Goal: Information Seeking & Learning: Learn about a topic

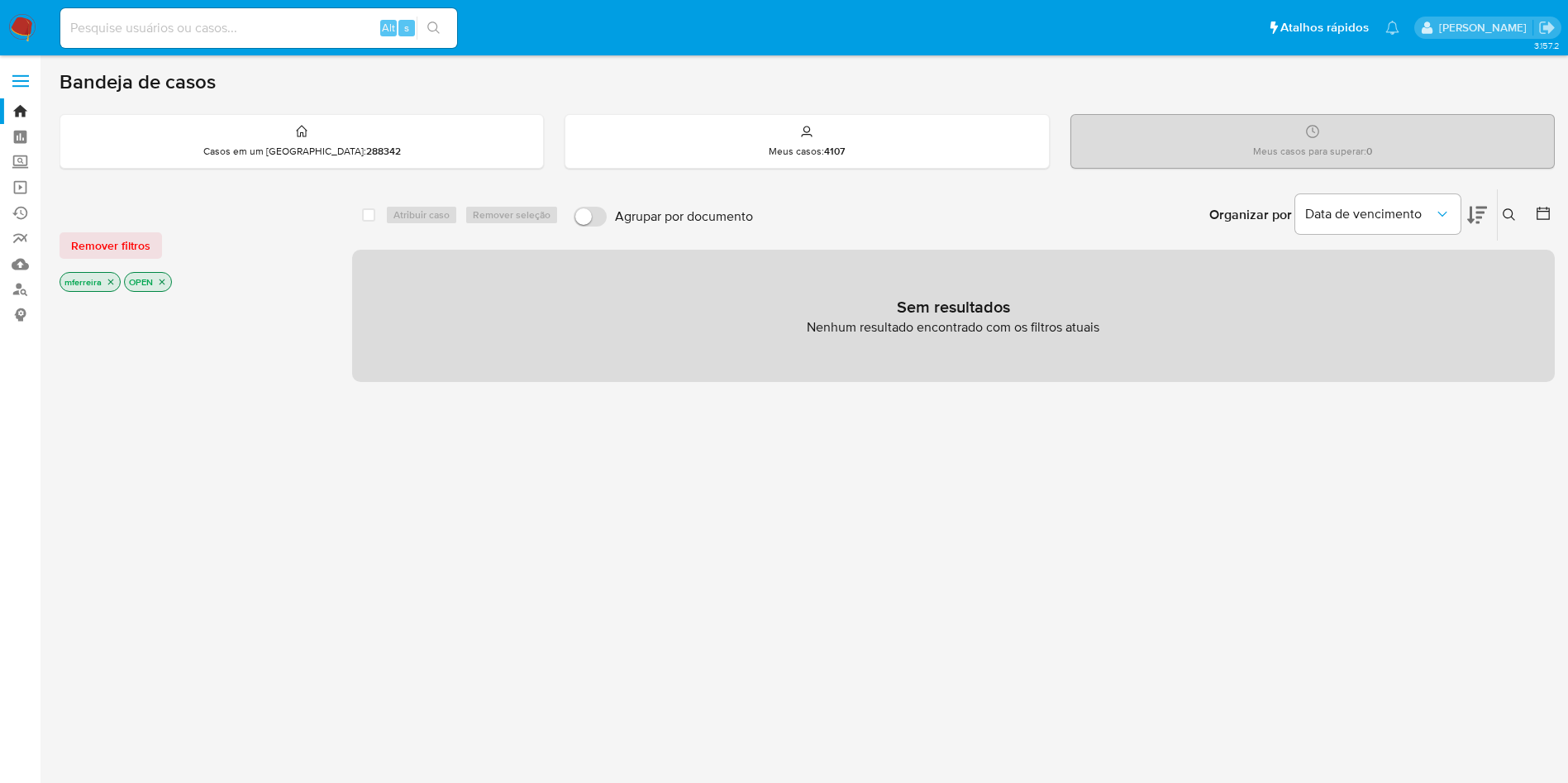
click at [212, 23] on input at bounding box center [259, 27] width 397 height 22
paste input "xebFFFs6Zs43sPcJV8FU1Zc4"
type input "xebFFFs6Zs43sPcJV8FU1Zc4"
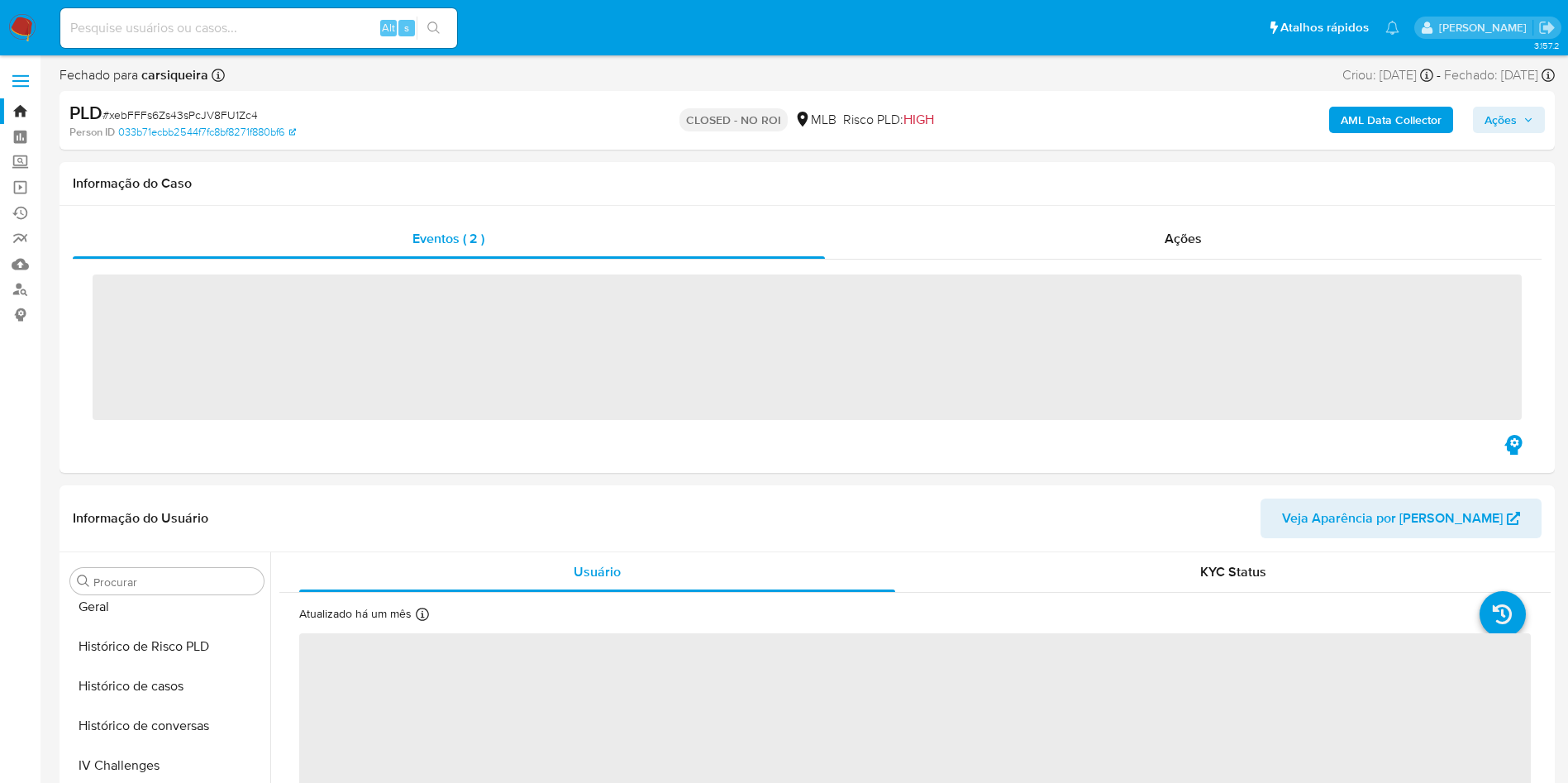
scroll to position [739, 0]
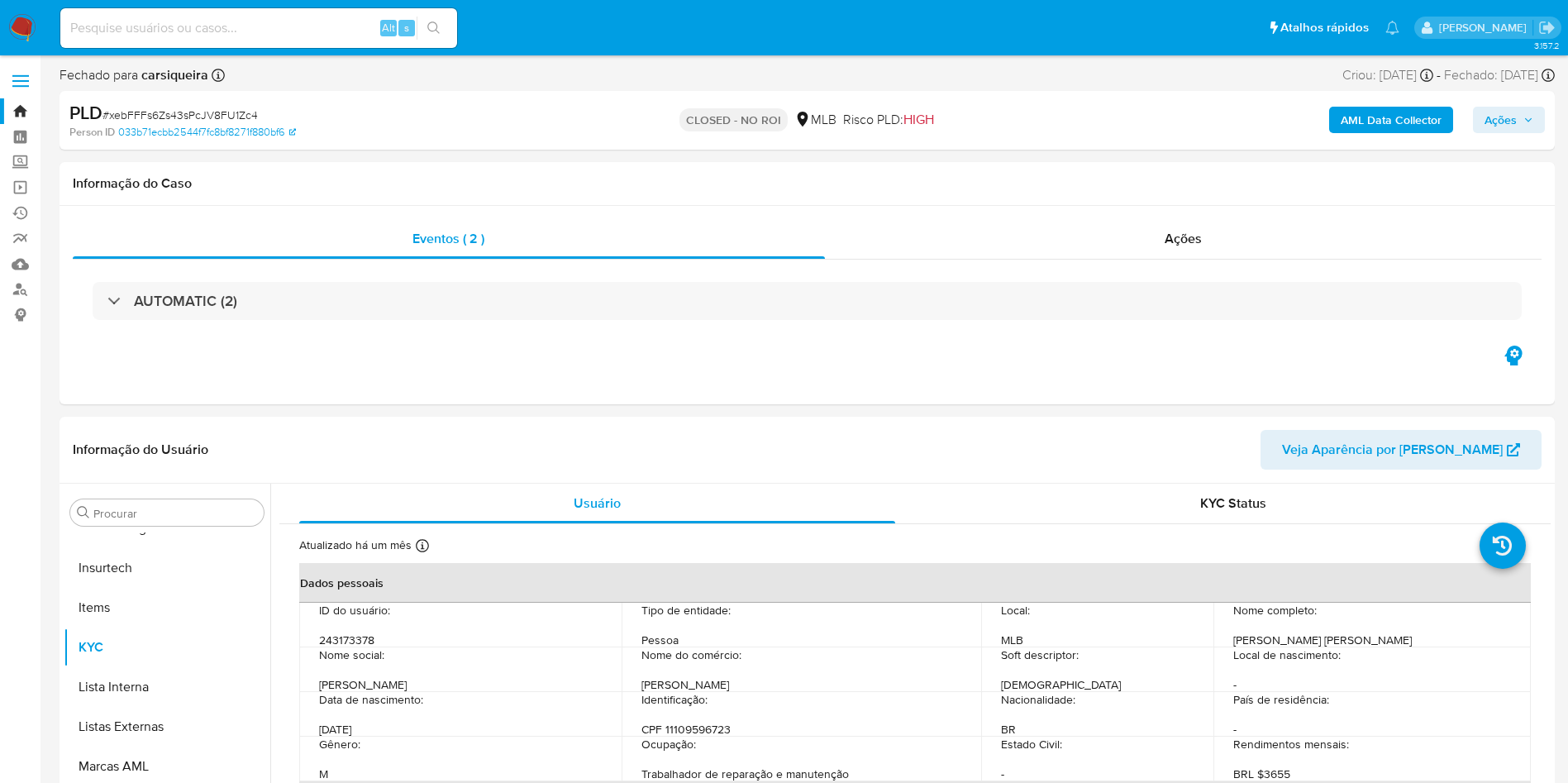
select select "10"
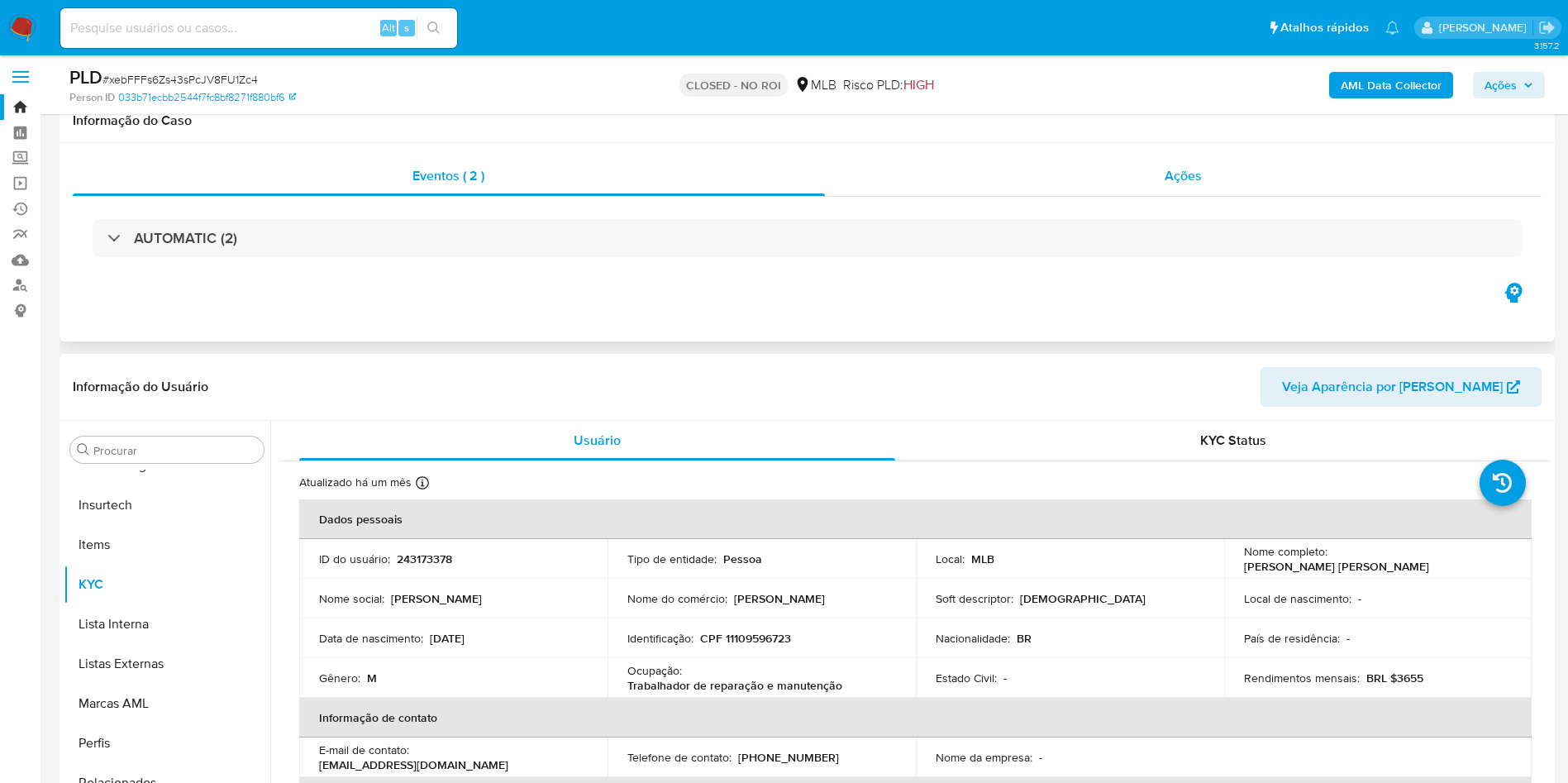
scroll to position [0, 0]
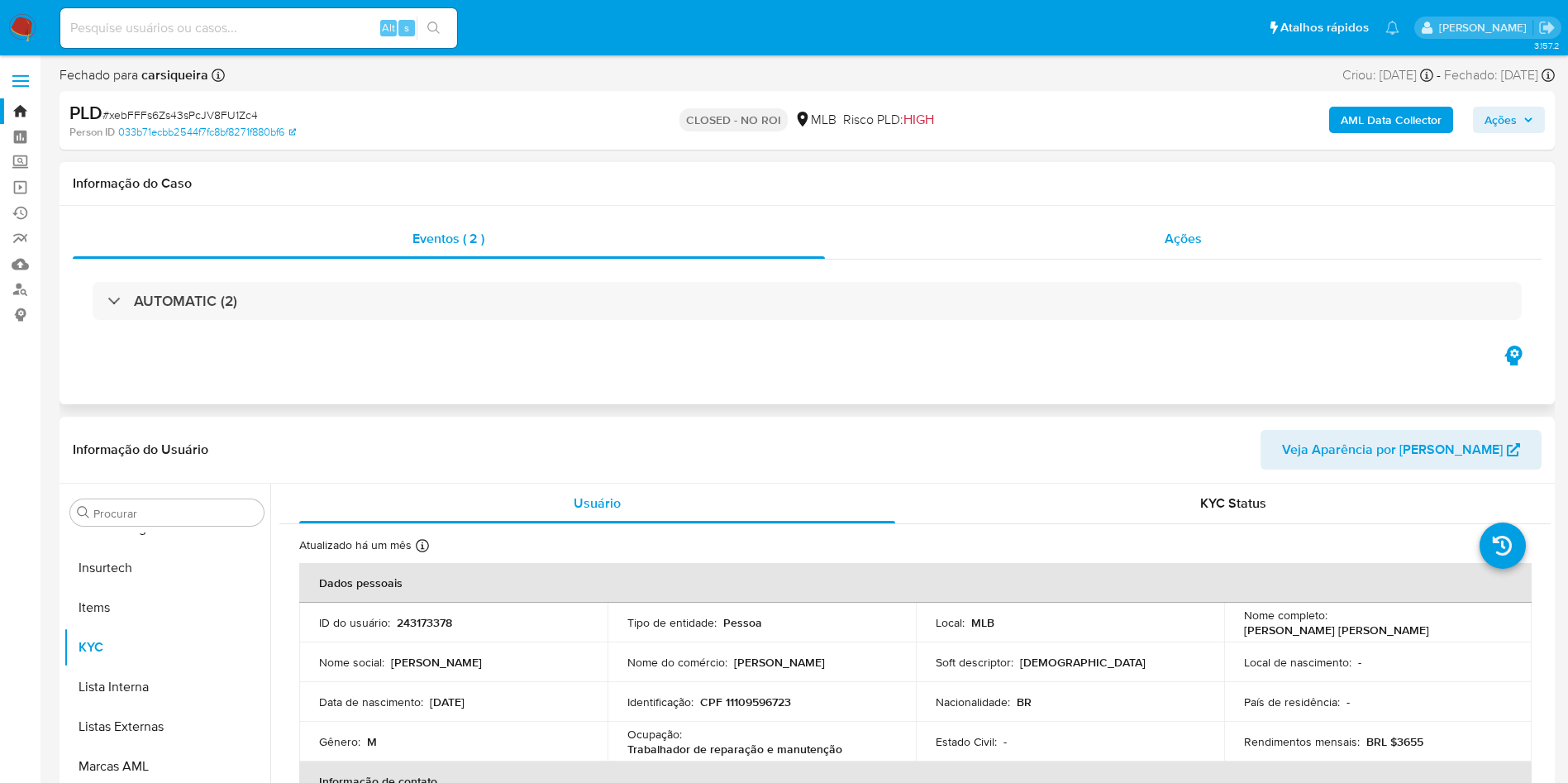
click at [1226, 224] on div "Ações" at bounding box center [1183, 239] width 717 height 40
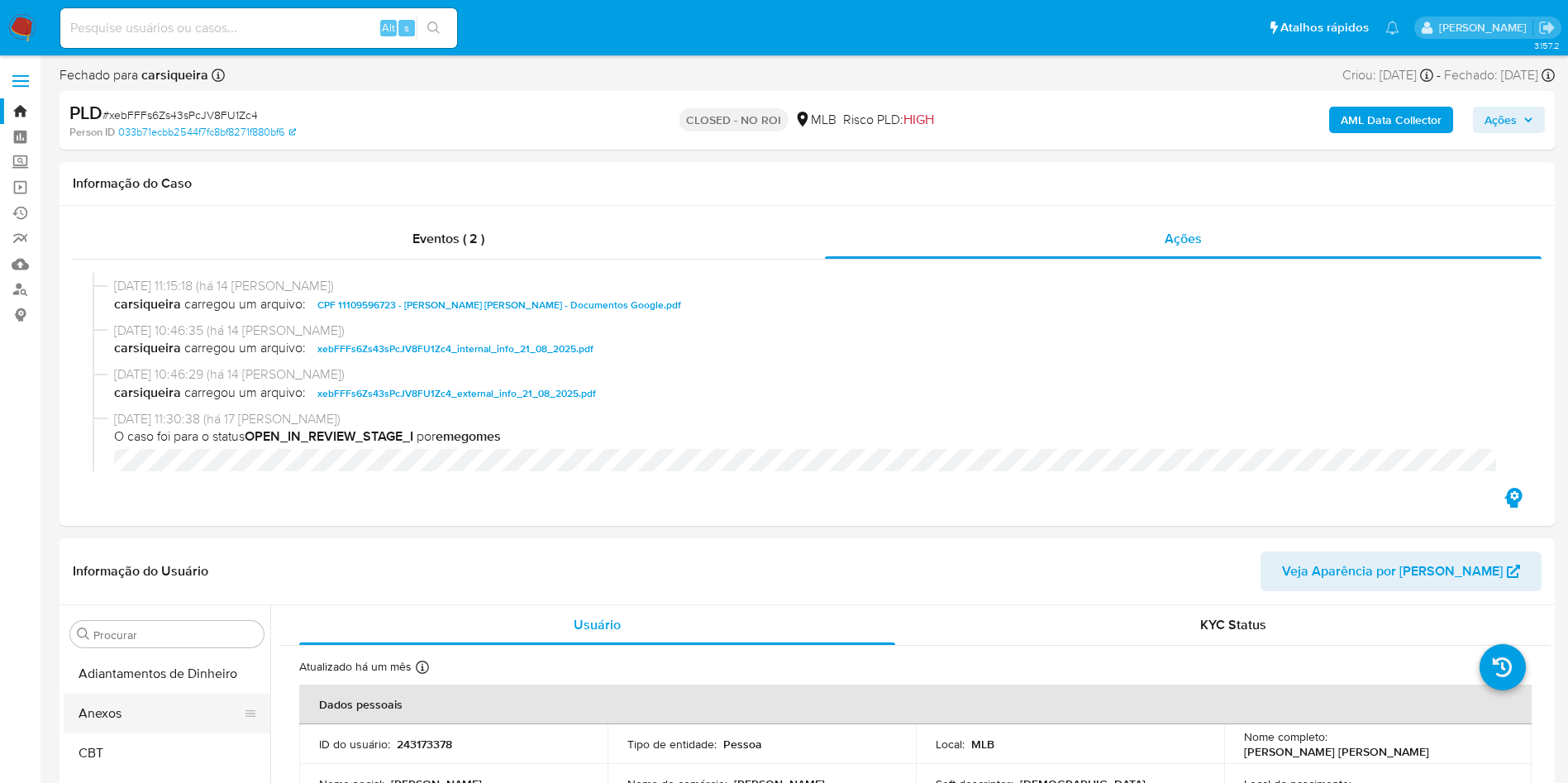
click at [146, 701] on button "Anexos" at bounding box center [160, 714] width 194 height 40
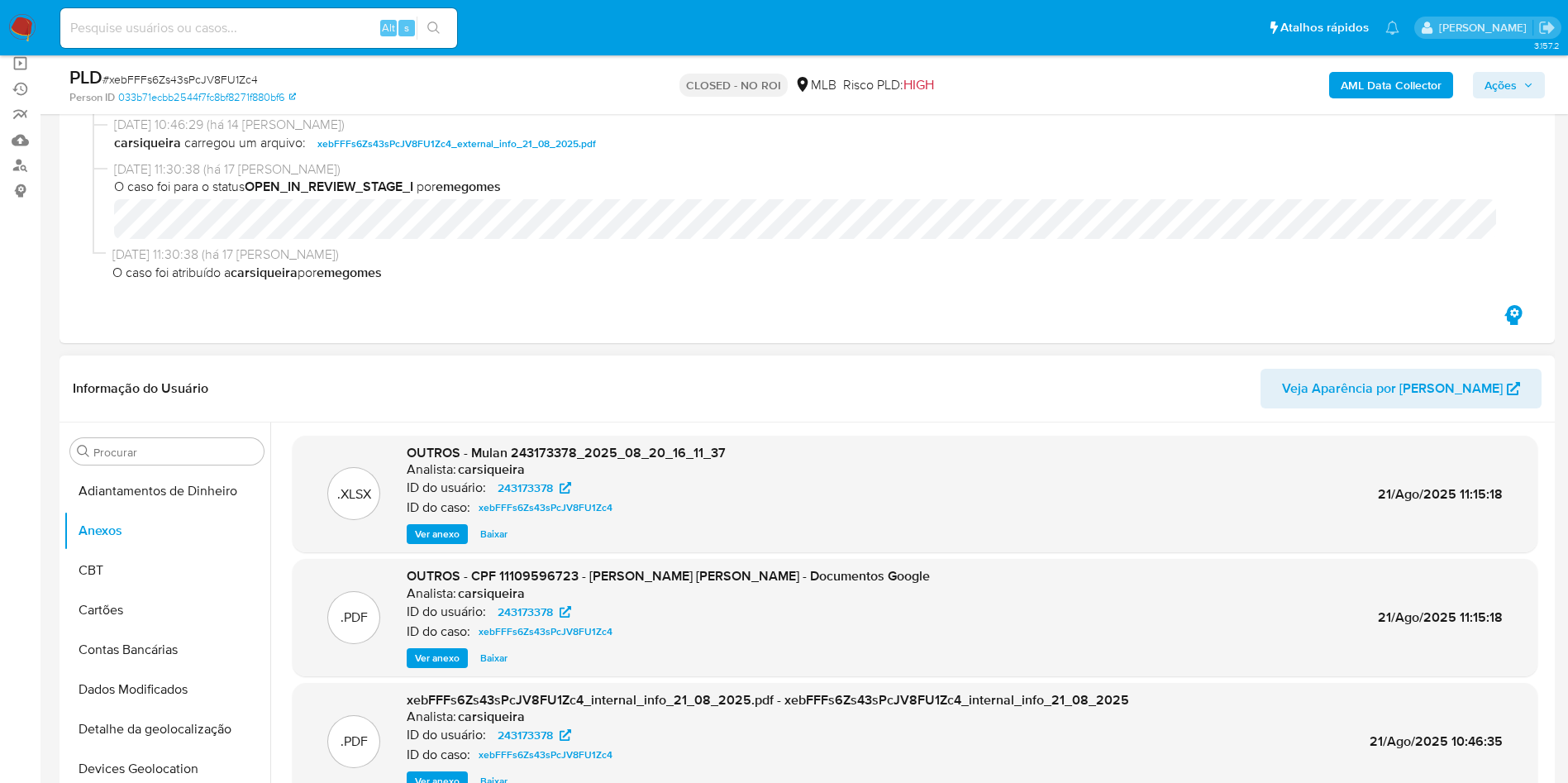
scroll to position [124, 0]
click at [432, 661] on span "Ver anexo" at bounding box center [437, 656] width 44 height 16
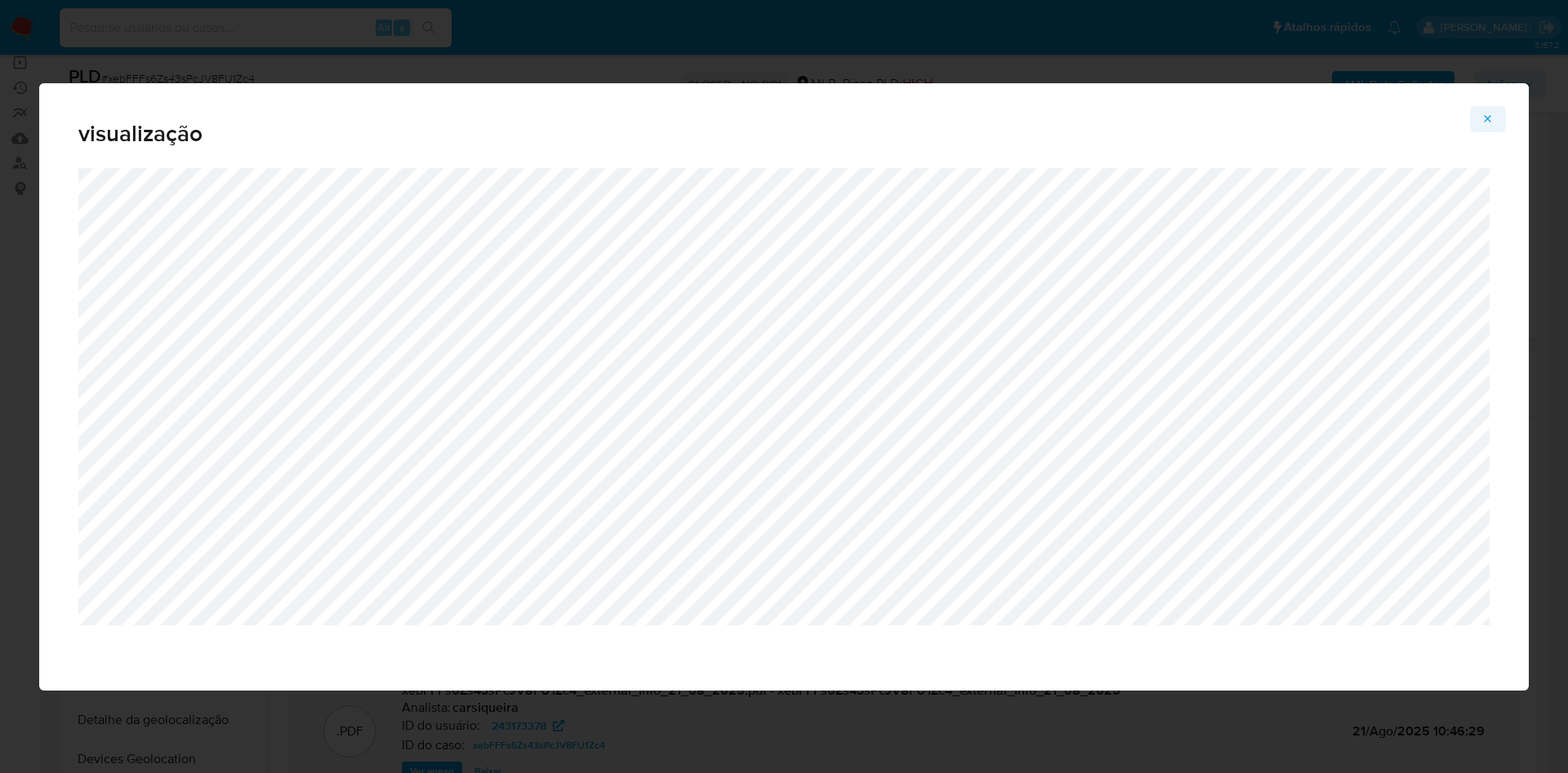
click at [1478, 112] on button "Attachment preview" at bounding box center [1488, 119] width 35 height 26
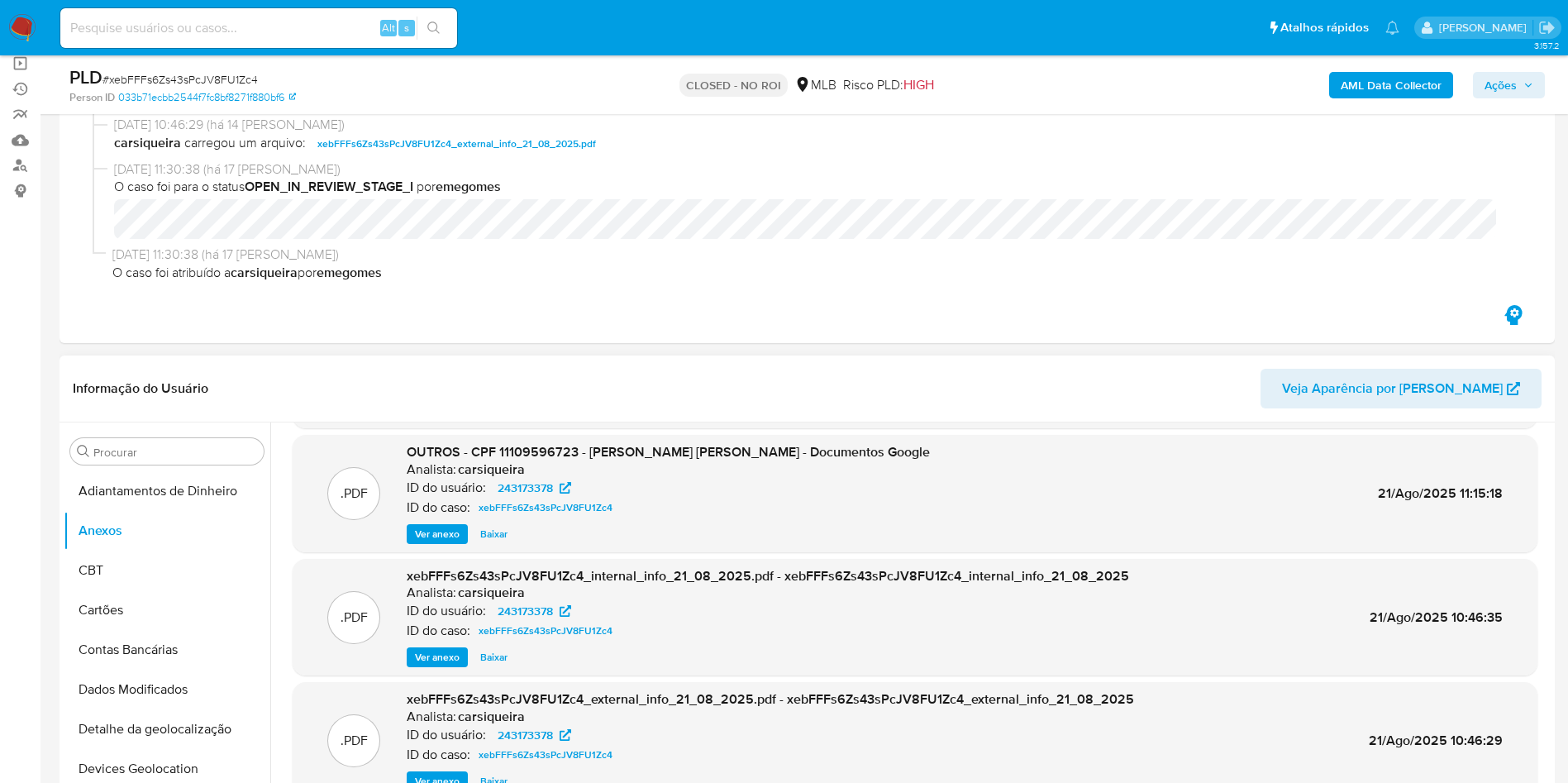
scroll to position [139, 0]
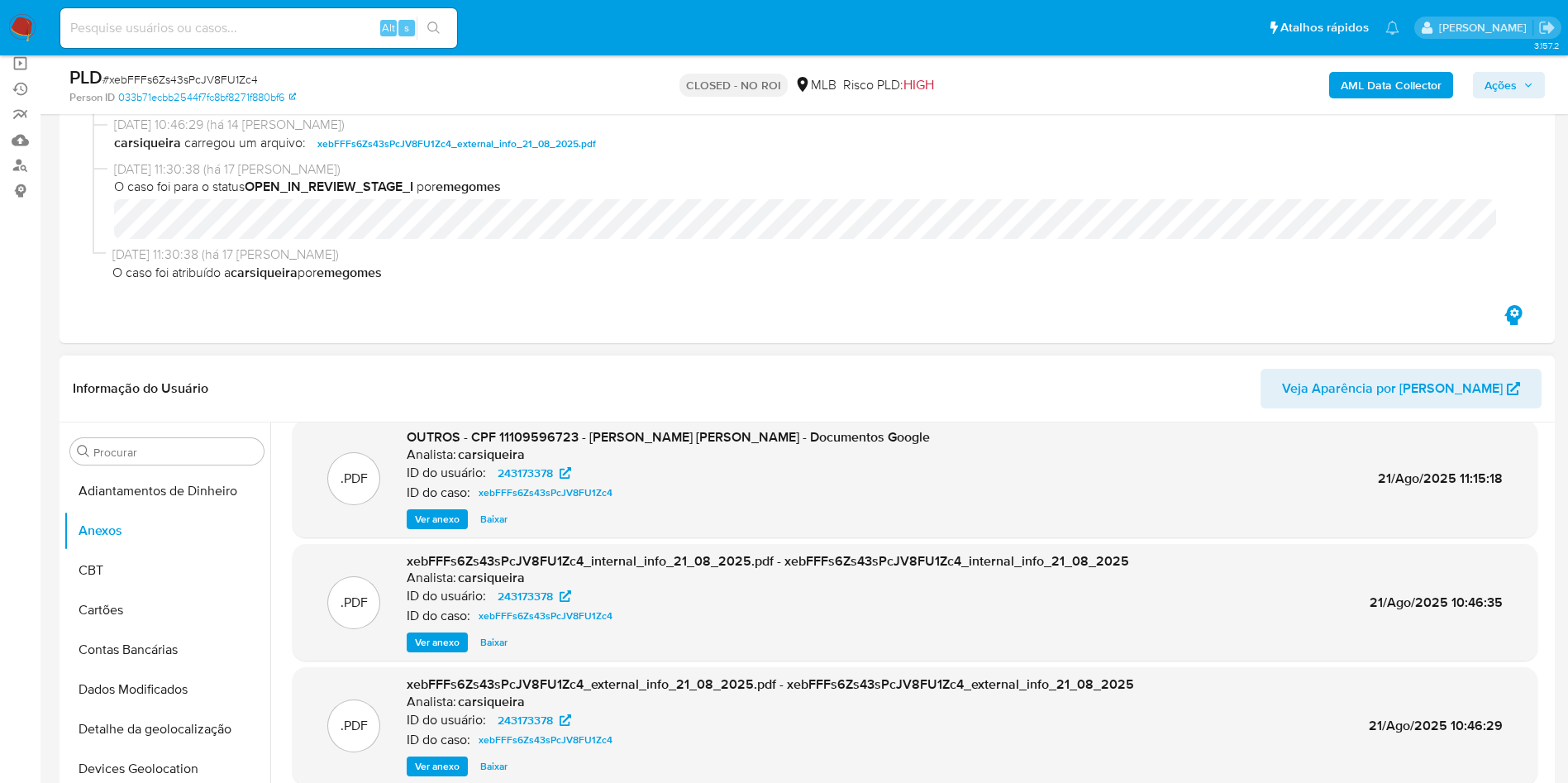
click at [426, 755] on div "xebFFFs6Zs43sPcJV8FU1Zc4_external_info_21_08_2025.pdf - xebFFFs6Zs43sPcJV8FU1Zc…" at bounding box center [769, 725] width 727 height 101
click at [431, 774] on span "Ver anexo" at bounding box center [437, 766] width 44 height 16
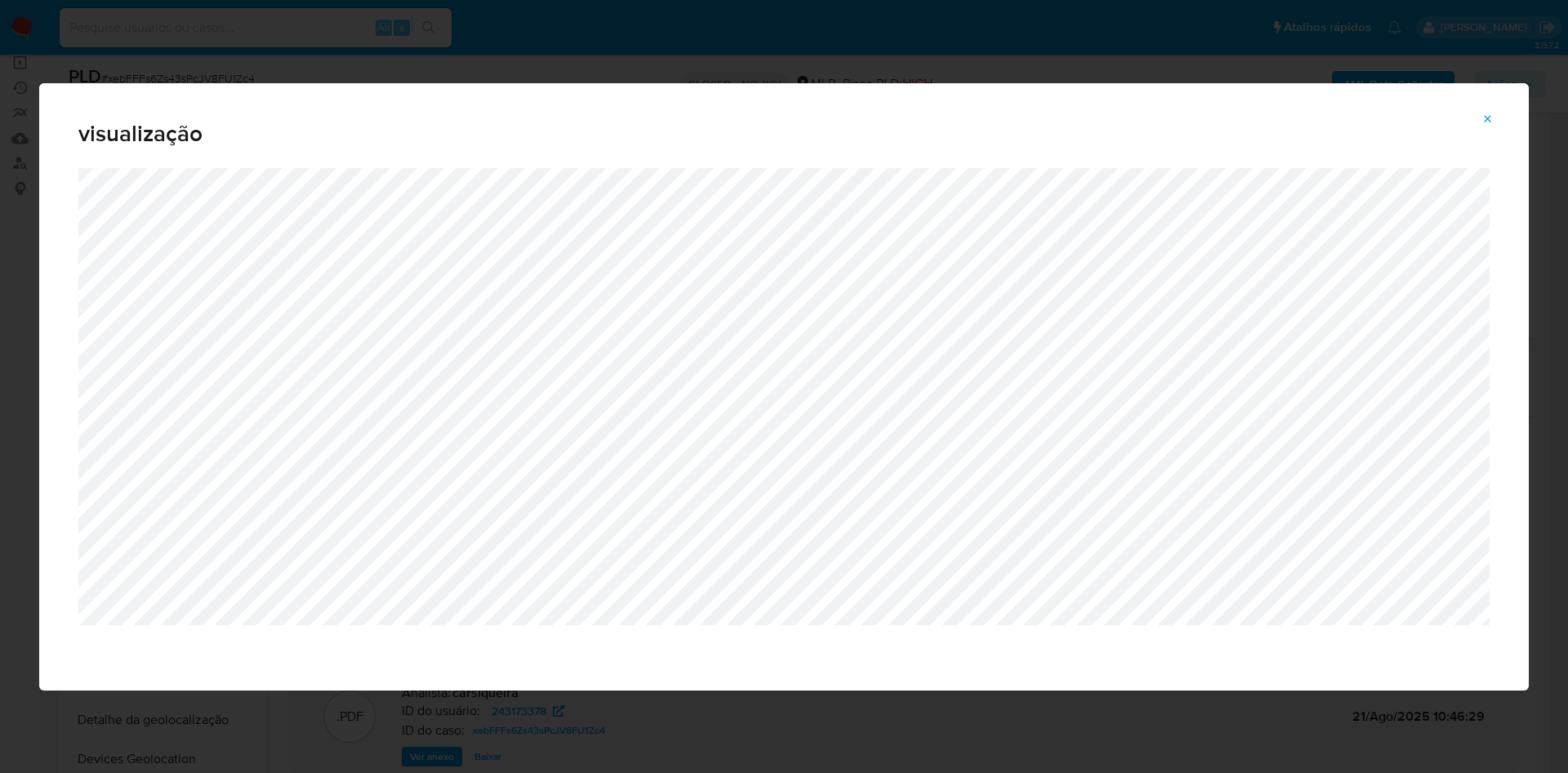
click at [1496, 117] on button "Attachment preview" at bounding box center [1488, 119] width 35 height 26
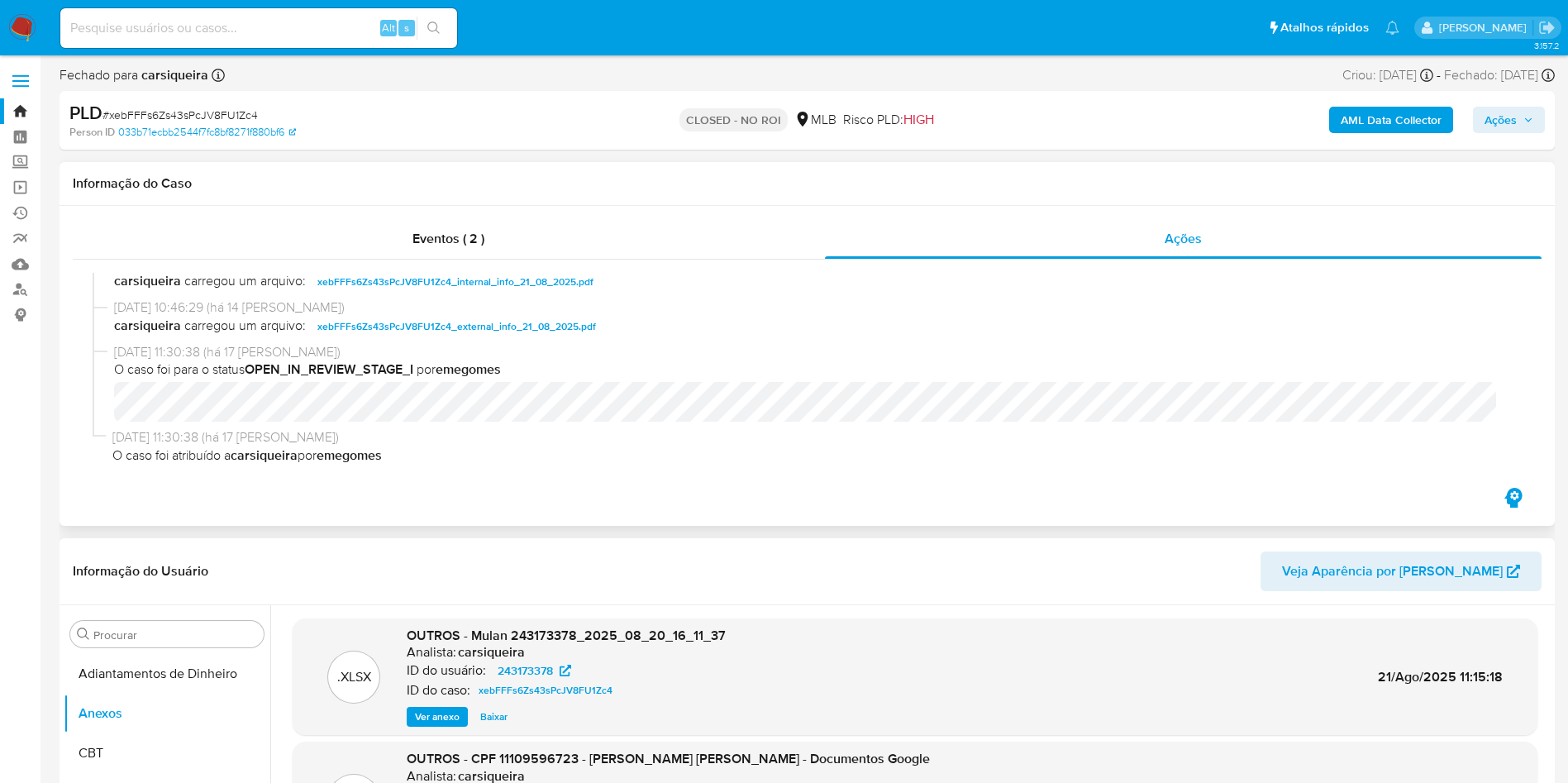
scroll to position [0, 0]
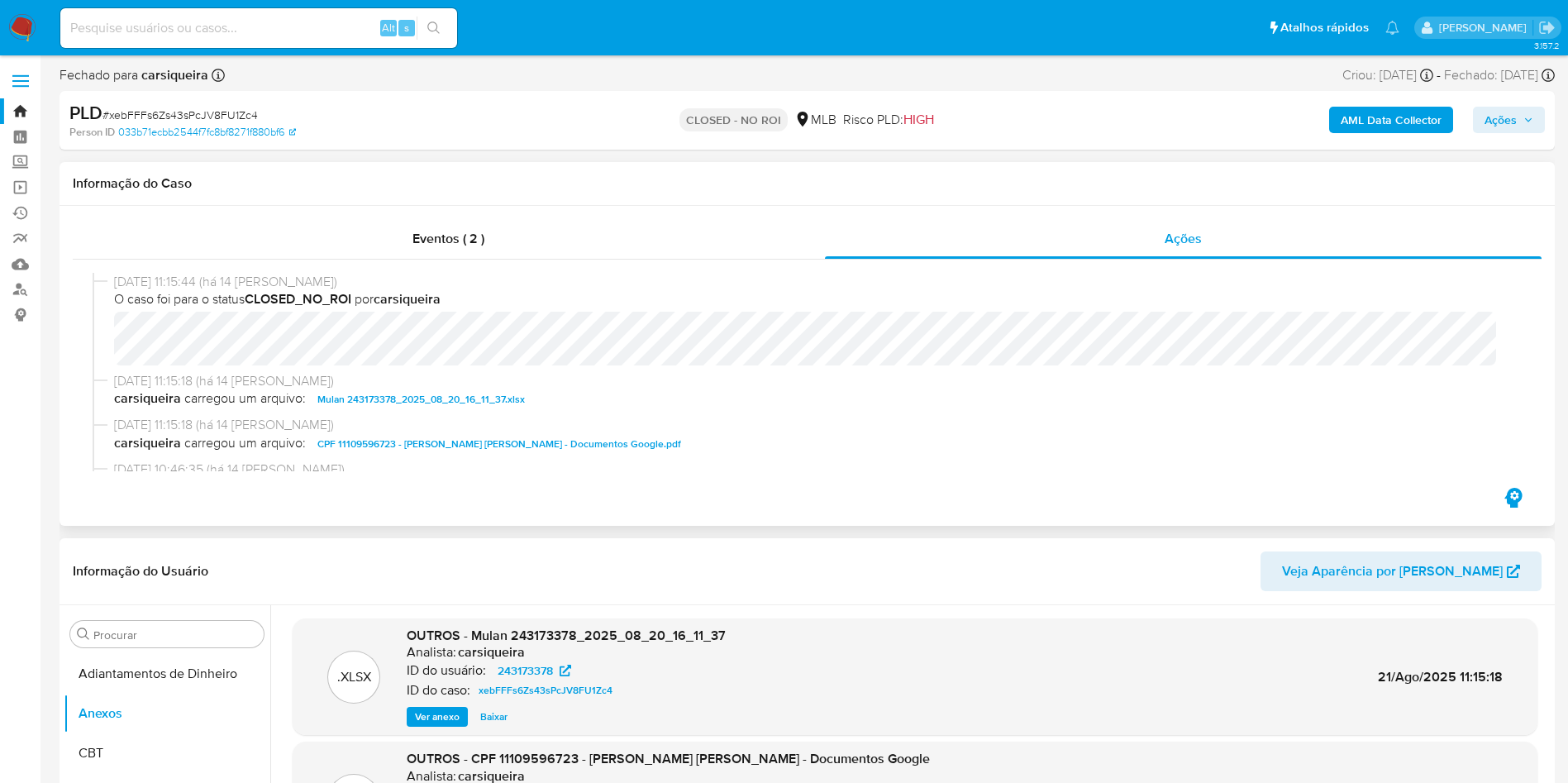
click at [436, 442] on span "CPF 11109596723 - WESLEY OLIVE ALVES - Documentos Google.pdf" at bounding box center [499, 444] width 364 height 20
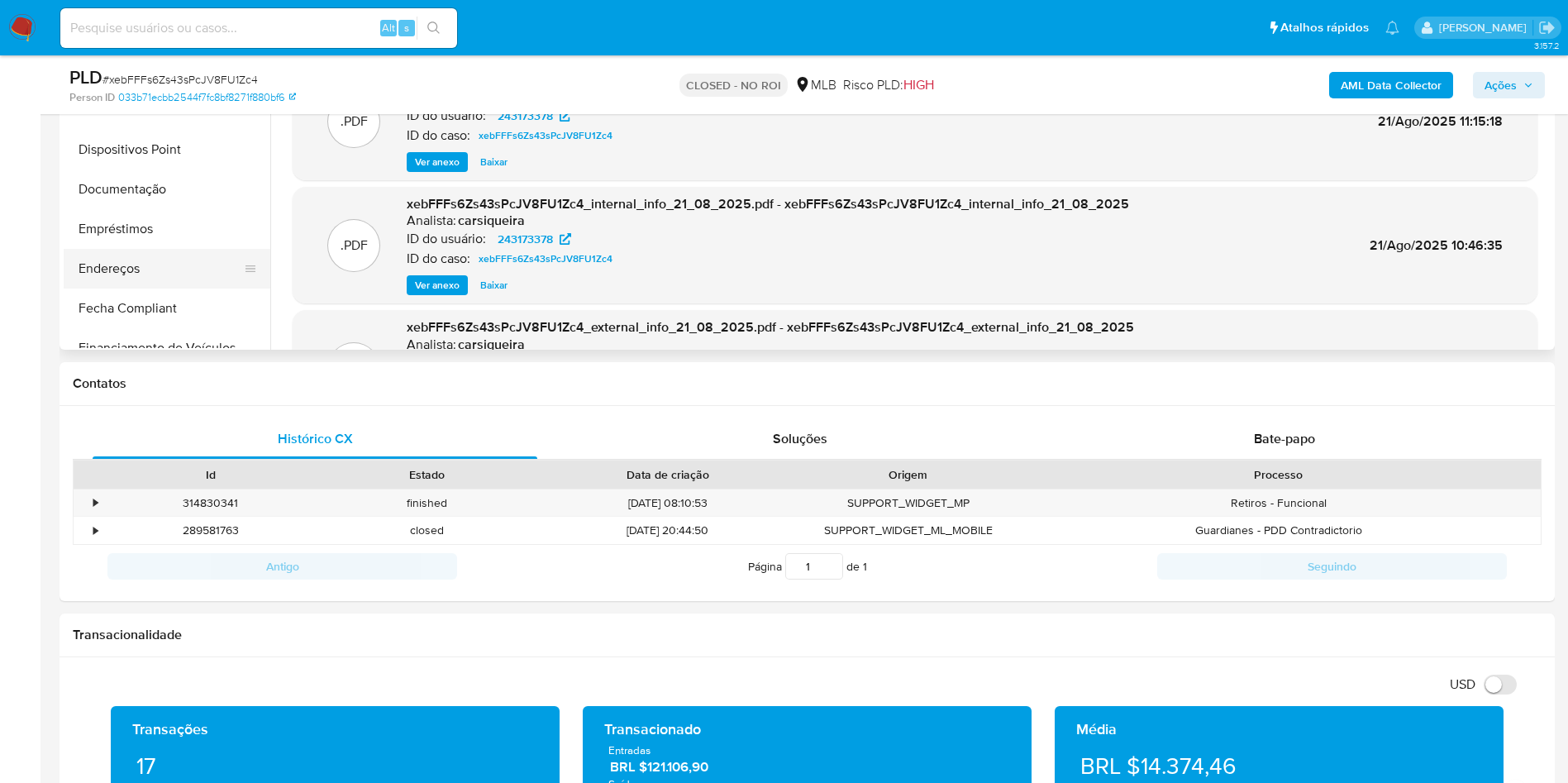
scroll to position [124, 0]
click at [153, 228] on button "Documentação" at bounding box center [160, 228] width 194 height 40
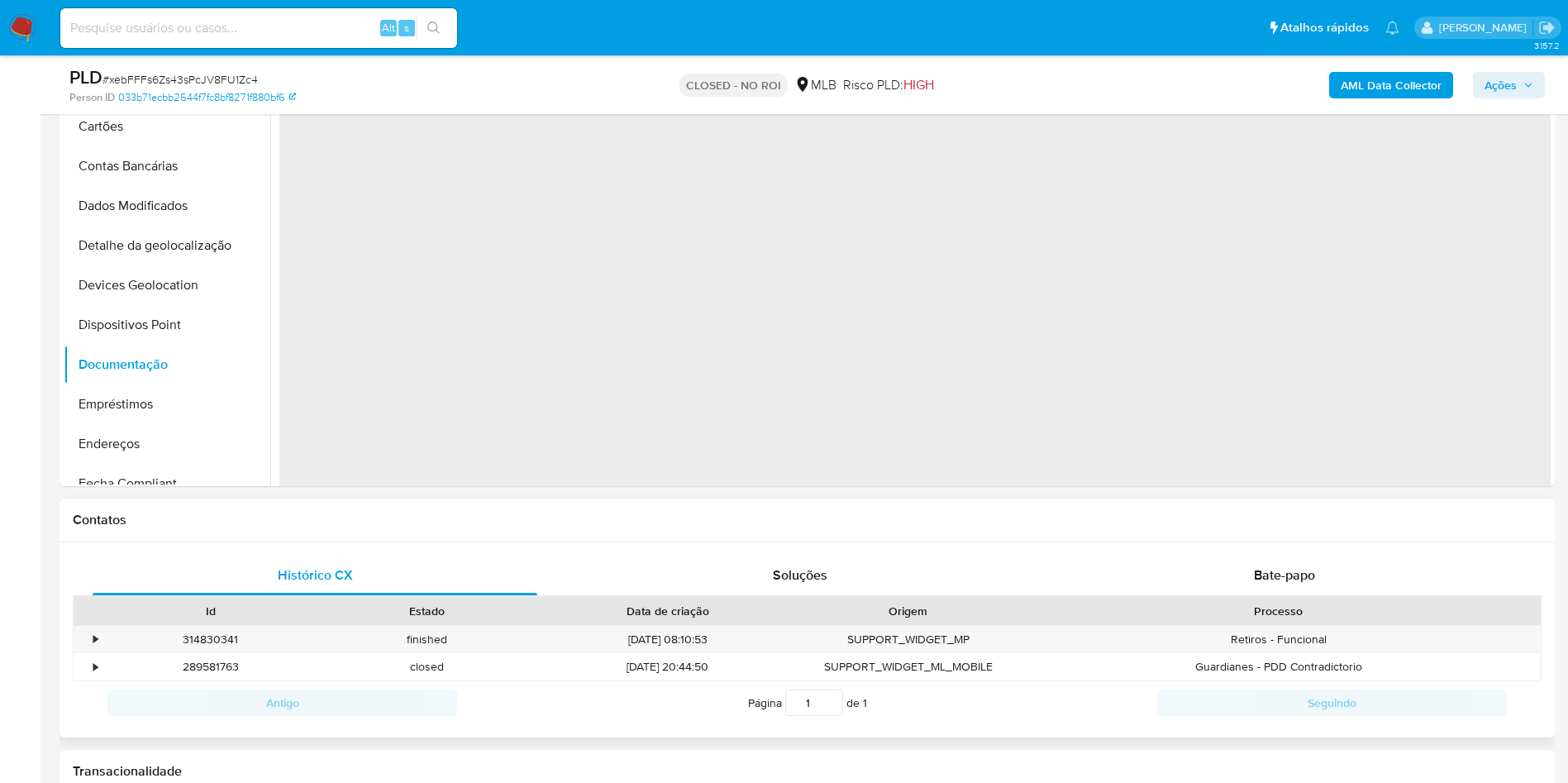
scroll to position [372, 0]
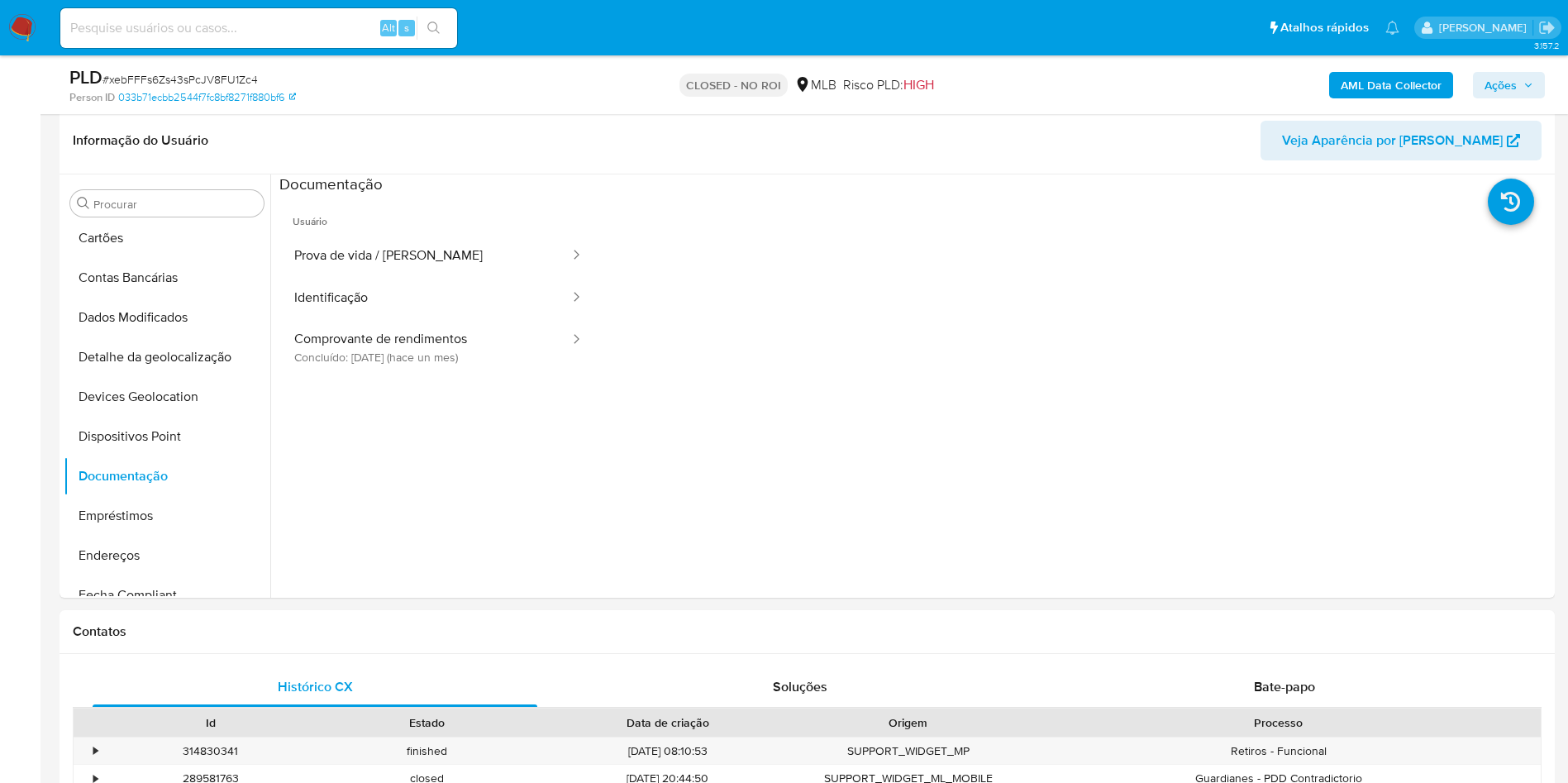
drag, startPoint x: 456, startPoint y: 346, endPoint x: 483, endPoint y: 377, distance: 41.1
click at [457, 346] on button "Comprovante de rendimentos Concluído: 06/08/2025 (hace un mes)" at bounding box center [425, 347] width 292 height 56
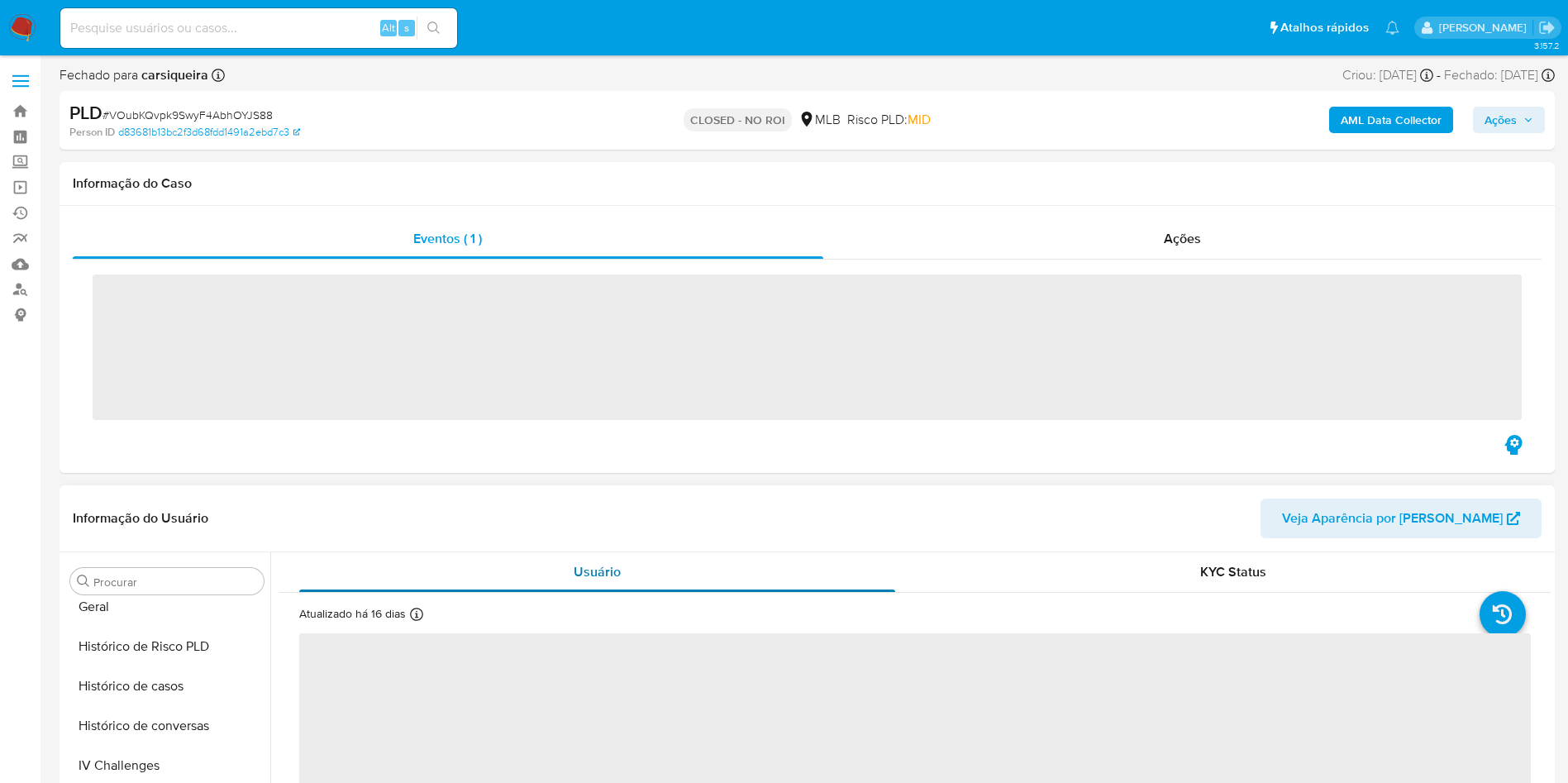
scroll to position [739, 0]
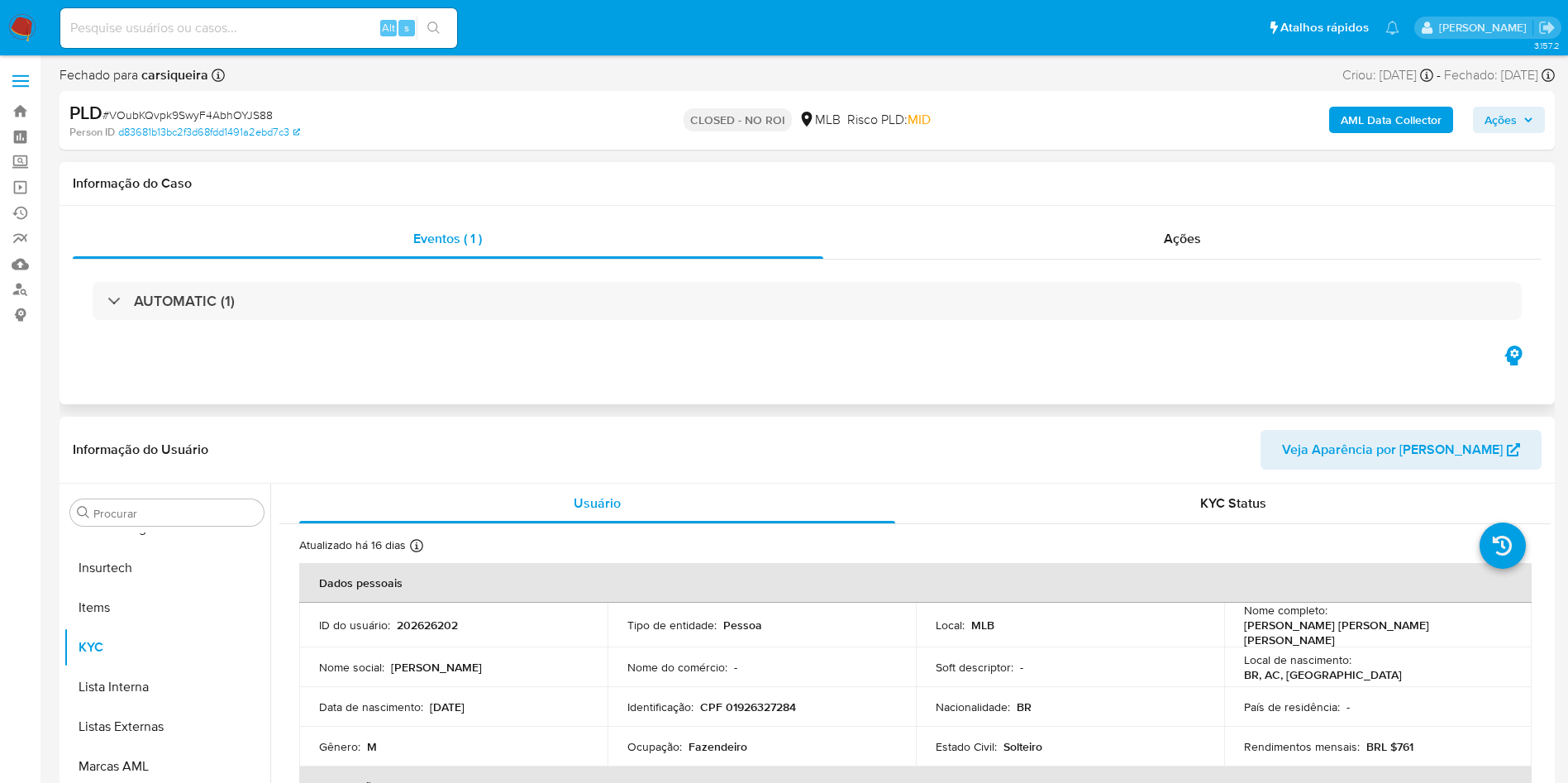
select select "10"
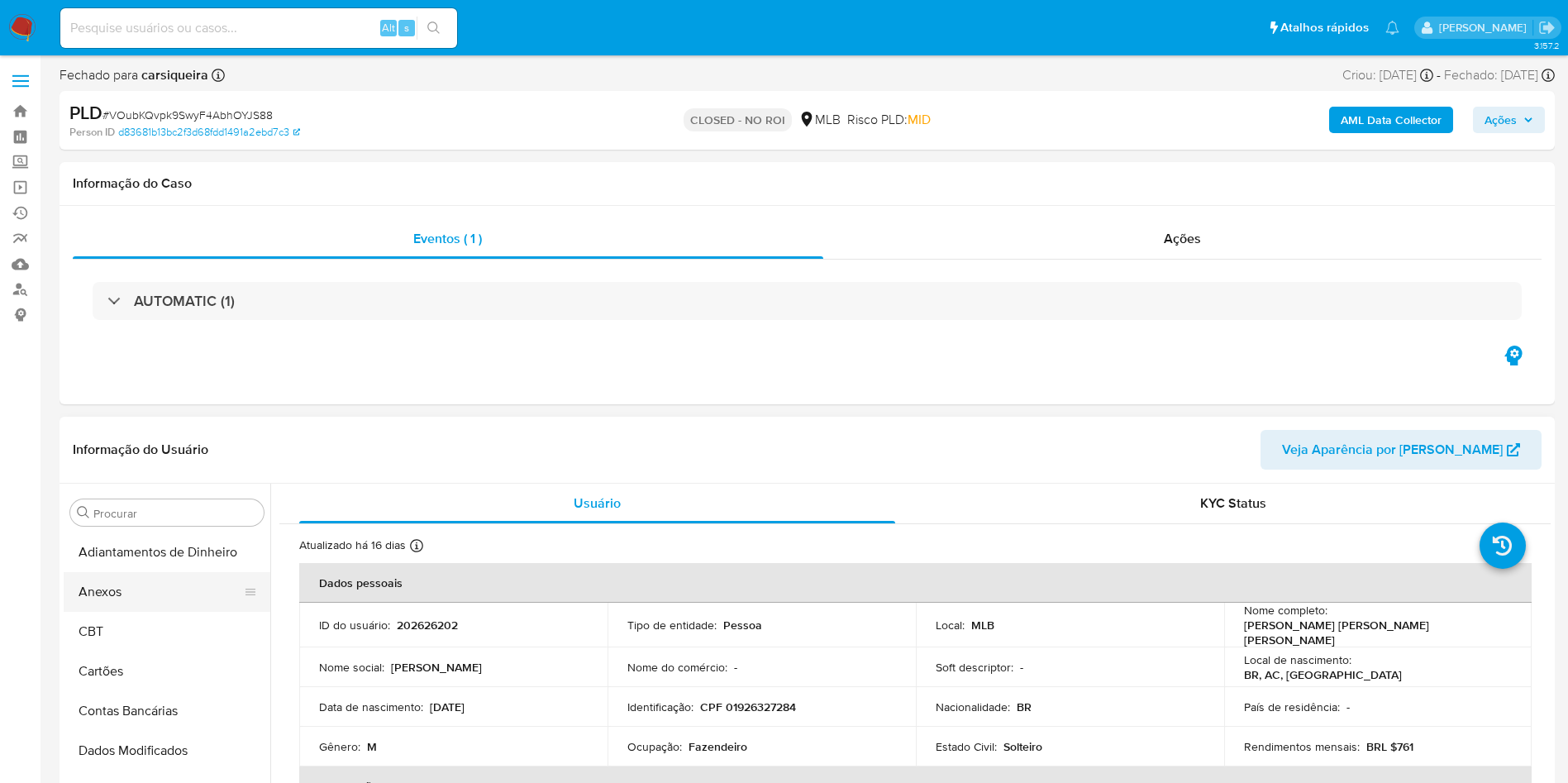
click at [125, 590] on button "Anexos" at bounding box center [160, 592] width 194 height 40
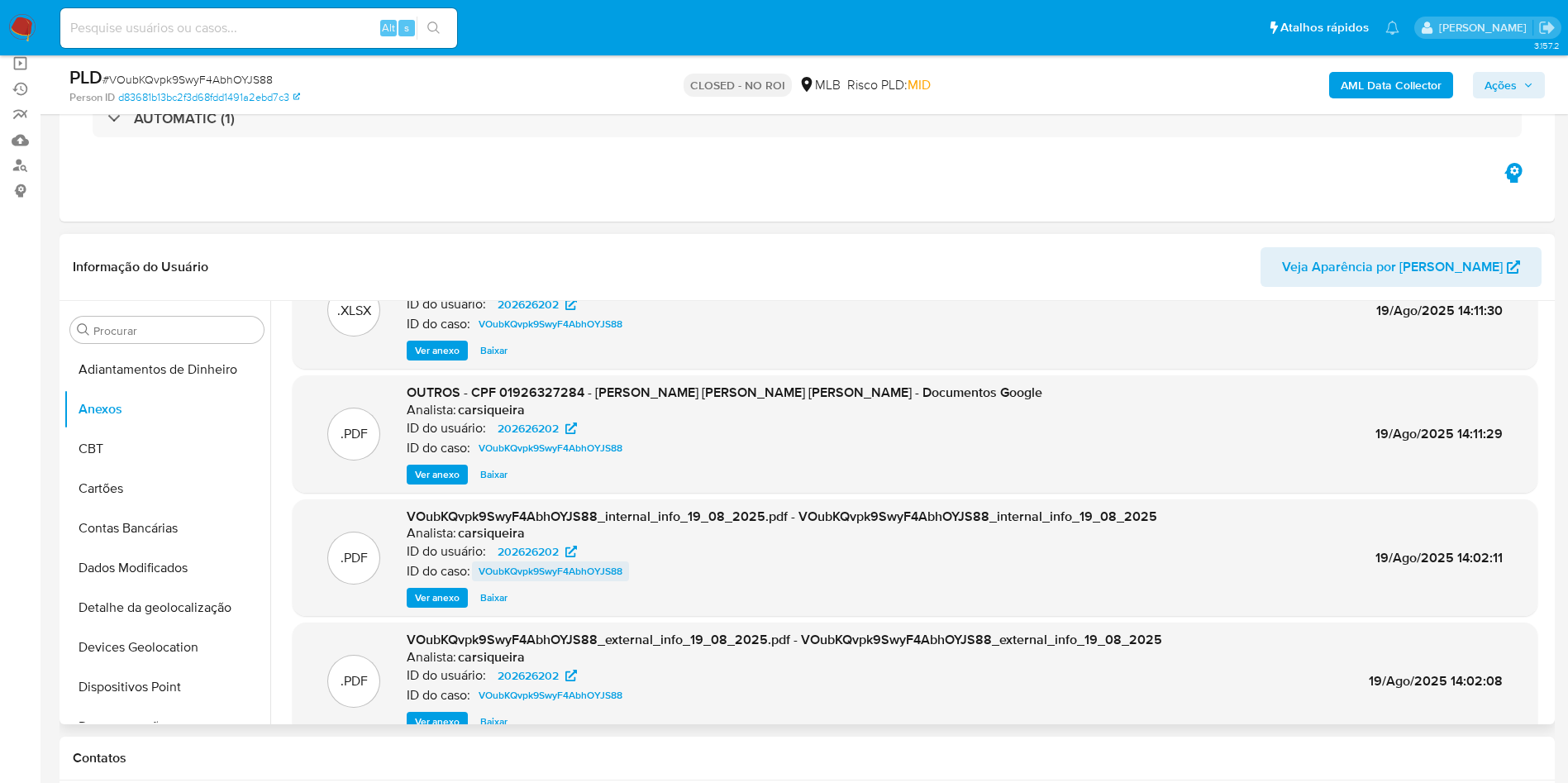
scroll to position [93, 0]
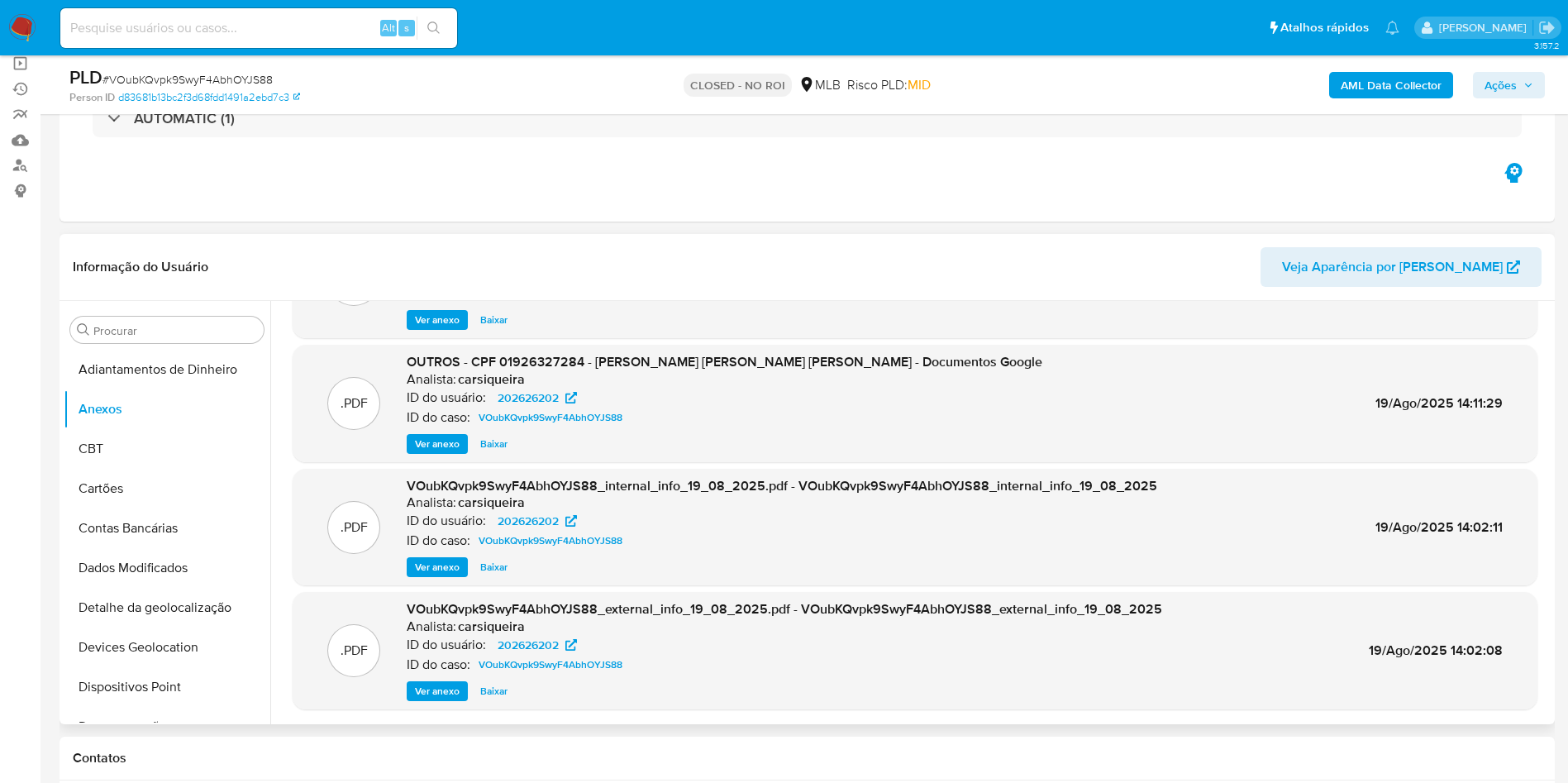
click at [438, 687] on span "Ver anexo" at bounding box center [437, 690] width 44 height 16
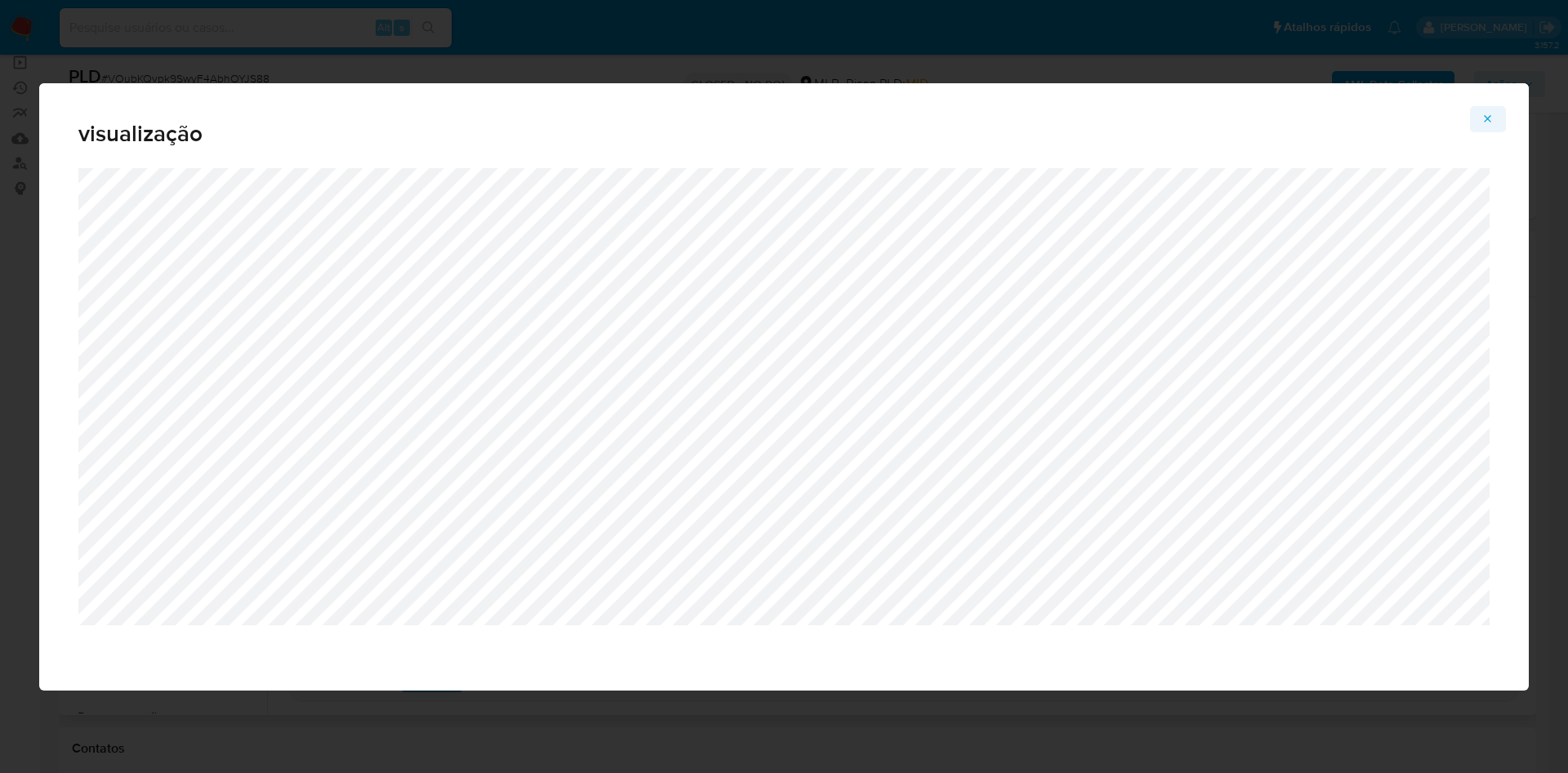
click at [1484, 125] on span "Attachment preview" at bounding box center [1488, 119] width 13 height 22
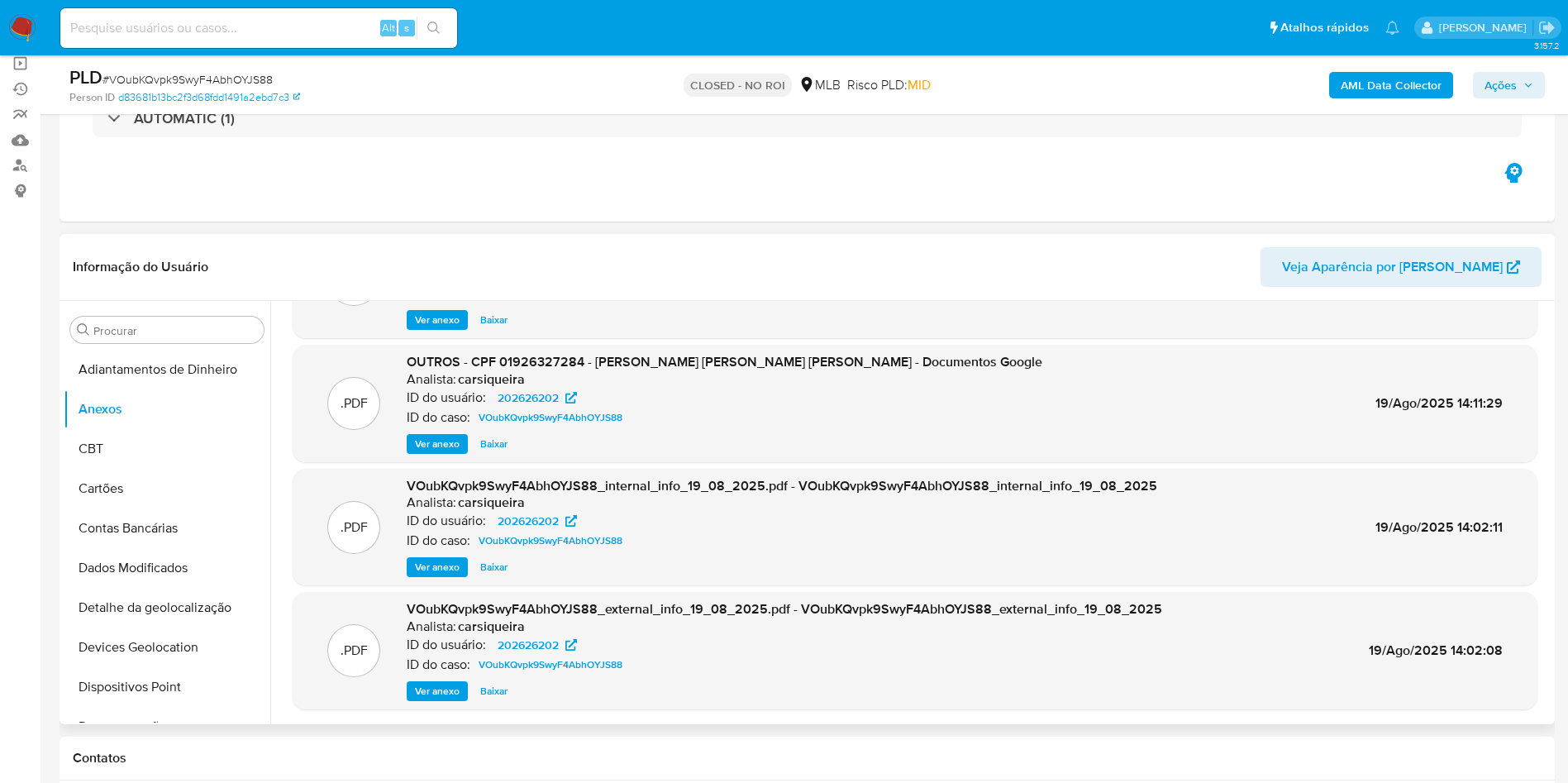
scroll to position [0, 0]
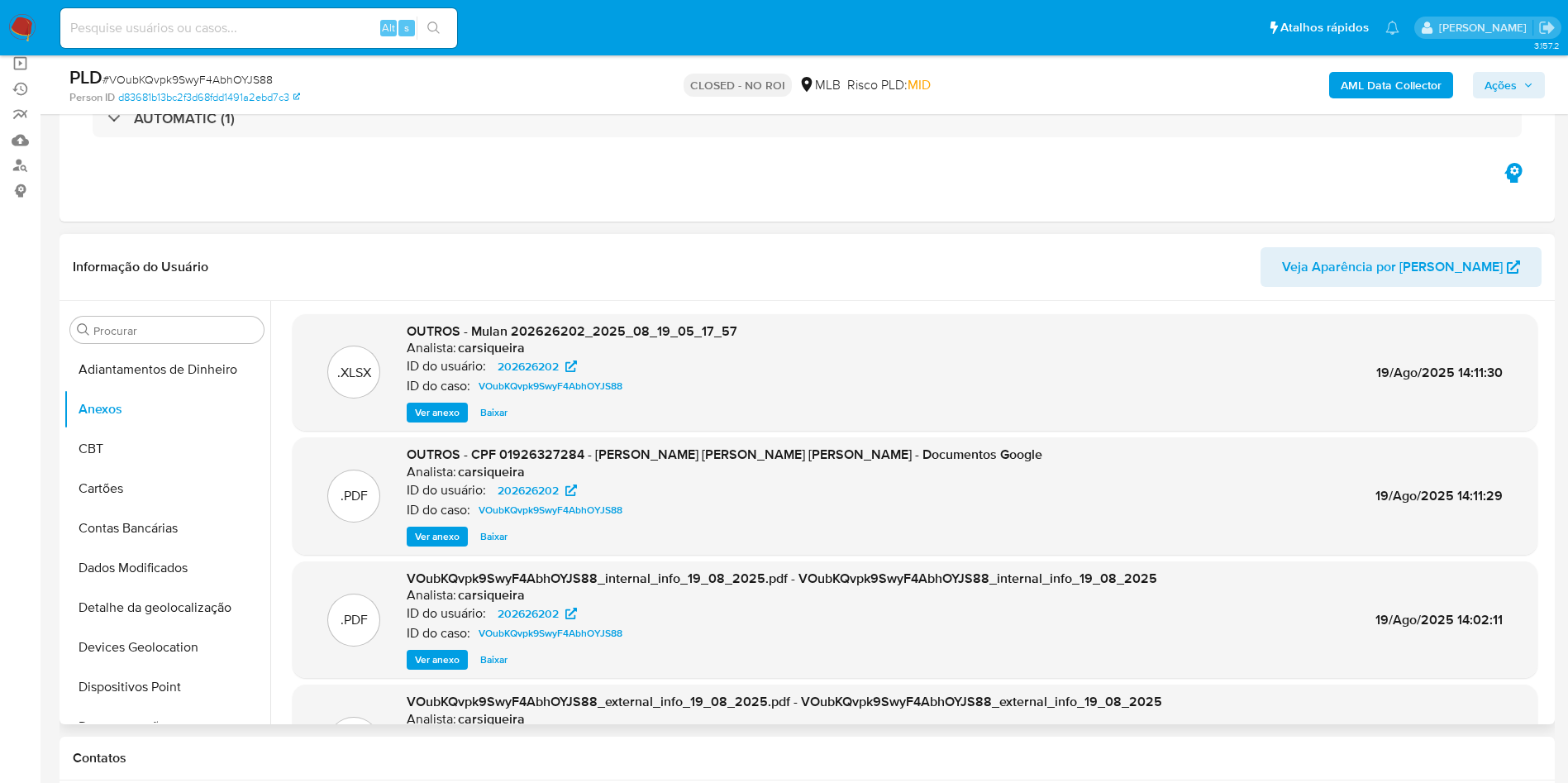
click at [489, 536] on span "Baixar" at bounding box center [493, 536] width 27 height 16
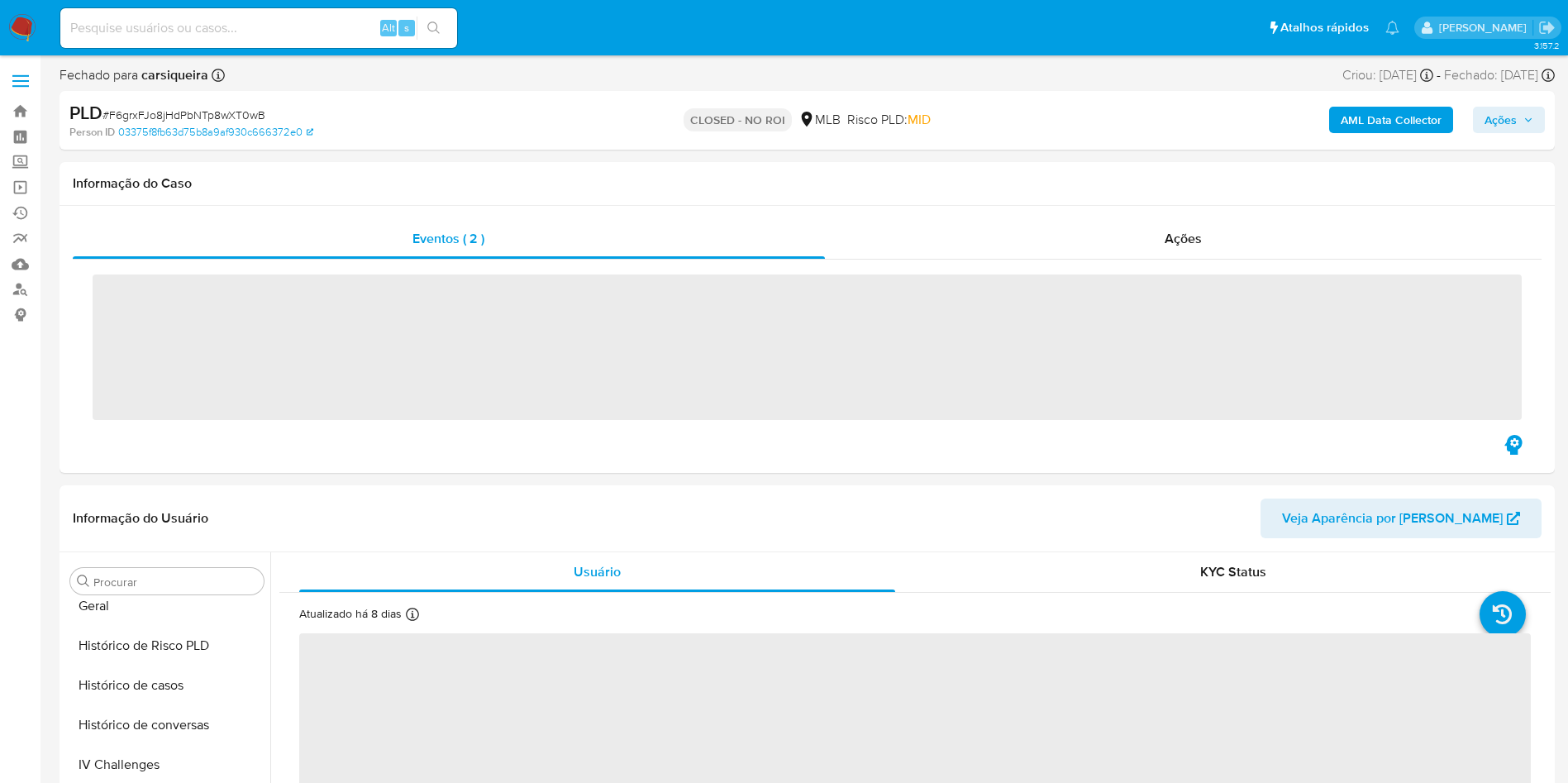
scroll to position [739, 0]
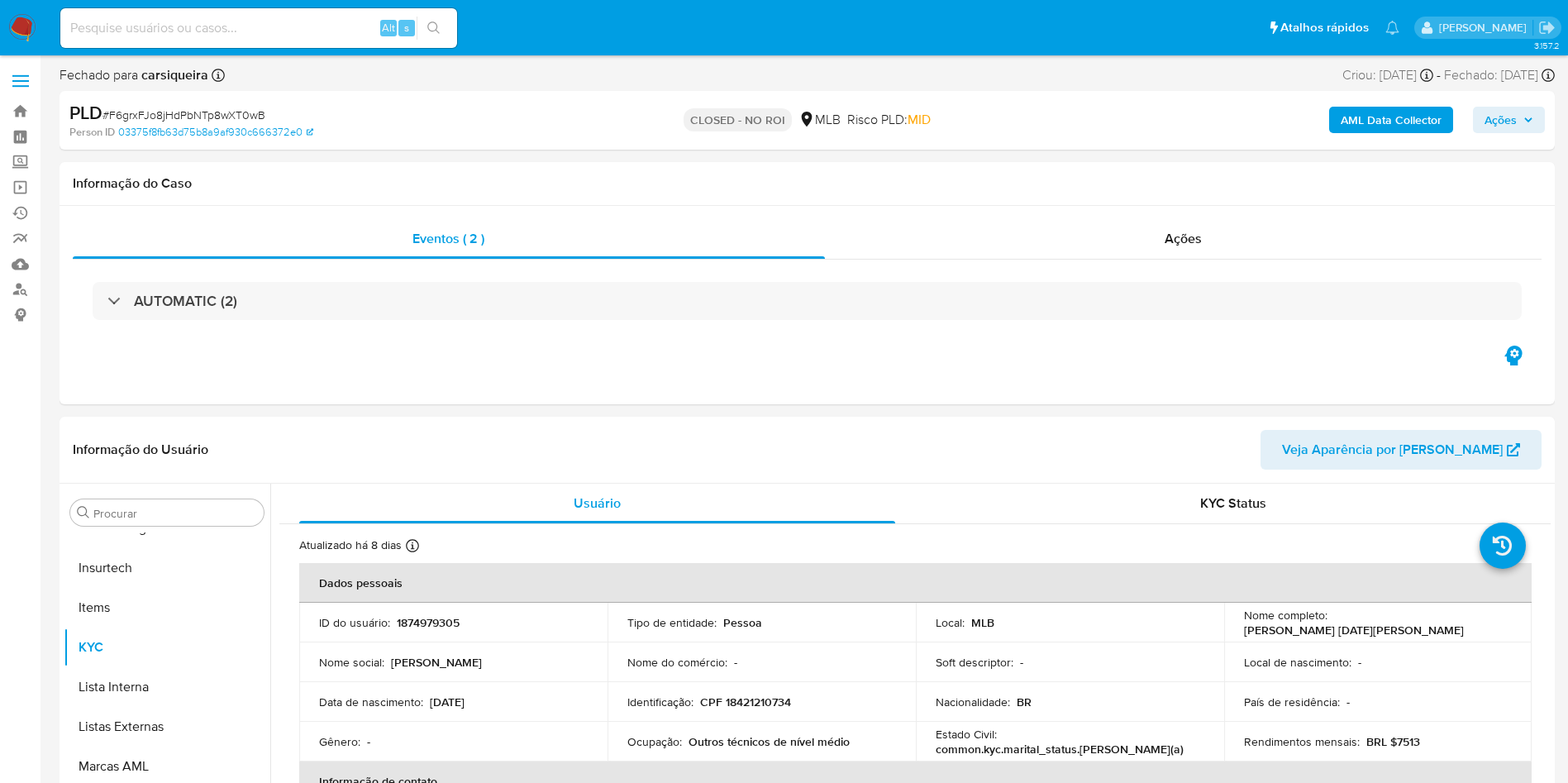
select select "10"
click at [1120, 235] on div "Ações" at bounding box center [1183, 239] width 717 height 40
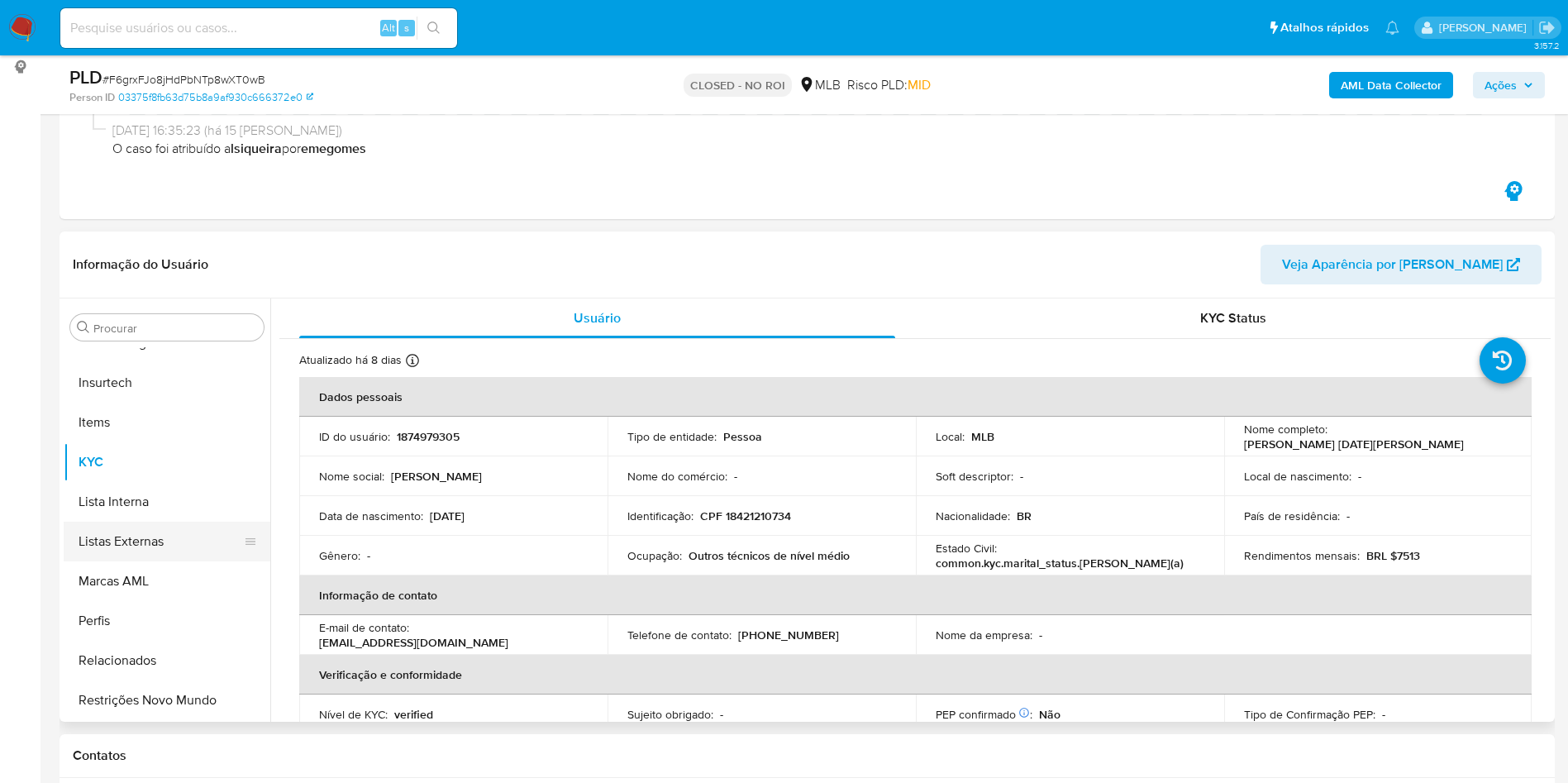
scroll to position [491, 0]
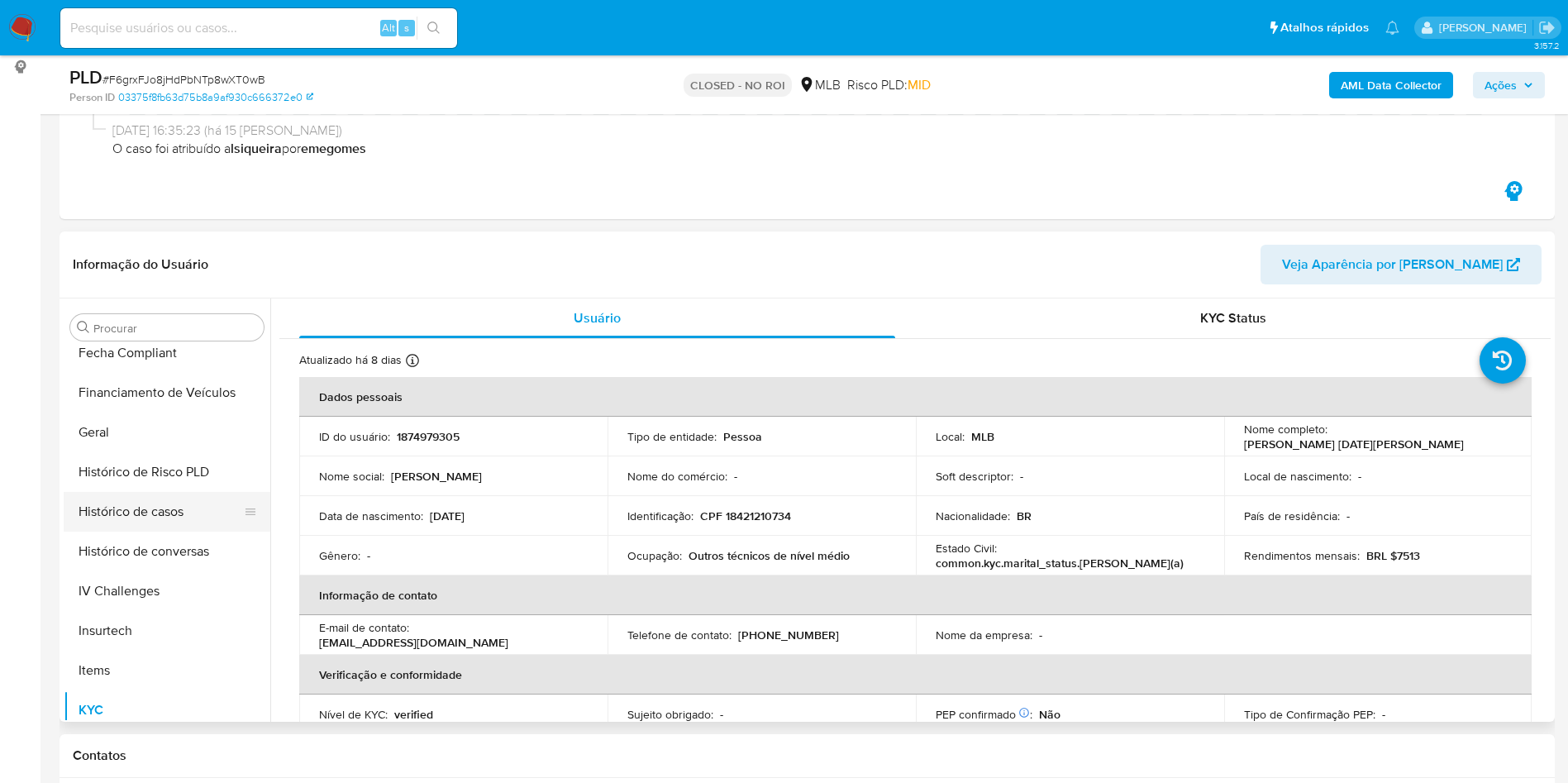
click at [143, 492] on button "Histórico de casos" at bounding box center [160, 512] width 194 height 40
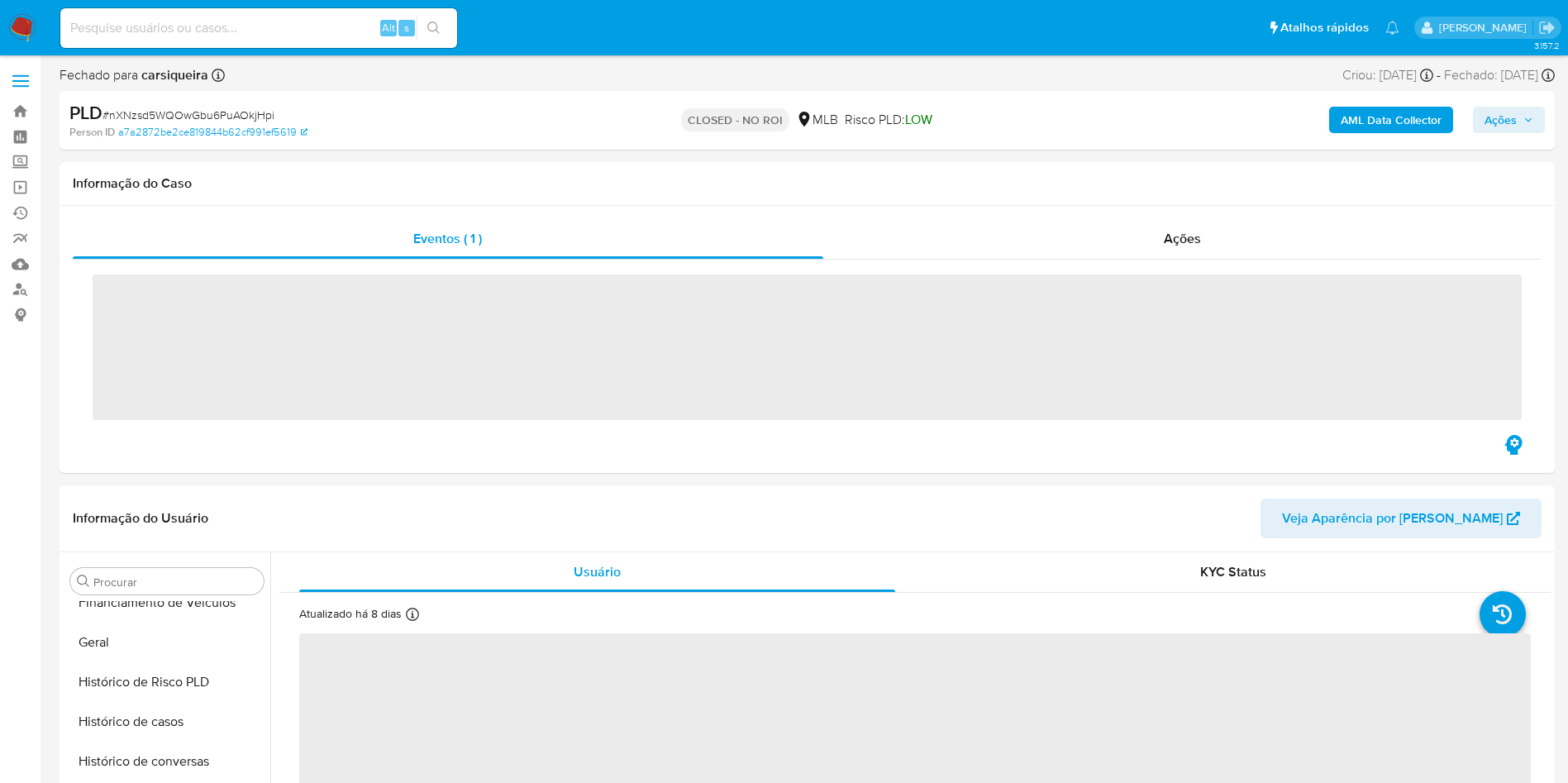
scroll to position [739, 0]
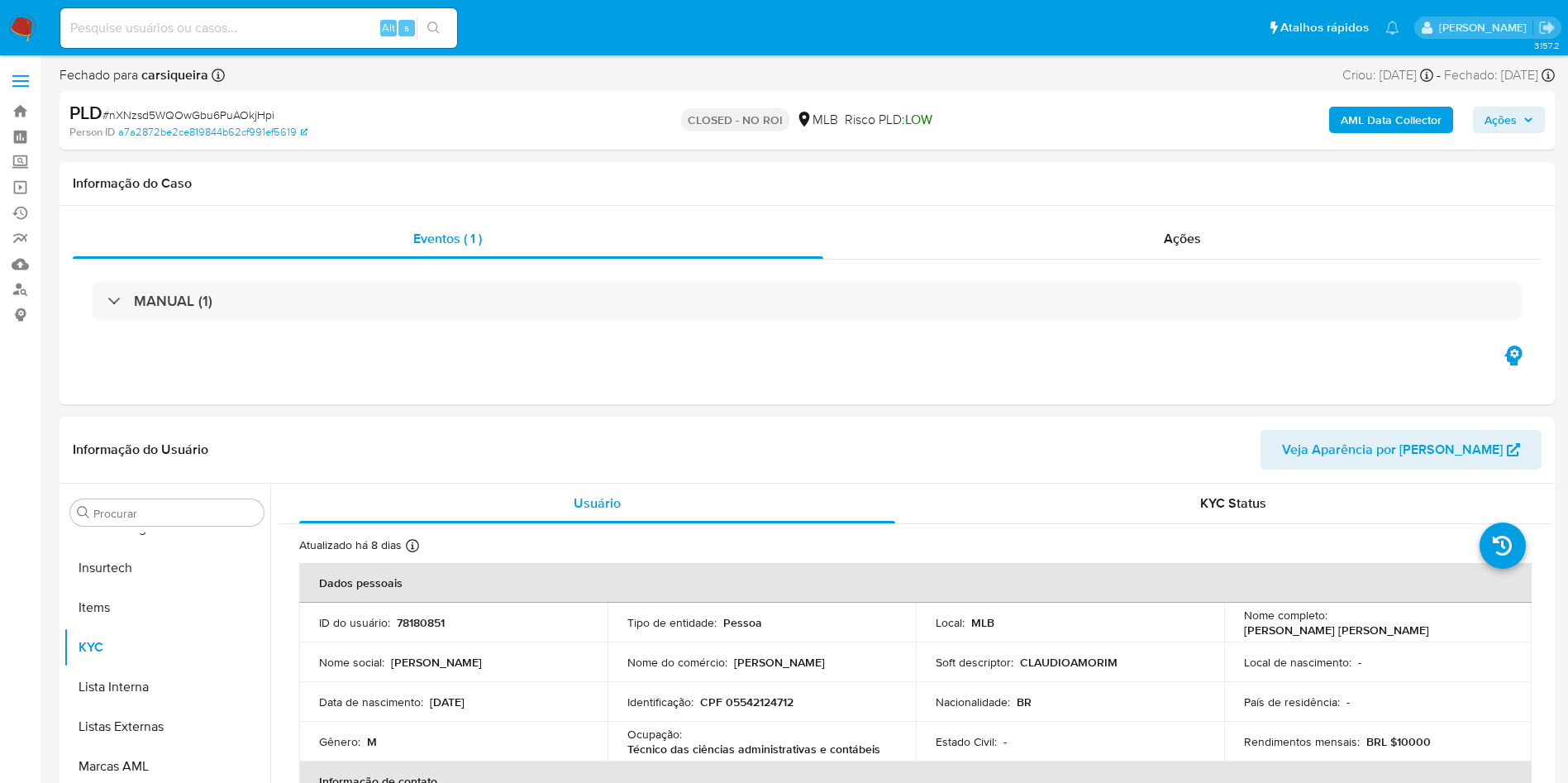
select select "10"
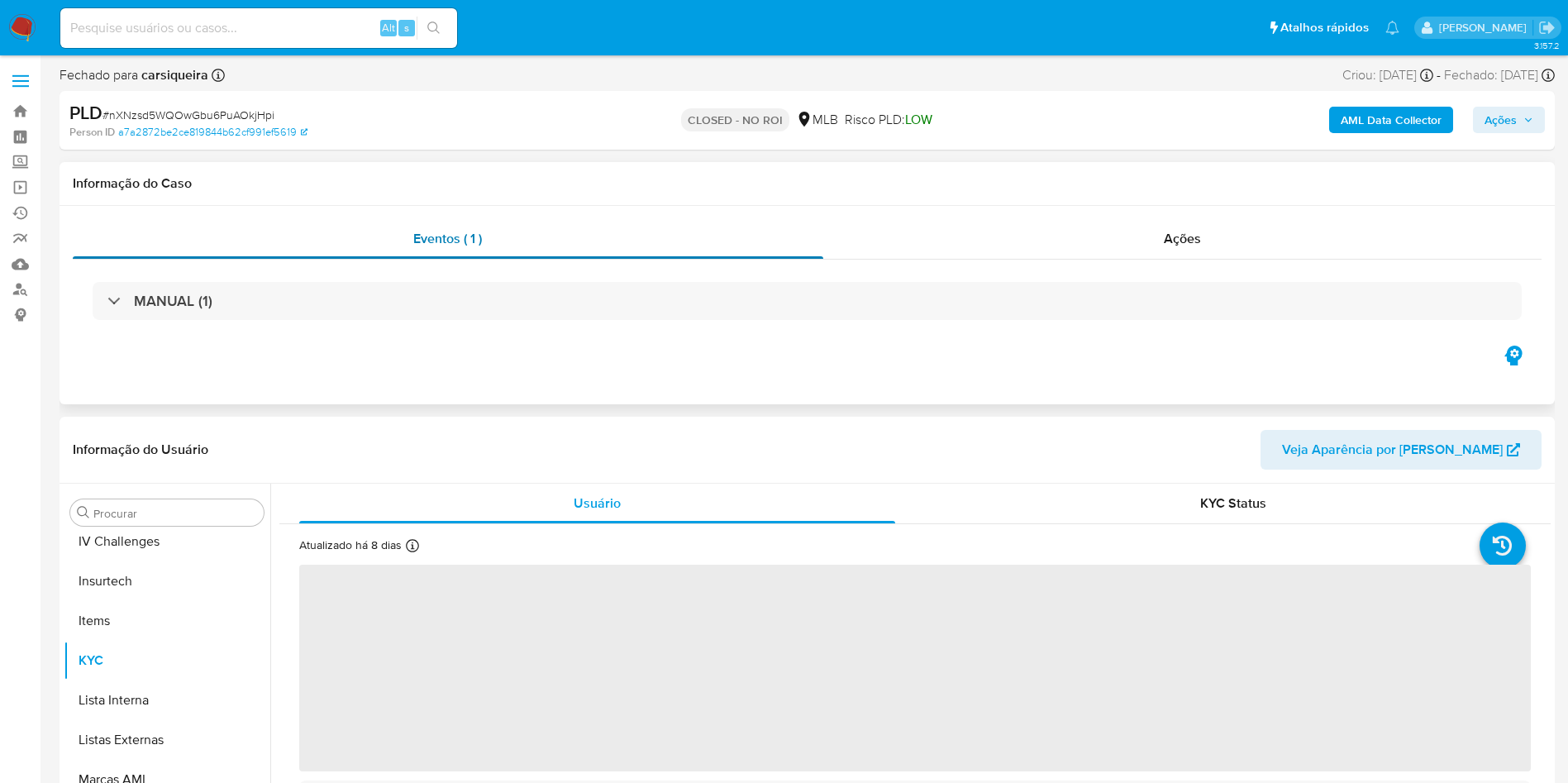
scroll to position [739, 0]
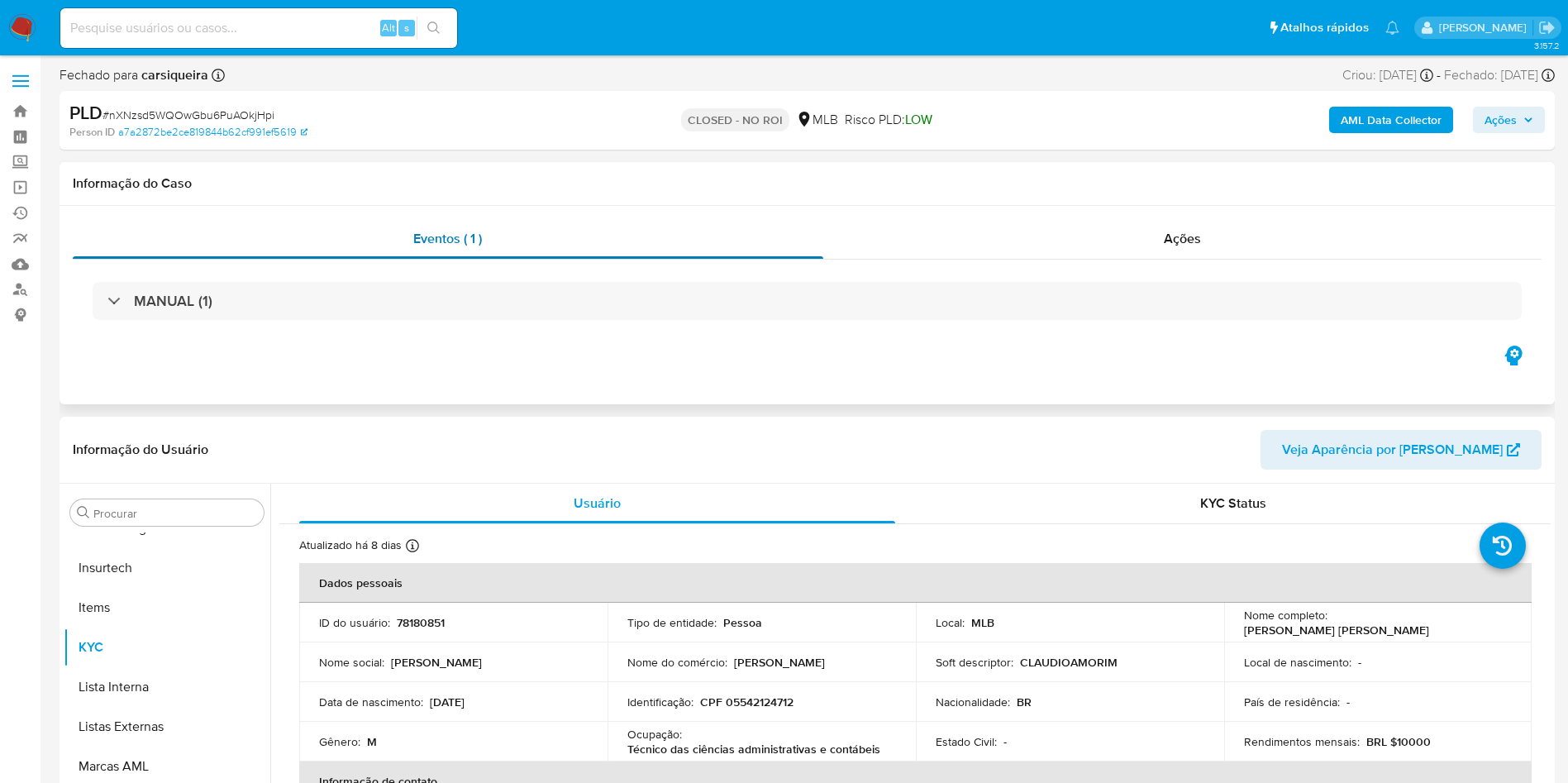
select select "10"
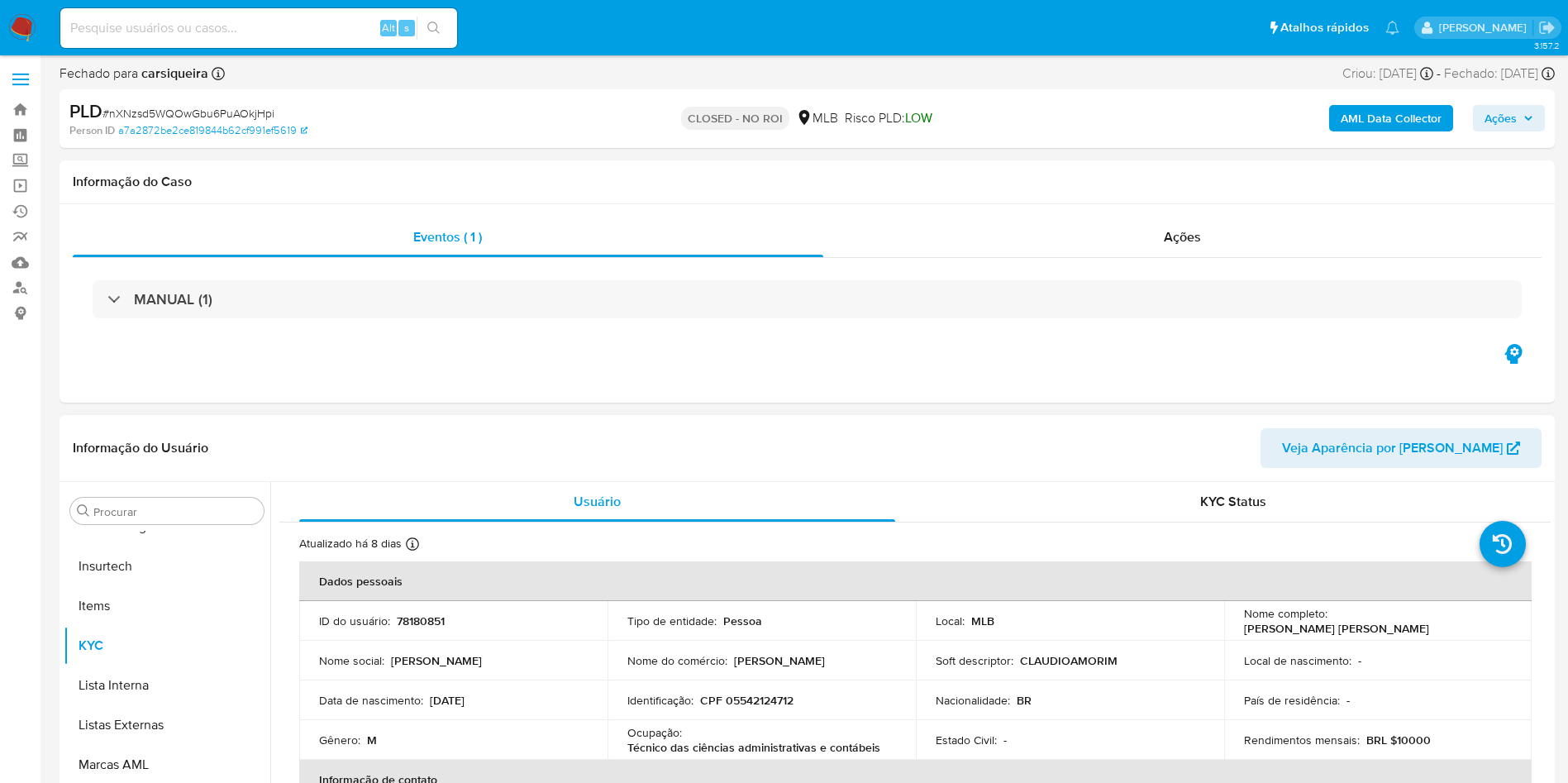
scroll to position [0, 0]
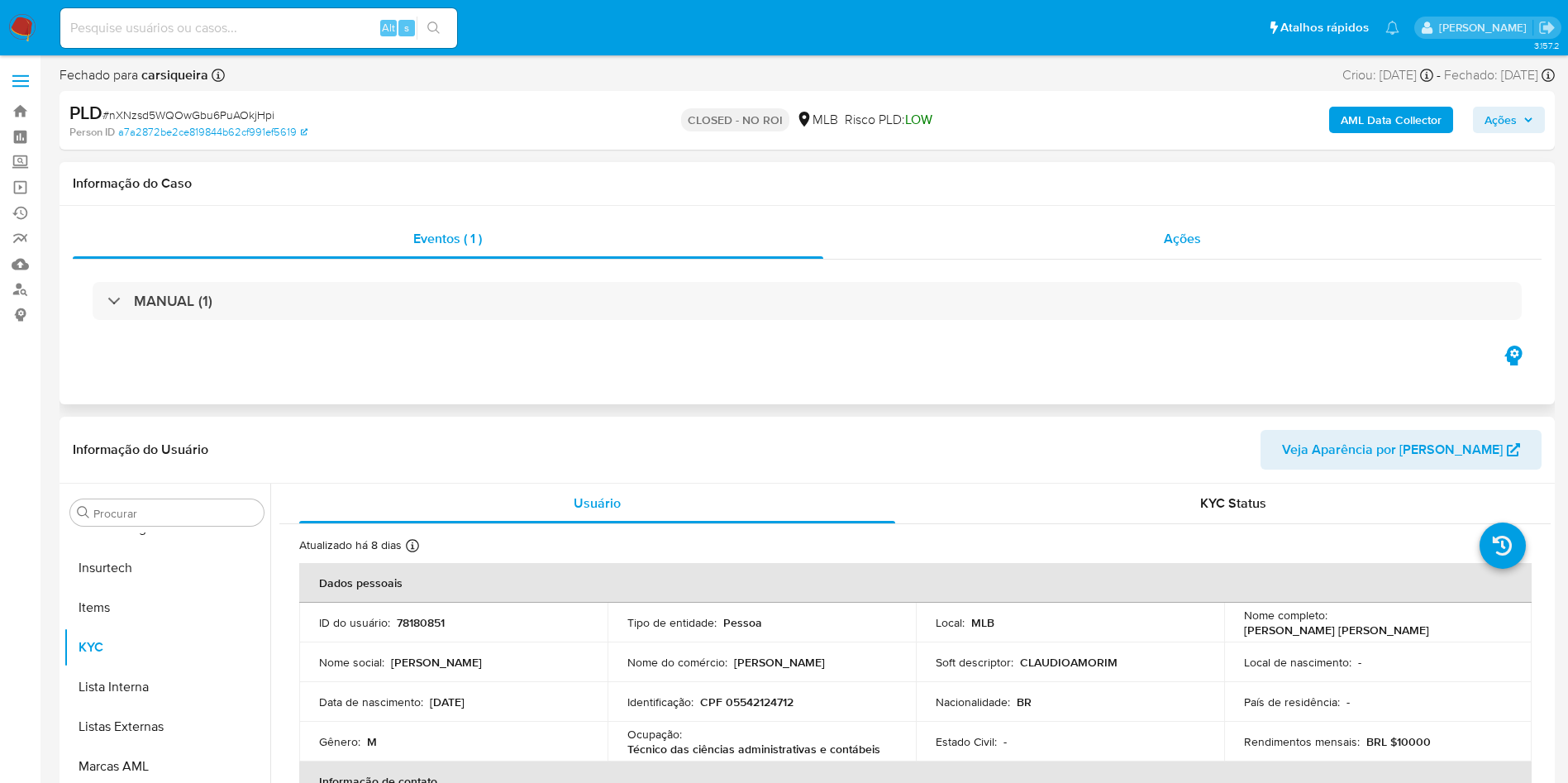
click at [1179, 247] on span "Ações" at bounding box center [1181, 238] width 37 height 19
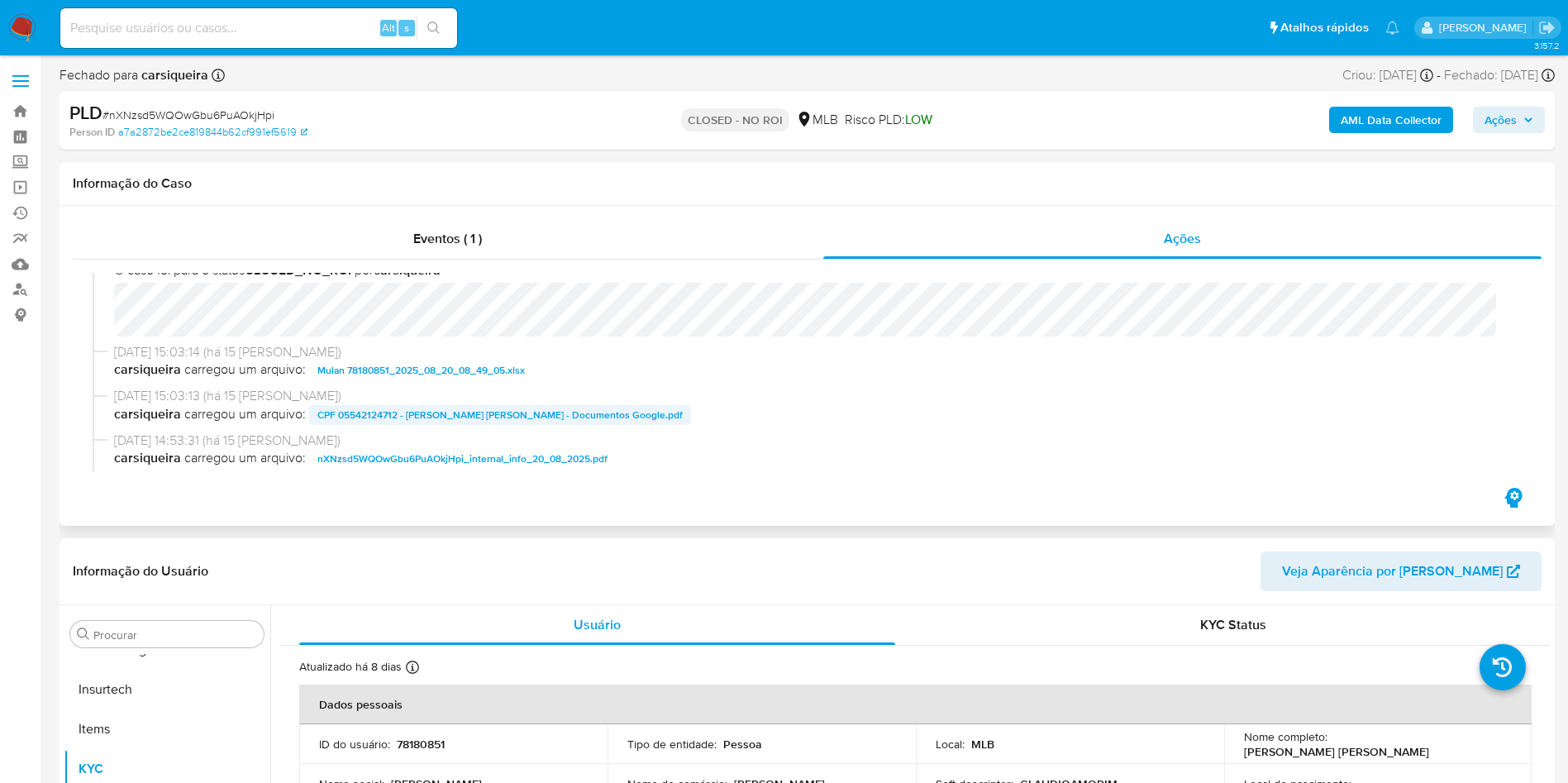
scroll to position [29, 0]
click at [402, 407] on span "CPF 05542124712 - CLAUDIO AVELINO AMORIM BARRETO - Documentos Google.pdf" at bounding box center [500, 414] width 365 height 20
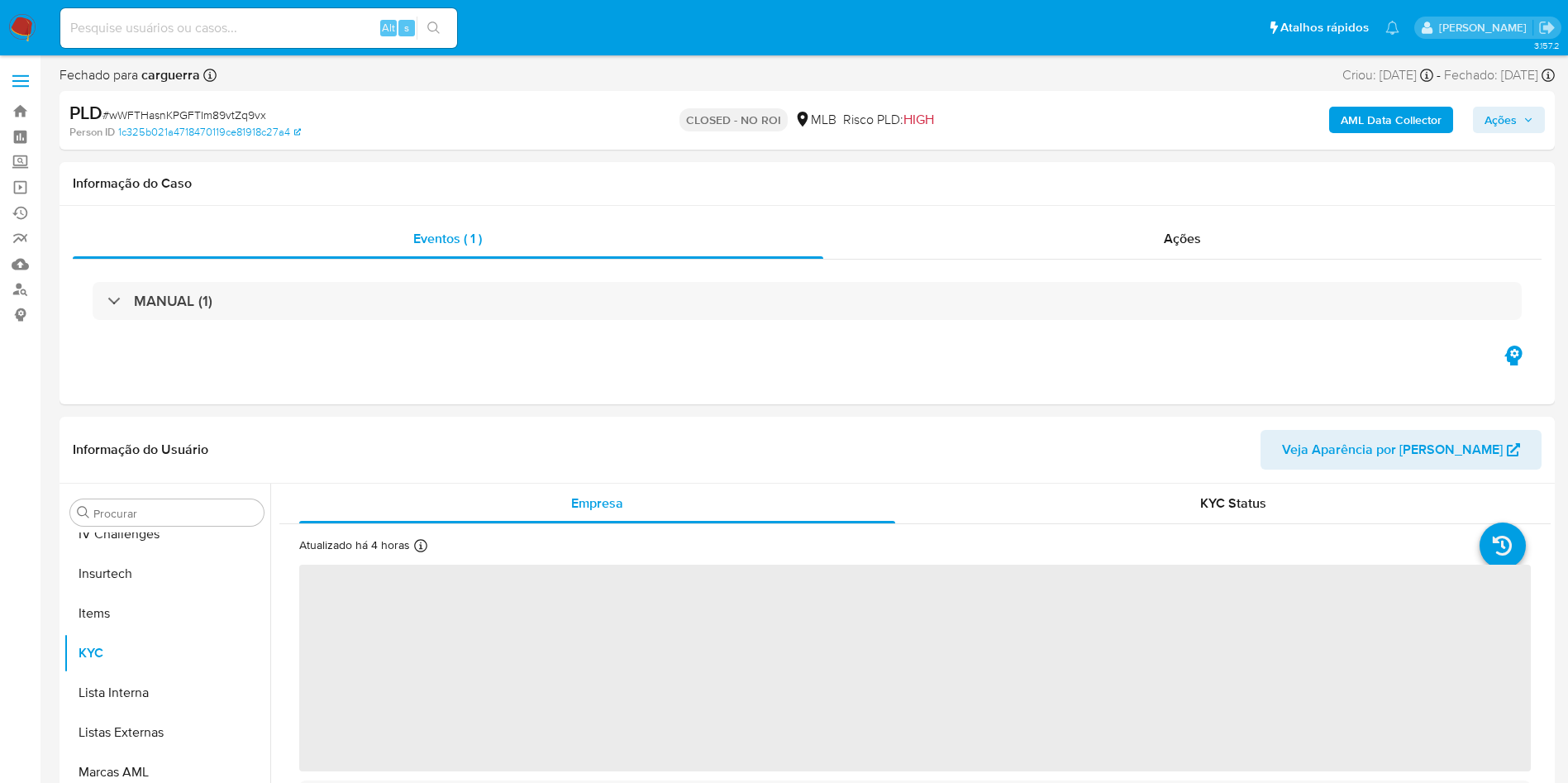
scroll to position [739, 0]
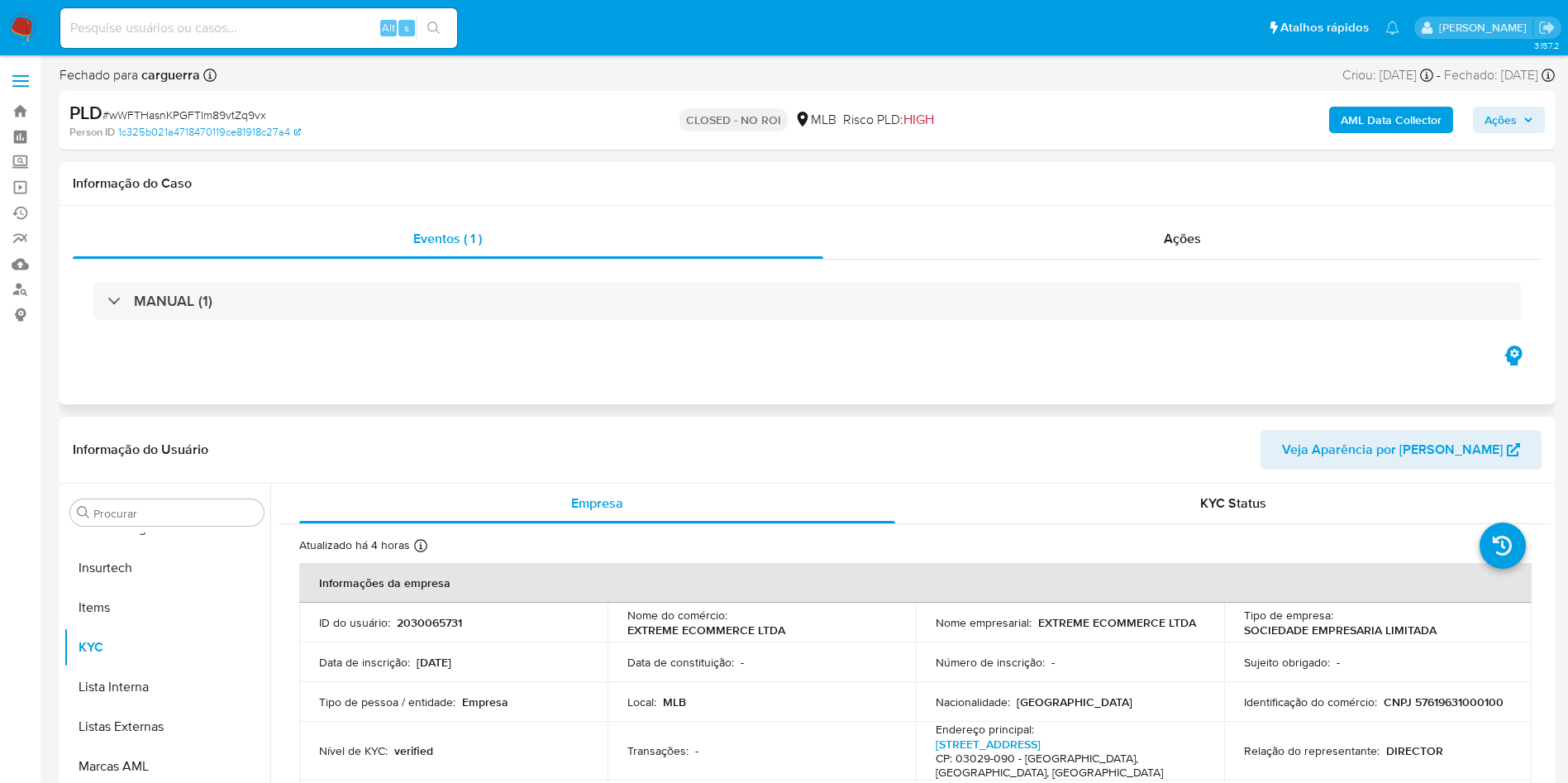
select select "10"
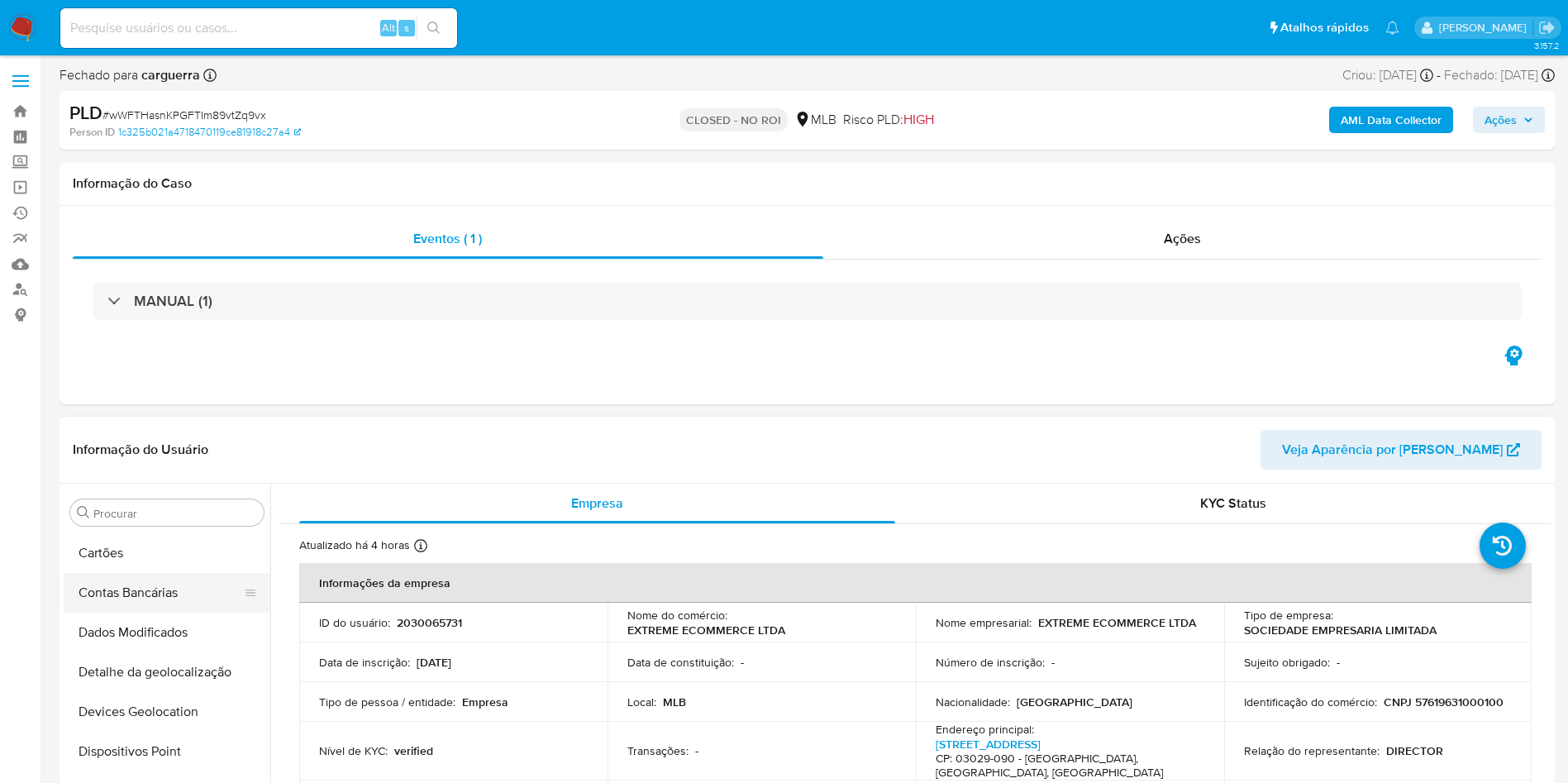
scroll to position [0, 0]
click at [155, 596] on button "Anexos" at bounding box center [160, 592] width 194 height 40
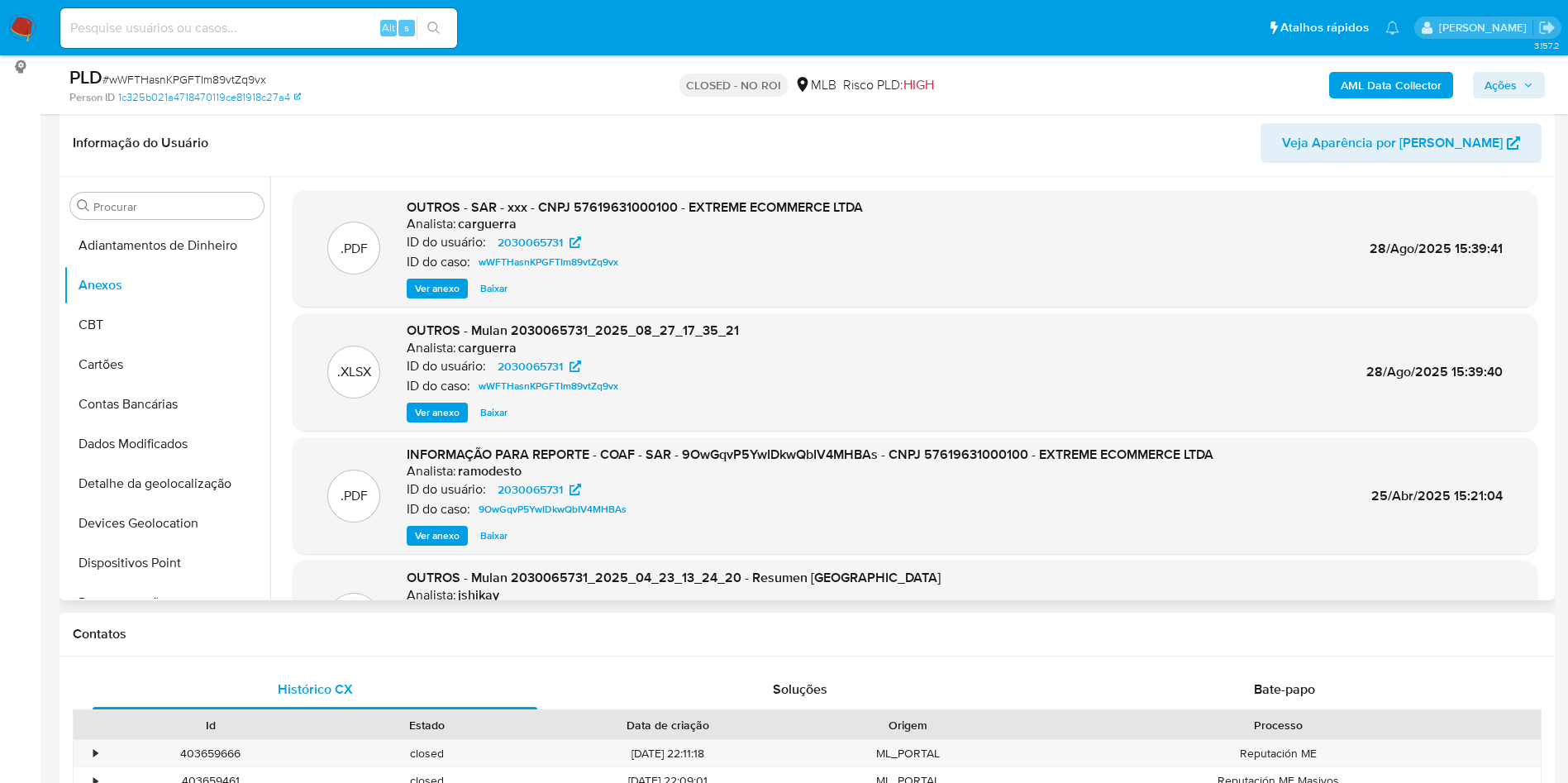
scroll to position [202, 0]
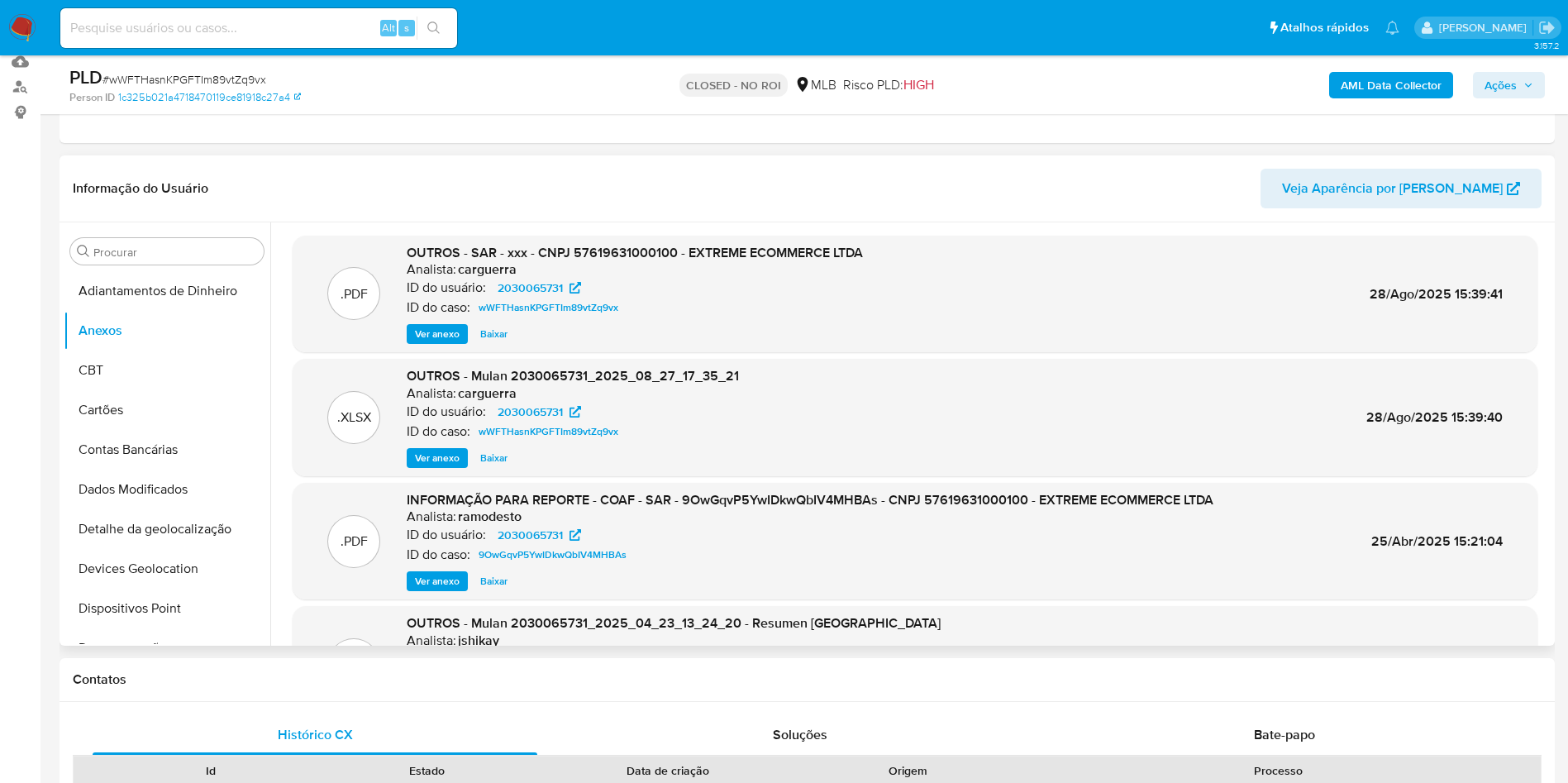
click at [482, 335] on span "Baixar" at bounding box center [493, 334] width 27 height 16
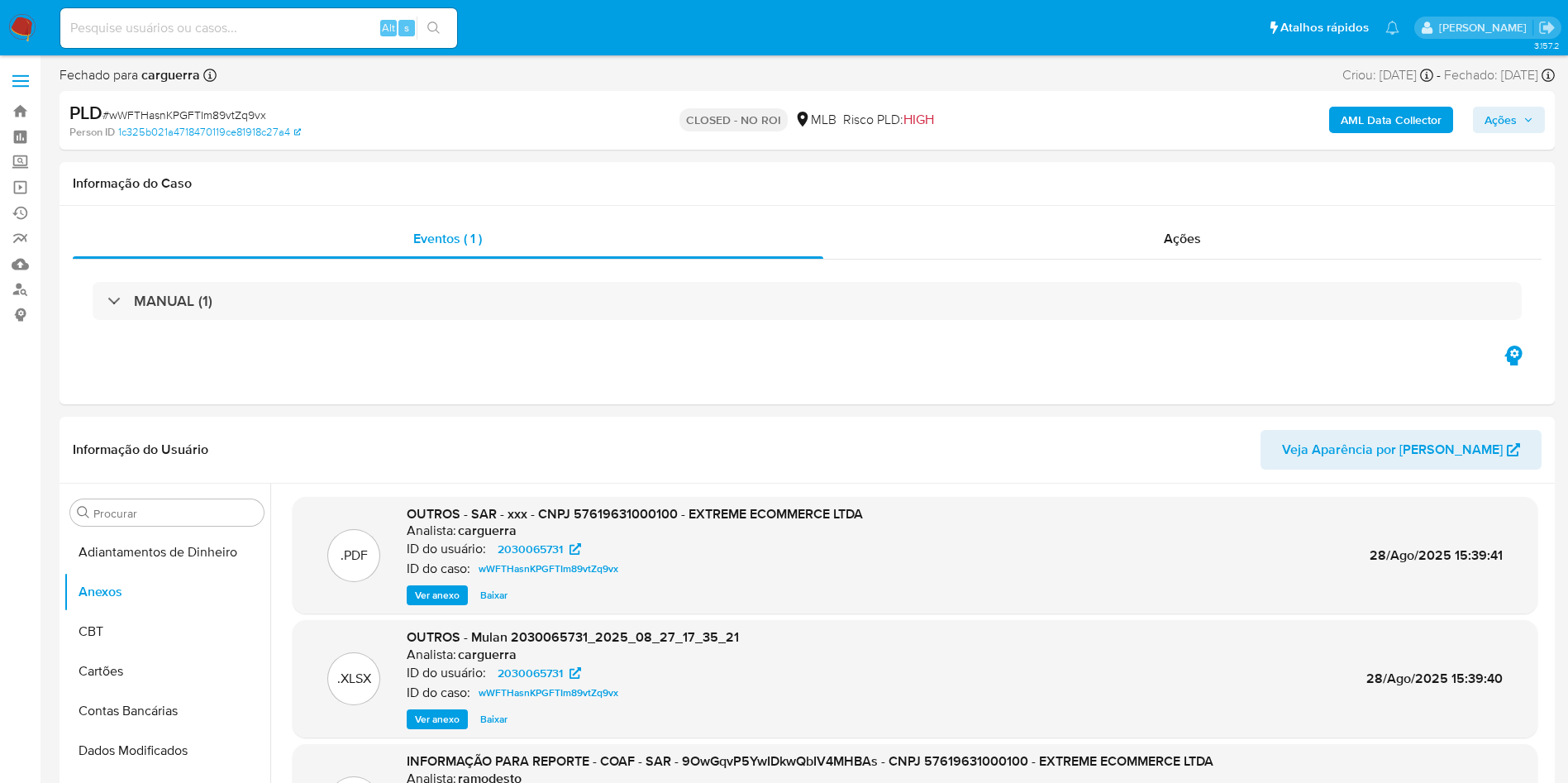
click at [1379, 113] on b "AML Data Collector" at bounding box center [1390, 120] width 101 height 26
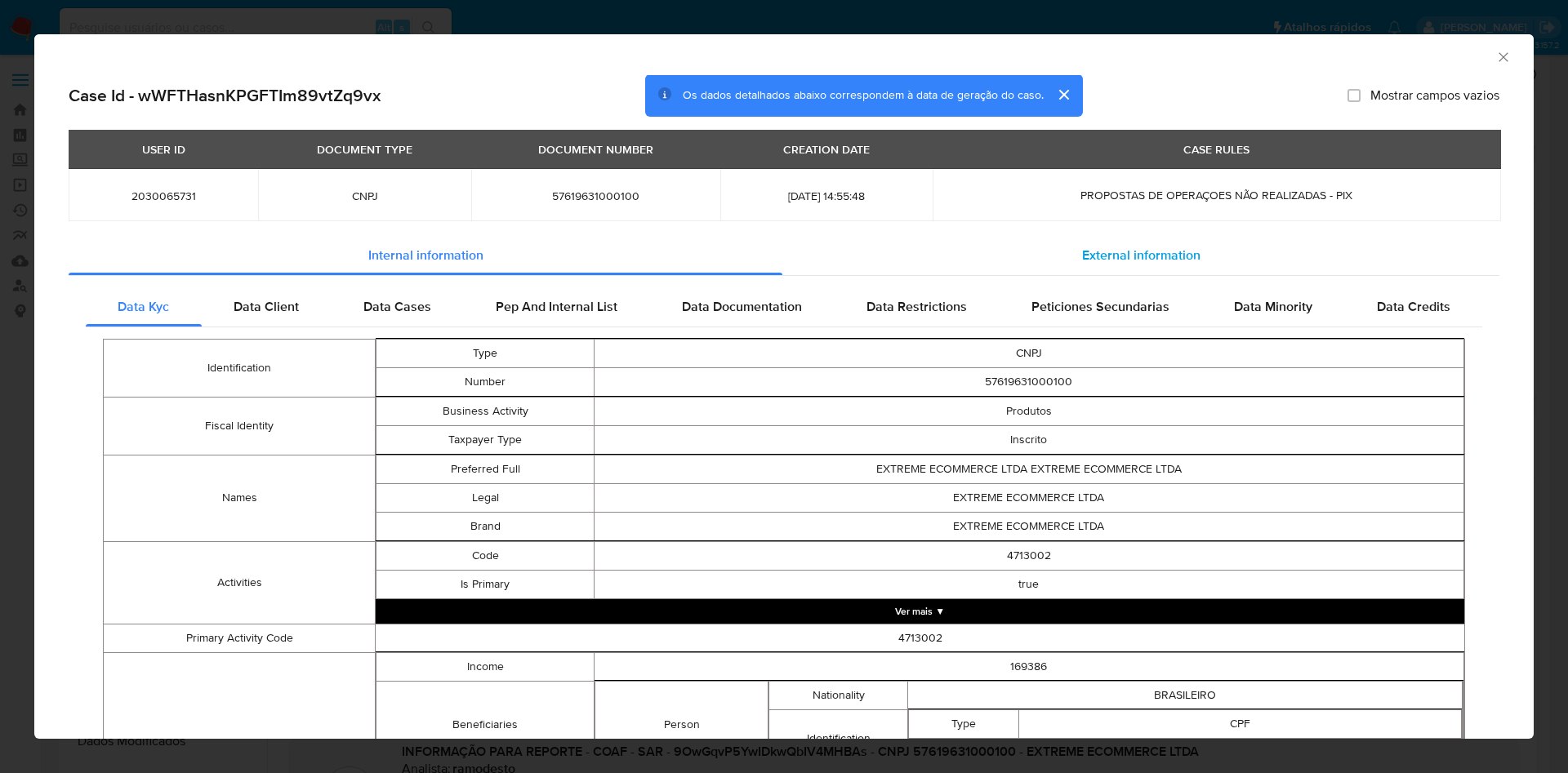
click at [1097, 258] on span "External information" at bounding box center [1141, 255] width 119 height 19
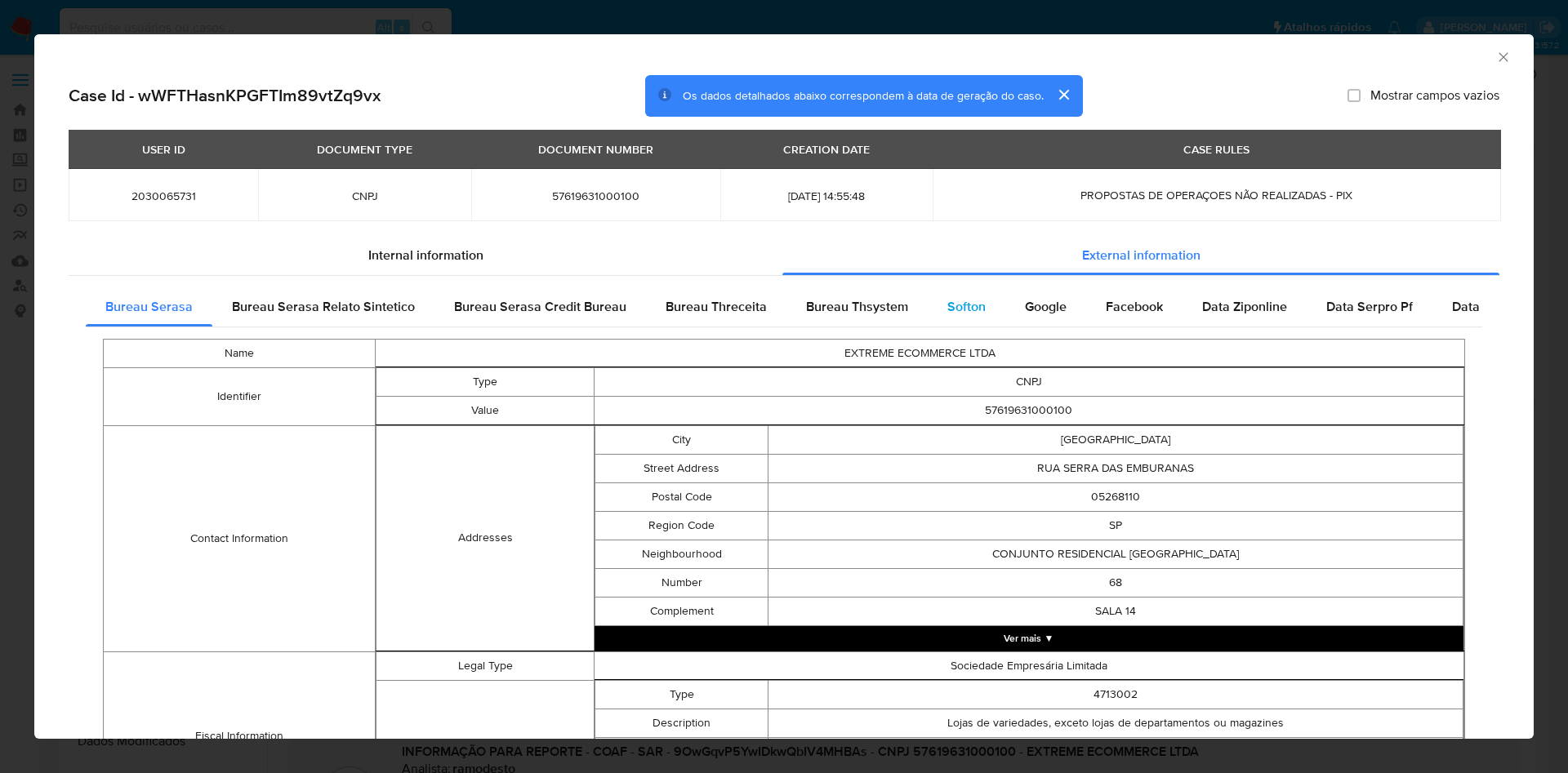
click at [956, 316] on div "Softon" at bounding box center [966, 307] width 78 height 39
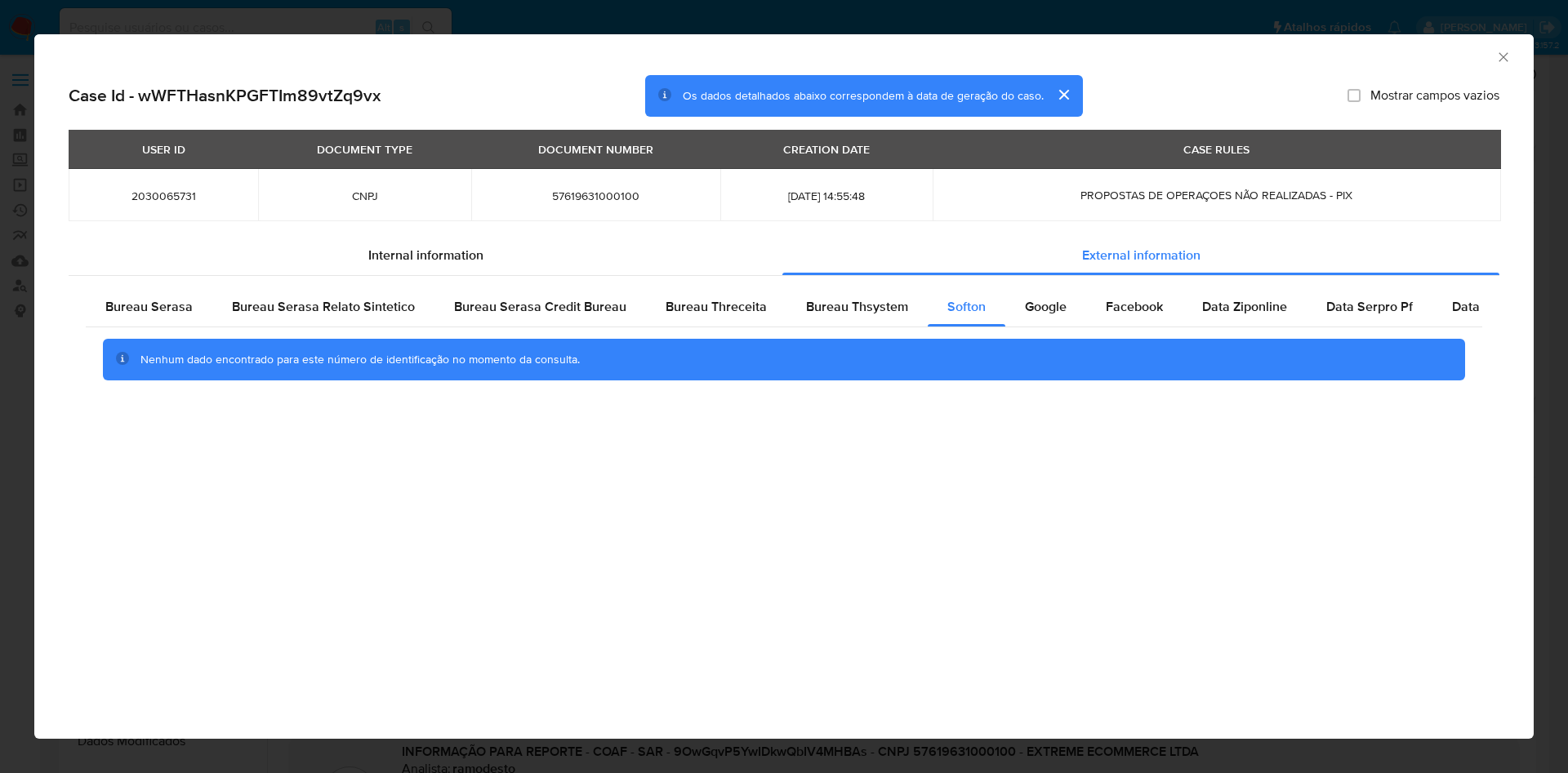
click at [1505, 66] on div "AML Data Collector" at bounding box center [784, 55] width 1499 height 41
click at [1501, 60] on icon "Fechar a janela" at bounding box center [1503, 56] width 16 height 16
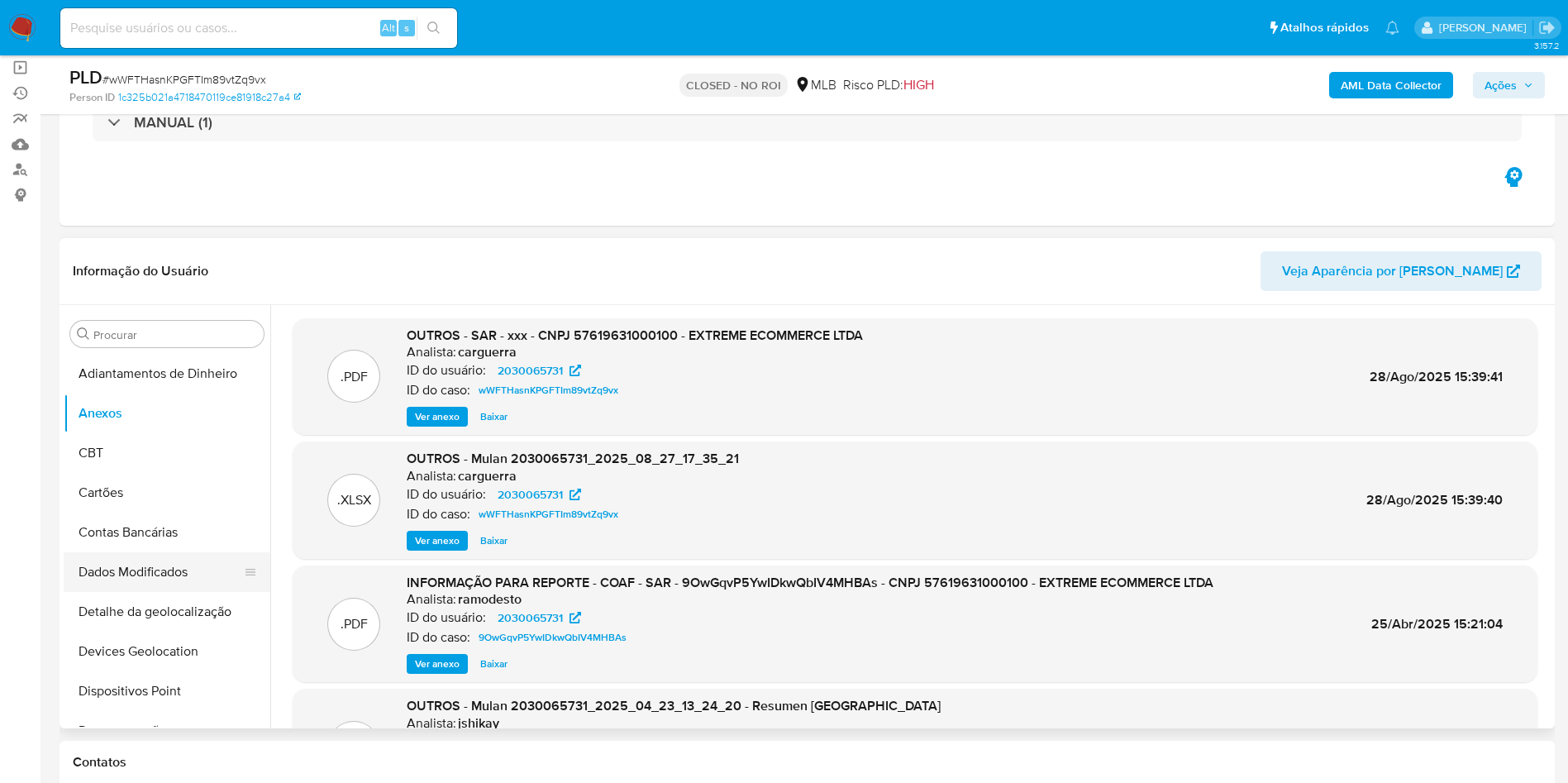
scroll to position [124, 0]
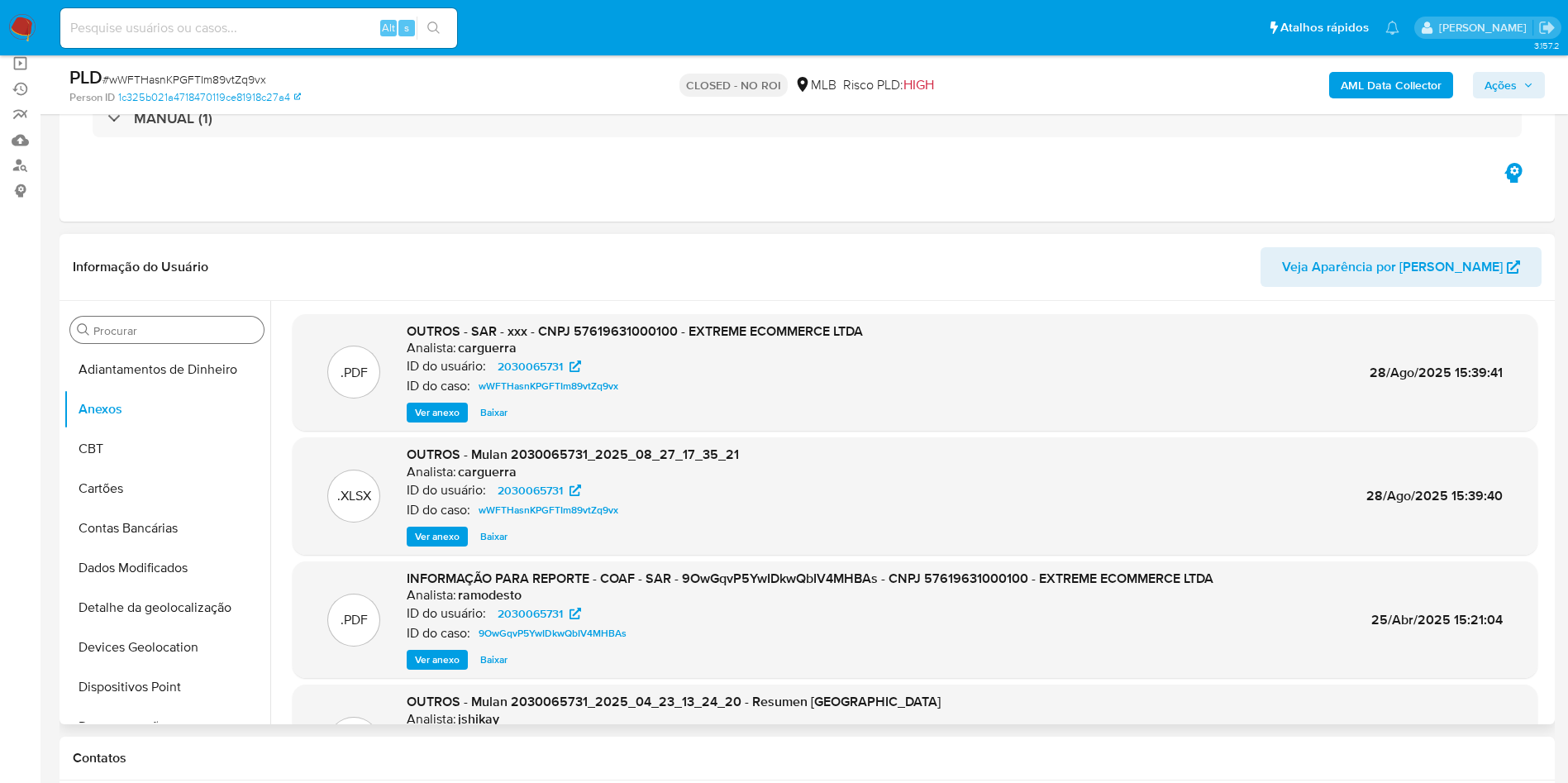
click at [189, 322] on div "Procurar" at bounding box center [166, 330] width 194 height 26
click at [203, 337] on input "Procurar" at bounding box center [175, 331] width 164 height 15
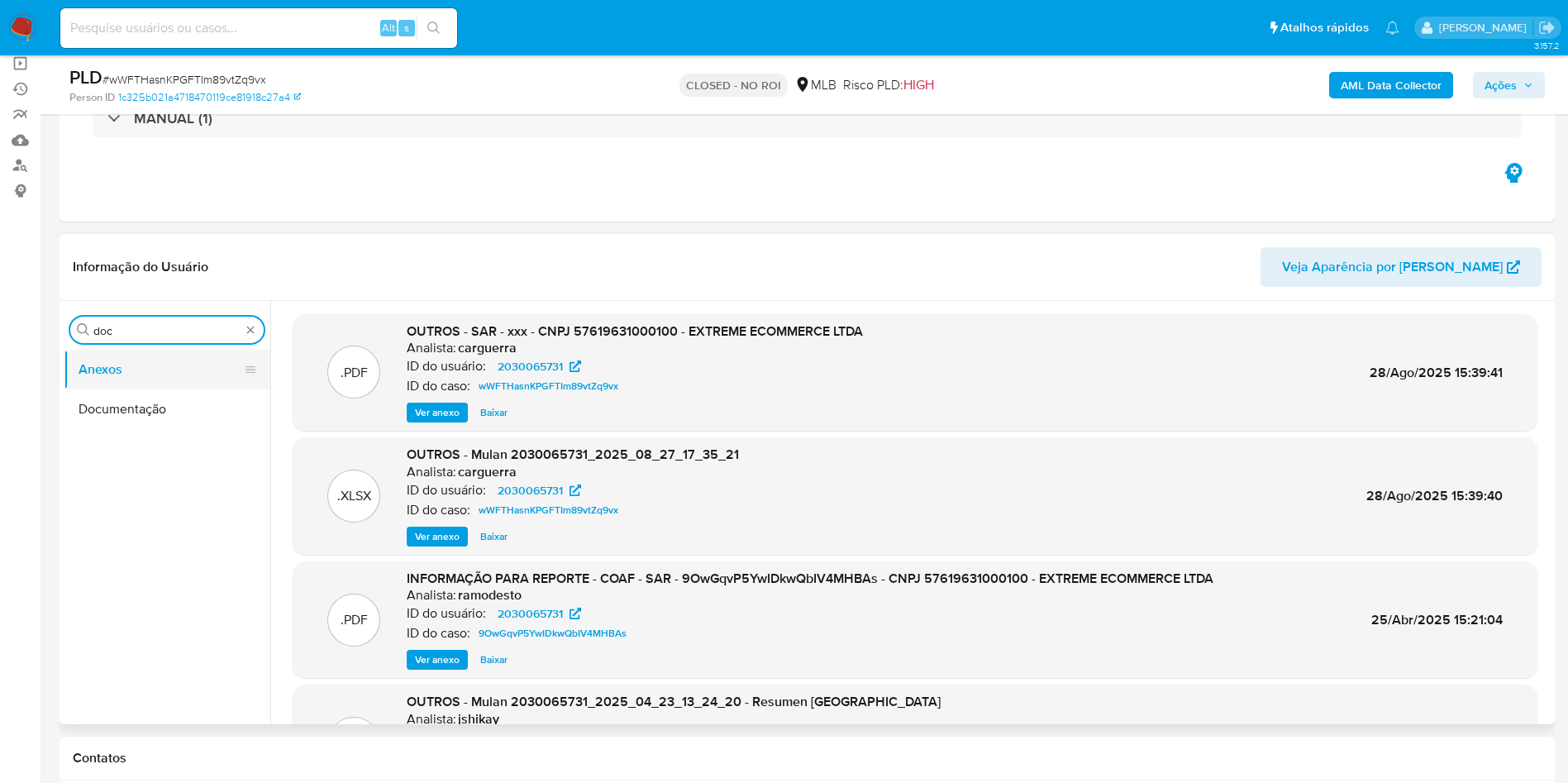
type input "doc"
click at [182, 388] on button "Anexos" at bounding box center [160, 370] width 194 height 40
click at [194, 397] on button "Documentação" at bounding box center [166, 409] width 207 height 40
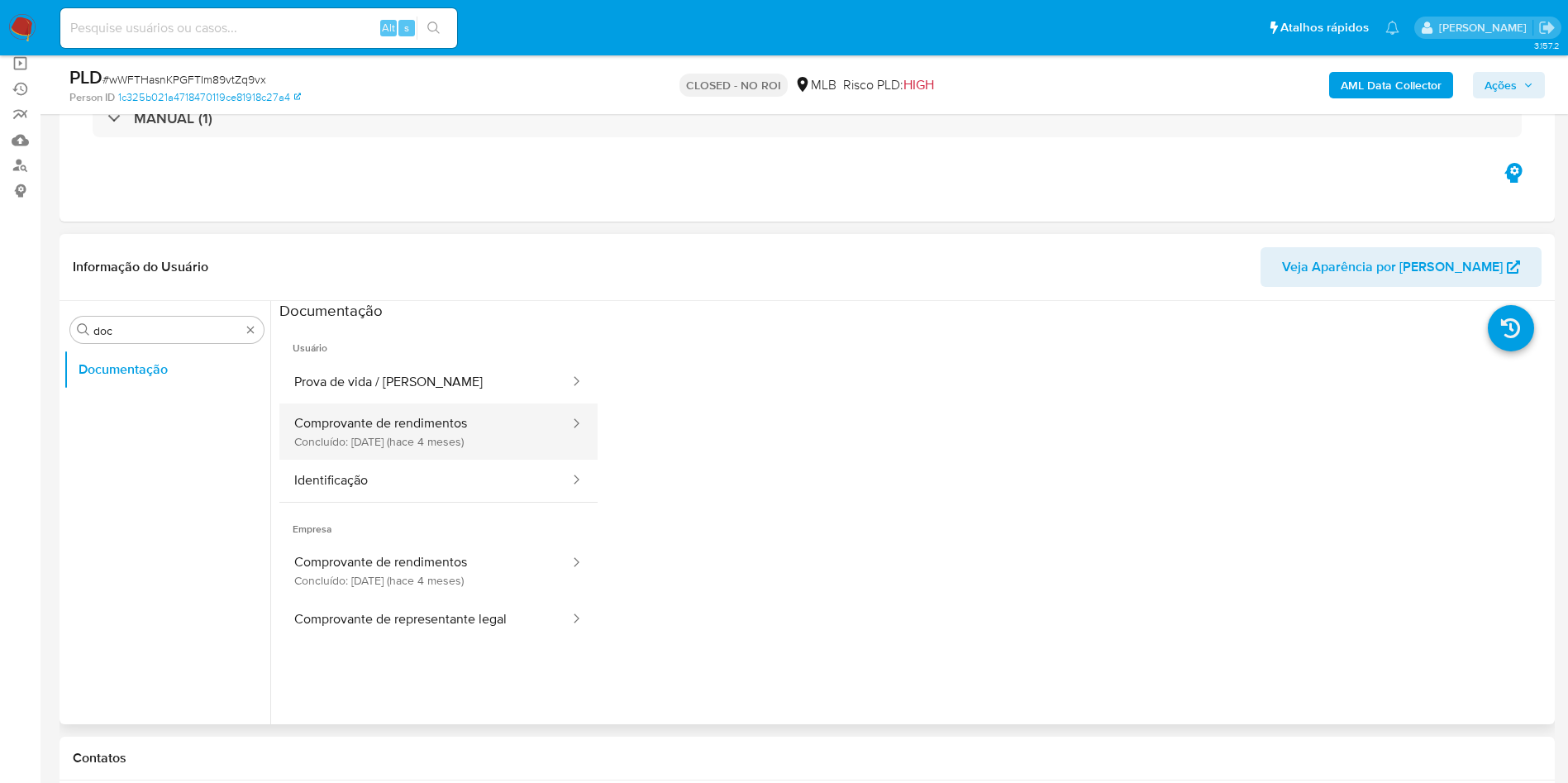
click at [473, 446] on button "Comprovante de rendimentos Concluído: [DATE] (hace 4 meses)" at bounding box center [425, 431] width 292 height 56
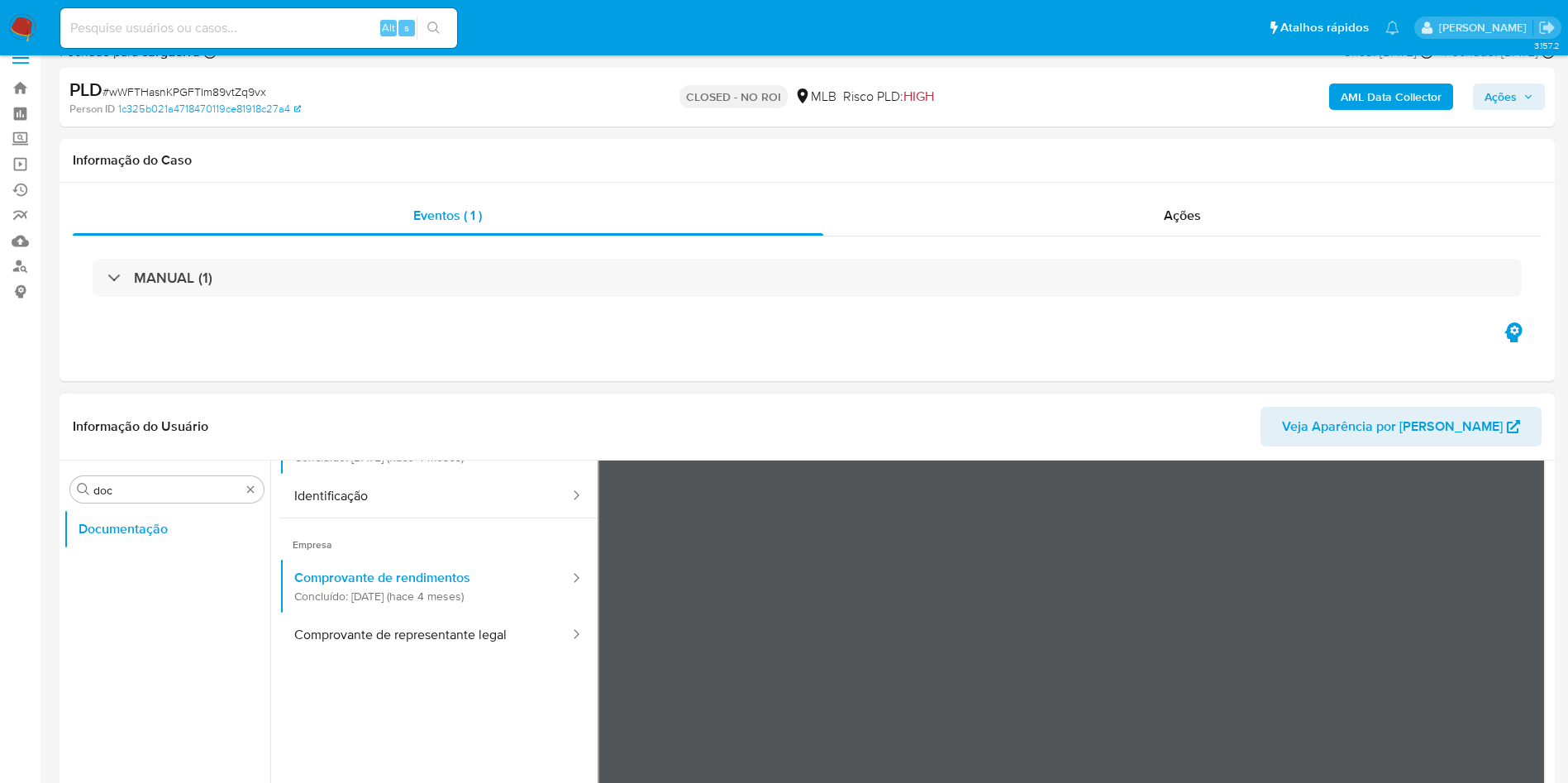
scroll to position [0, 0]
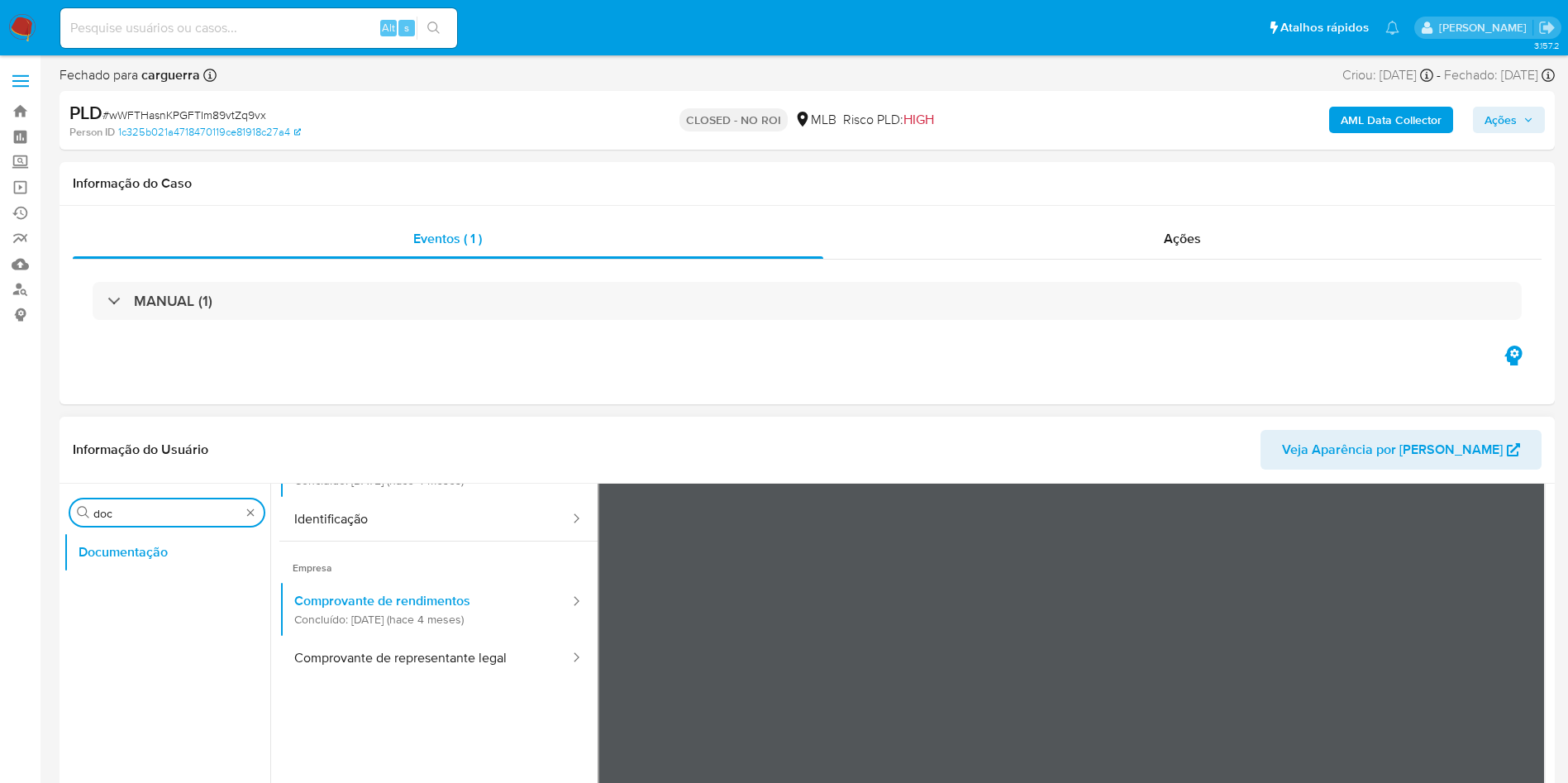
click at [162, 519] on input "doc" at bounding box center [167, 513] width 147 height 15
type input "hi"
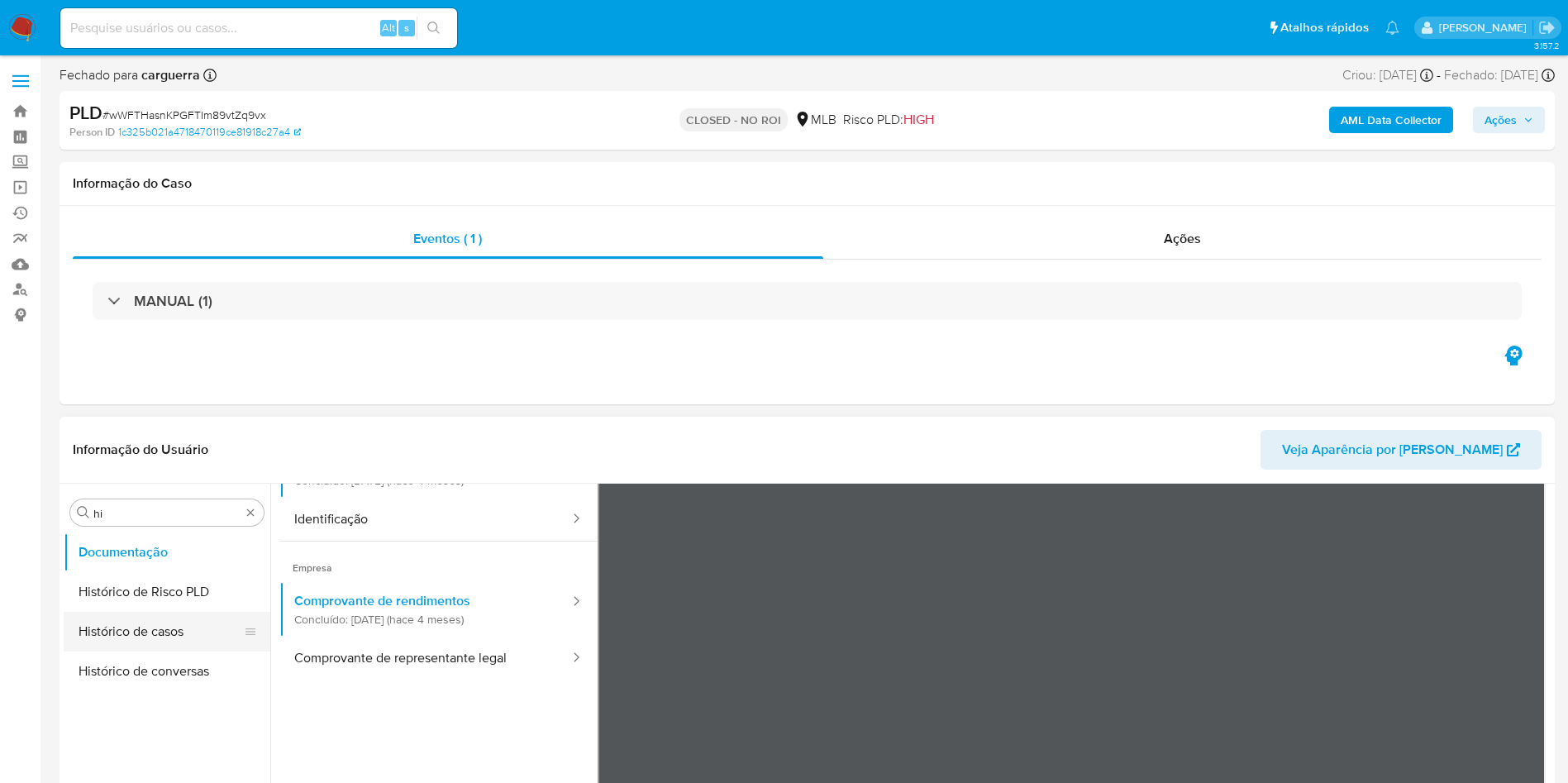
click at [135, 635] on button "Histórico de casos" at bounding box center [160, 632] width 194 height 40
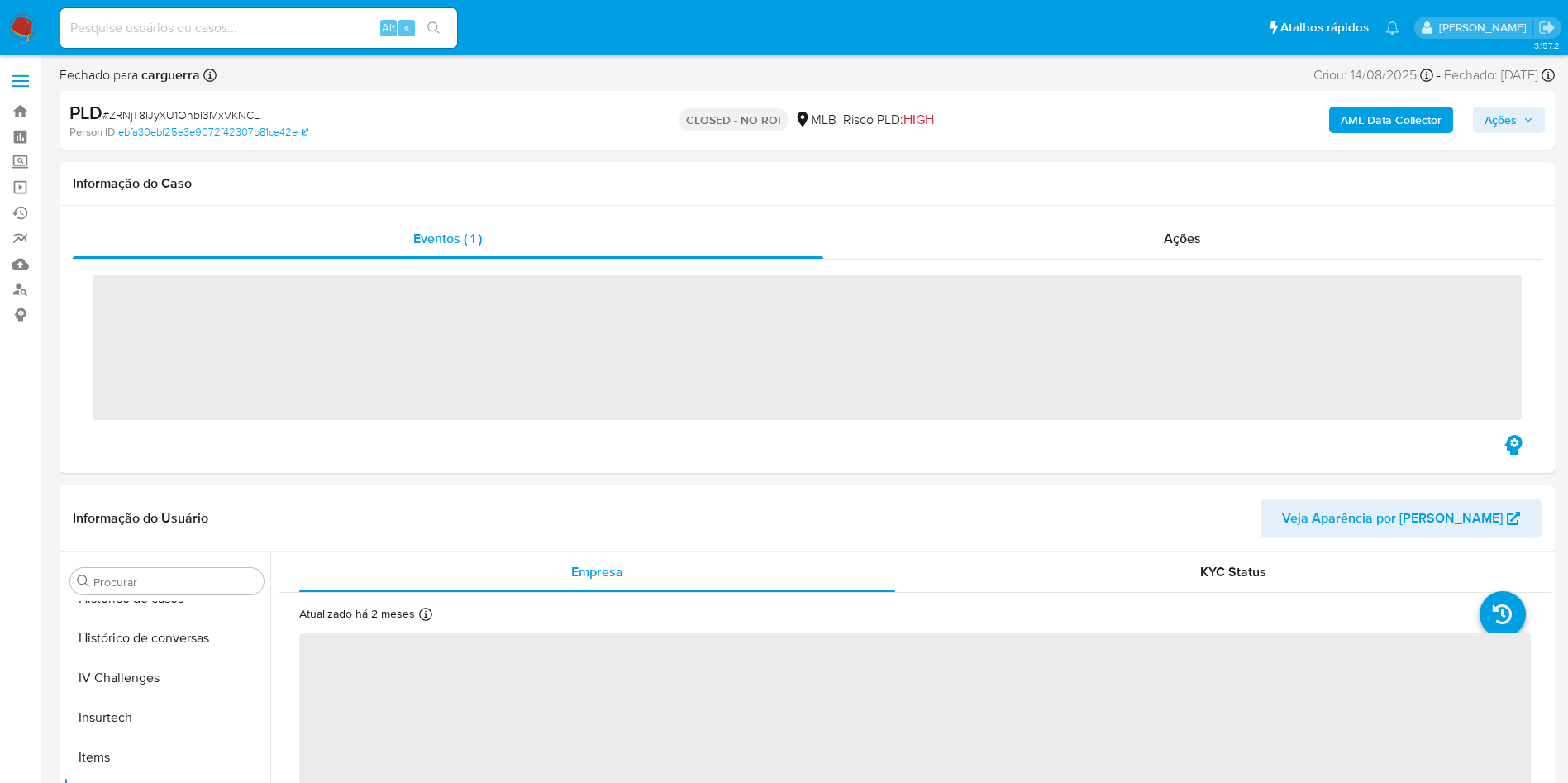
scroll to position [739, 0]
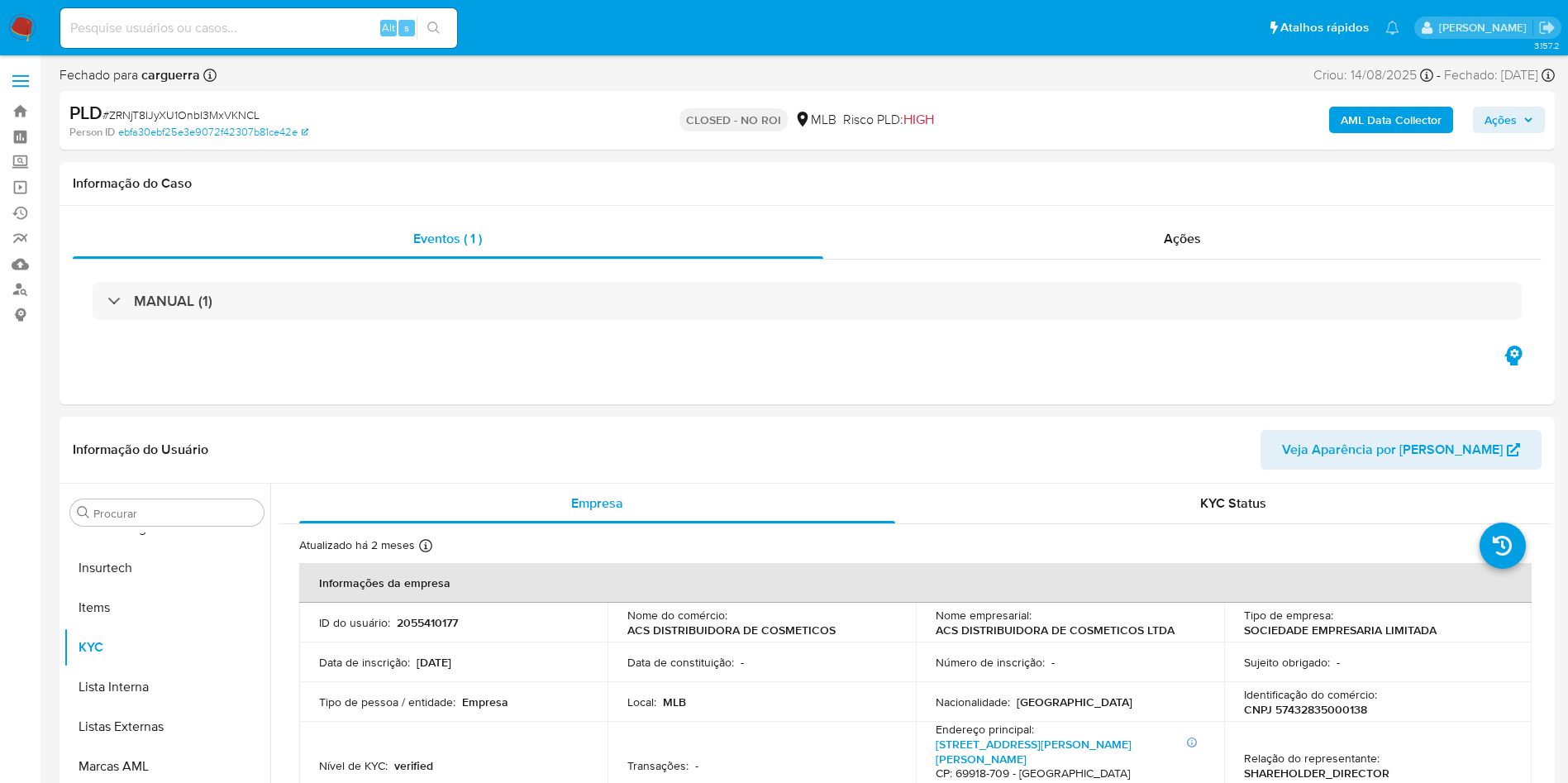
select select "10"
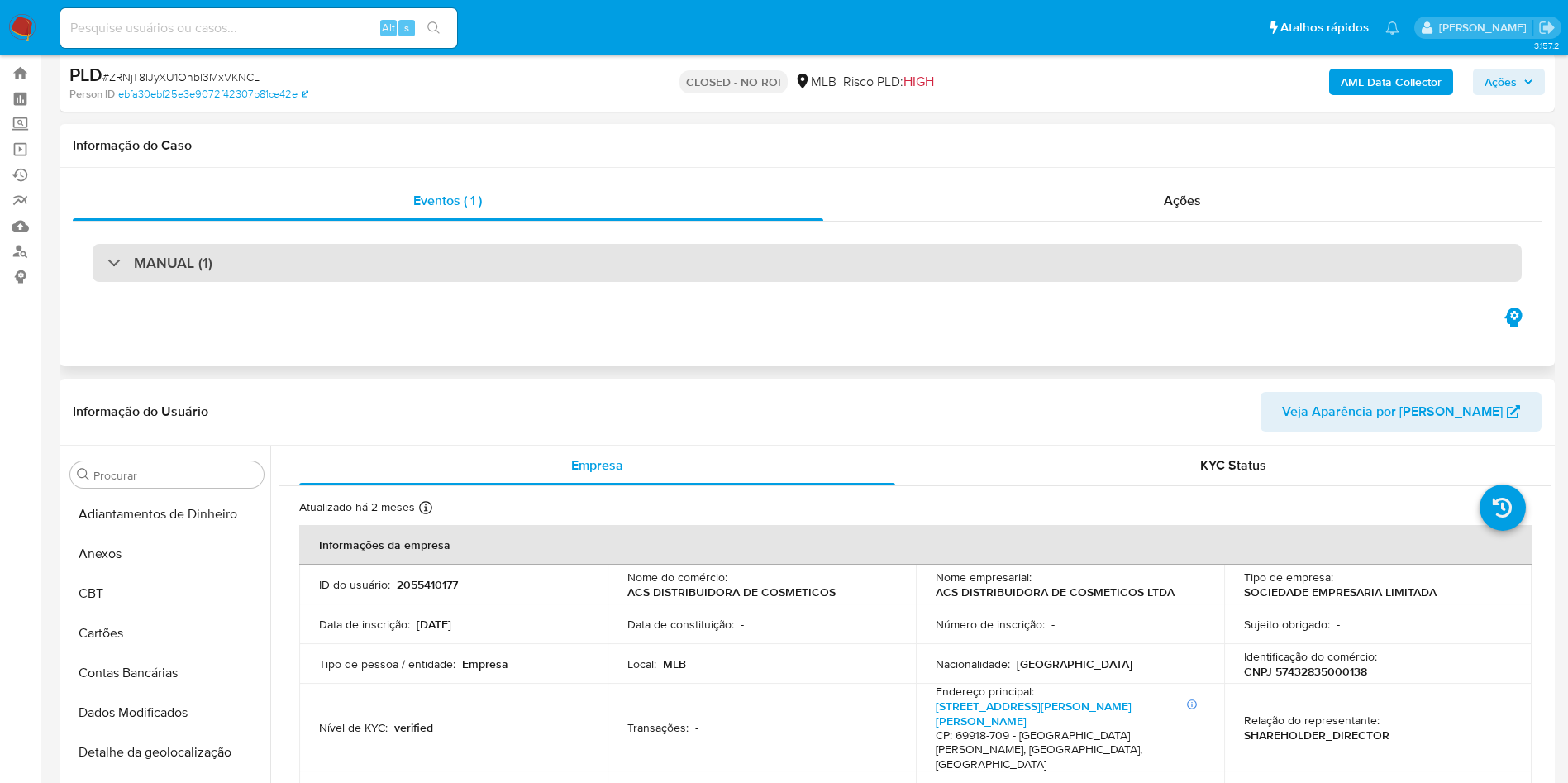
scroll to position [0, 0]
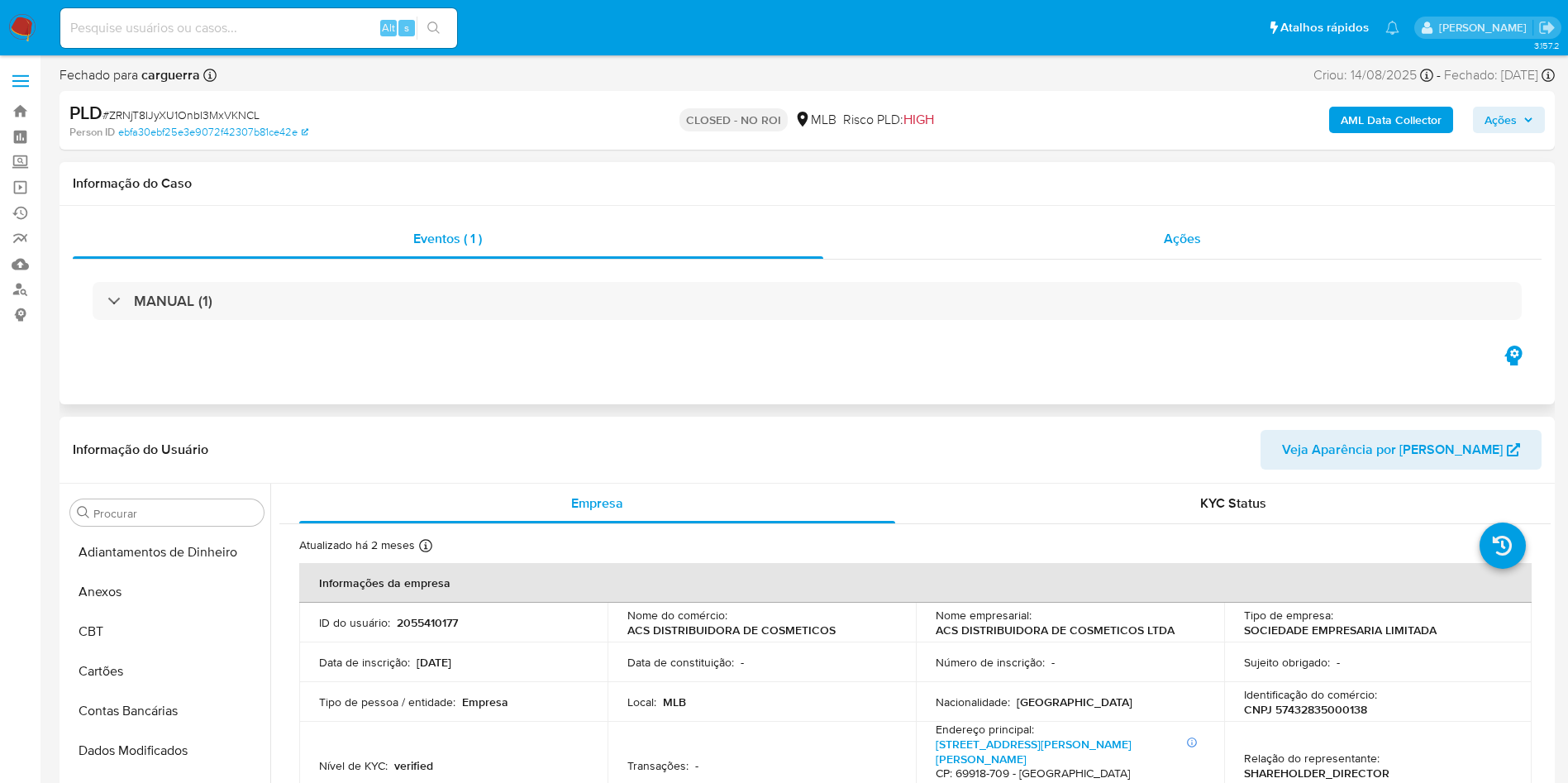
click at [1131, 247] on div "Ações" at bounding box center [1182, 239] width 719 height 40
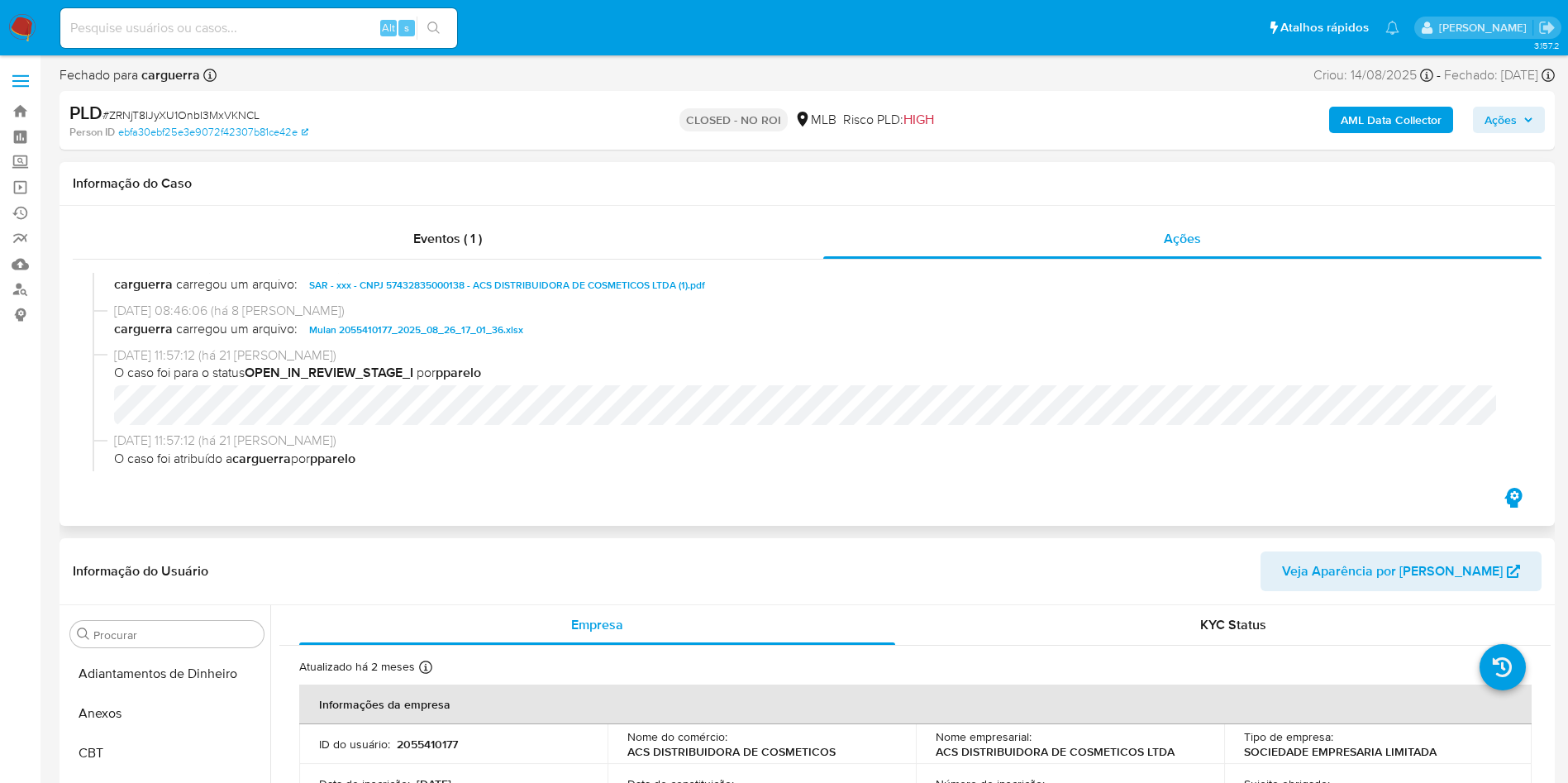
scroll to position [82, 0]
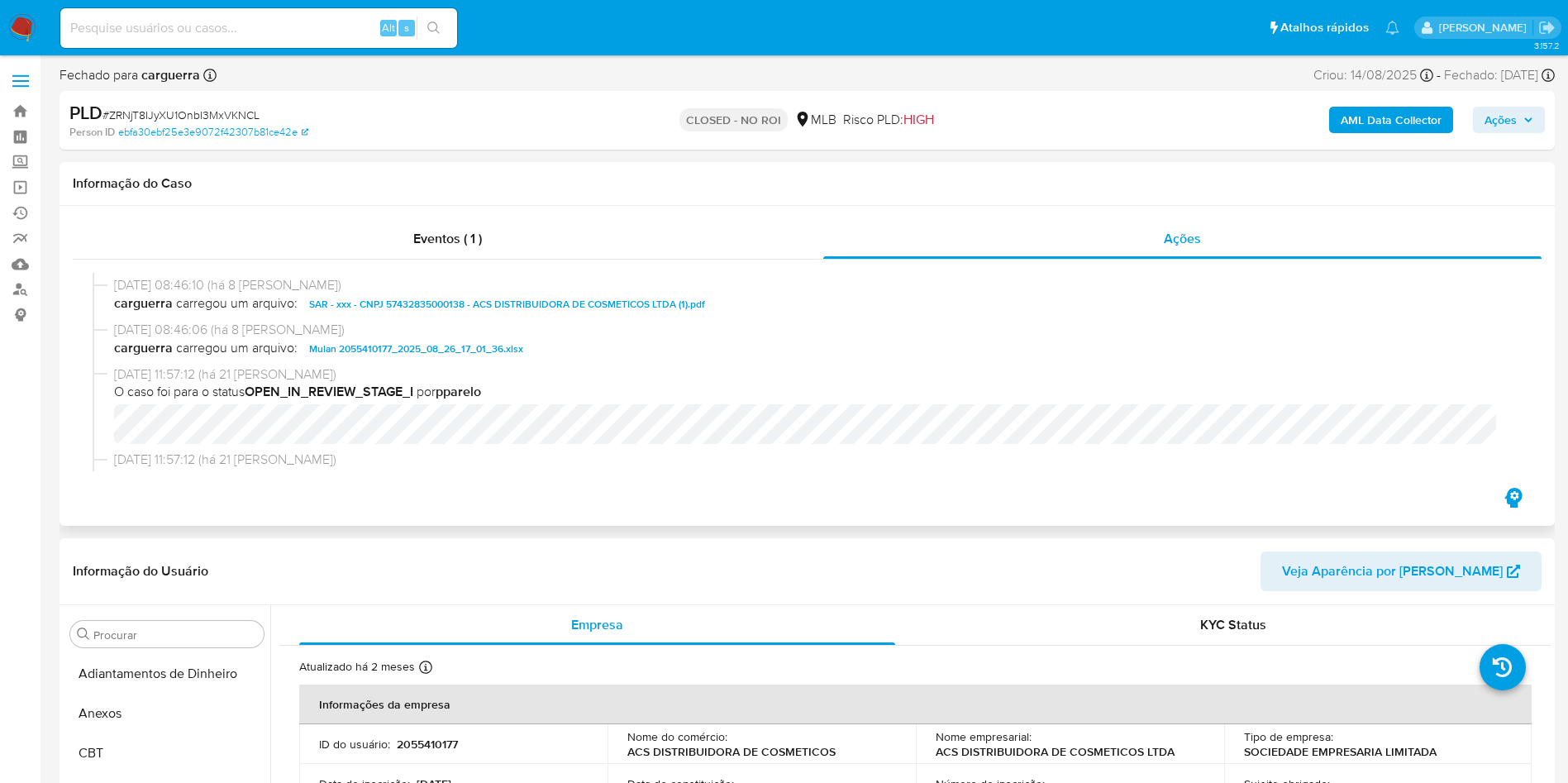
click at [468, 311] on span "SAR - xxx - CNPJ 57432835000138 - ACS DISTRIBUIDORA DE COSMETICOS LTDA (1).pdf" at bounding box center [507, 304] width 396 height 20
click at [172, 633] on input "Procurar" at bounding box center [175, 635] width 164 height 15
type input "do"
click at [194, 703] on button "Documentação" at bounding box center [160, 714] width 194 height 40
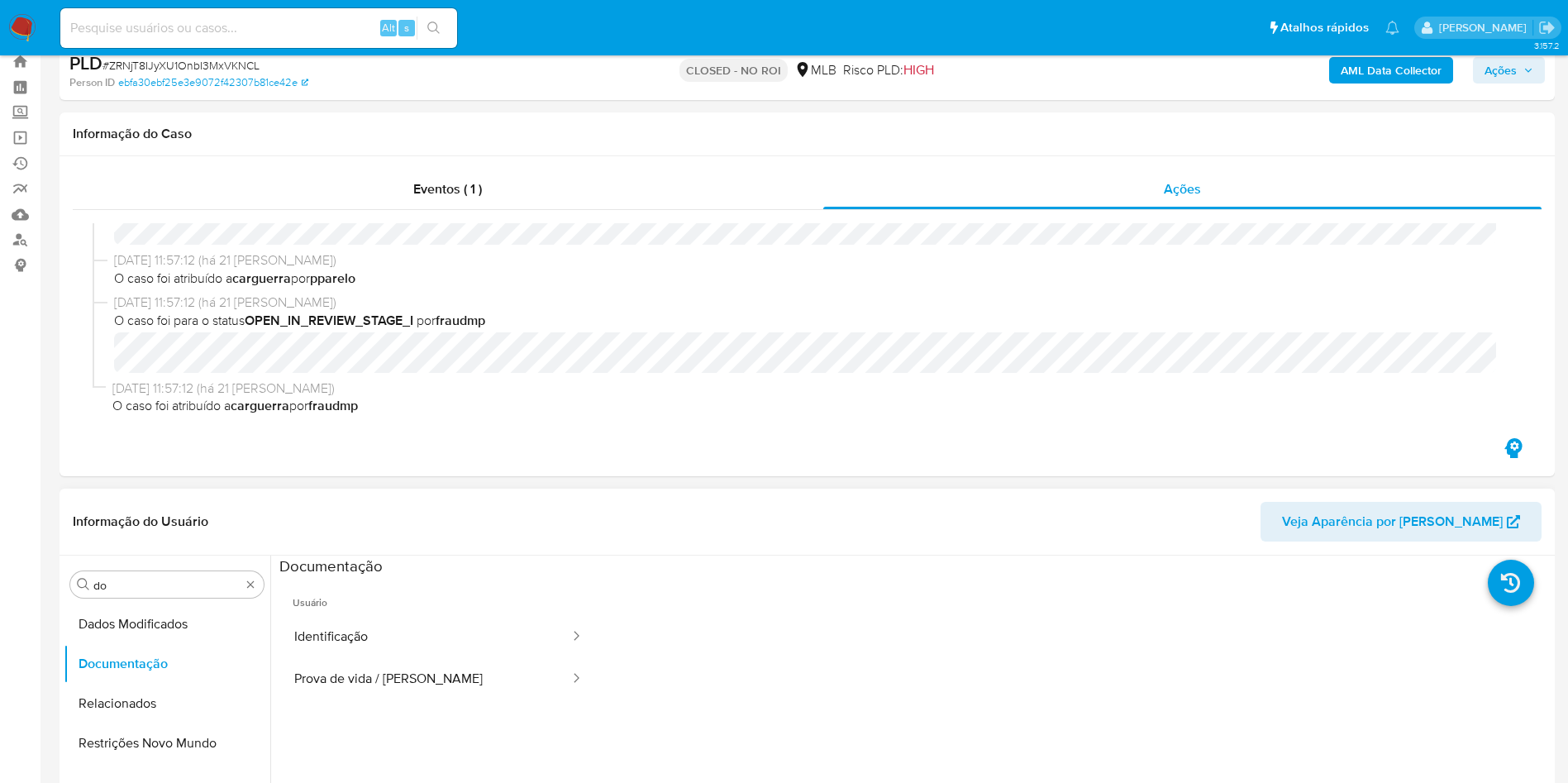
scroll to position [124, 0]
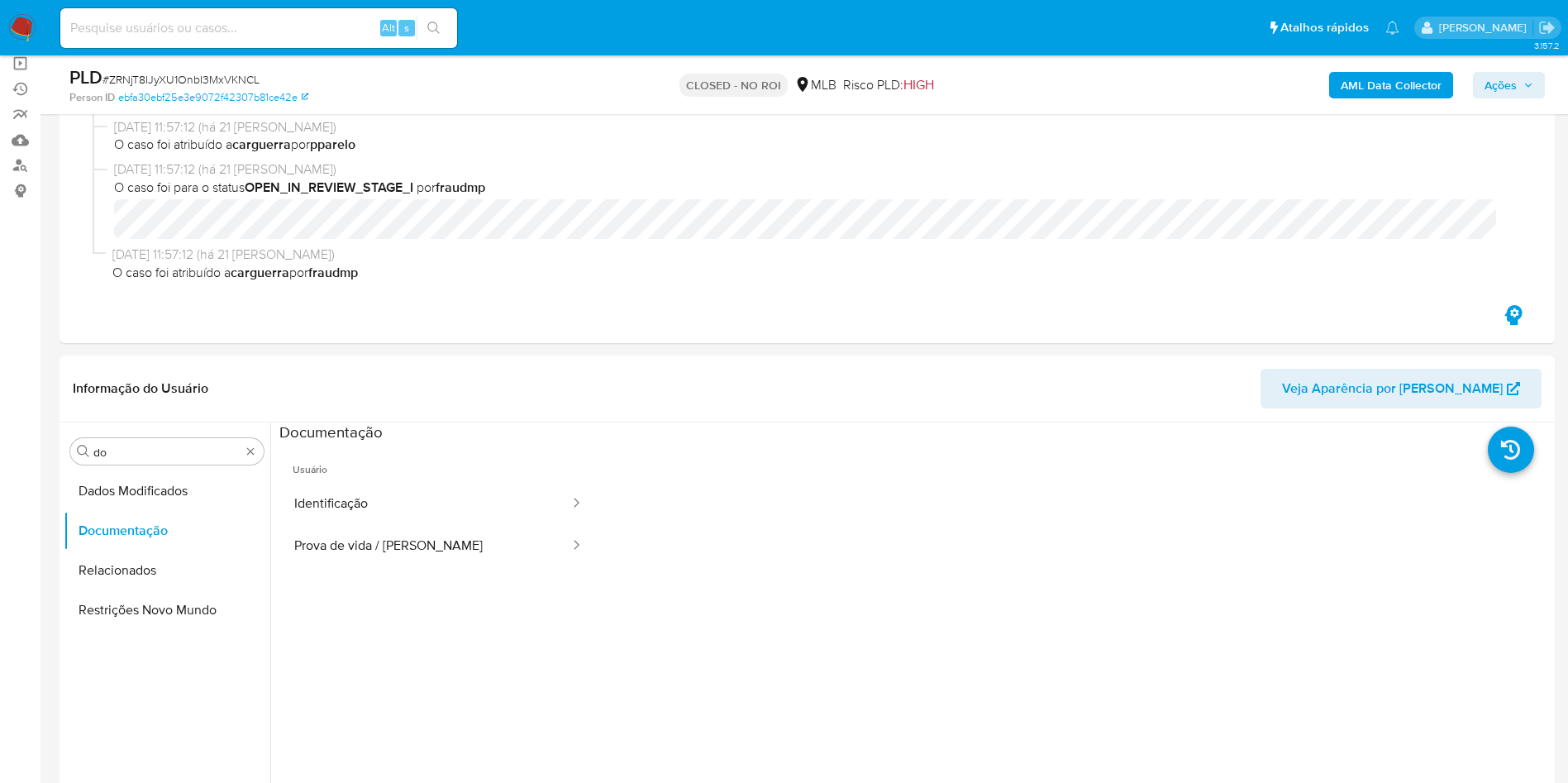
click at [1328, 74] on div "AML Data Collector Ações" at bounding box center [1301, 84] width 488 height 39
click at [1359, 81] on b "AML Data Collector" at bounding box center [1390, 85] width 101 height 26
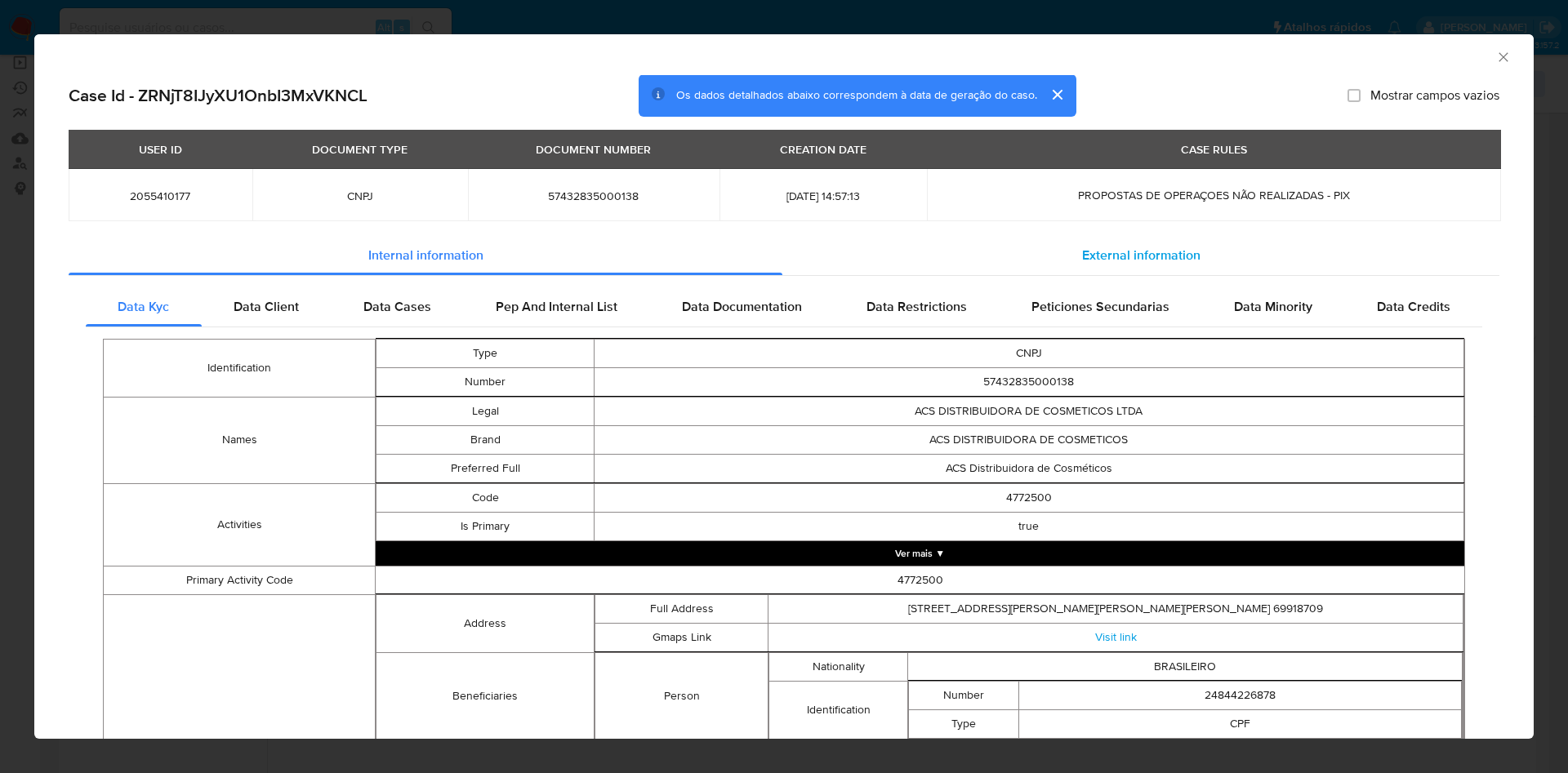
click at [1113, 263] on span "External information" at bounding box center [1141, 255] width 119 height 19
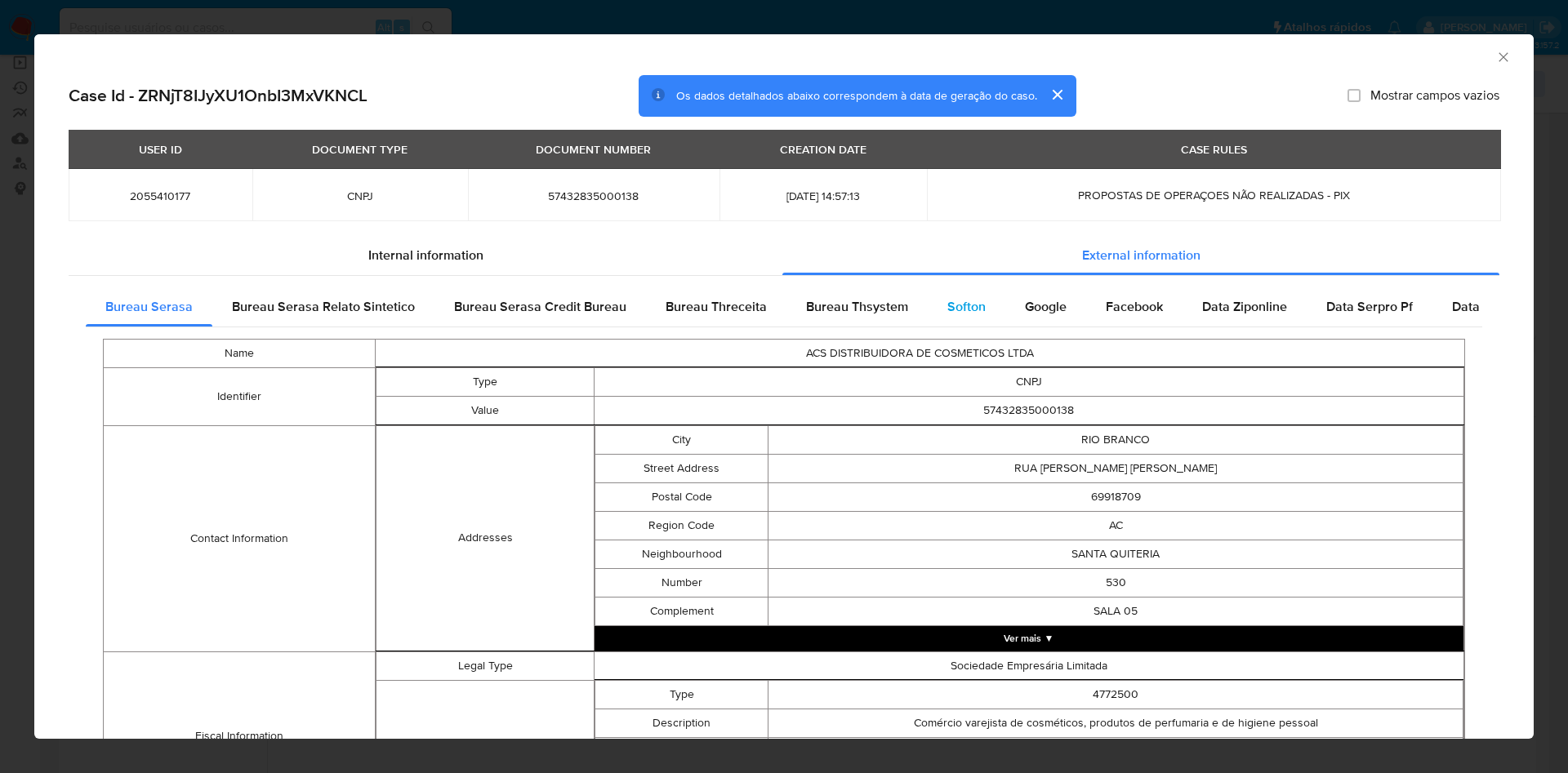
click at [958, 316] on div "Softon" at bounding box center [966, 307] width 78 height 39
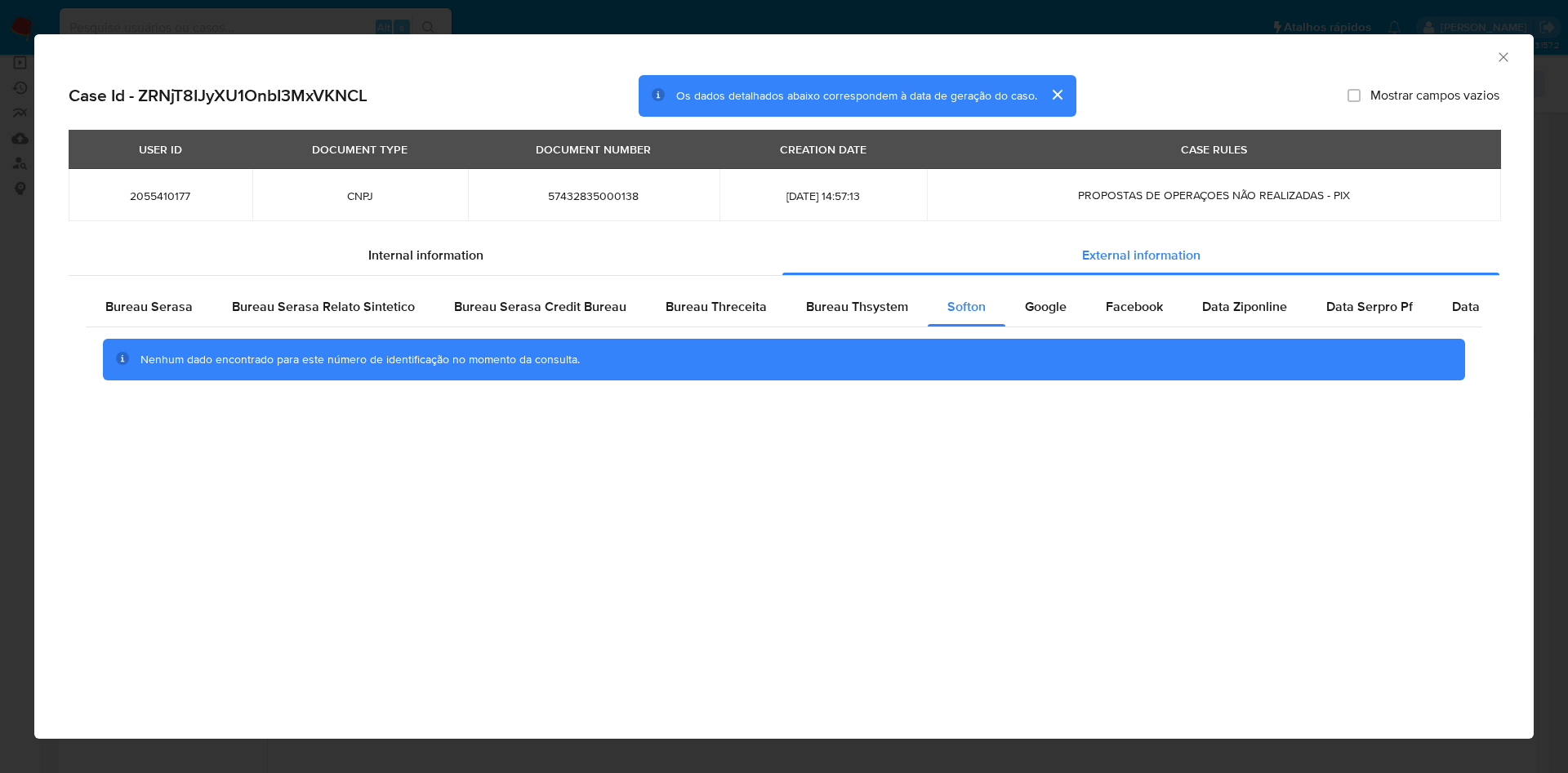
click at [1507, 59] on icon "Fechar a janela" at bounding box center [1503, 56] width 16 height 16
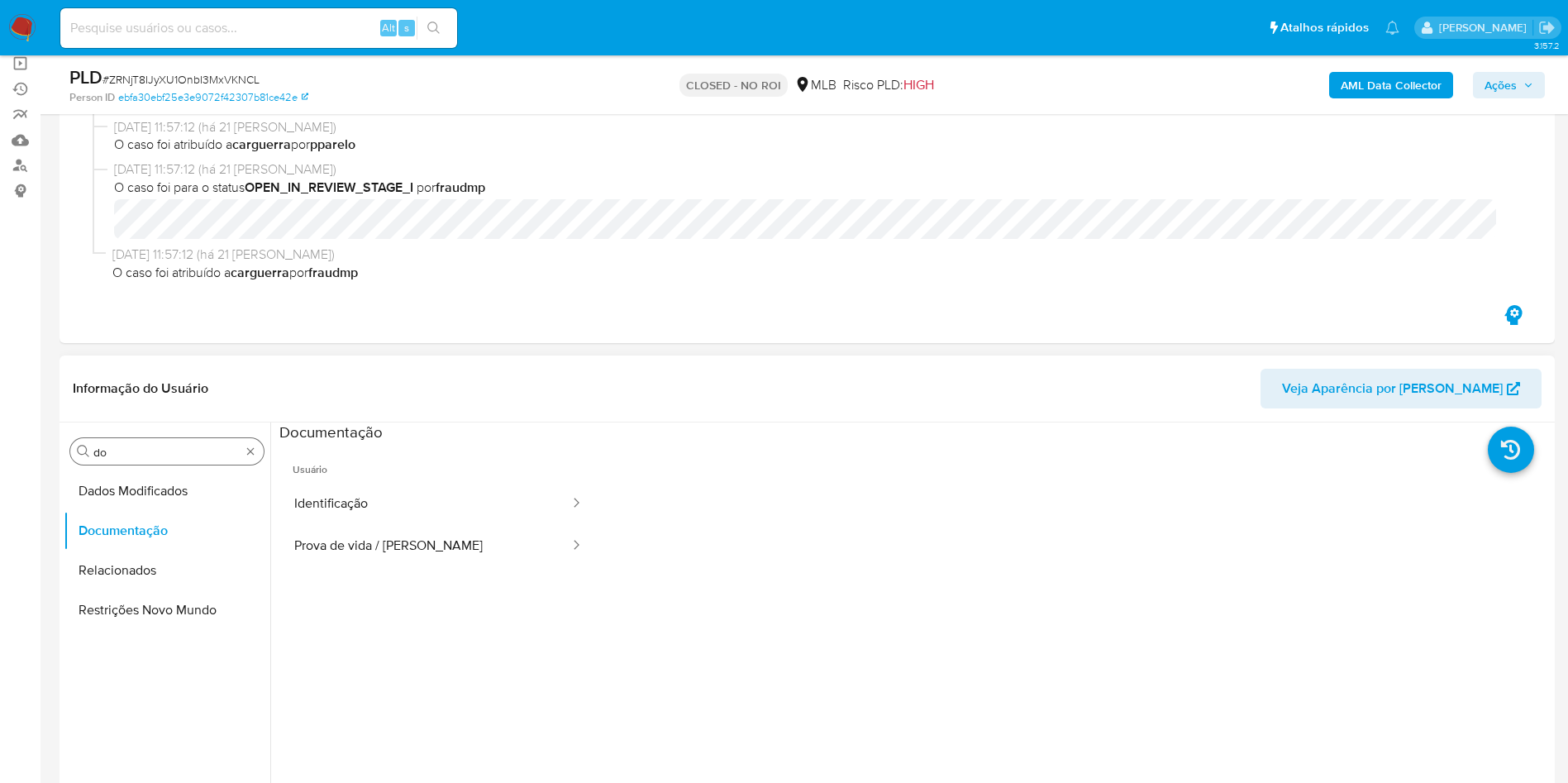
click at [215, 445] on input "do" at bounding box center [167, 452] width 147 height 15
click at [218, 445] on input "do" at bounding box center [167, 452] width 147 height 15
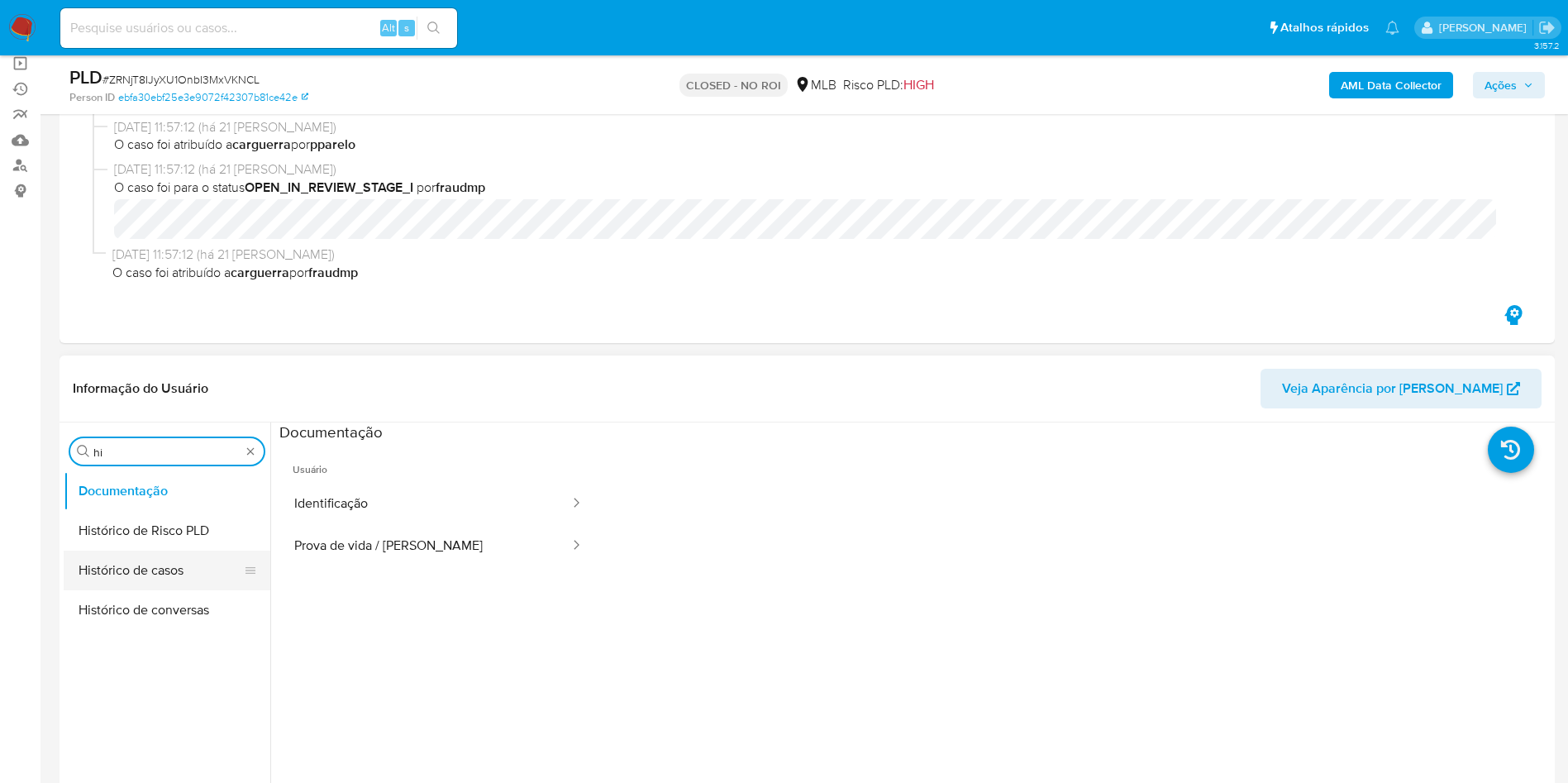
type input "hi"
click at [164, 568] on button "Histórico de casos" at bounding box center [160, 570] width 194 height 40
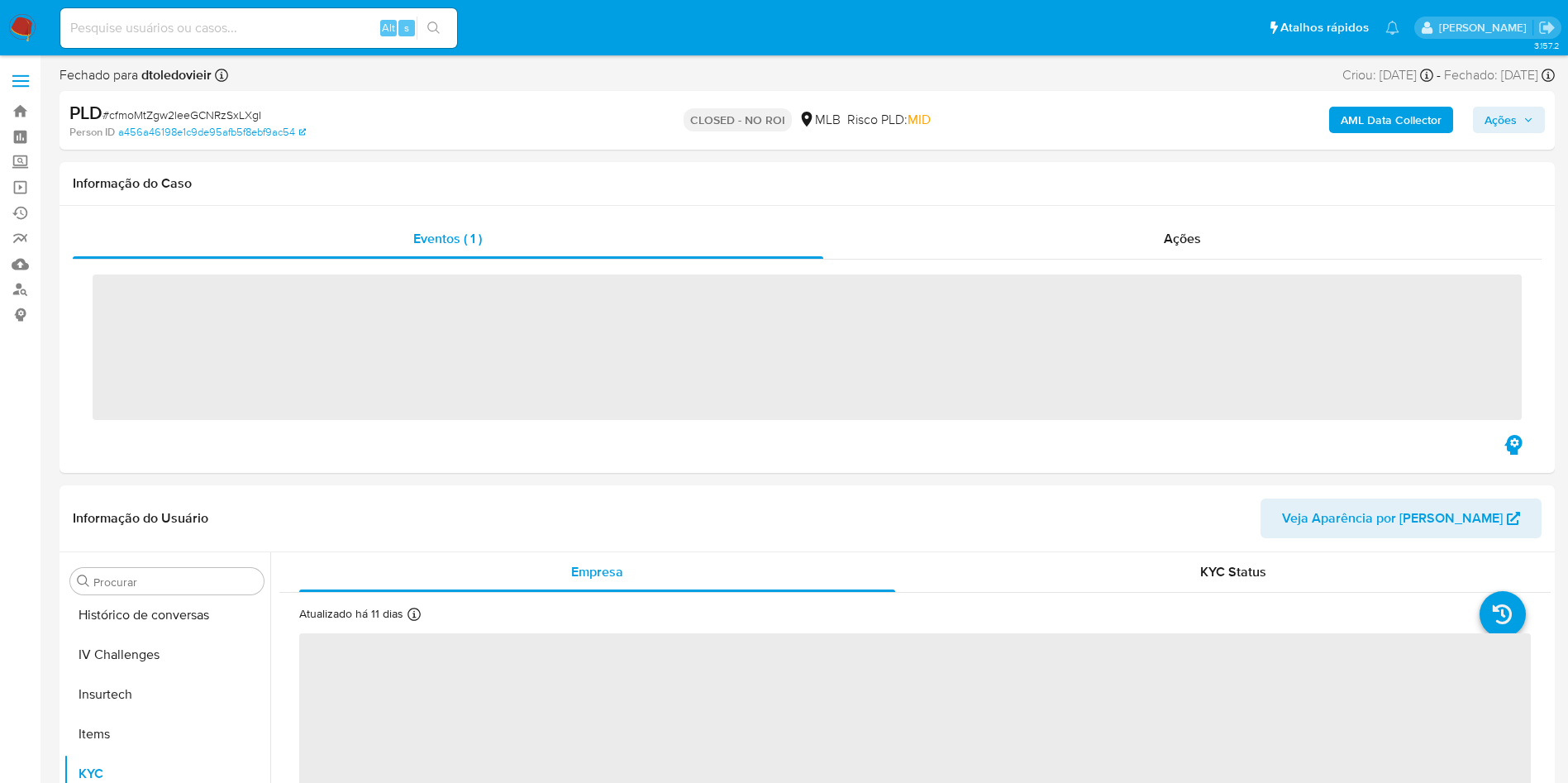
scroll to position [739, 0]
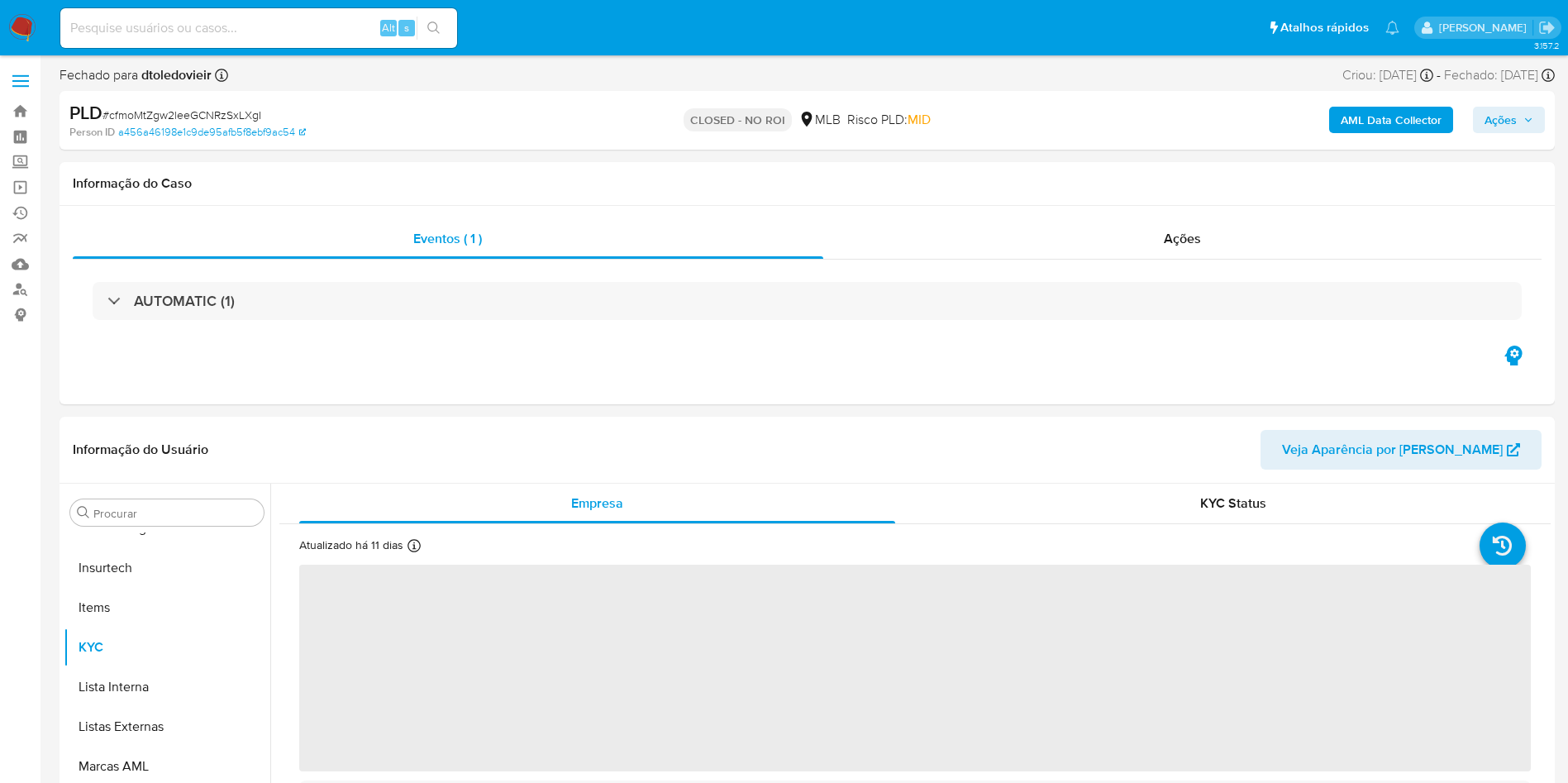
select select "10"
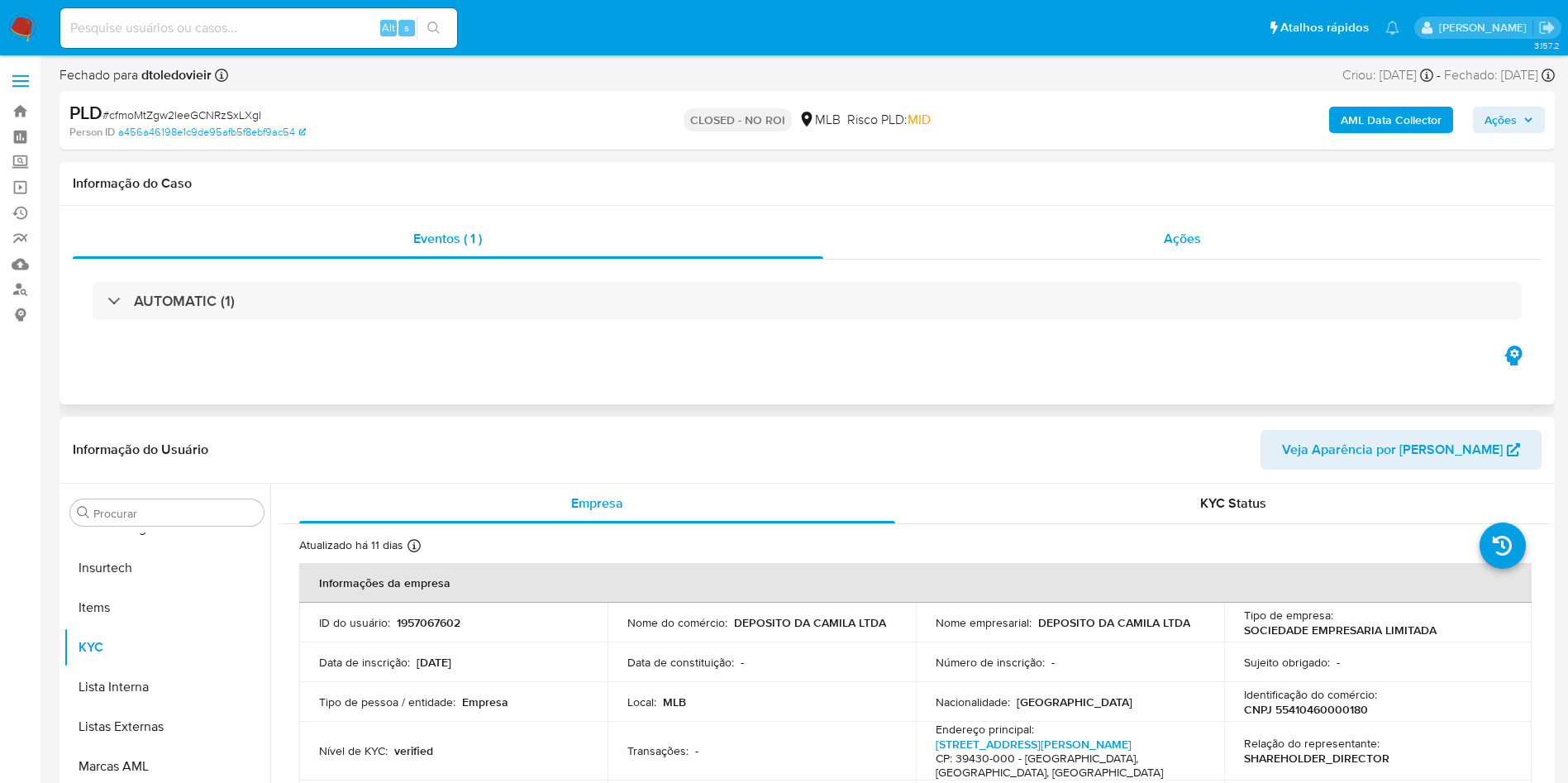
click at [1180, 238] on span "Ações" at bounding box center [1181, 238] width 37 height 19
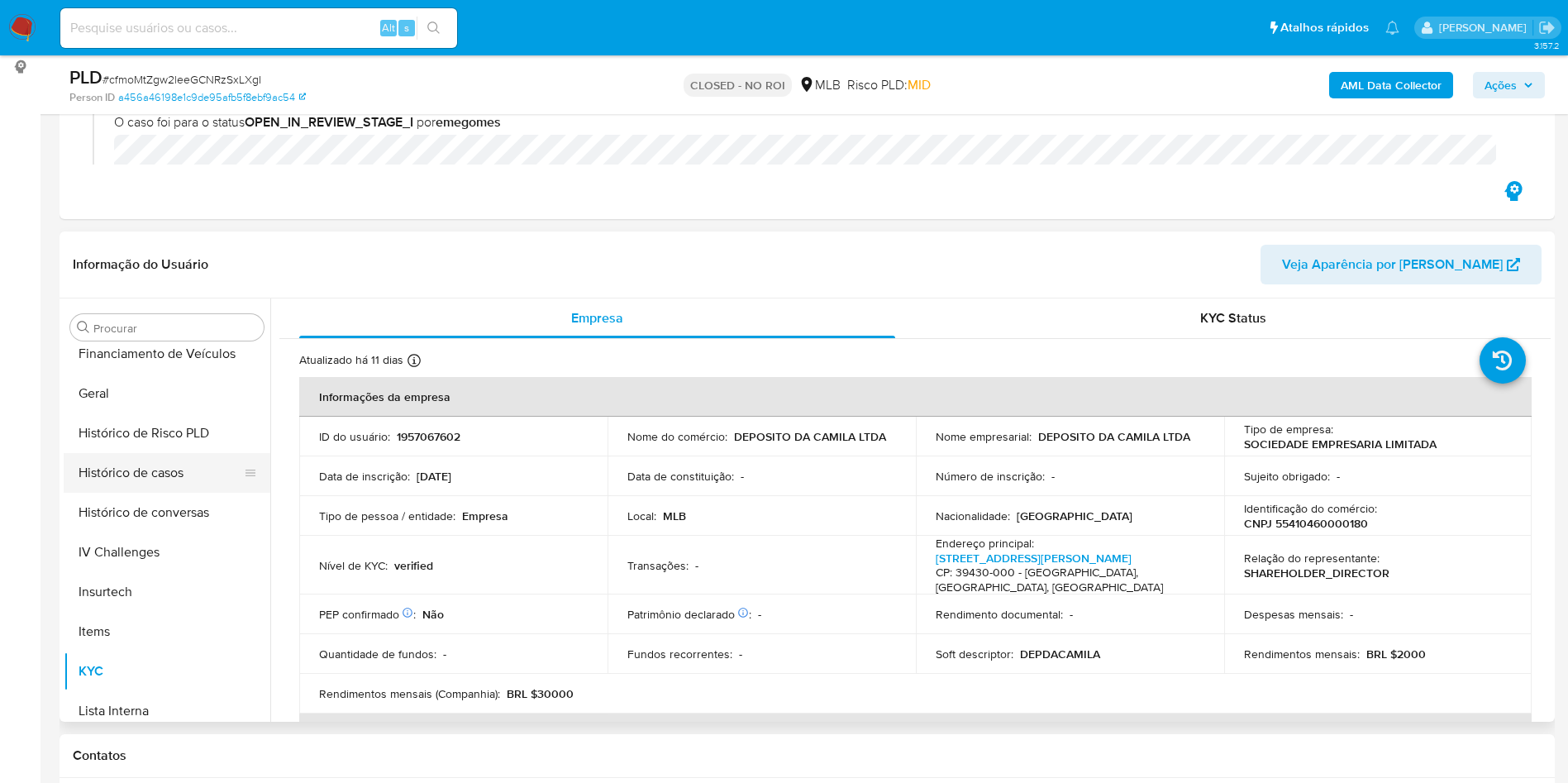
scroll to position [491, 0]
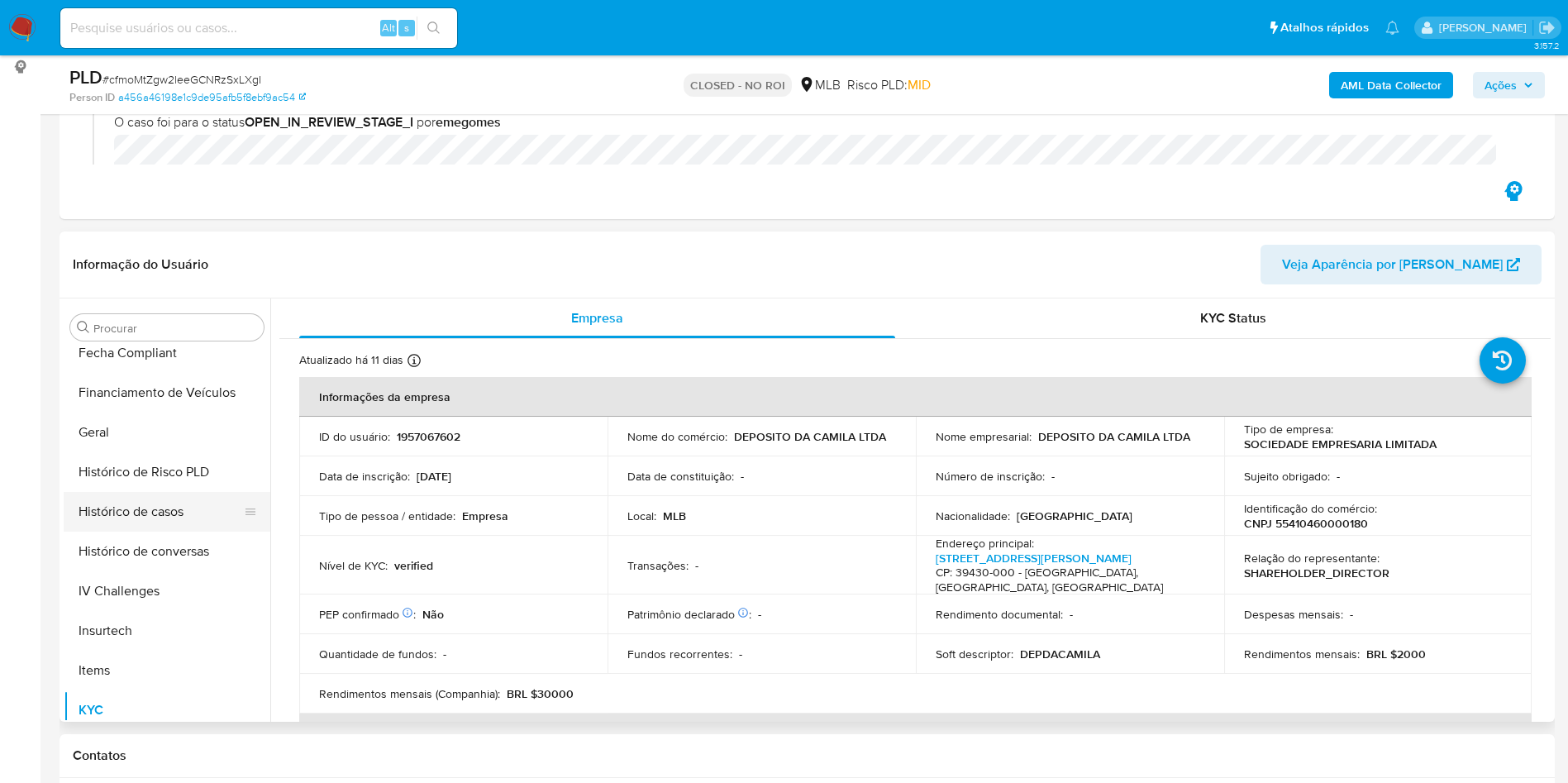
click at [173, 505] on button "Histórico de casos" at bounding box center [160, 512] width 194 height 40
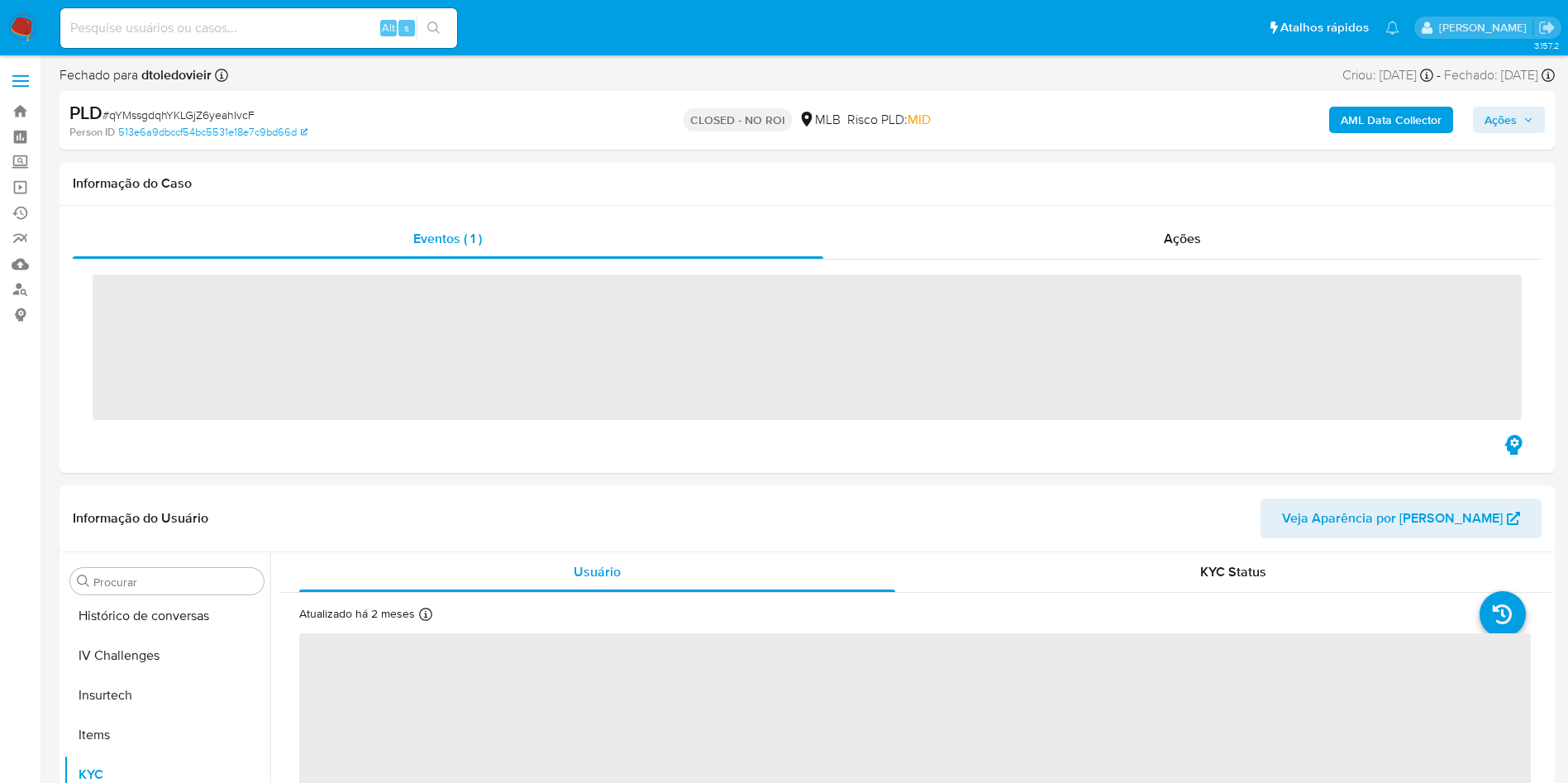
scroll to position [739, 0]
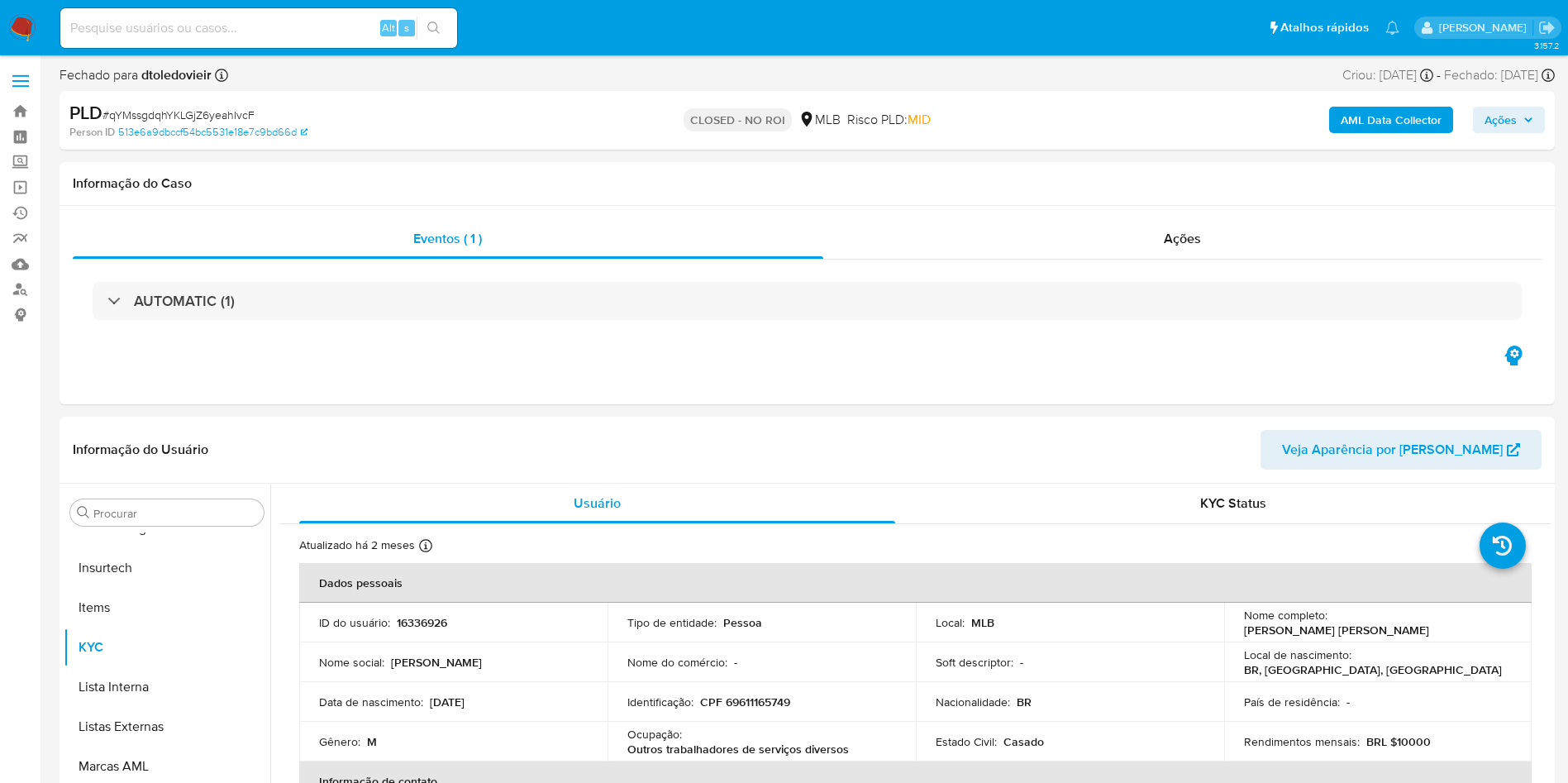
select select "10"
click at [1045, 222] on div "Ações" at bounding box center [1182, 239] width 719 height 40
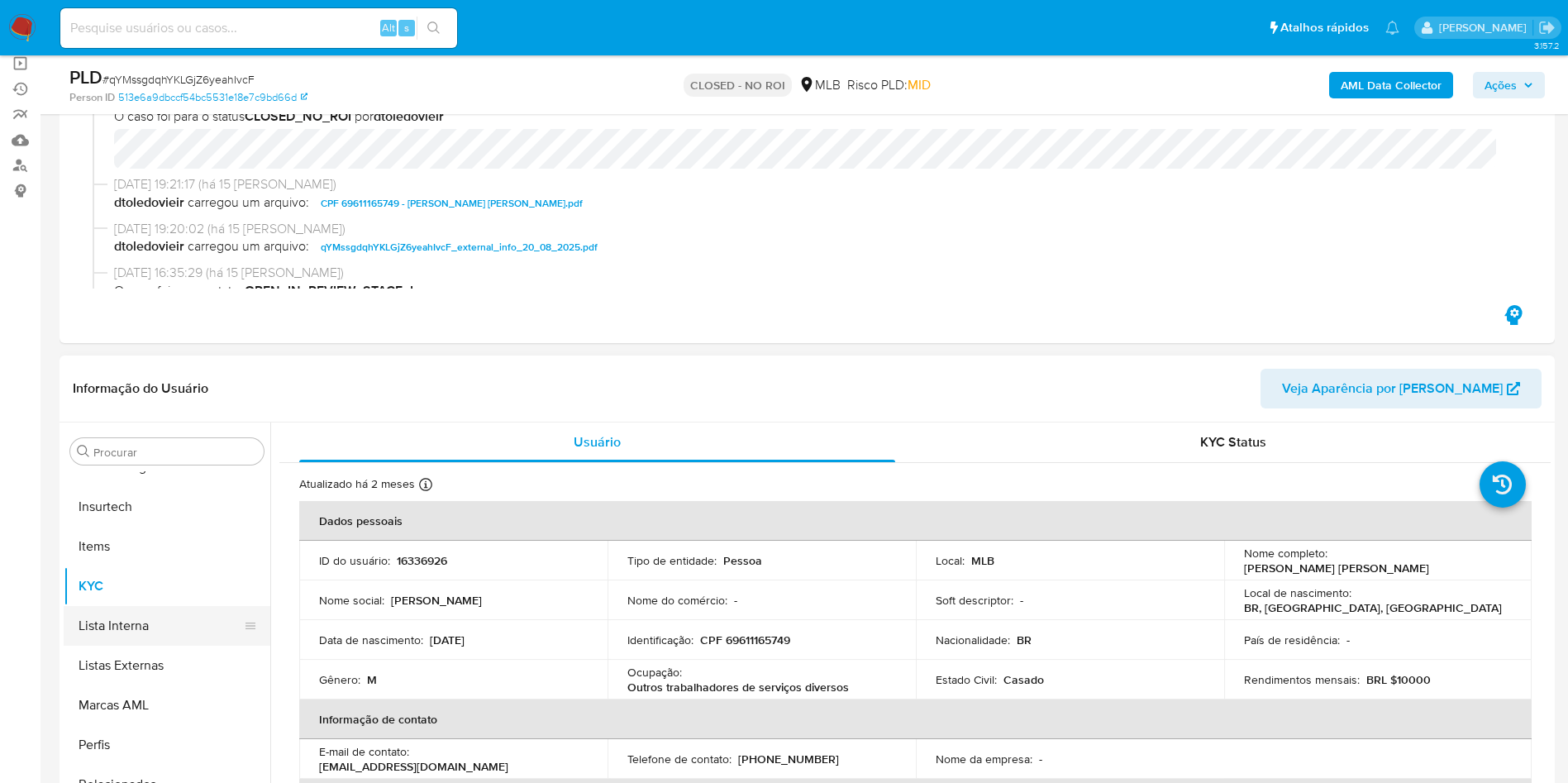
scroll to position [491, 0]
click at [136, 624] on button "Histórico de casos" at bounding box center [160, 635] width 194 height 40
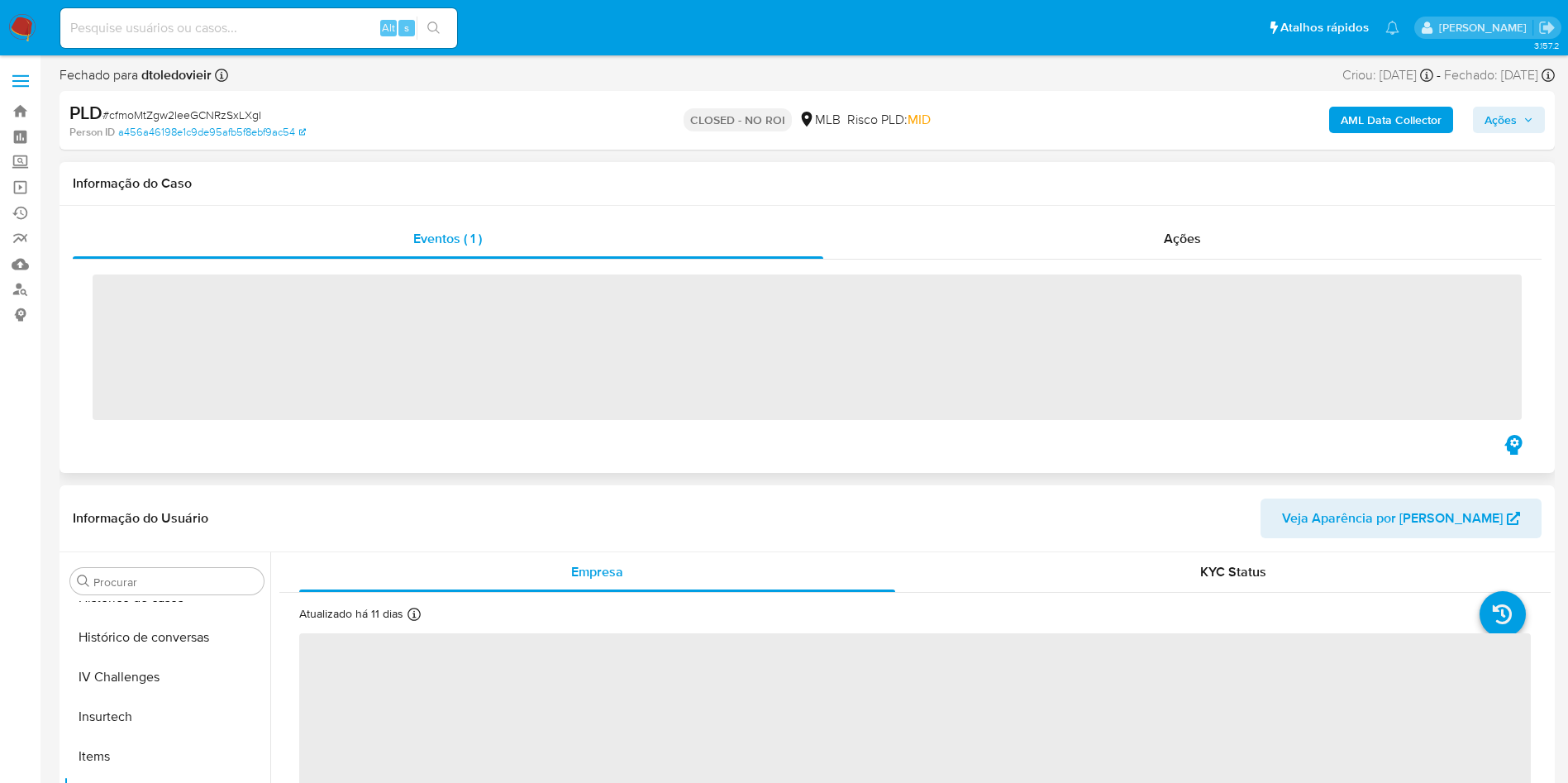
scroll to position [739, 0]
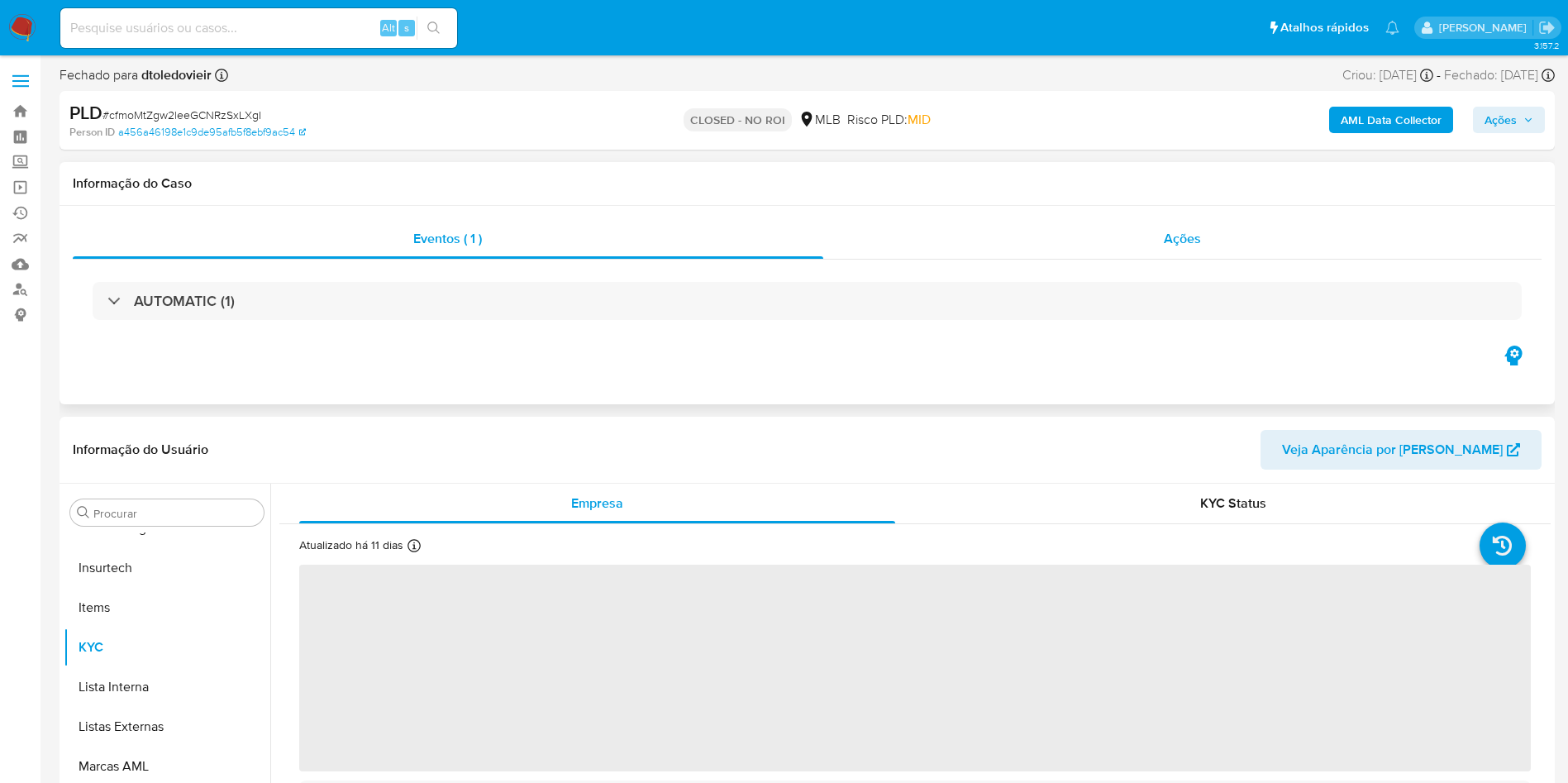
click at [1077, 240] on div "Ações" at bounding box center [1182, 239] width 719 height 40
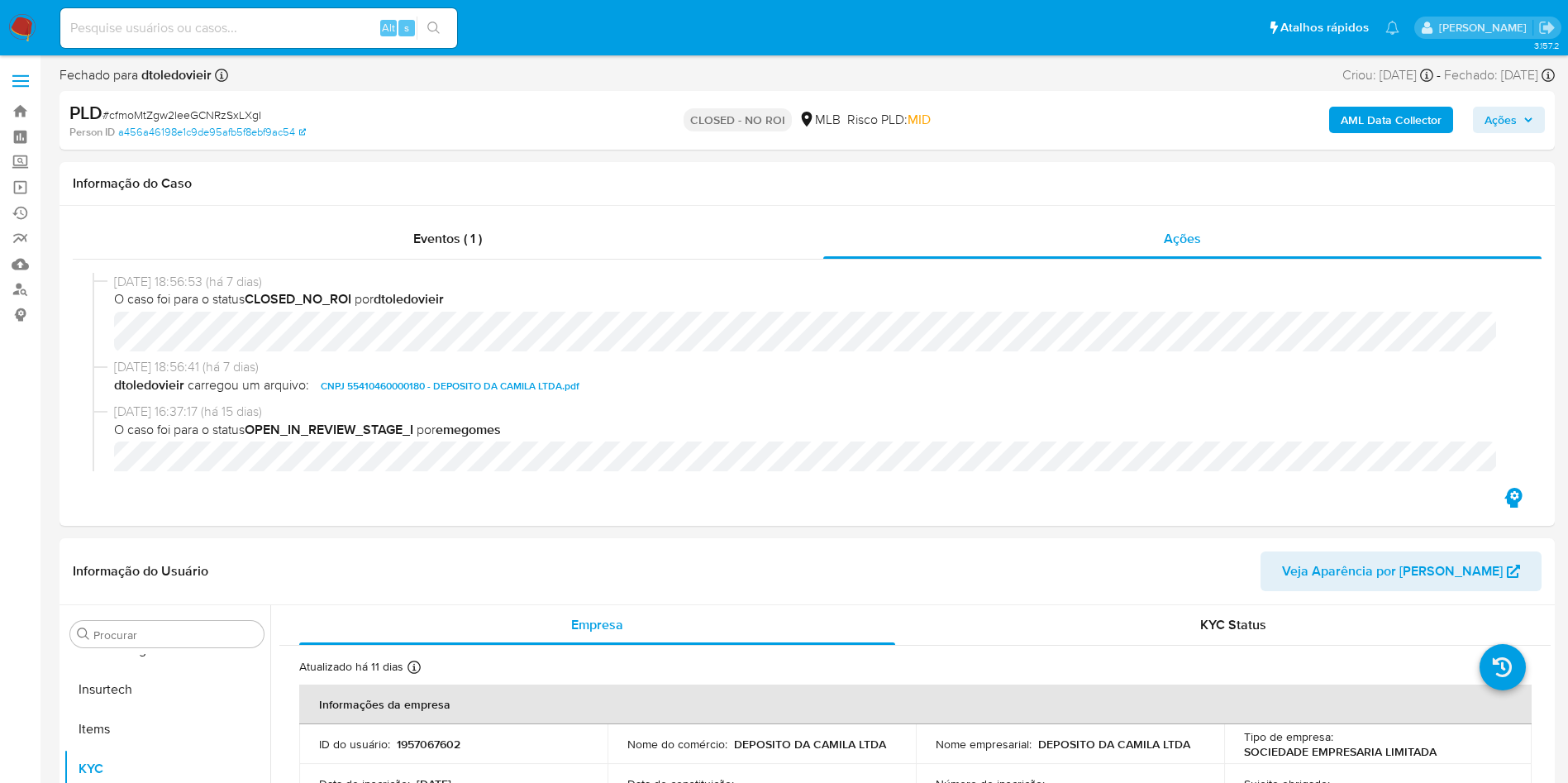
select select "10"
click at [426, 385] on span "CNPJ 55410460000180 - DEPOSITO DA CAMILA LTDA.pdf" at bounding box center [450, 386] width 259 height 20
drag, startPoint x: 396, startPoint y: 497, endPoint x: 237, endPoint y: 249, distance: 294.6
click at [396, 497] on div "Eventos ( 1 ) Ações [DATE] 18:56:53 (há 7 dias) O caso foi para o status CLOSED…" at bounding box center [807, 366] width 1495 height 320
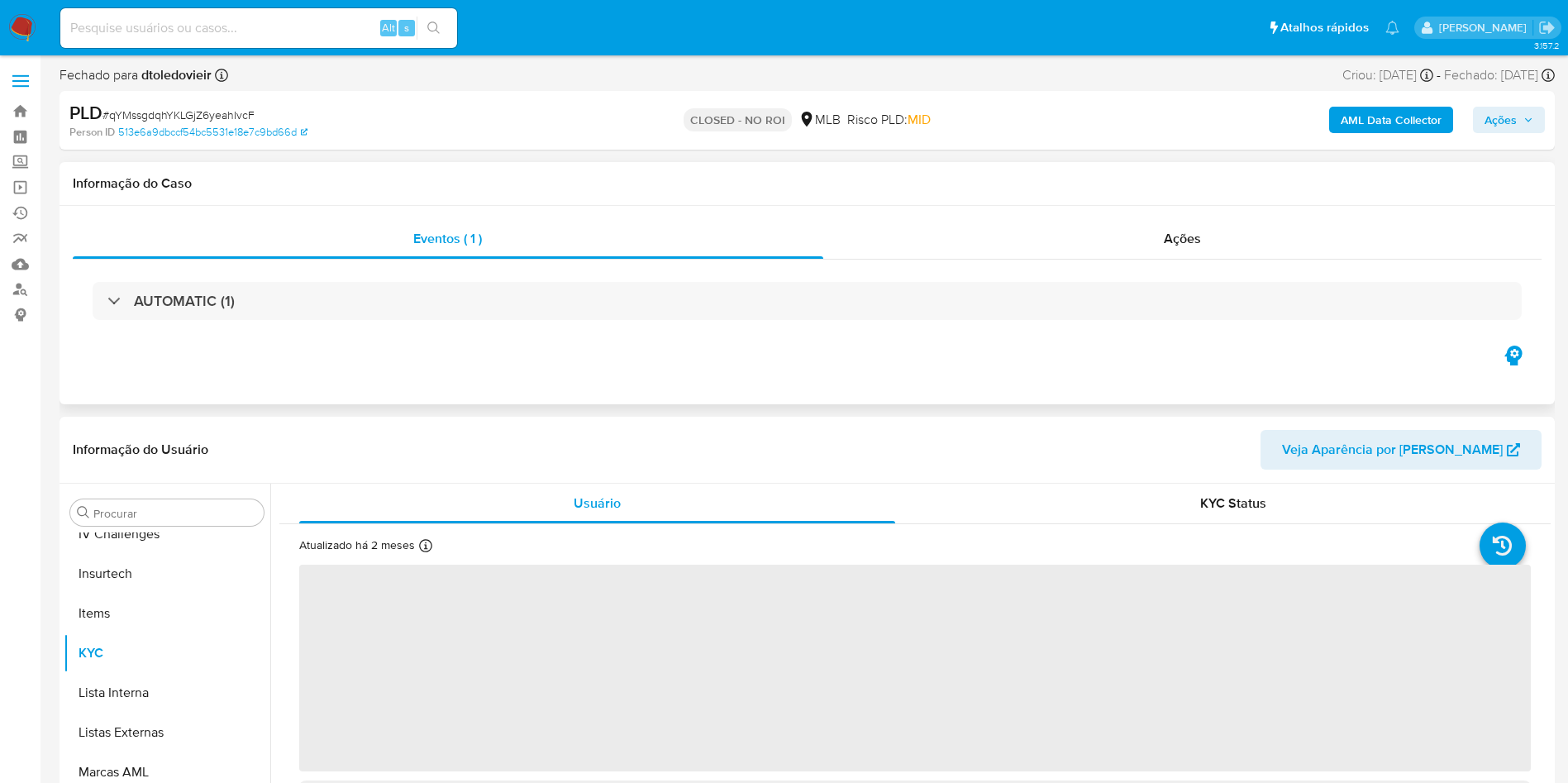
scroll to position [739, 0]
click at [1112, 218] on div "Eventos ( 1 ) Ações AUTOMATIC (1)" at bounding box center [807, 305] width 1495 height 199
click at [1130, 244] on div "Ações" at bounding box center [1182, 239] width 719 height 40
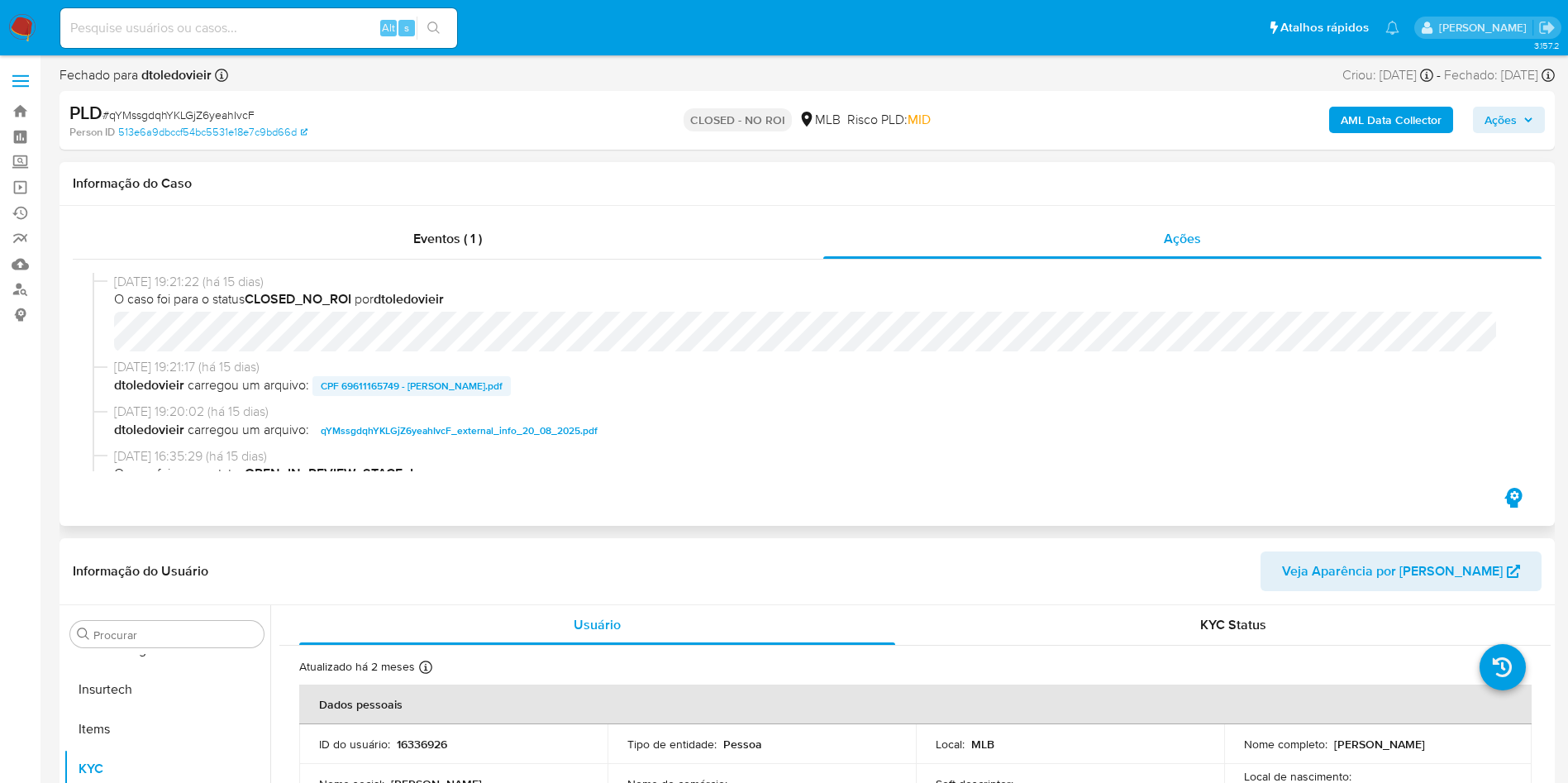
select select "10"
click at [431, 383] on span "CPF 69611165749 - [PERSON_NAME].pdf" at bounding box center [411, 386] width 181 height 20
click at [1359, 121] on b "AML Data Collector" at bounding box center [1390, 120] width 101 height 26
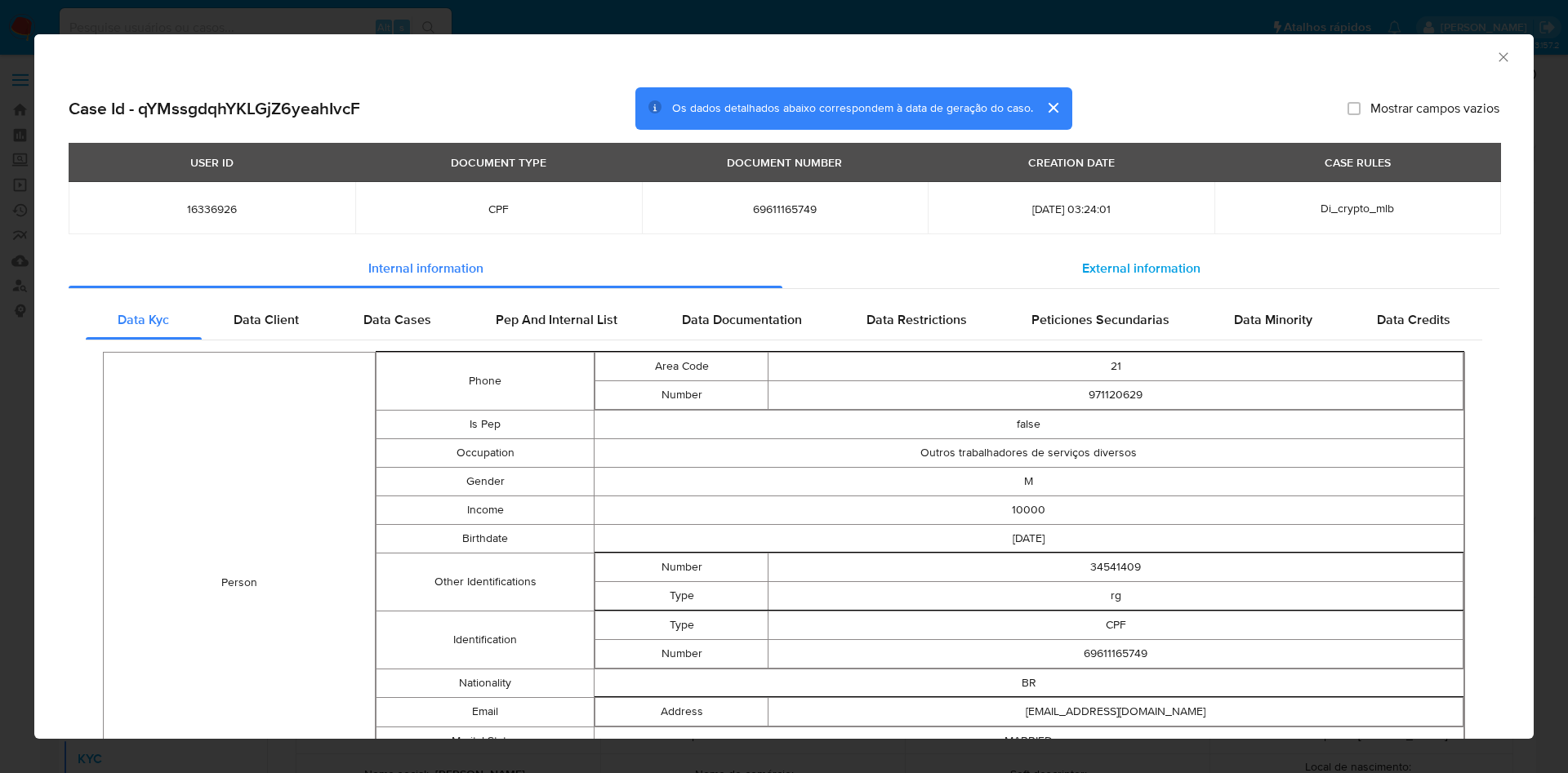
click at [1128, 279] on div "External information" at bounding box center [1141, 269] width 717 height 39
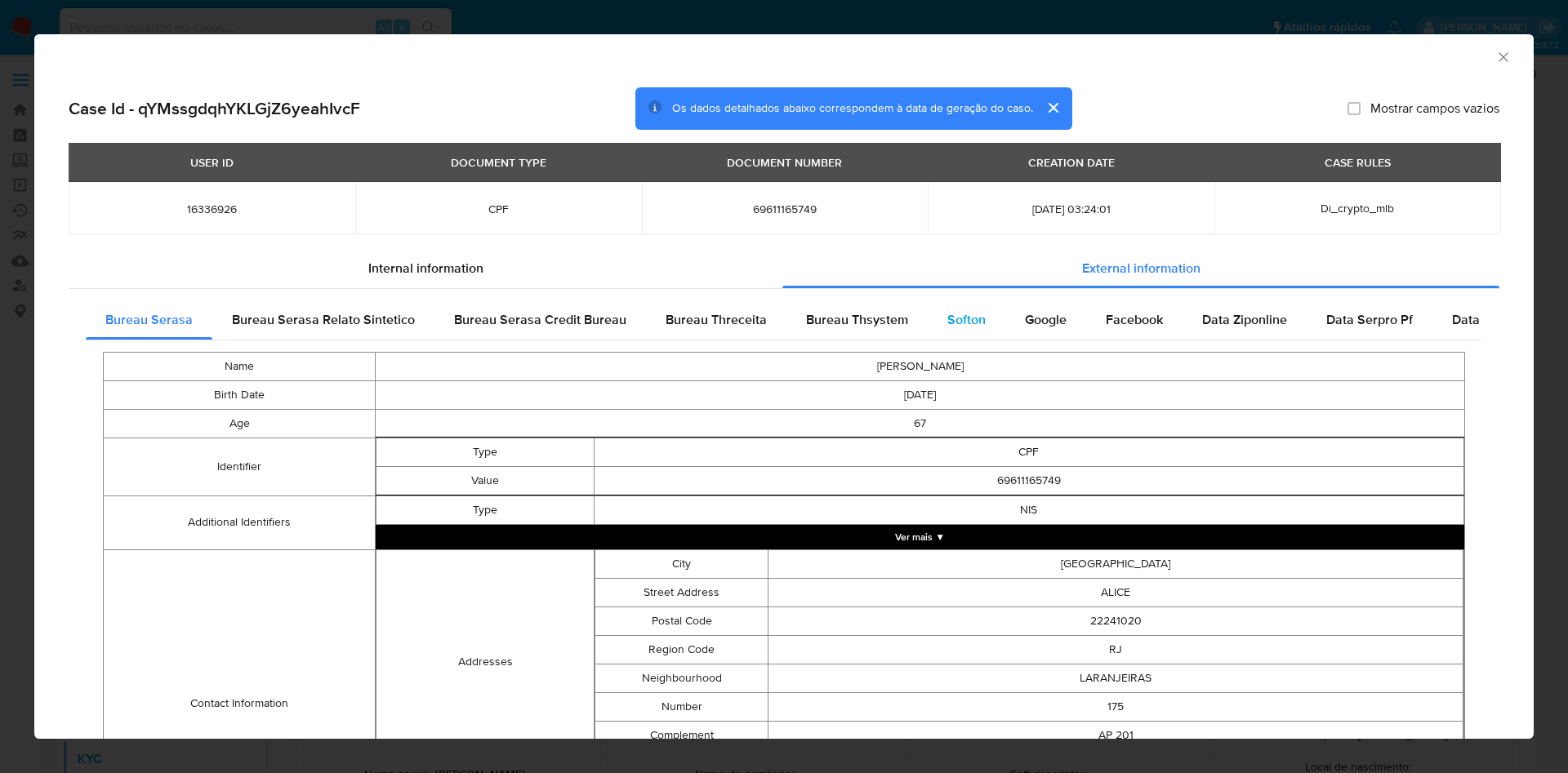
click at [995, 316] on div "Softon" at bounding box center [966, 320] width 78 height 39
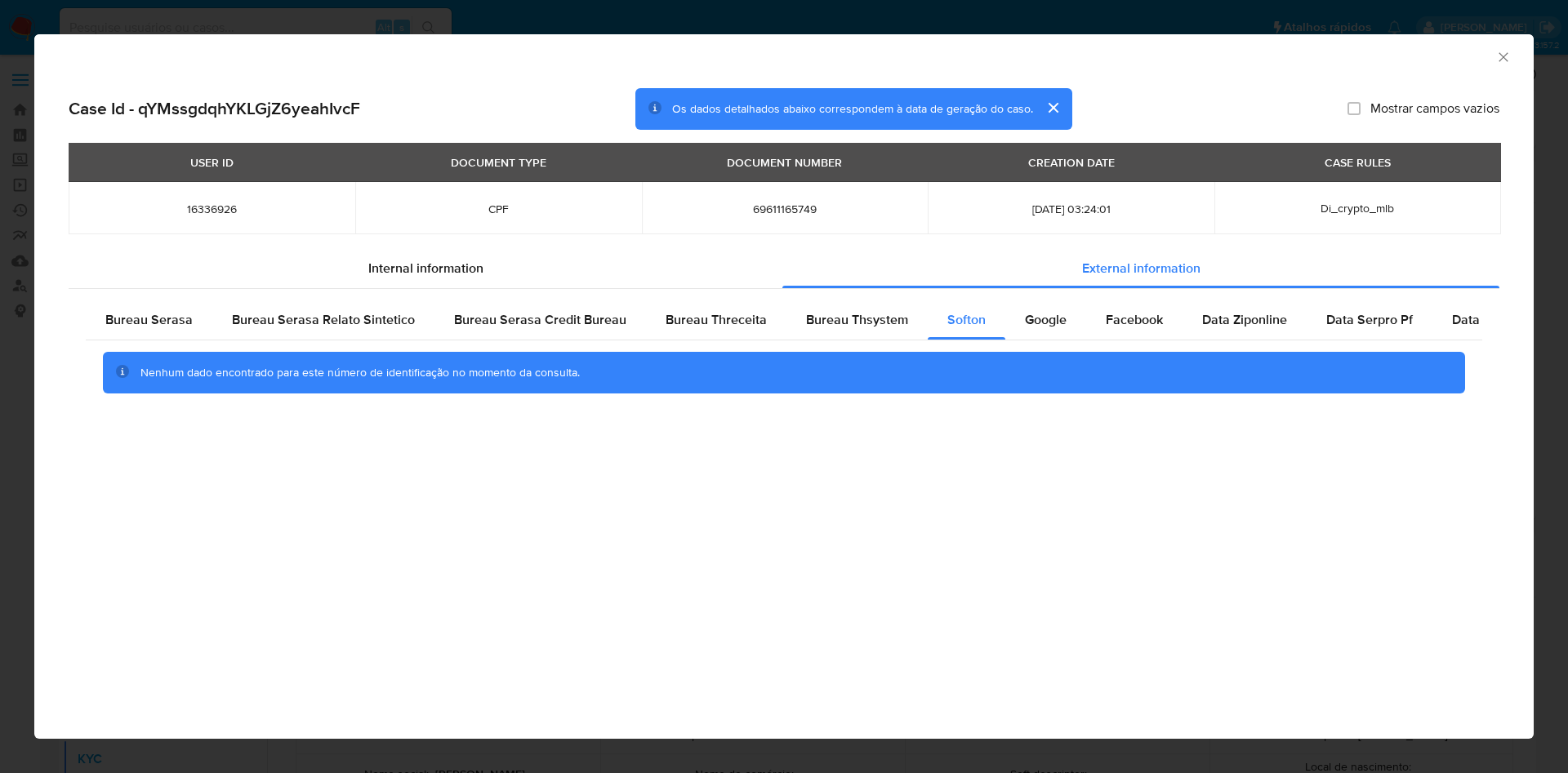
click at [1506, 57] on icon "Fechar a janela" at bounding box center [1503, 56] width 16 height 16
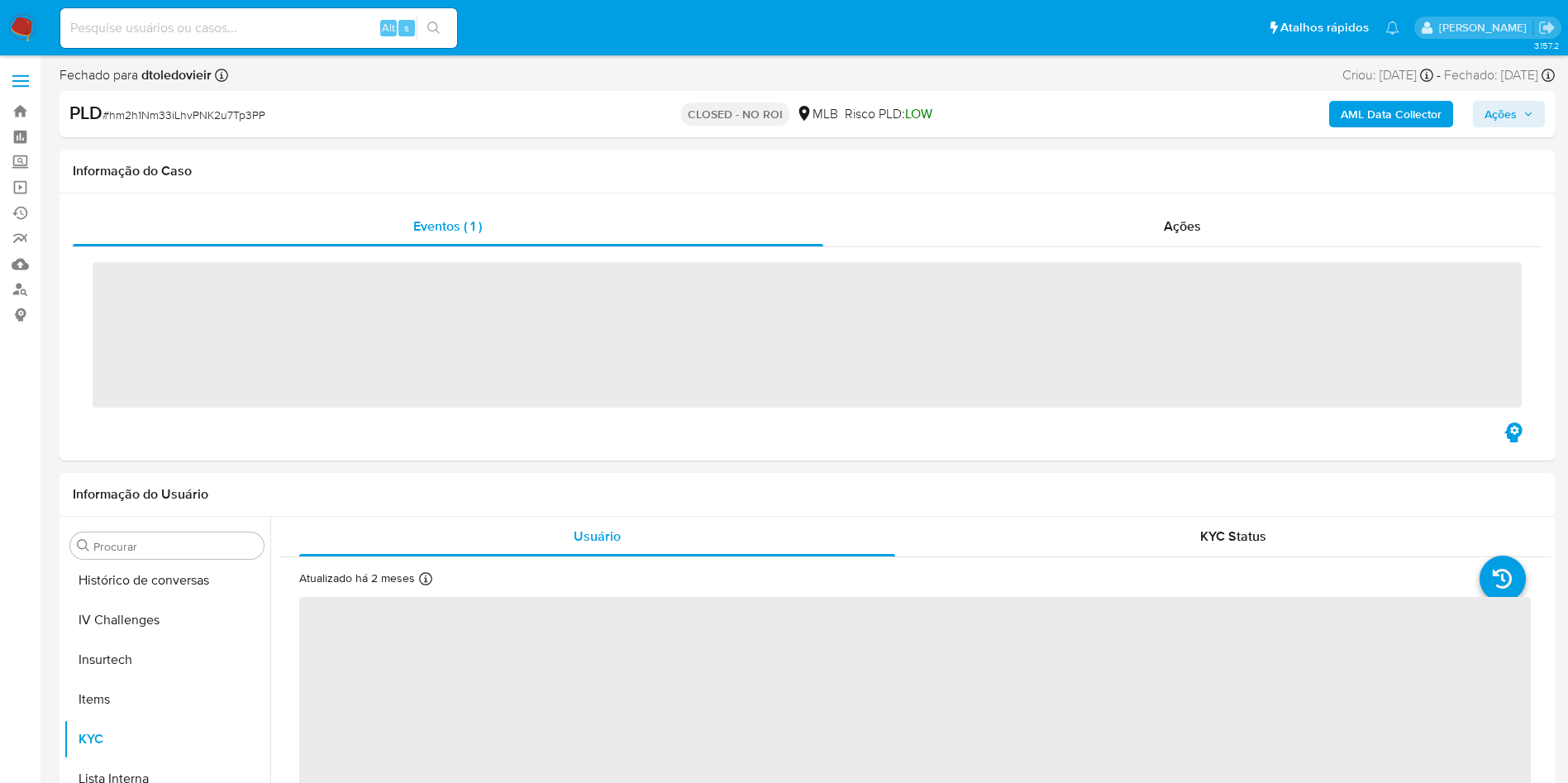
scroll to position [739, 0]
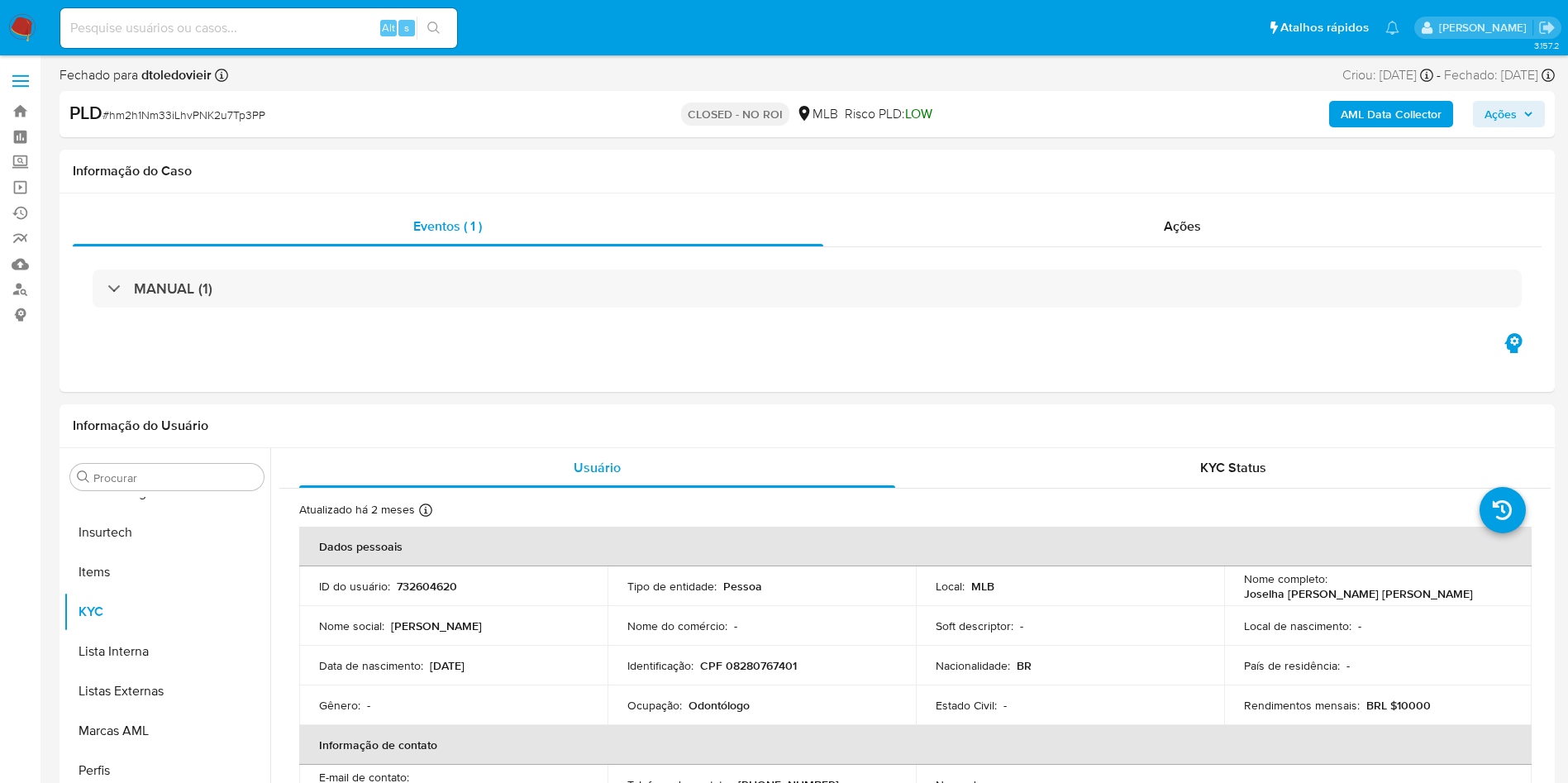
select select "10"
click at [1200, 200] on div "Eventos ( 1 ) Ações MANUAL (1)" at bounding box center [807, 293] width 1495 height 199
click at [1207, 216] on div "Ações" at bounding box center [1182, 227] width 719 height 40
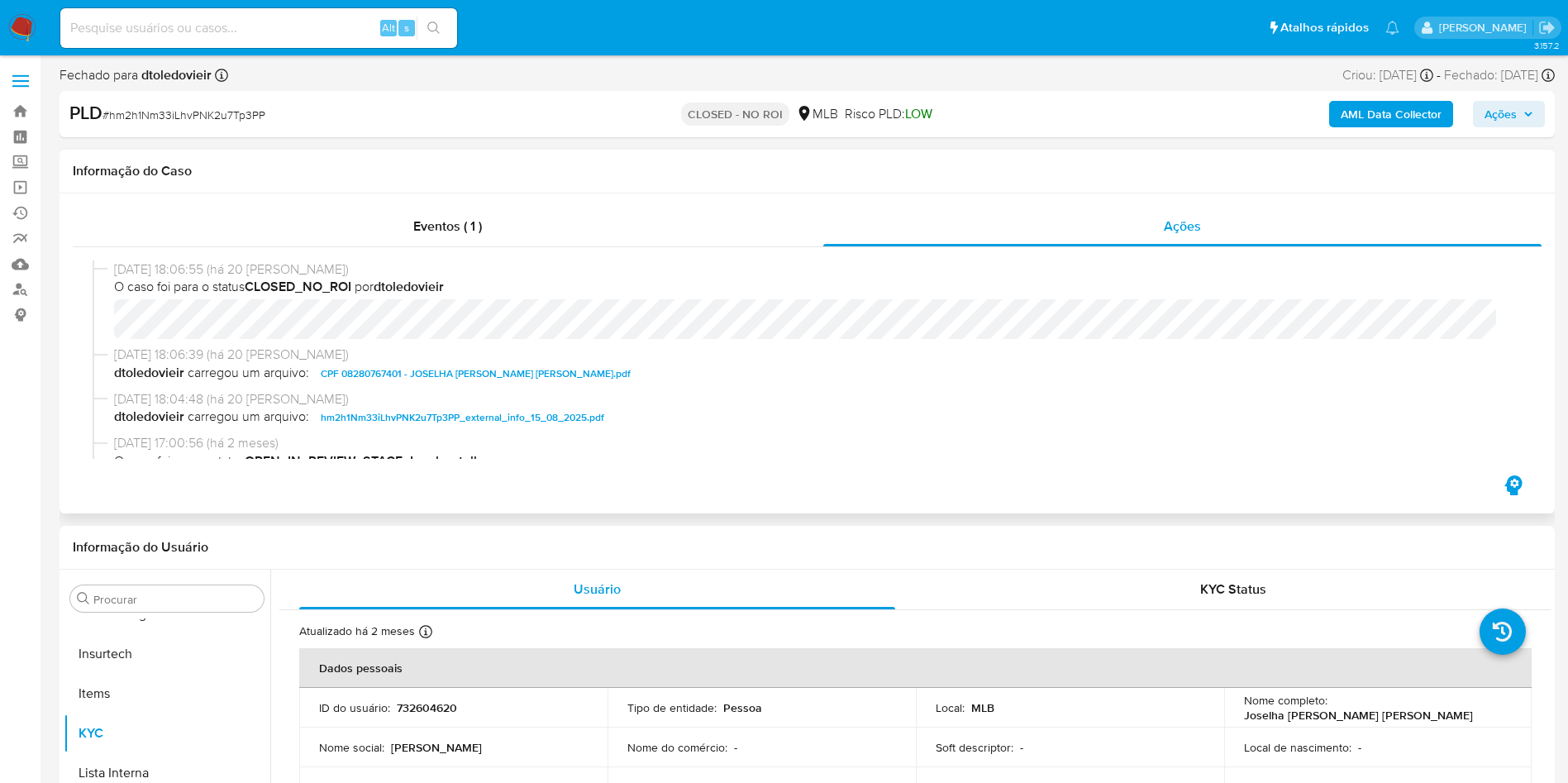
click at [424, 375] on span "CPF 08280767401 - JOSELHA [PERSON_NAME] [PERSON_NAME].pdf" at bounding box center [475, 374] width 310 height 20
click at [169, 675] on button "Anexos" at bounding box center [166, 678] width 207 height 40
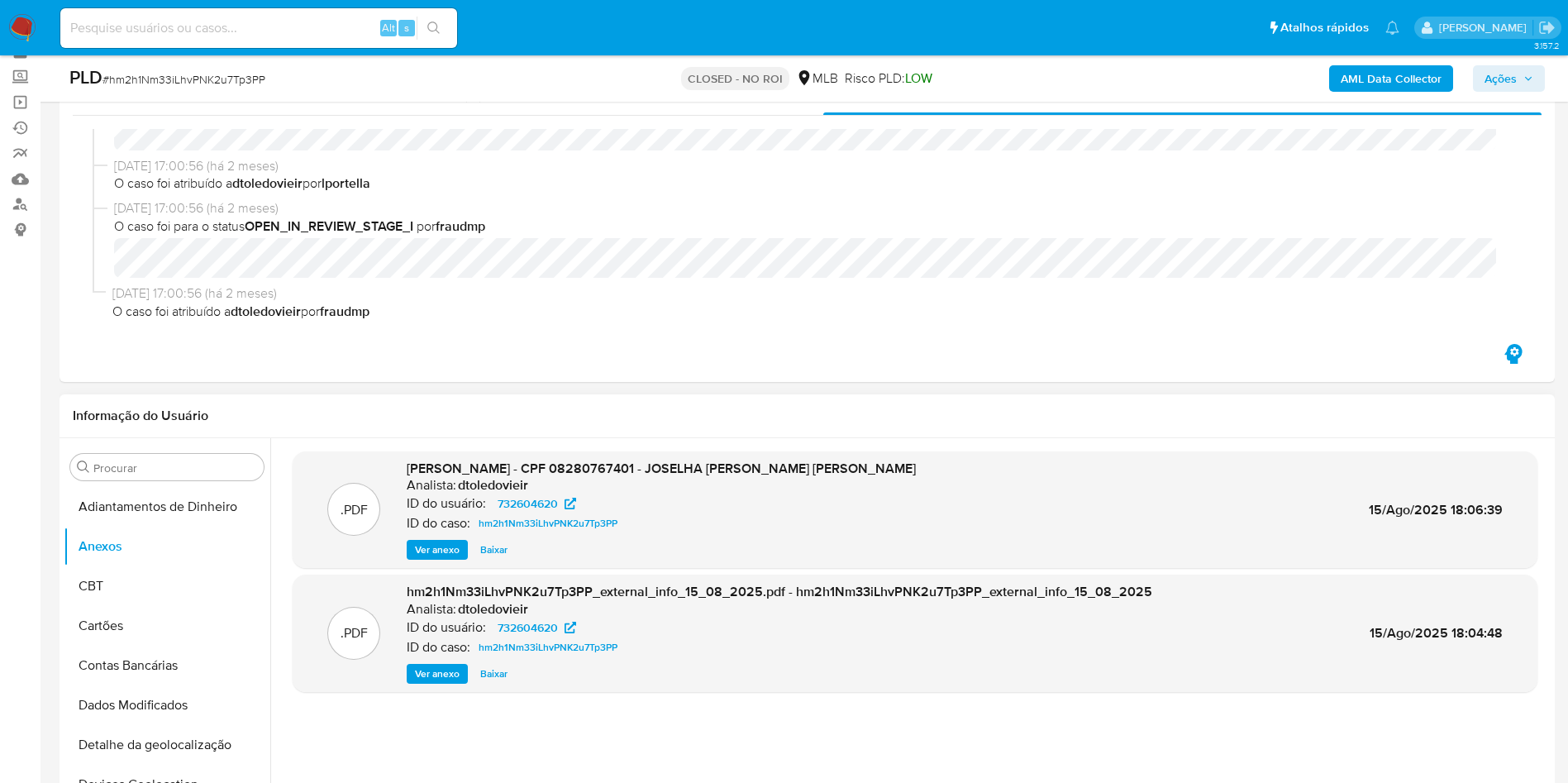
scroll to position [124, 0]
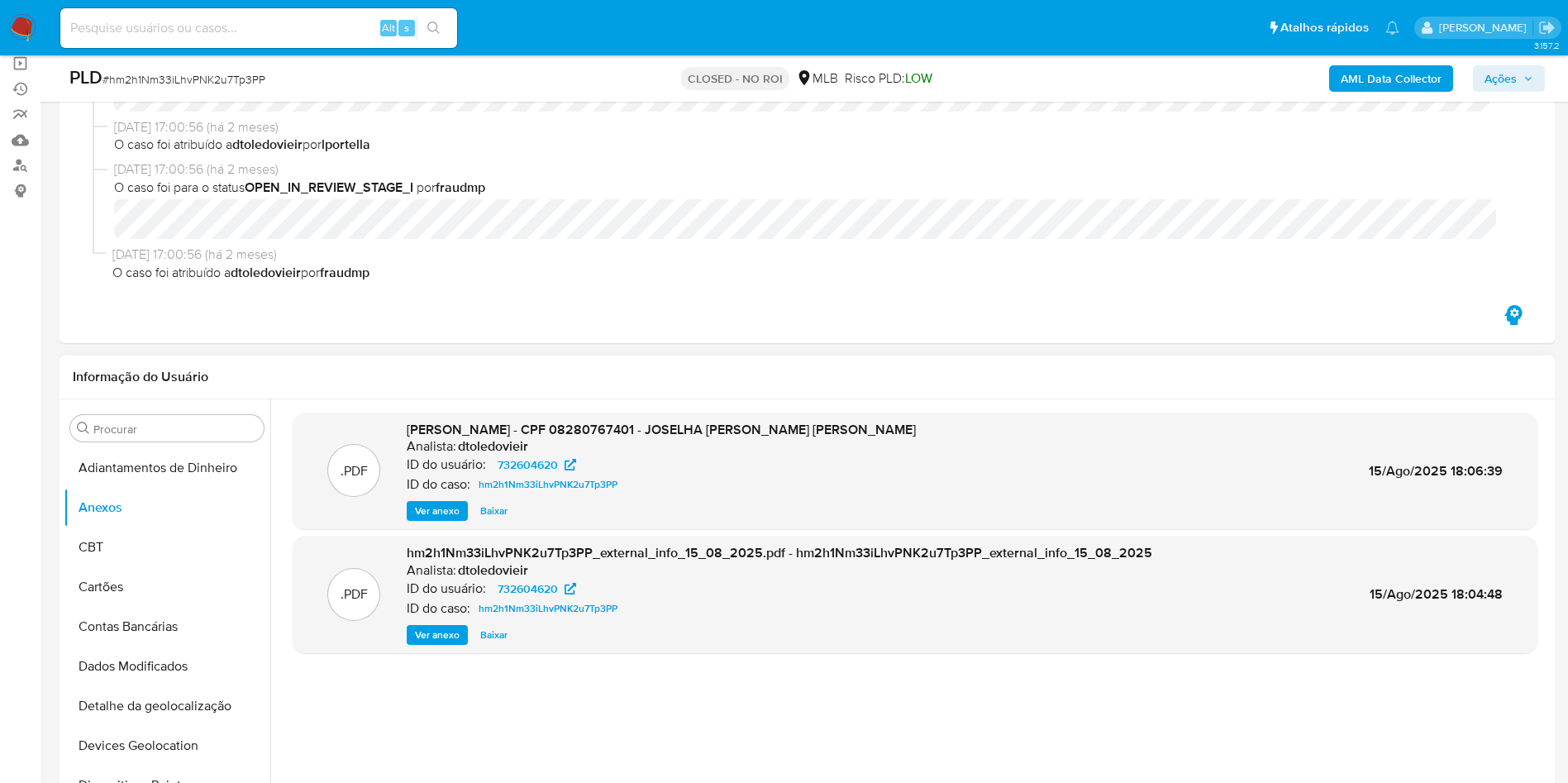
click at [444, 633] on span "Ver anexo" at bounding box center [437, 635] width 44 height 16
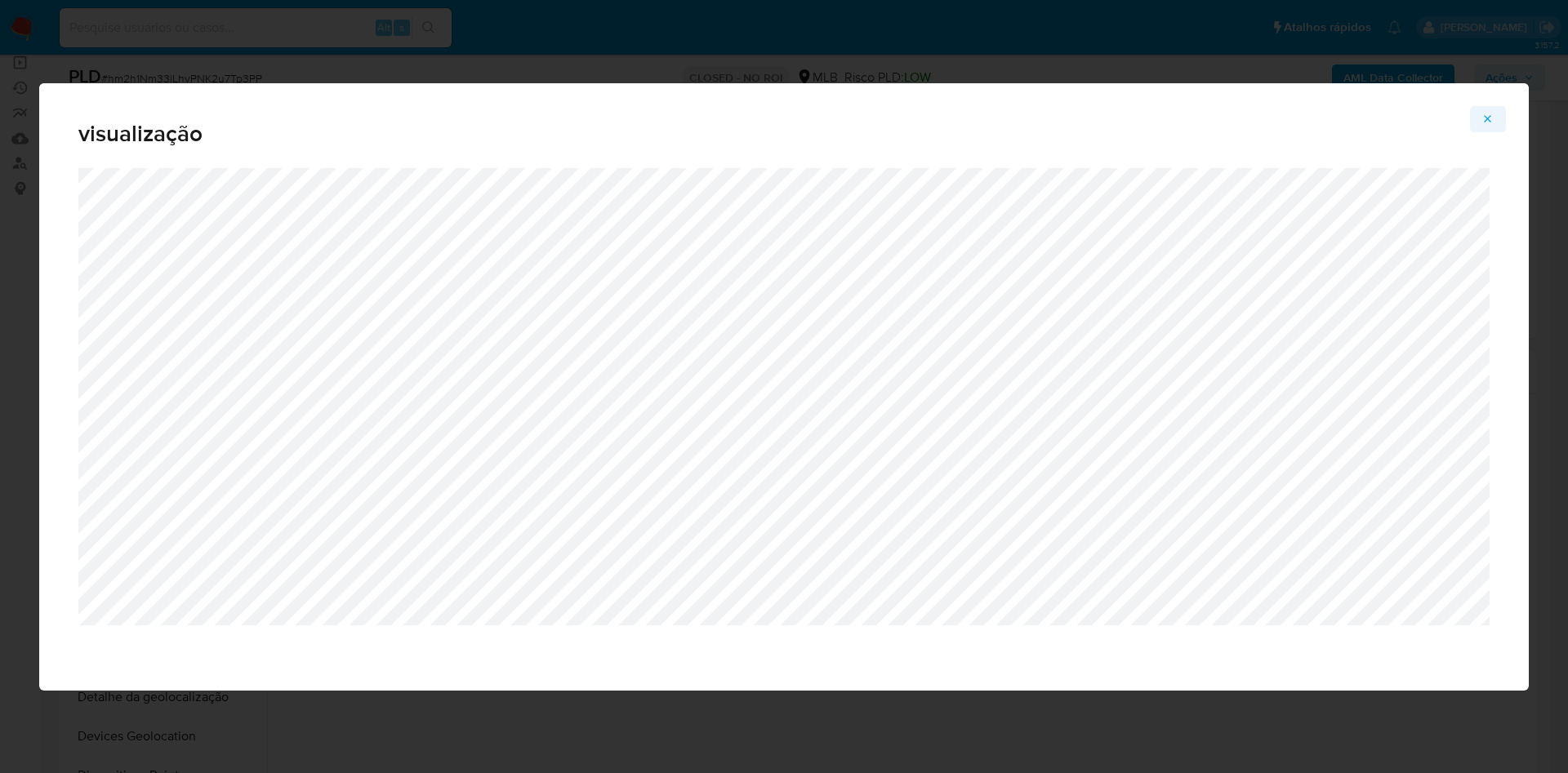
click at [1490, 121] on icon "Attachment preview" at bounding box center [1488, 119] width 13 height 13
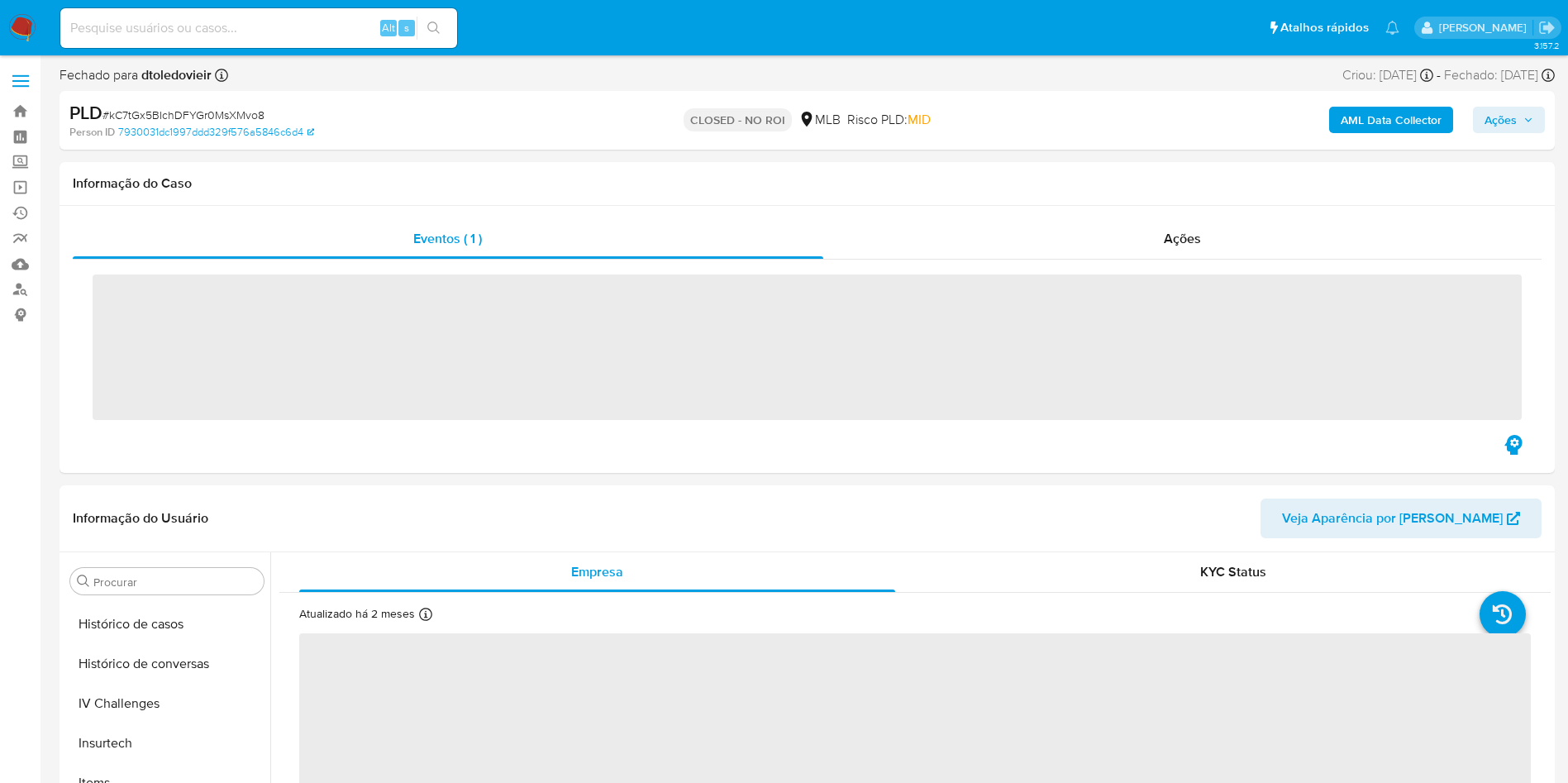
scroll to position [739, 0]
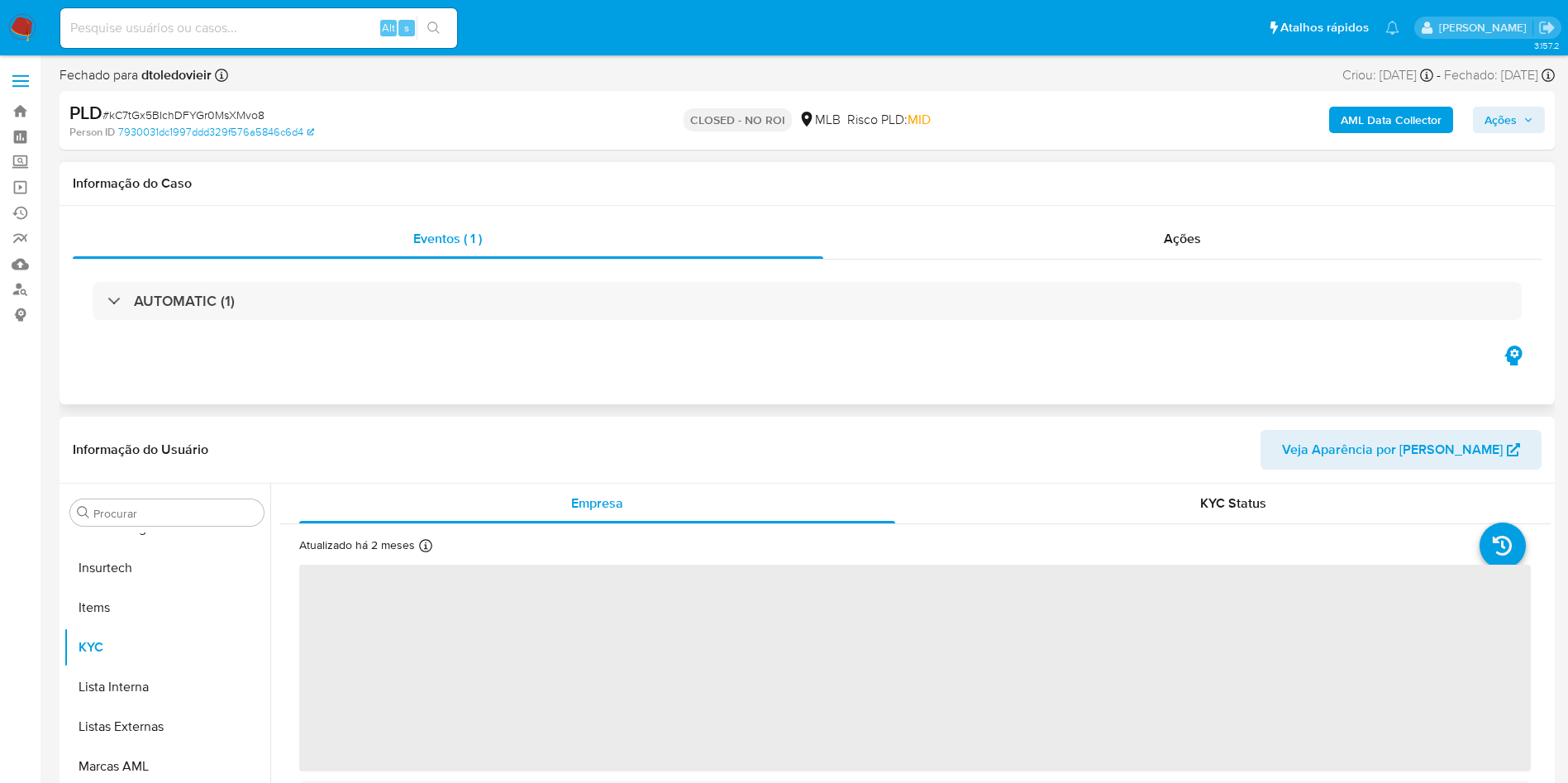
click at [1124, 204] on div "Informação do Caso" at bounding box center [807, 183] width 1495 height 44
click at [1133, 225] on div "Ações" at bounding box center [1182, 239] width 719 height 40
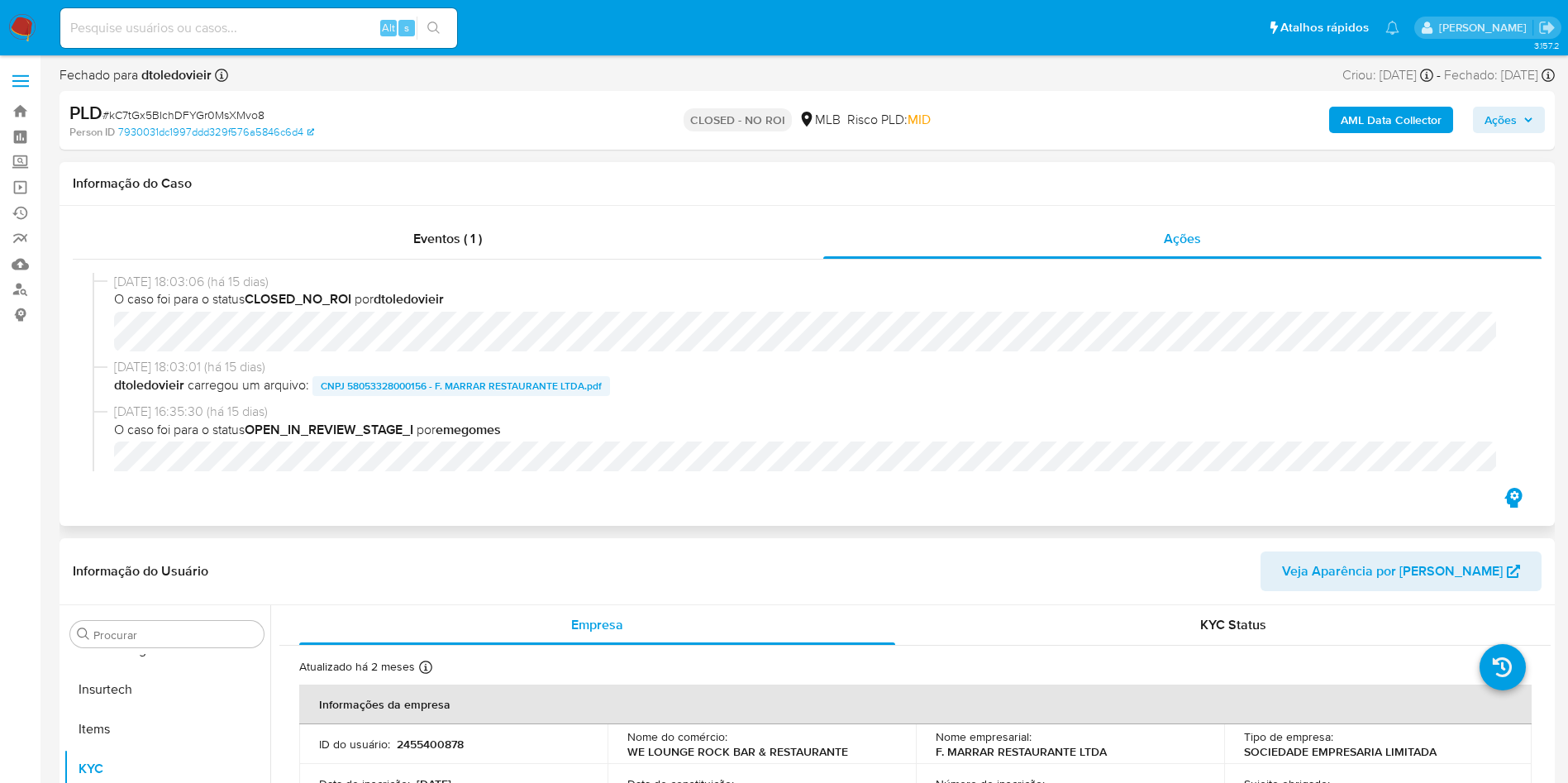
select select "10"
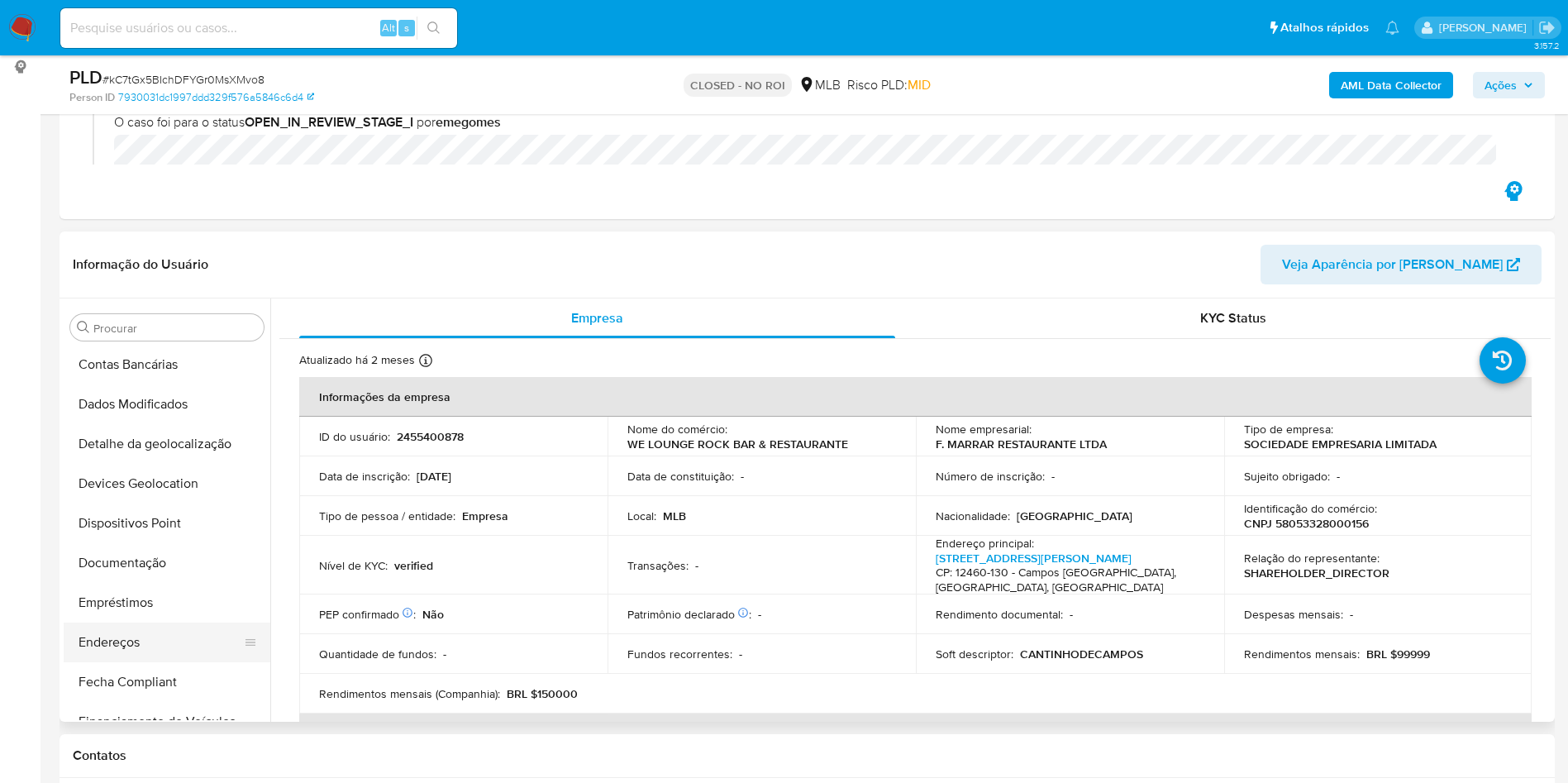
scroll to position [372, 0]
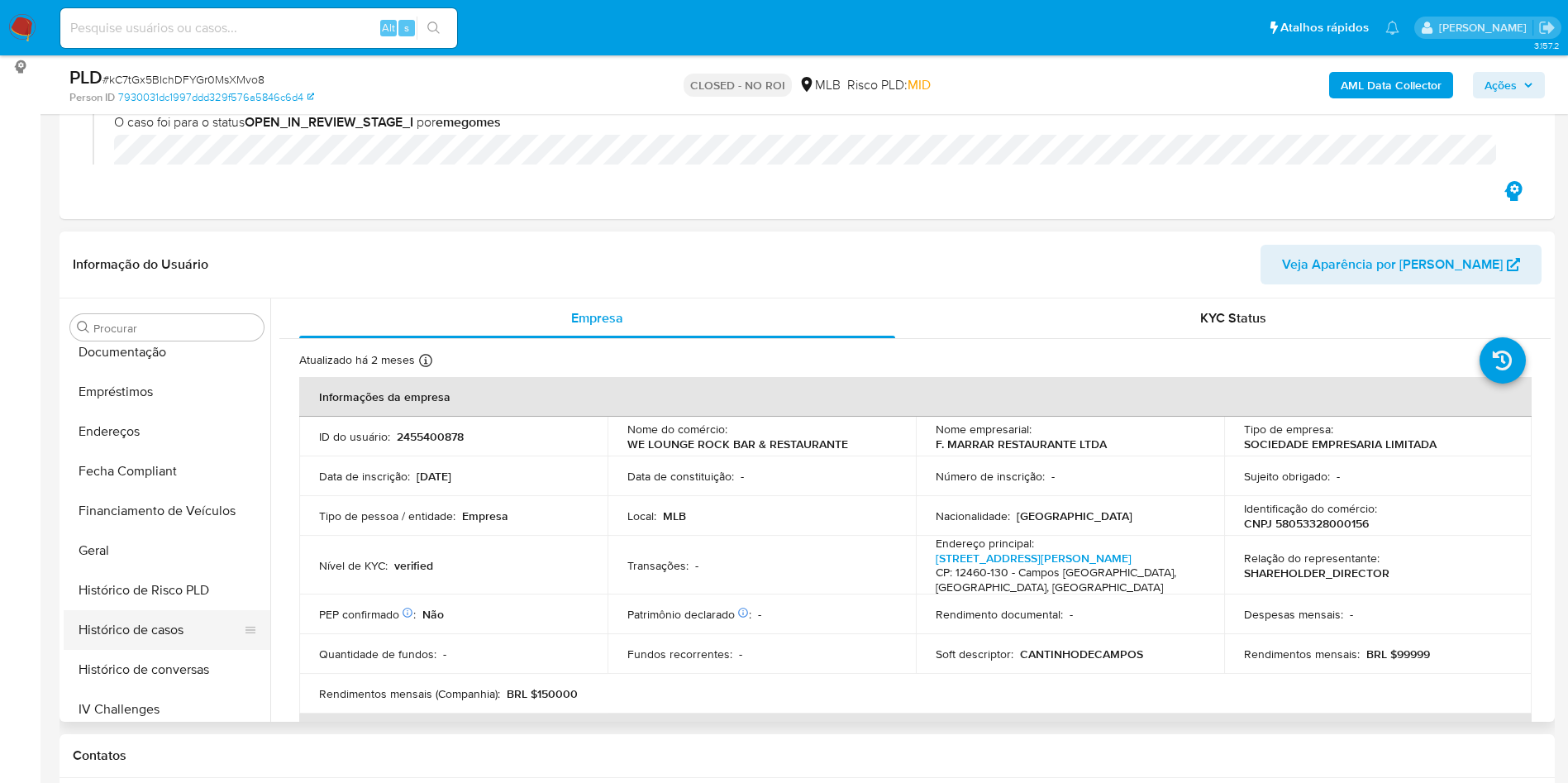
click at [153, 635] on button "Histórico de casos" at bounding box center [160, 630] width 194 height 40
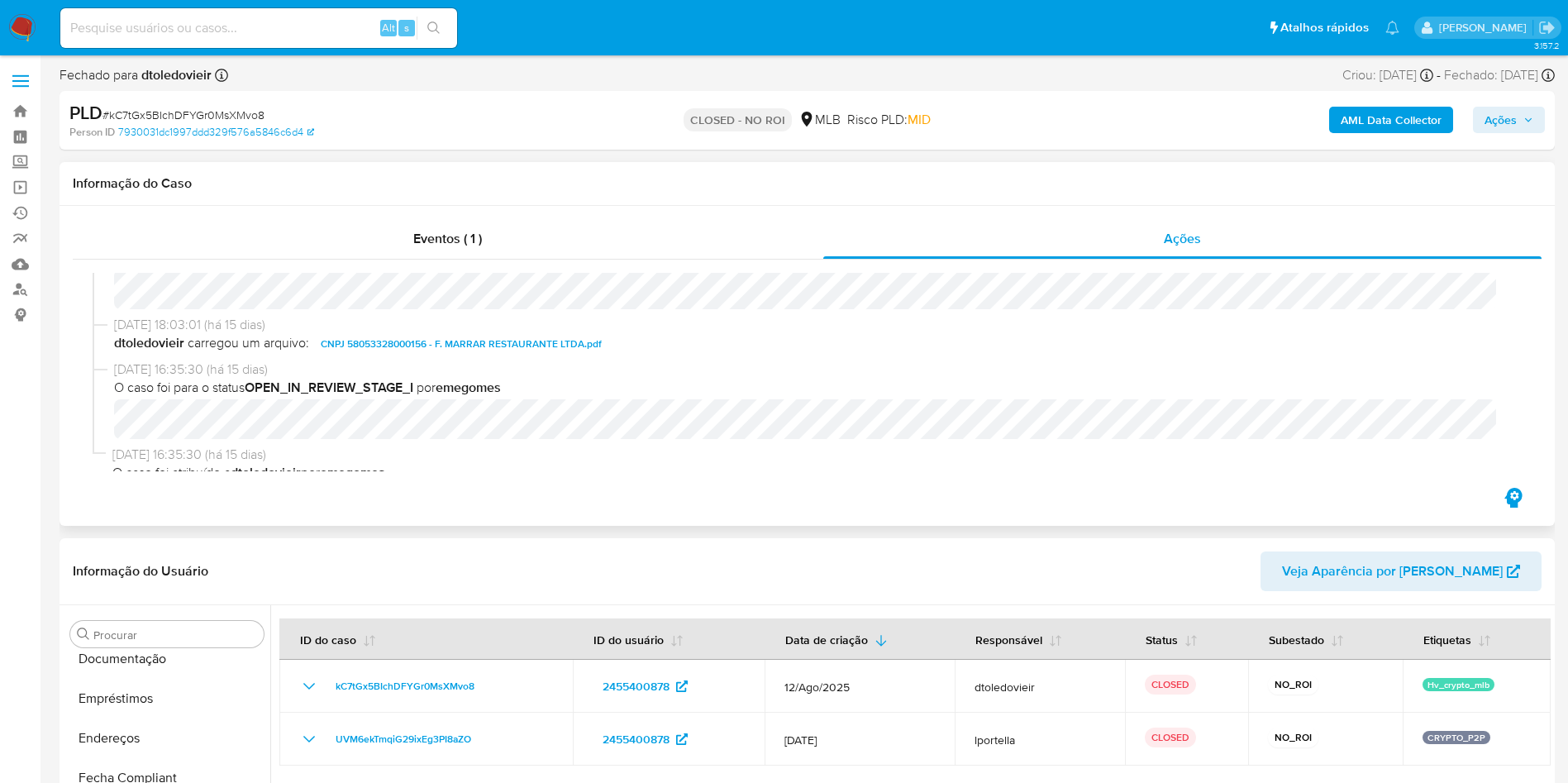
scroll to position [60, 0]
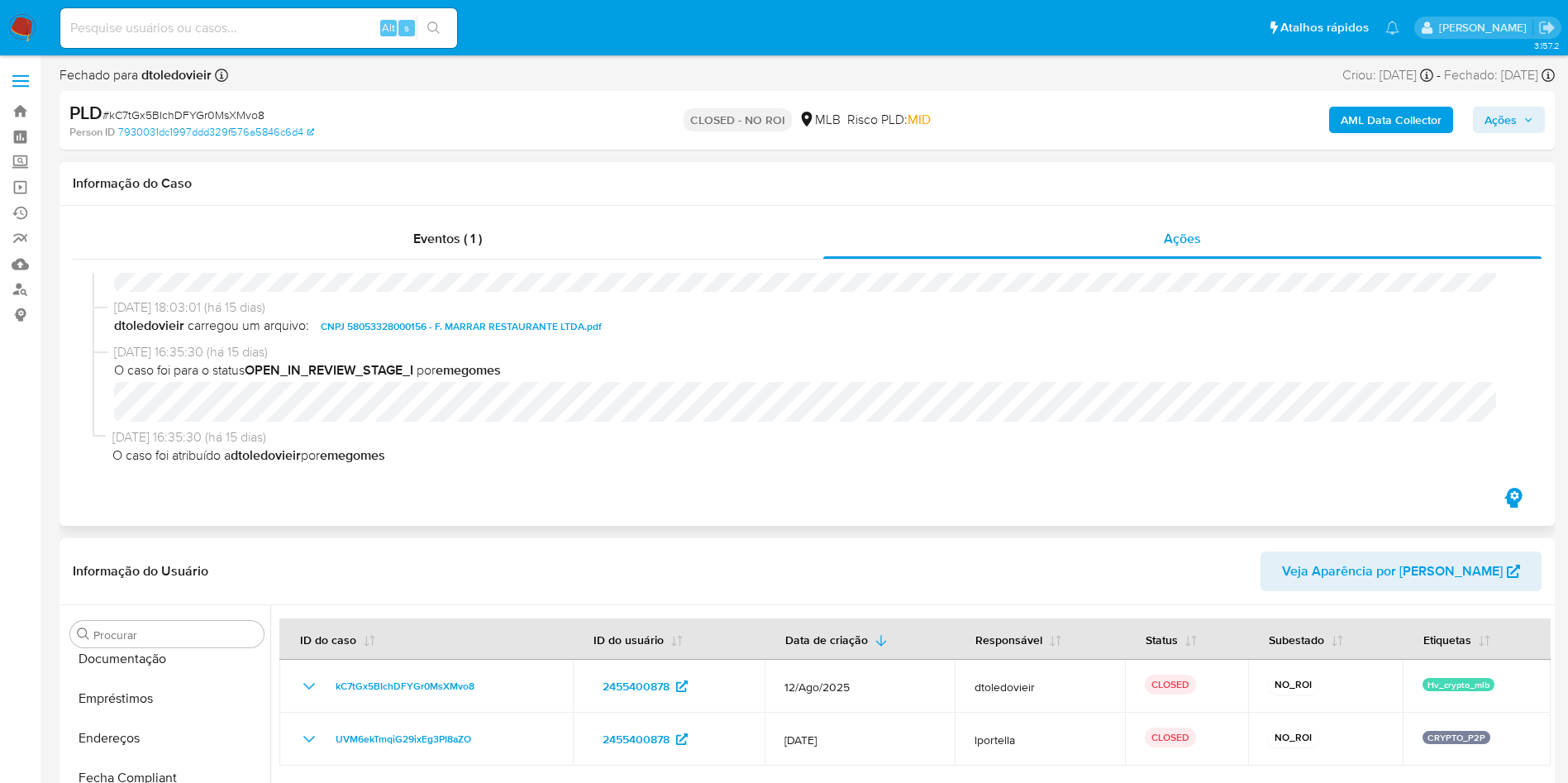
click at [525, 321] on span "CNPJ 58053328000156 - F. MARRAR RESTAURANTE LTDA.pdf" at bounding box center [460, 326] width 281 height 20
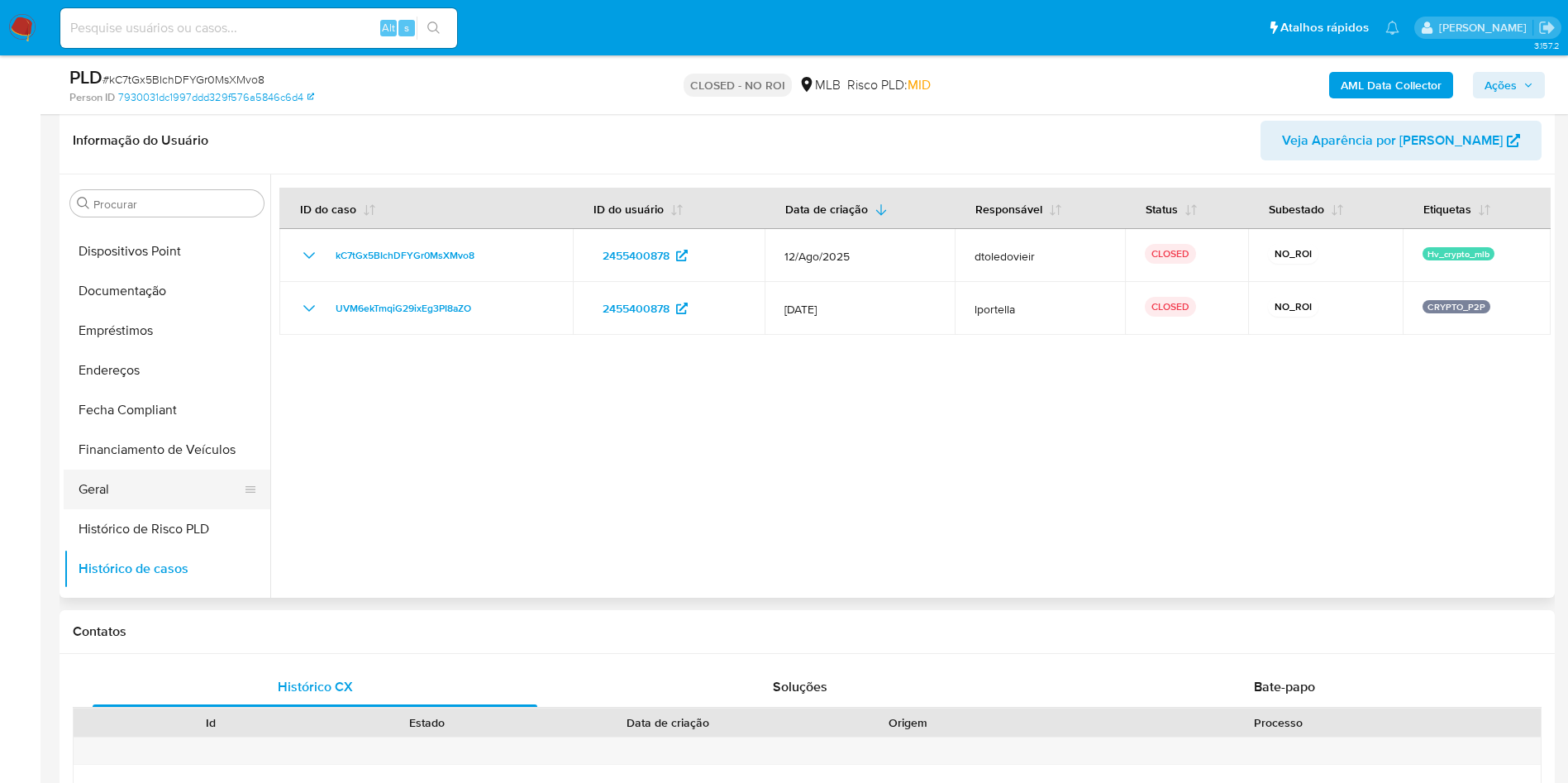
scroll to position [305, 0]
click at [135, 298] on button "Documentação" at bounding box center [160, 295] width 194 height 40
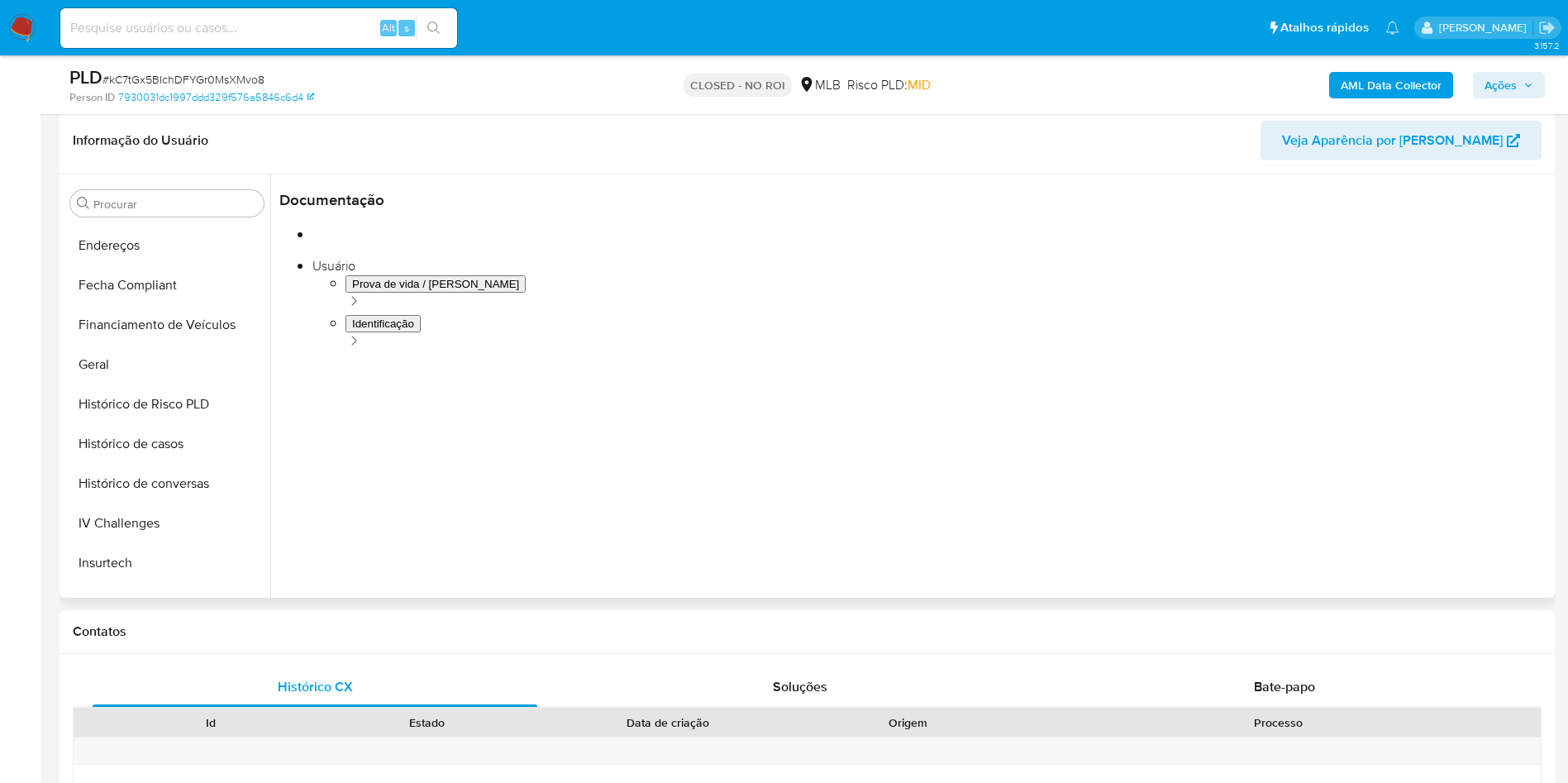
scroll to position [677, 0]
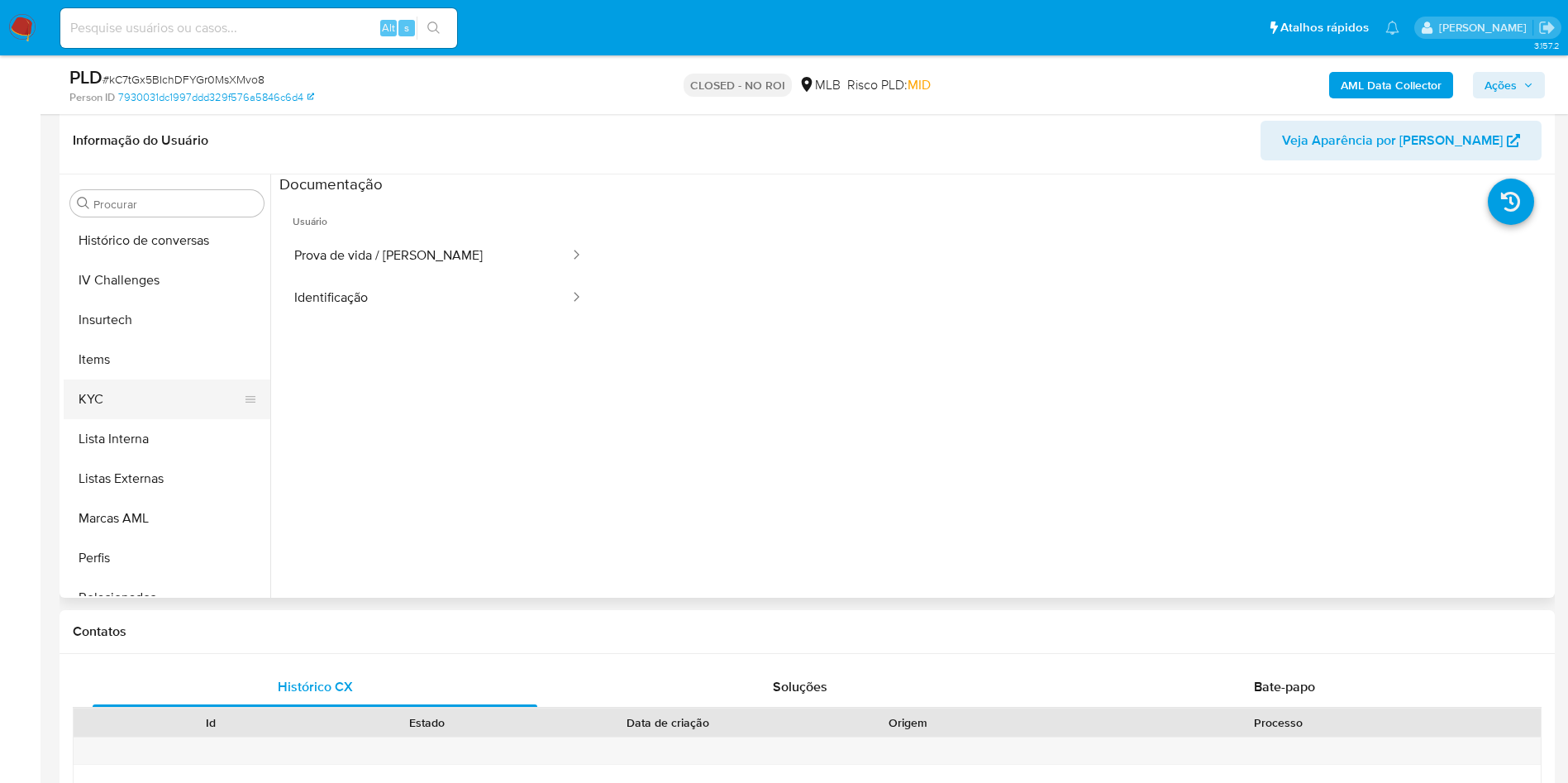
click at [130, 392] on button "KYC" at bounding box center [160, 399] width 194 height 40
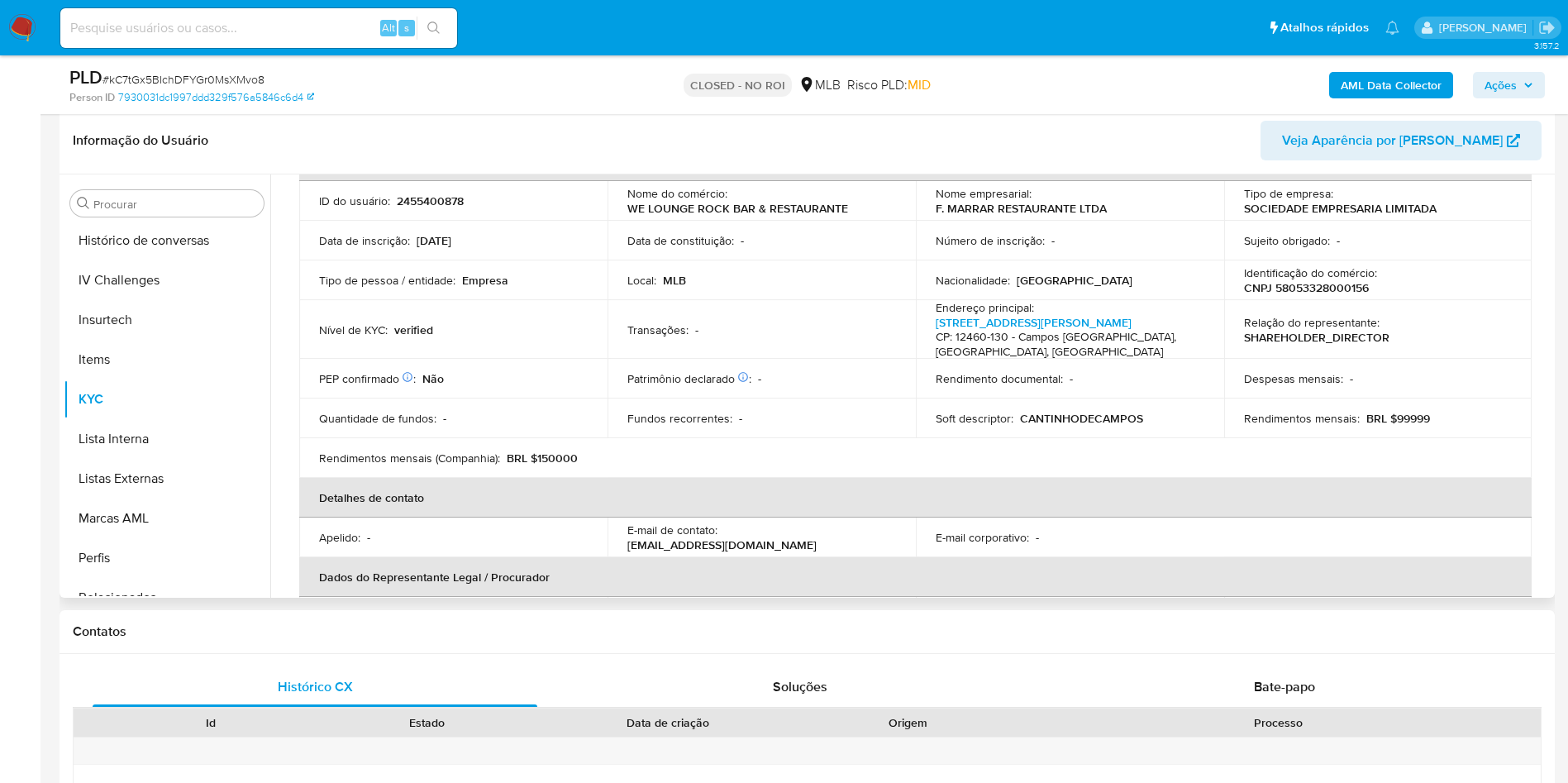
scroll to position [111, 0]
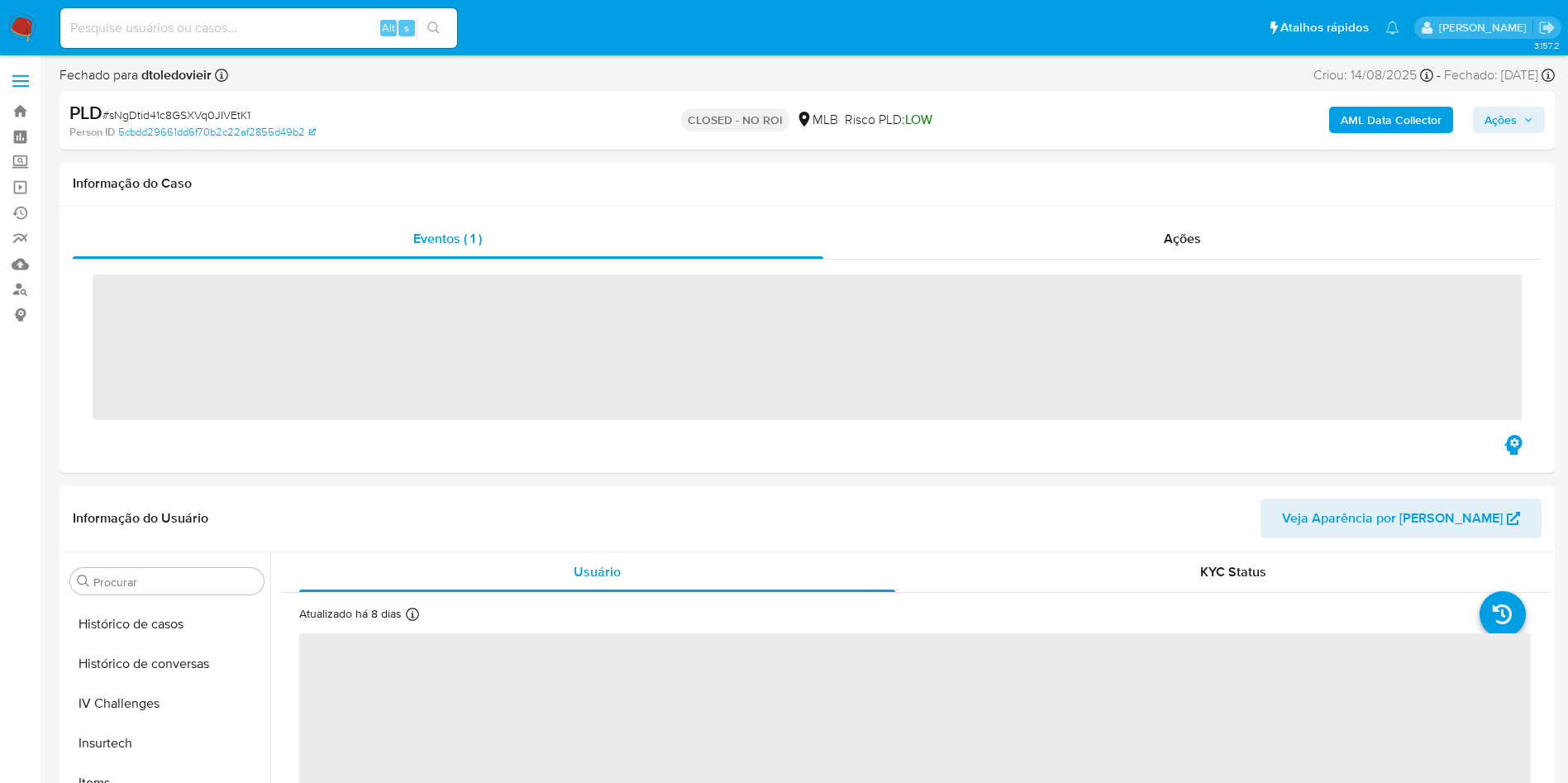
scroll to position [739, 0]
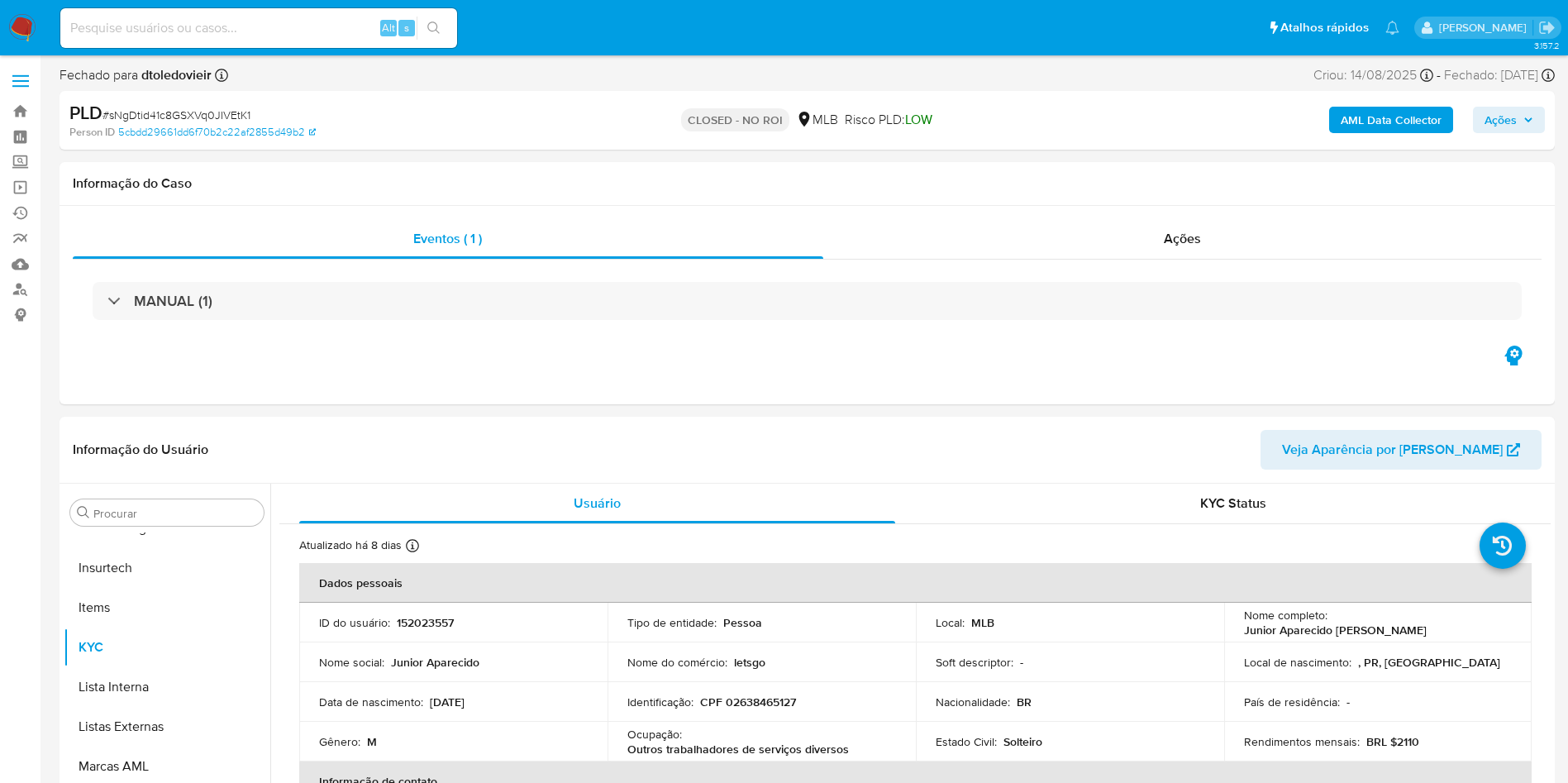
select select "10"
click at [1183, 227] on div "Ações" at bounding box center [1182, 239] width 719 height 40
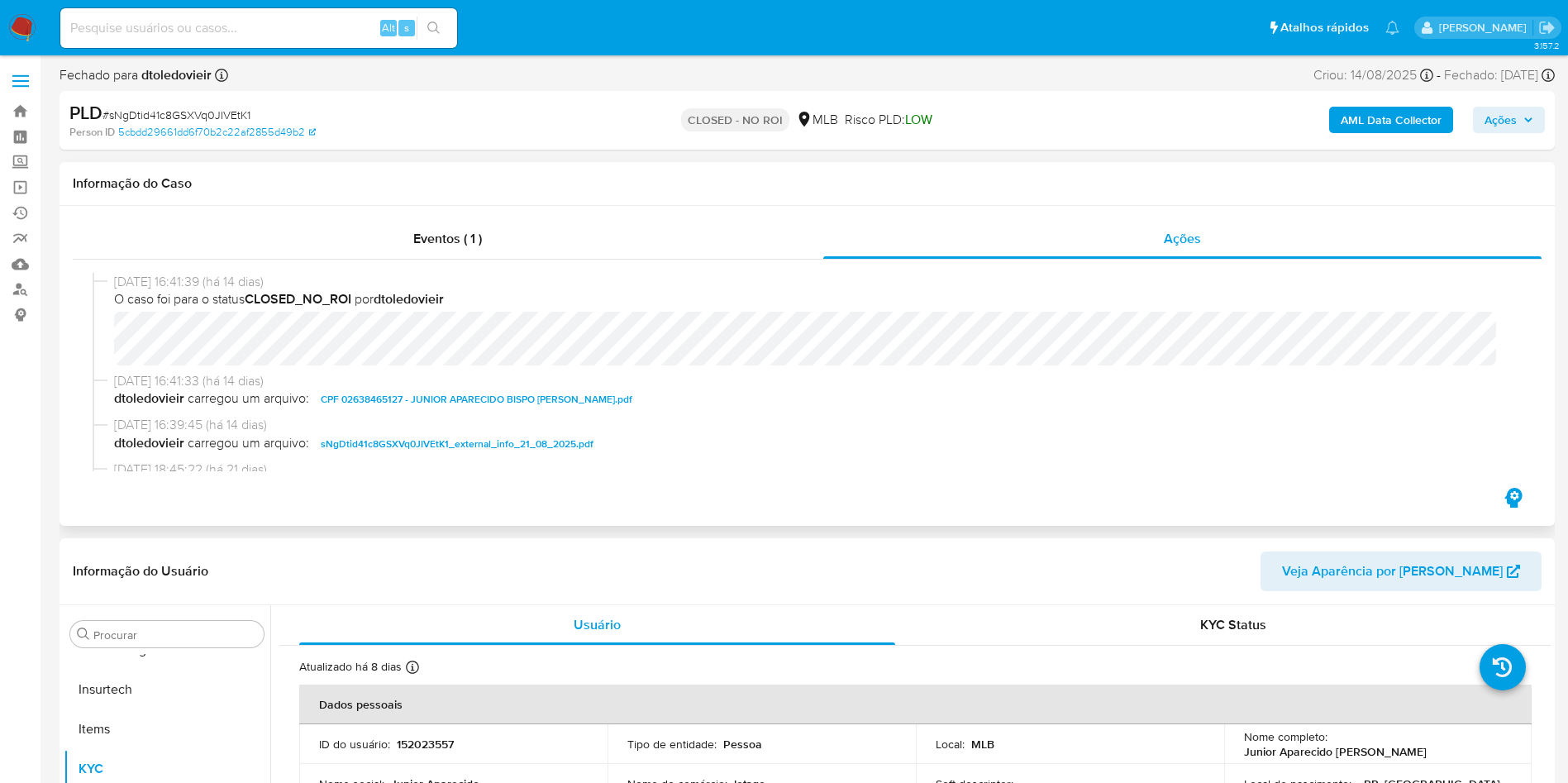
click at [429, 392] on span "CPF 02638465127 - JUNIOR APARECIDO BISPO DA SILVA.pdf" at bounding box center [476, 399] width 312 height 20
click at [148, 714] on button "Anexos" at bounding box center [160, 714] width 194 height 40
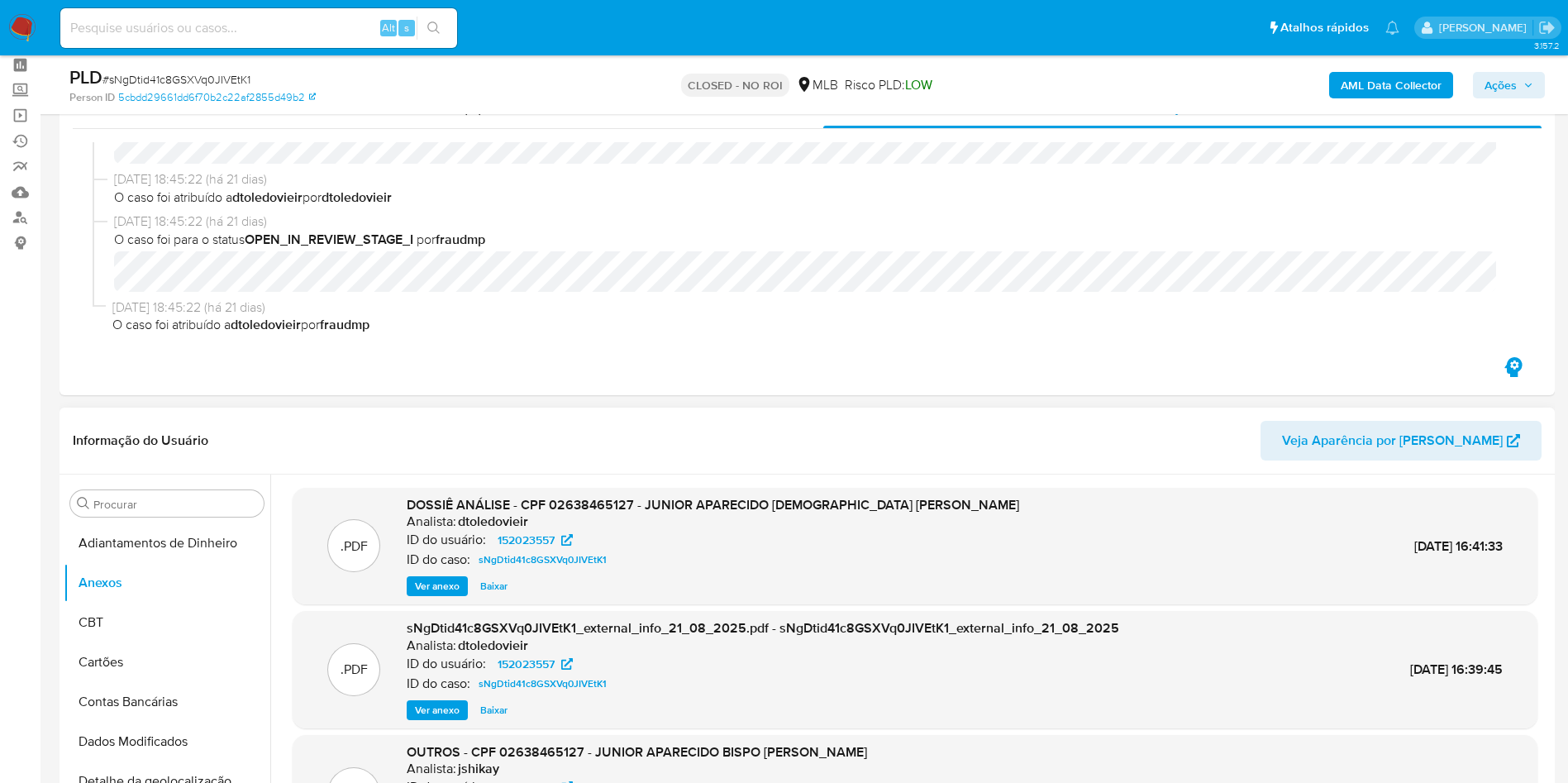
scroll to position [124, 0]
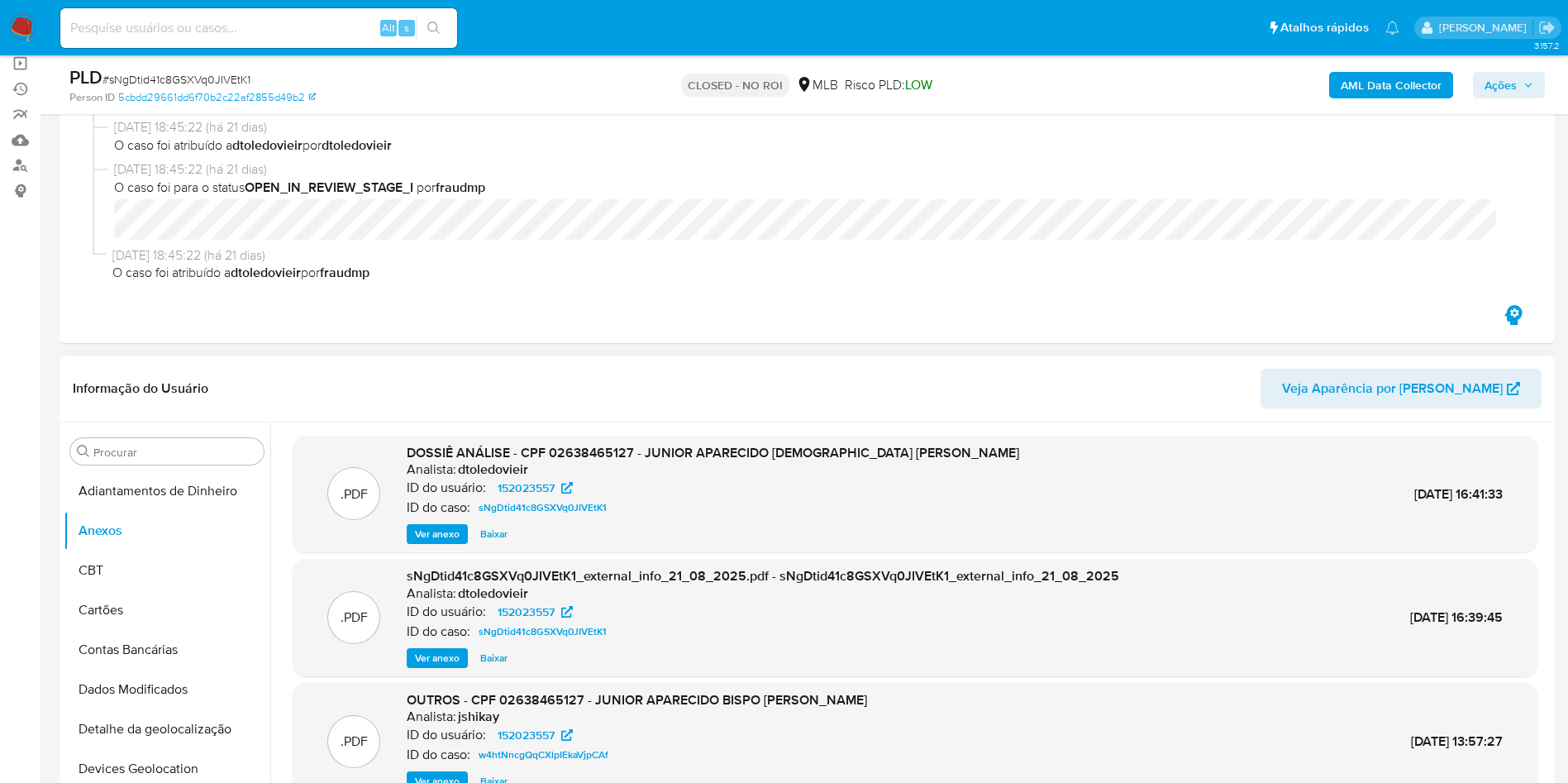
click at [444, 666] on span "Ver anexo" at bounding box center [437, 657] width 44 height 16
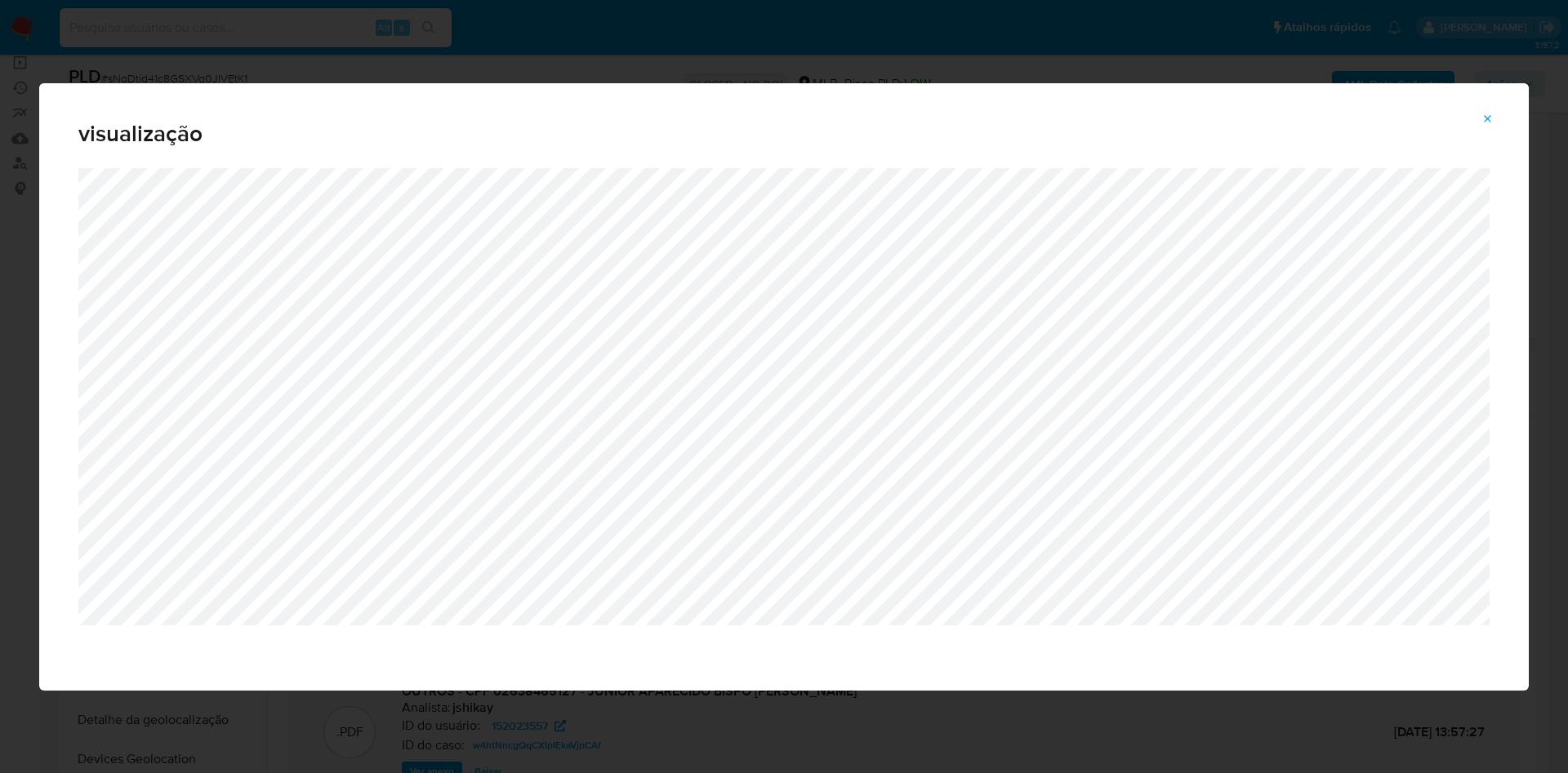
click at [1497, 101] on div "visualização" at bounding box center [784, 125] width 1490 height 85
click at [1492, 117] on icon "Attachment preview" at bounding box center [1488, 119] width 13 height 13
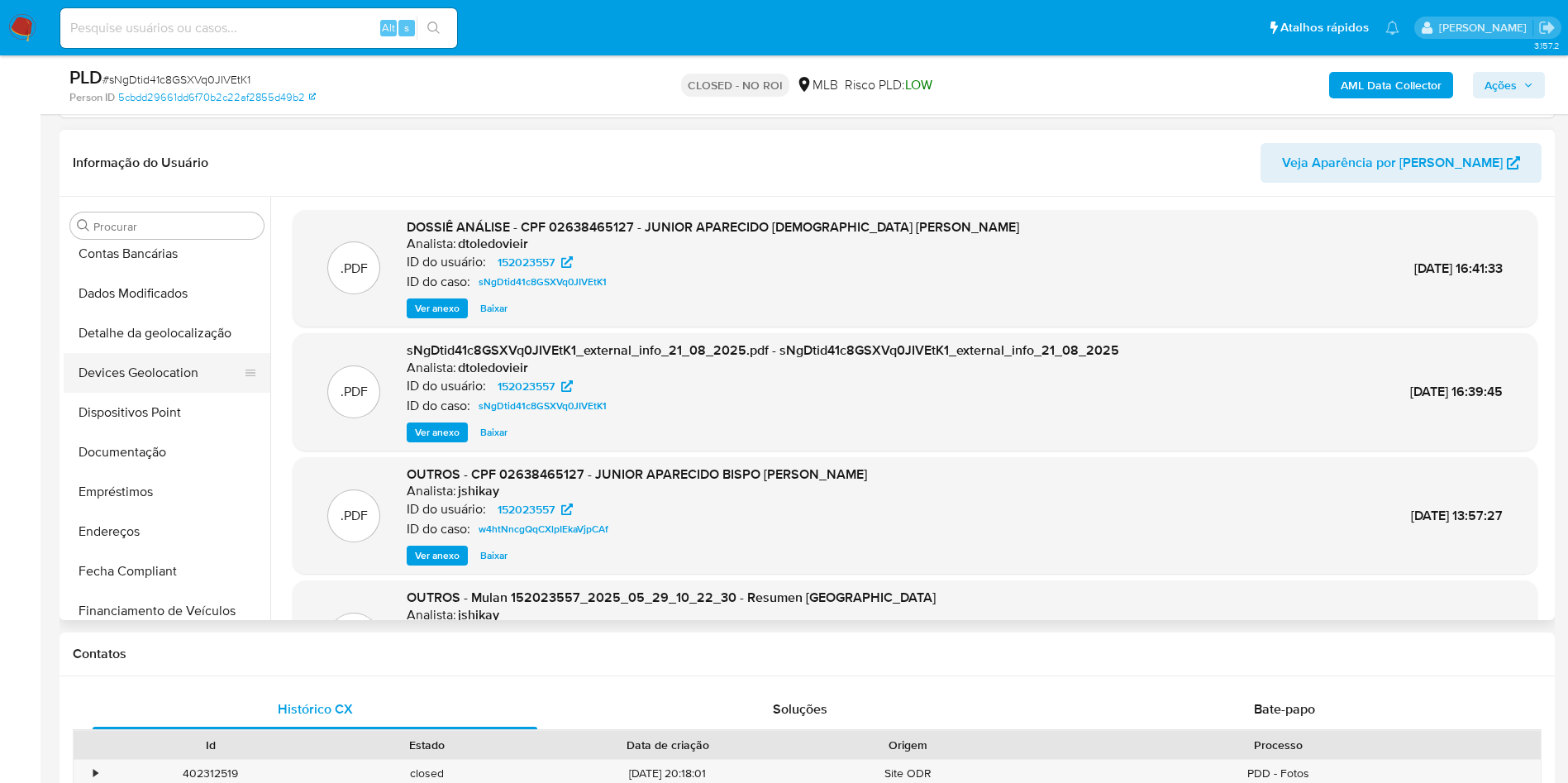
scroll to position [174, 0]
click at [142, 461] on button "Documentação" at bounding box center [160, 449] width 194 height 40
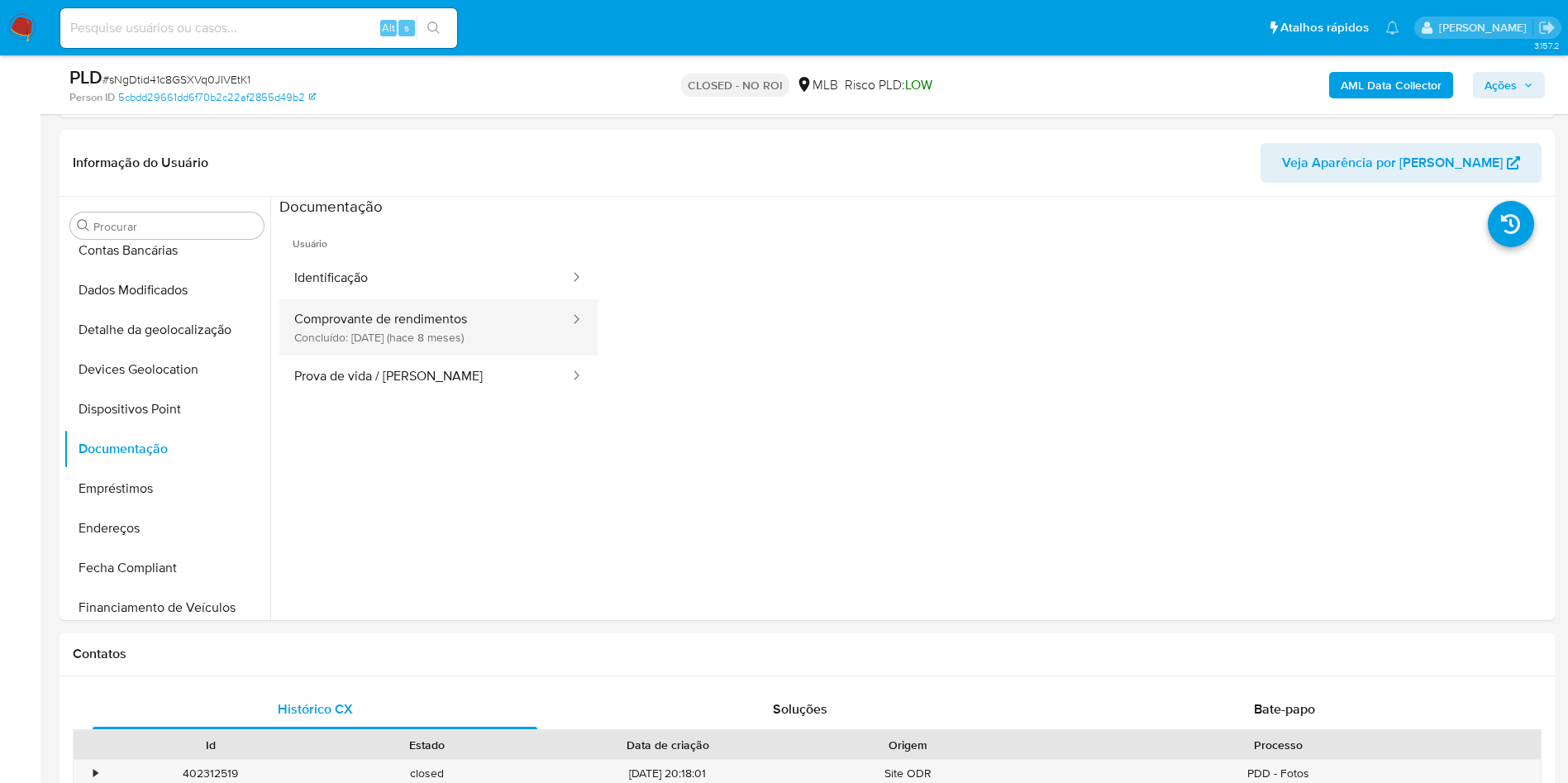
click at [375, 304] on button "Comprovante de rendimentos Concluído: 09/01/2025 (hace 8 meses)" at bounding box center [425, 327] width 292 height 56
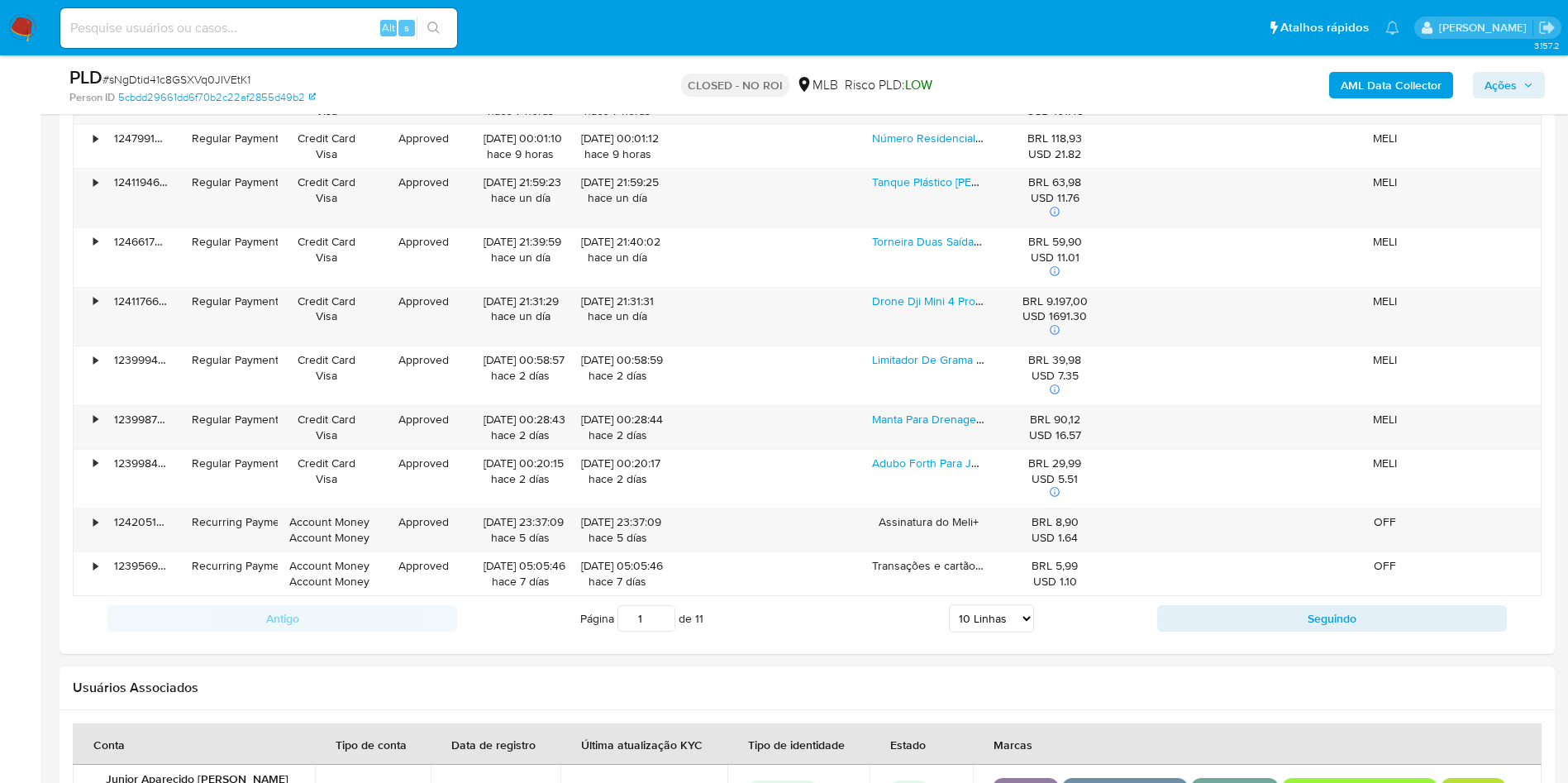
scroll to position [2131, 0]
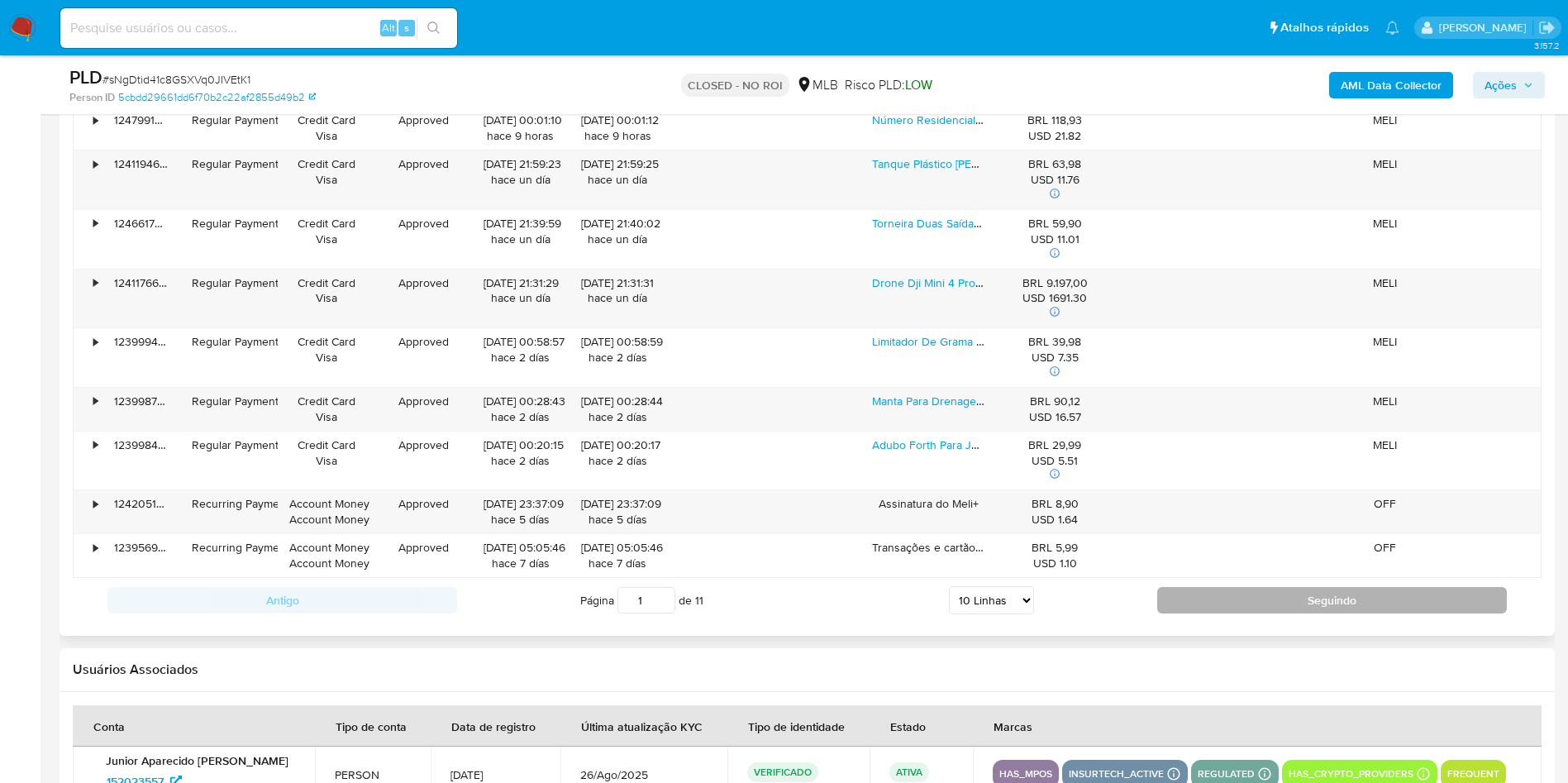
click at [1270, 596] on button "Seguindo" at bounding box center [1332, 600] width 350 height 26
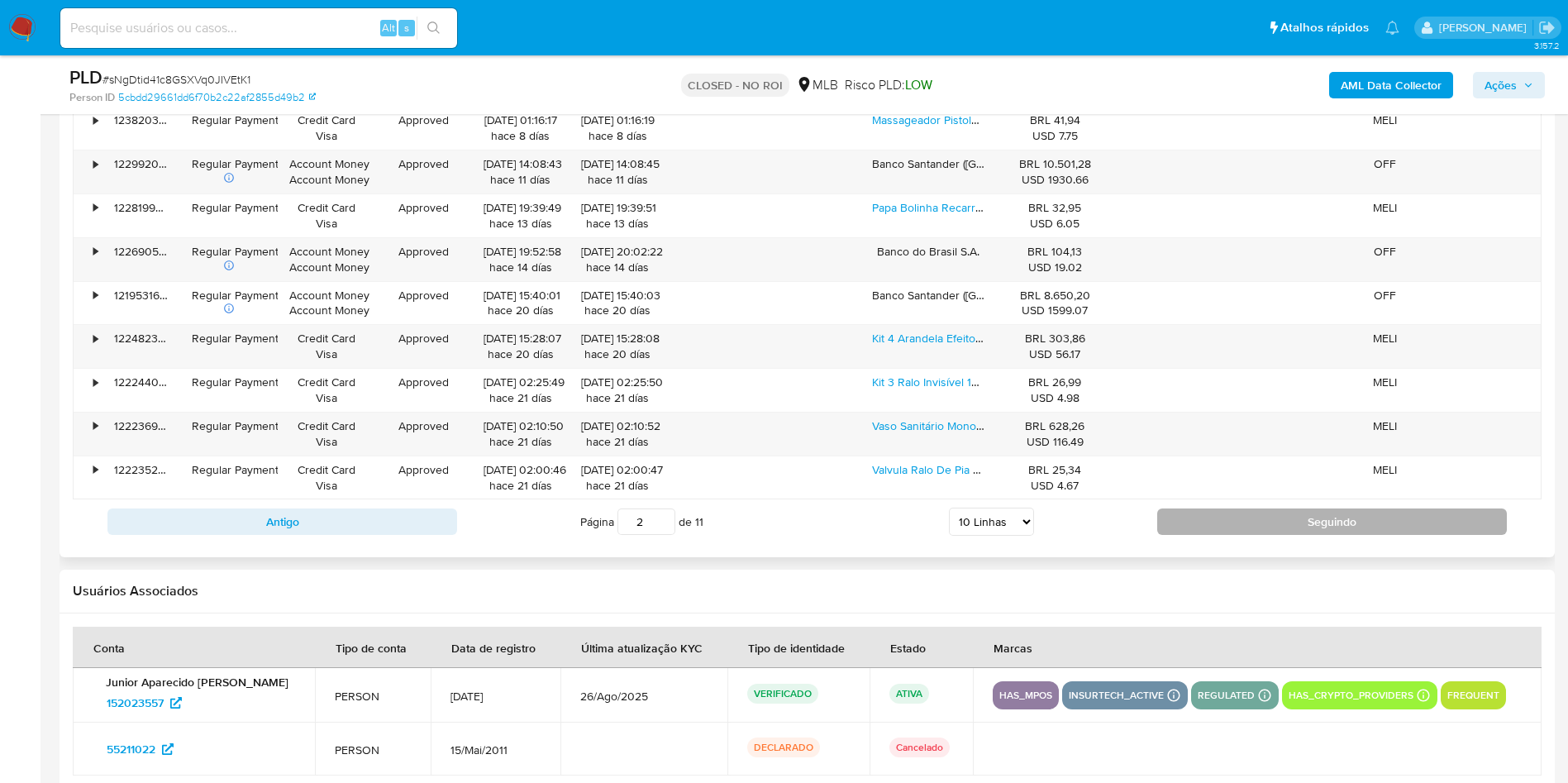
scroll to position [2089, 0]
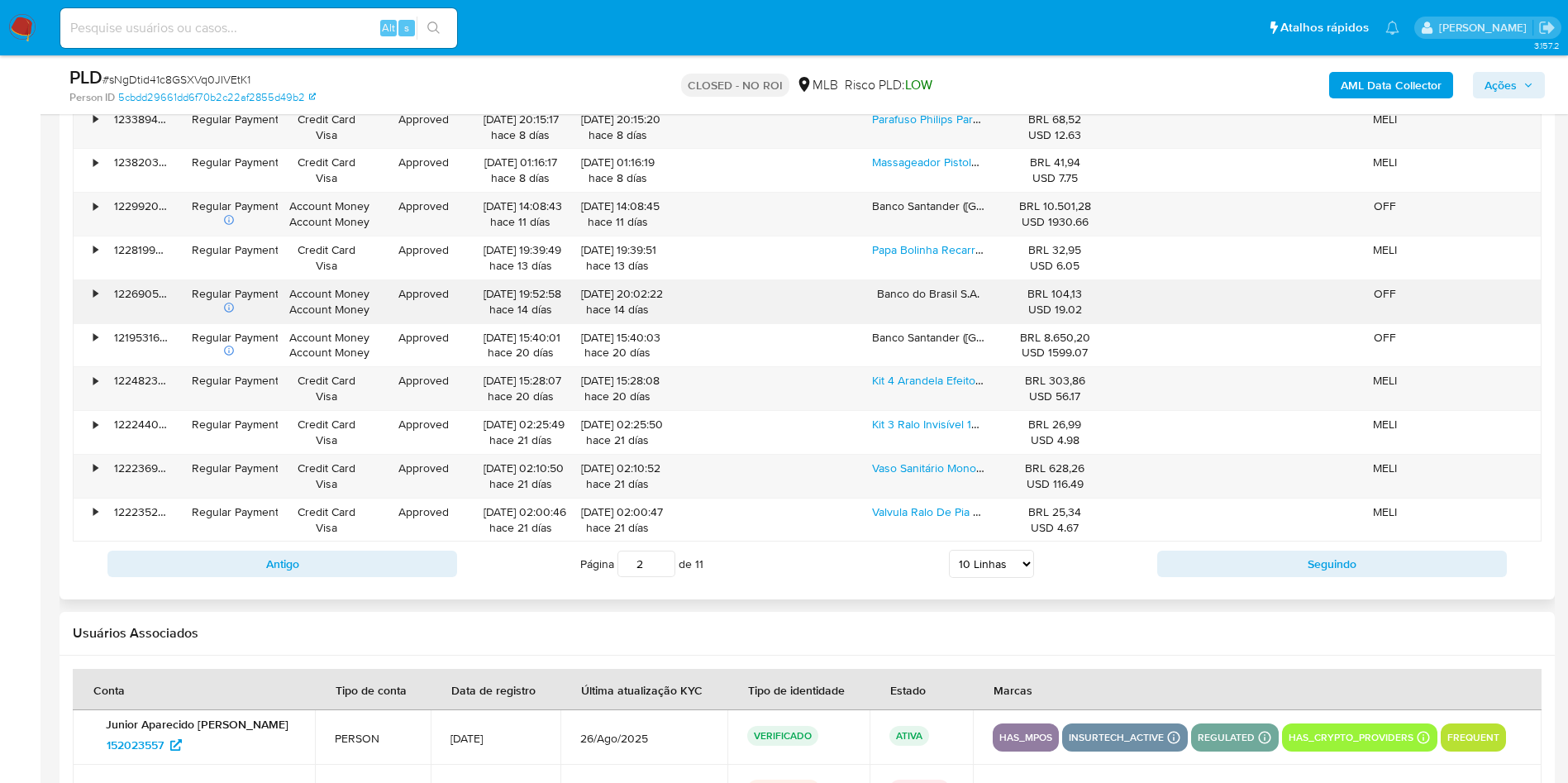
click at [87, 299] on div "•" at bounding box center [88, 301] width 29 height 43
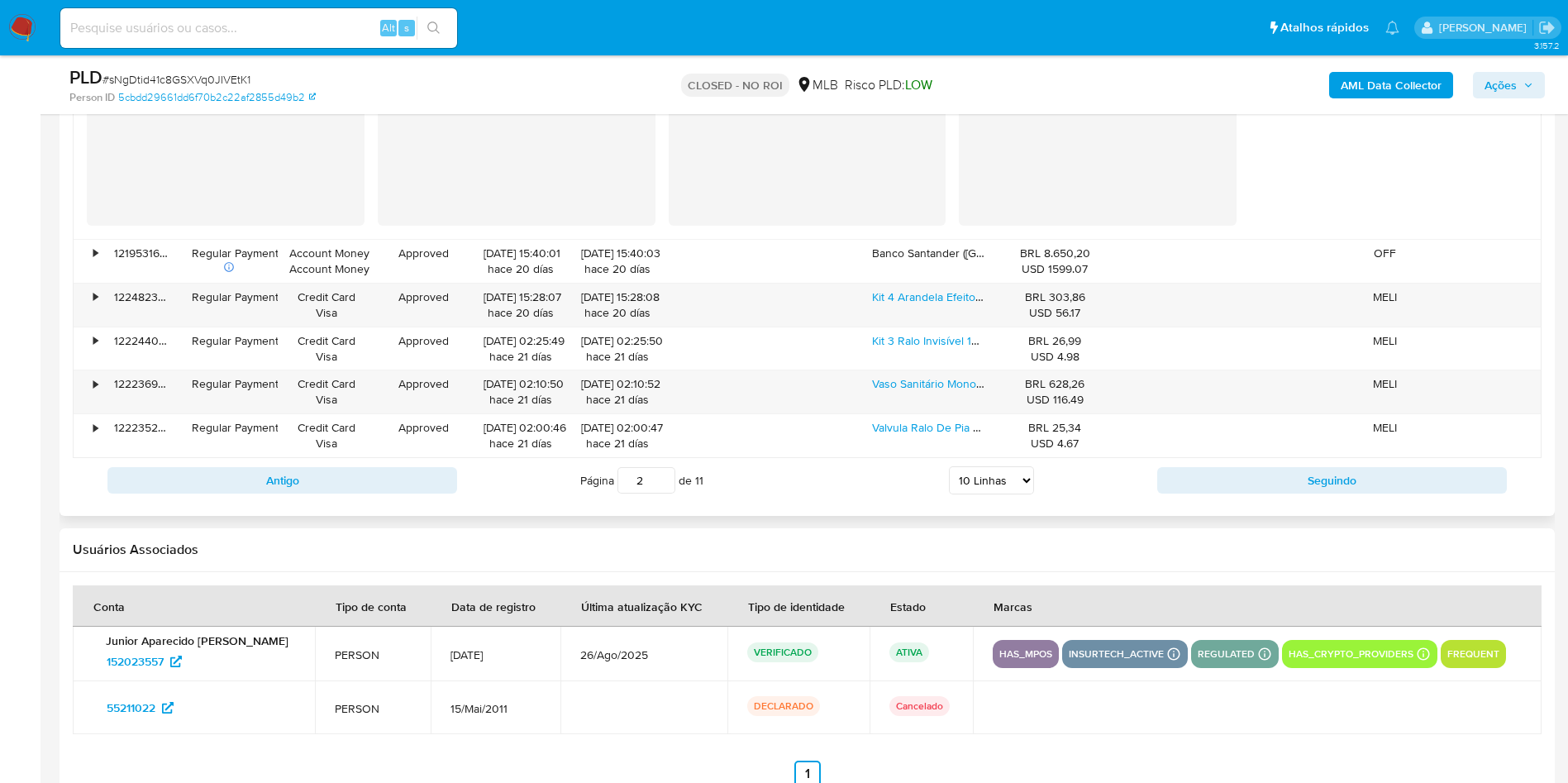
scroll to position [2499, 0]
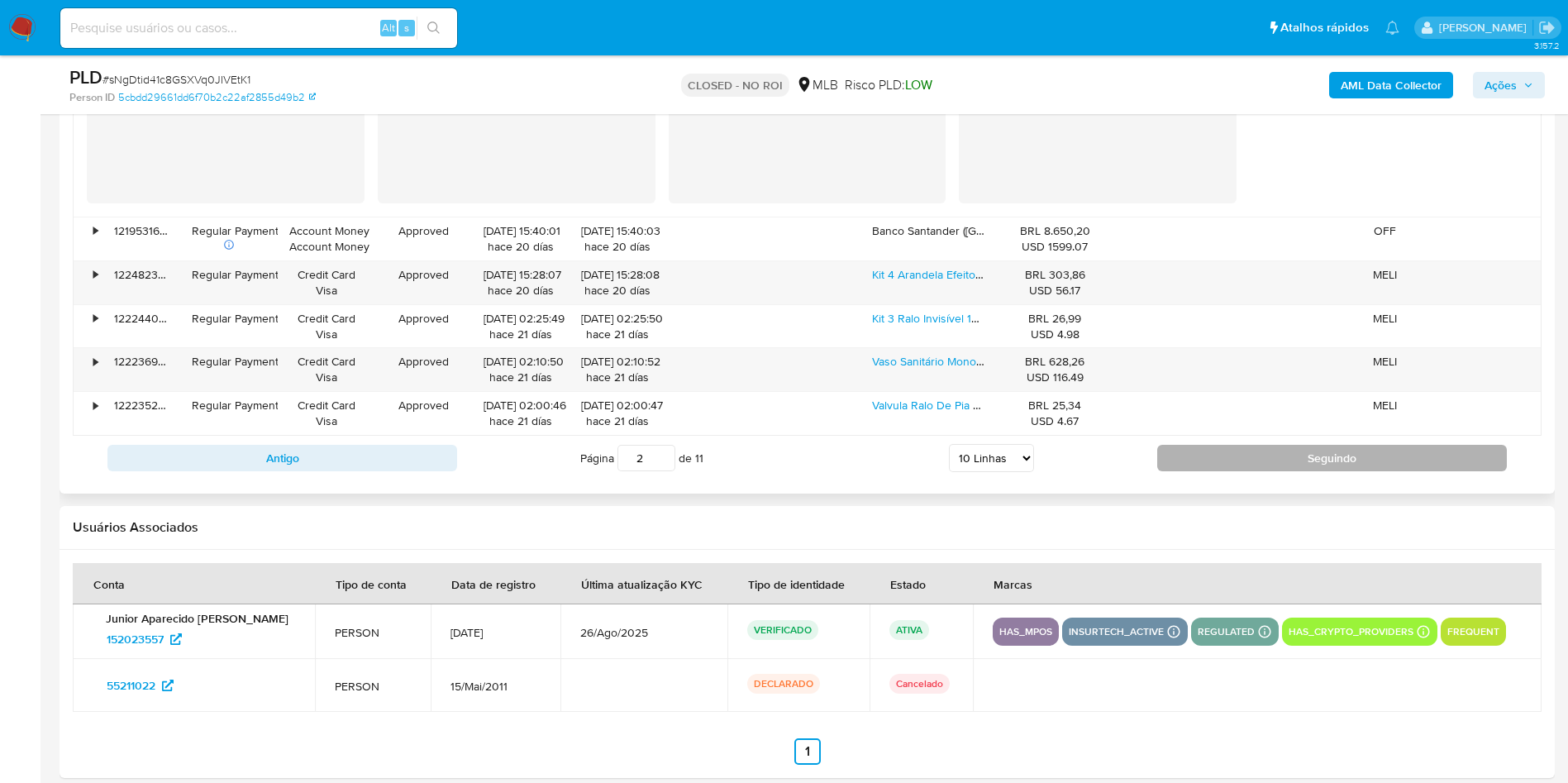
click at [1269, 468] on button "Seguindo" at bounding box center [1332, 458] width 350 height 26
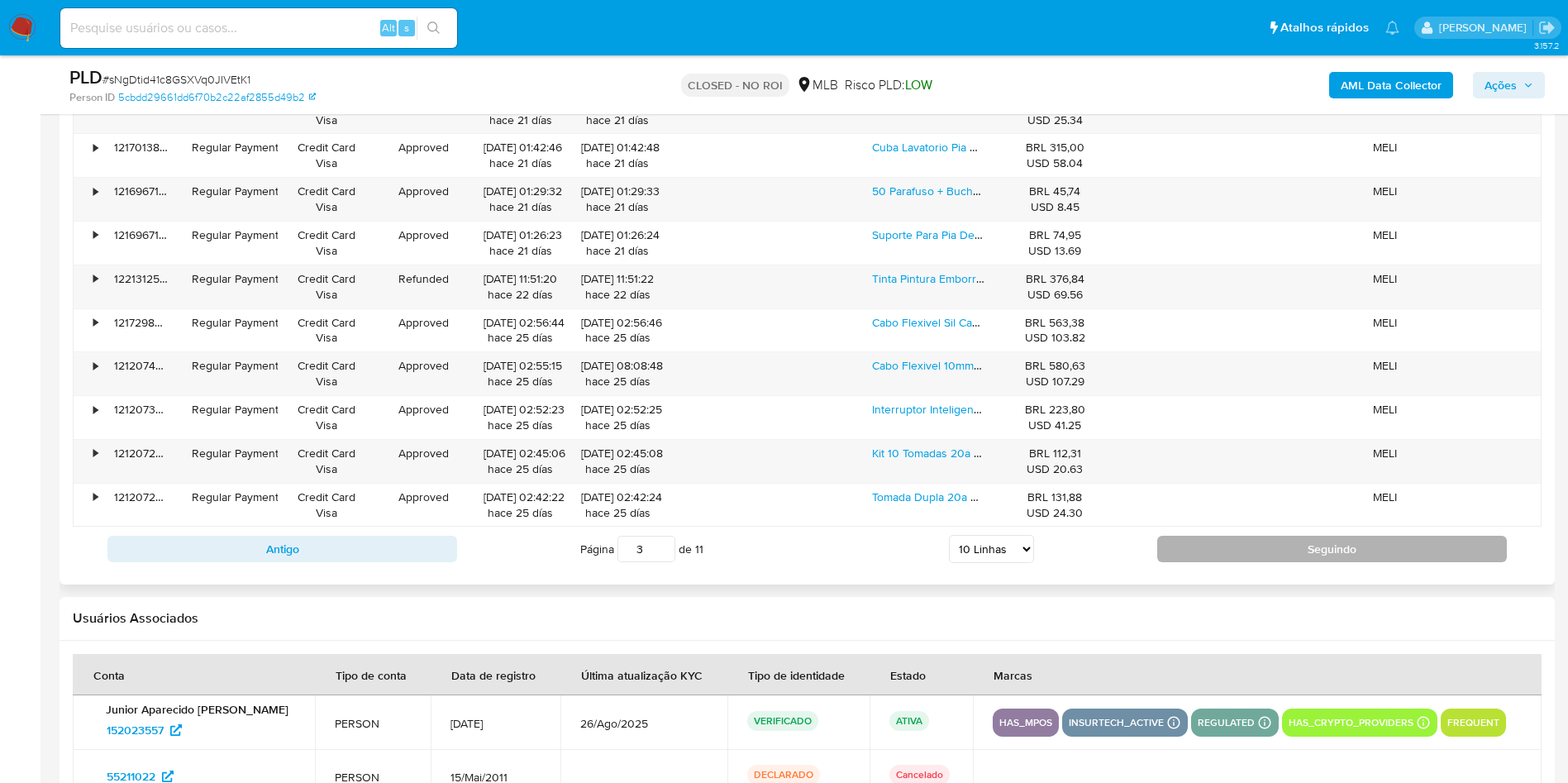
scroll to position [2098, 0]
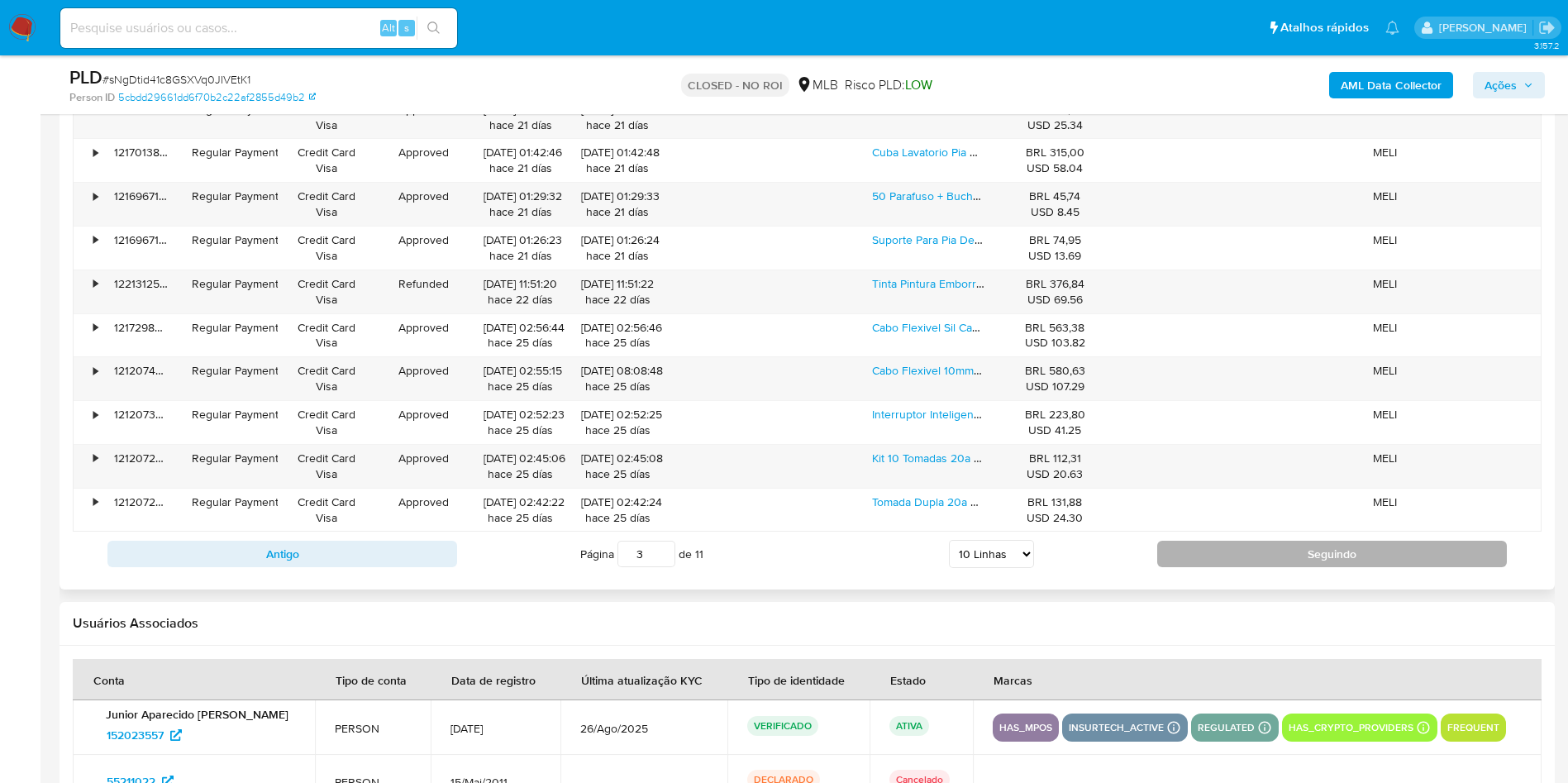
click at [1280, 560] on button "Seguindo" at bounding box center [1332, 554] width 350 height 26
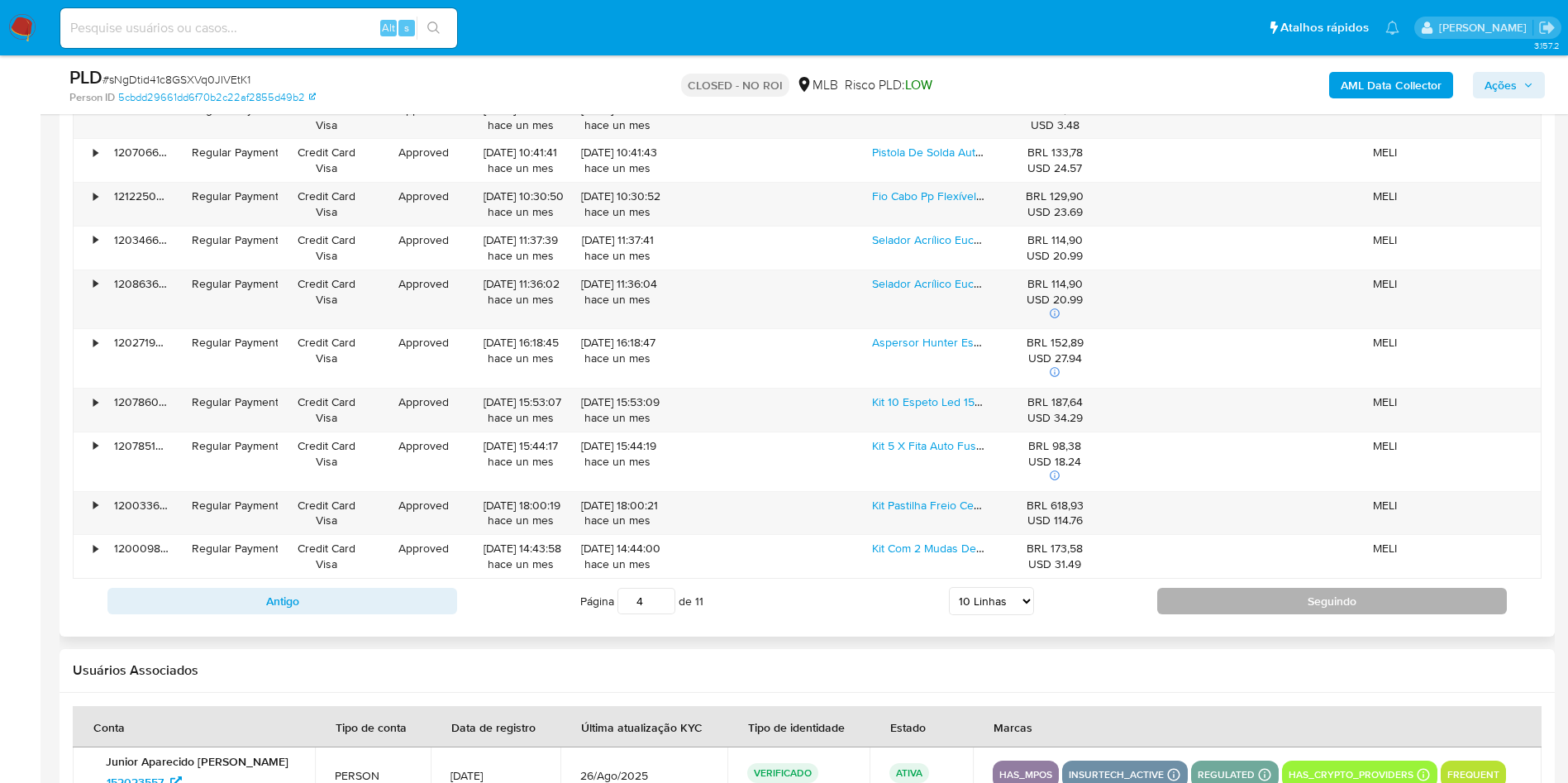
click at [1286, 597] on button "Seguindo" at bounding box center [1332, 601] width 350 height 26
type input "5"
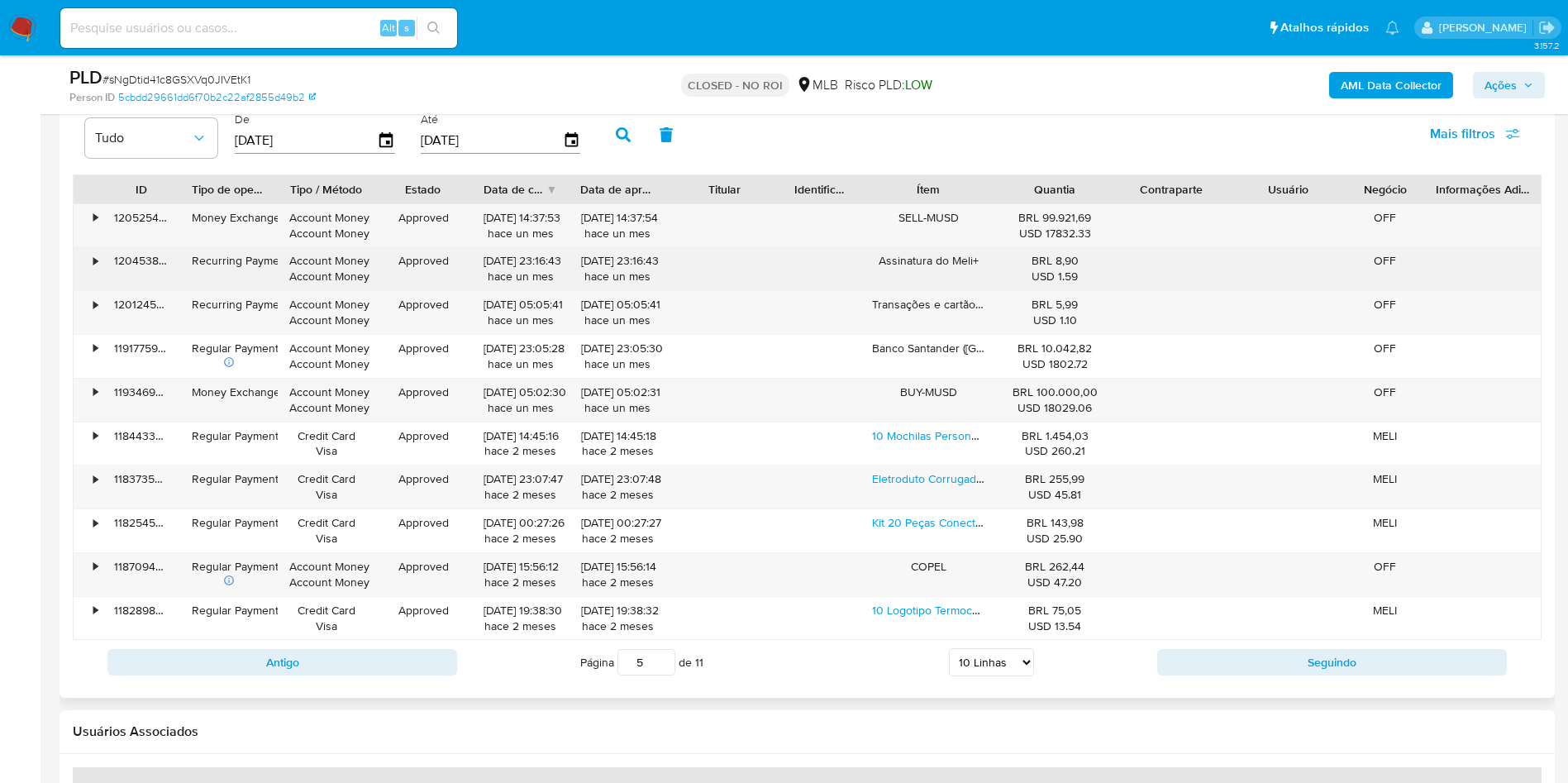
scroll to position [1856, 0]
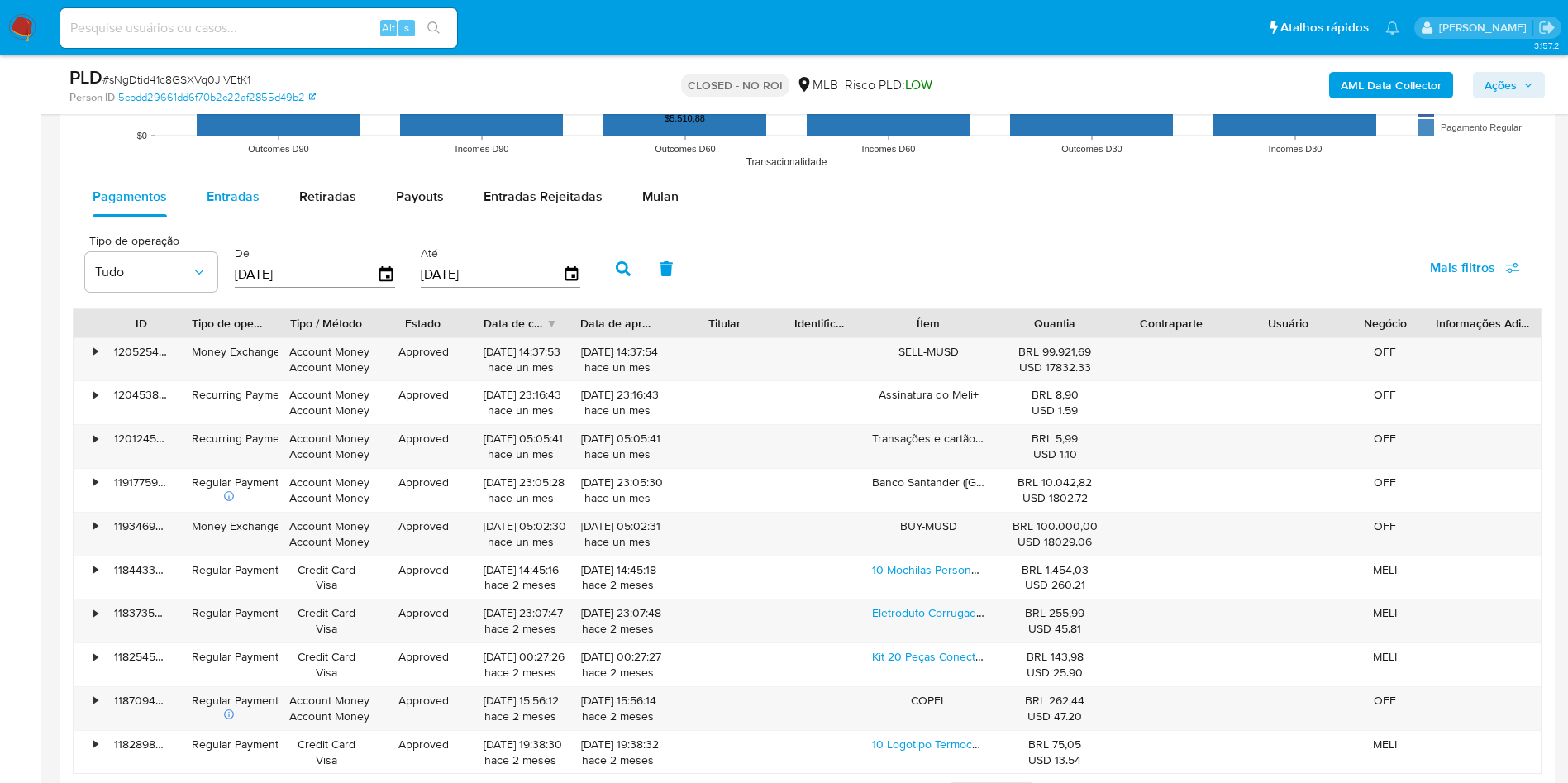
click at [238, 212] on div "Entradas" at bounding box center [233, 197] width 53 height 40
select select "10"
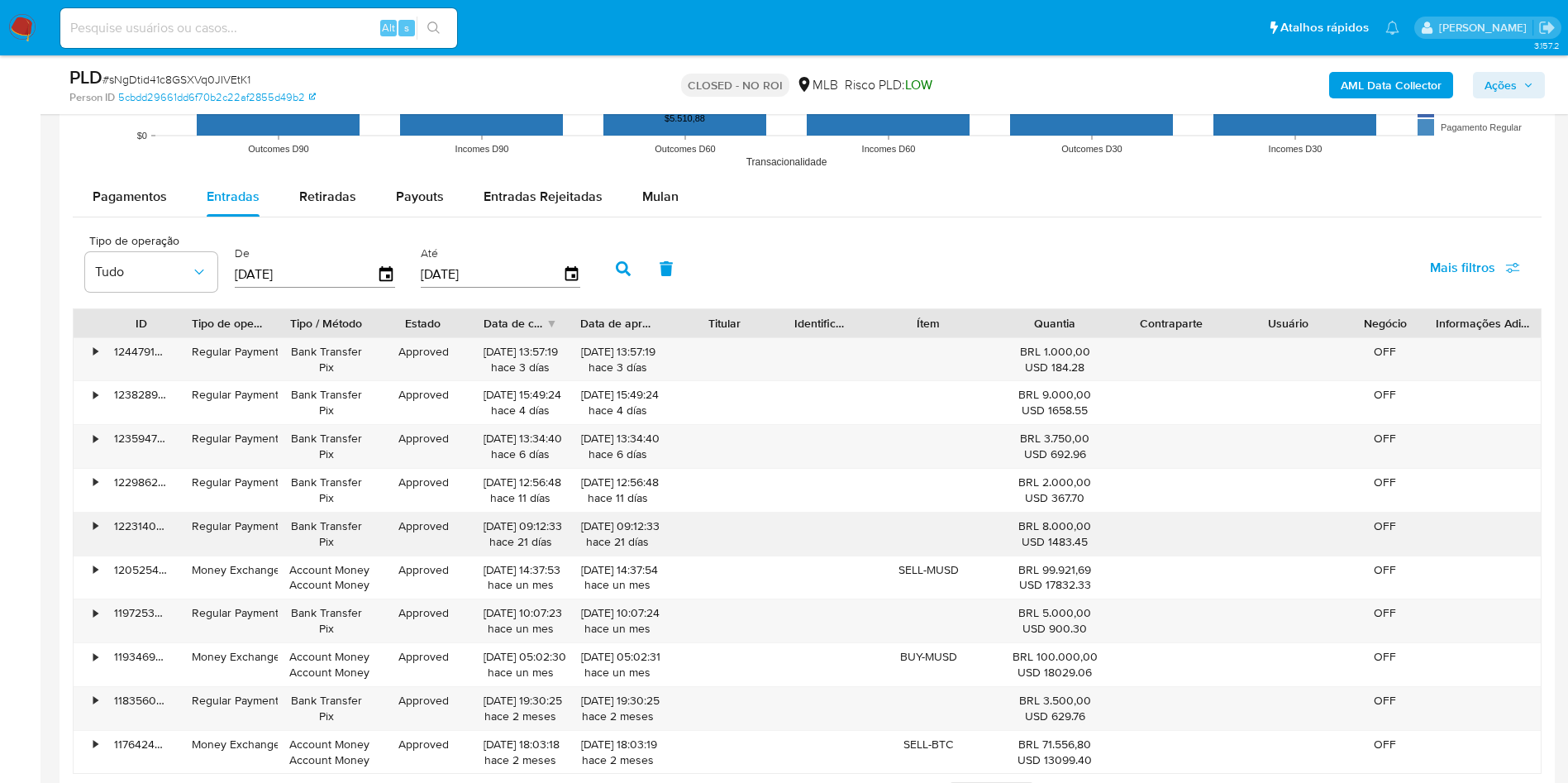
scroll to position [1943, 0]
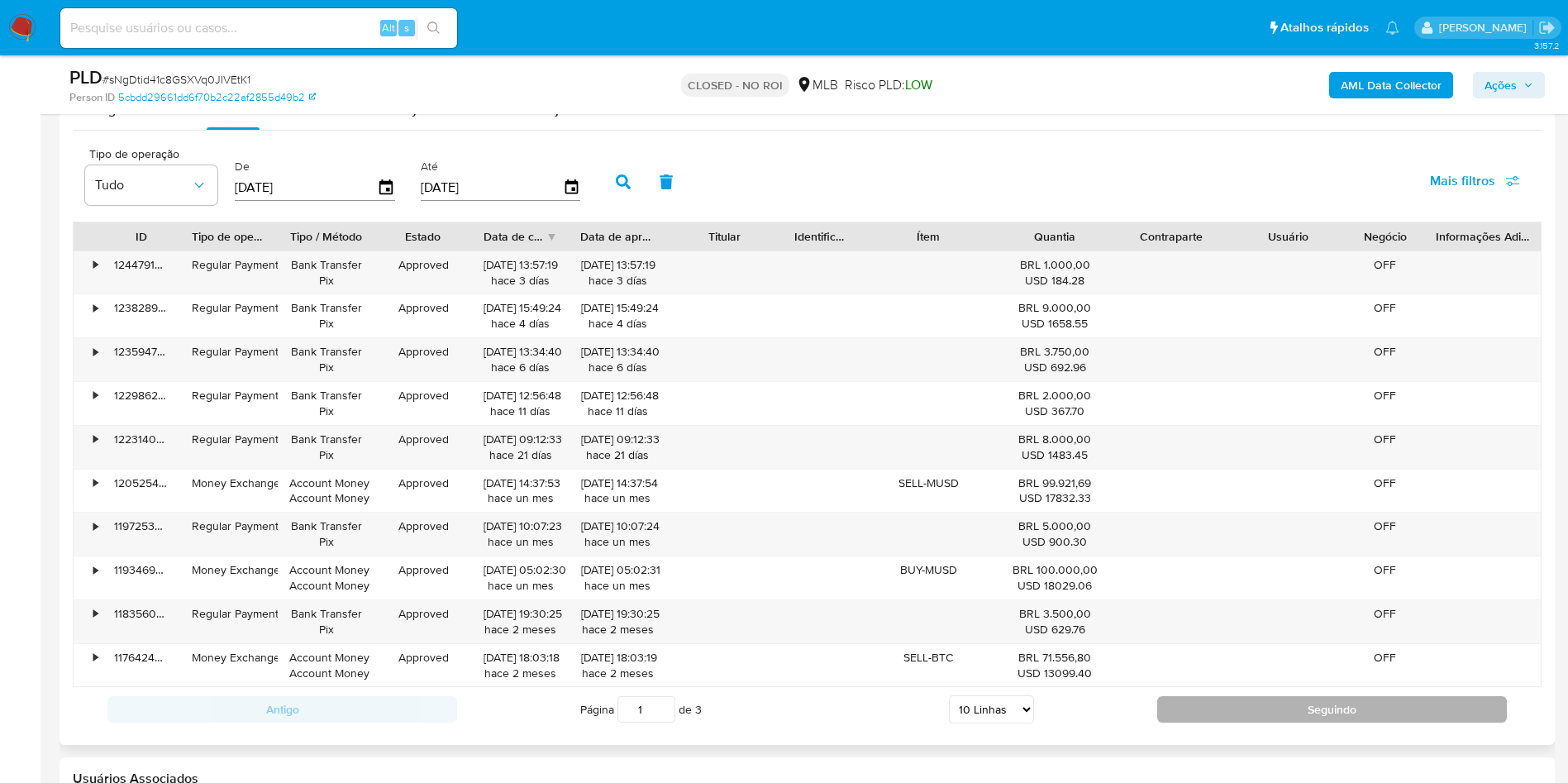
click at [1194, 712] on button "Seguindo" at bounding box center [1332, 709] width 350 height 26
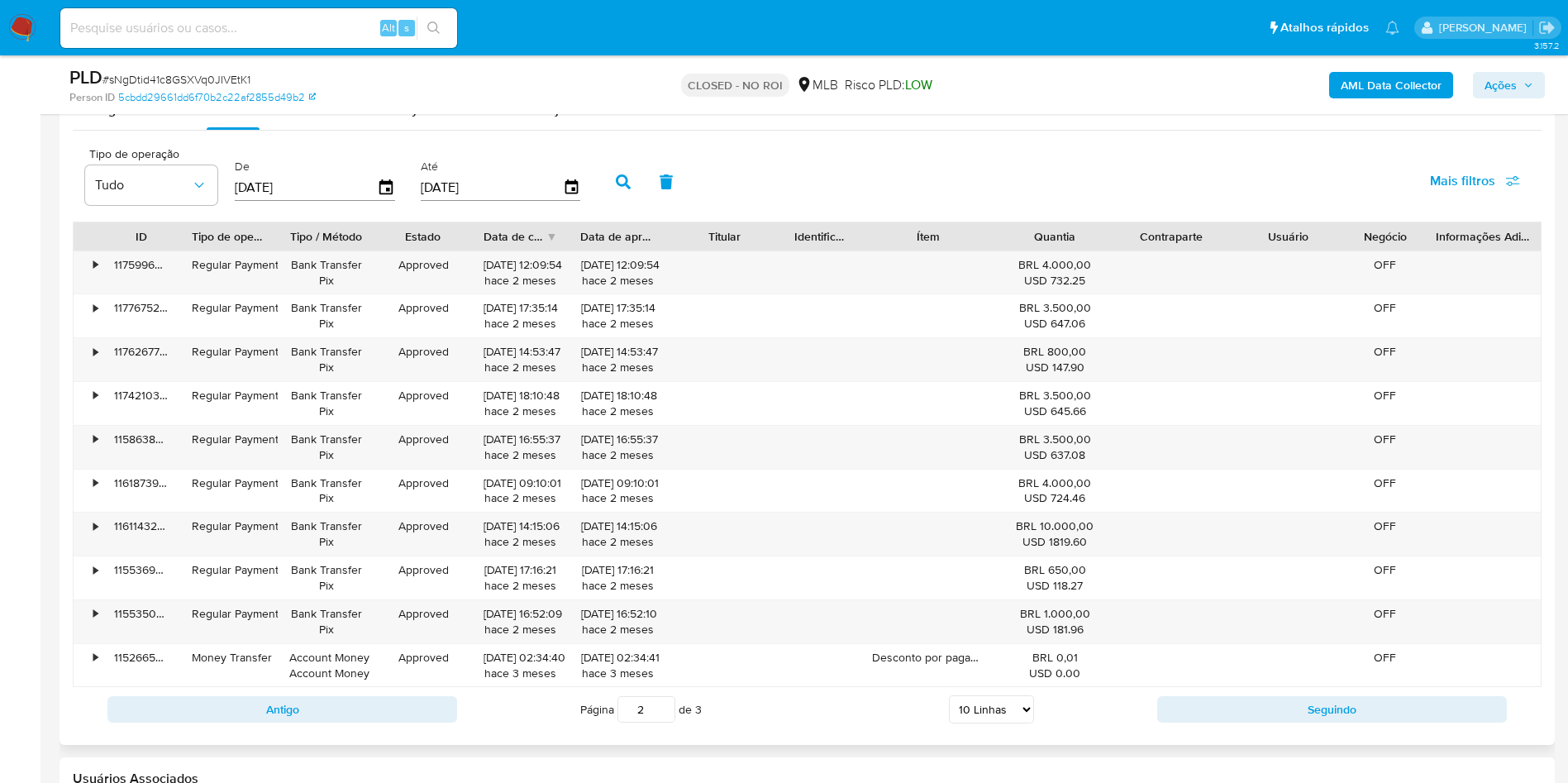
click at [442, 692] on div "Antigo Página 2 de 3 5 Linhas 10 Linhas 20 Linhas 25 Linhas 50 Linhas 100 Linha…" at bounding box center [807, 709] width 1469 height 44
click at [424, 696] on button "Antigo" at bounding box center [283, 709] width 350 height 26
type input "1"
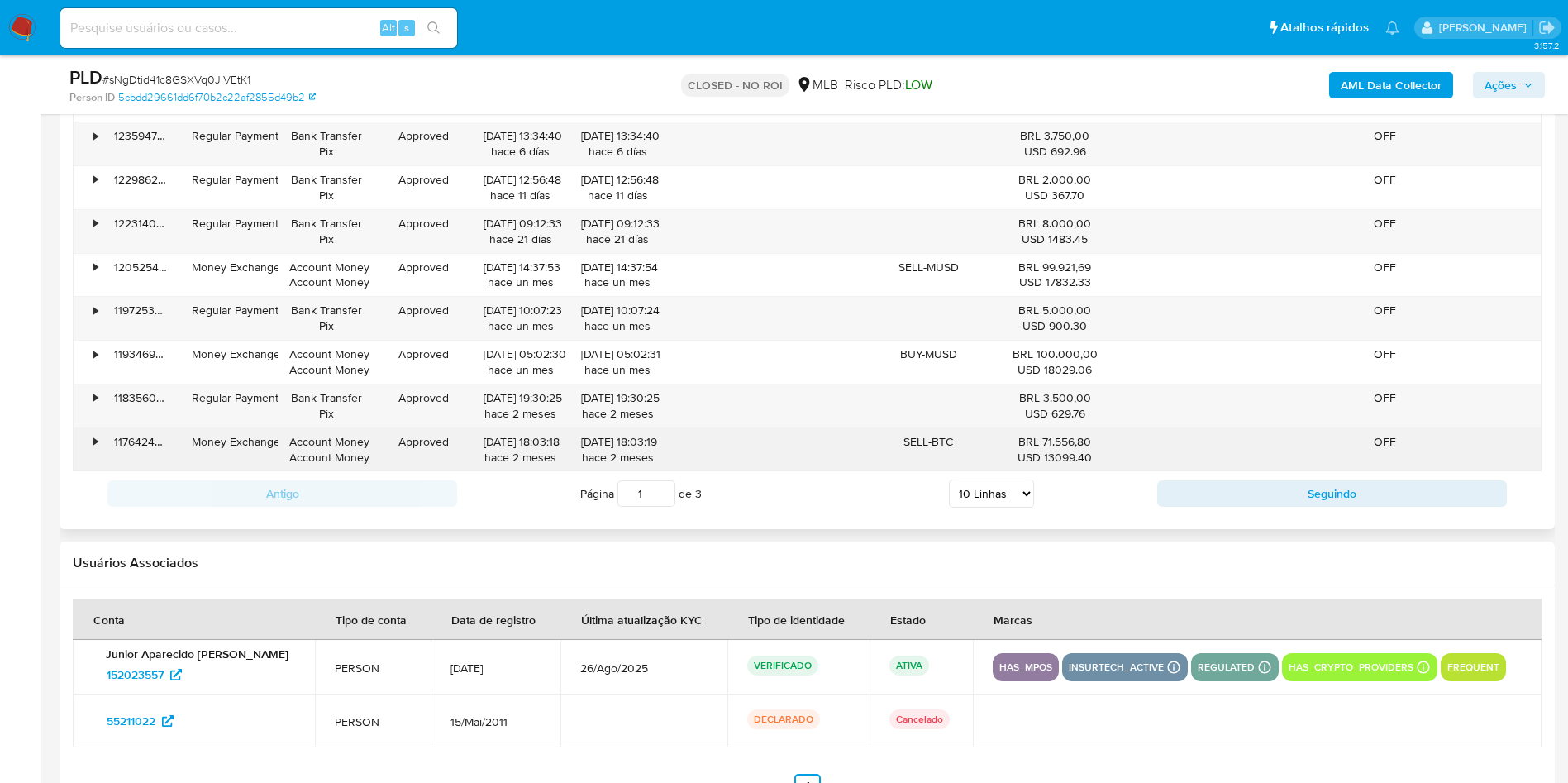
scroll to position [2161, 0]
click at [89, 438] on div "•" at bounding box center [88, 447] width 29 height 43
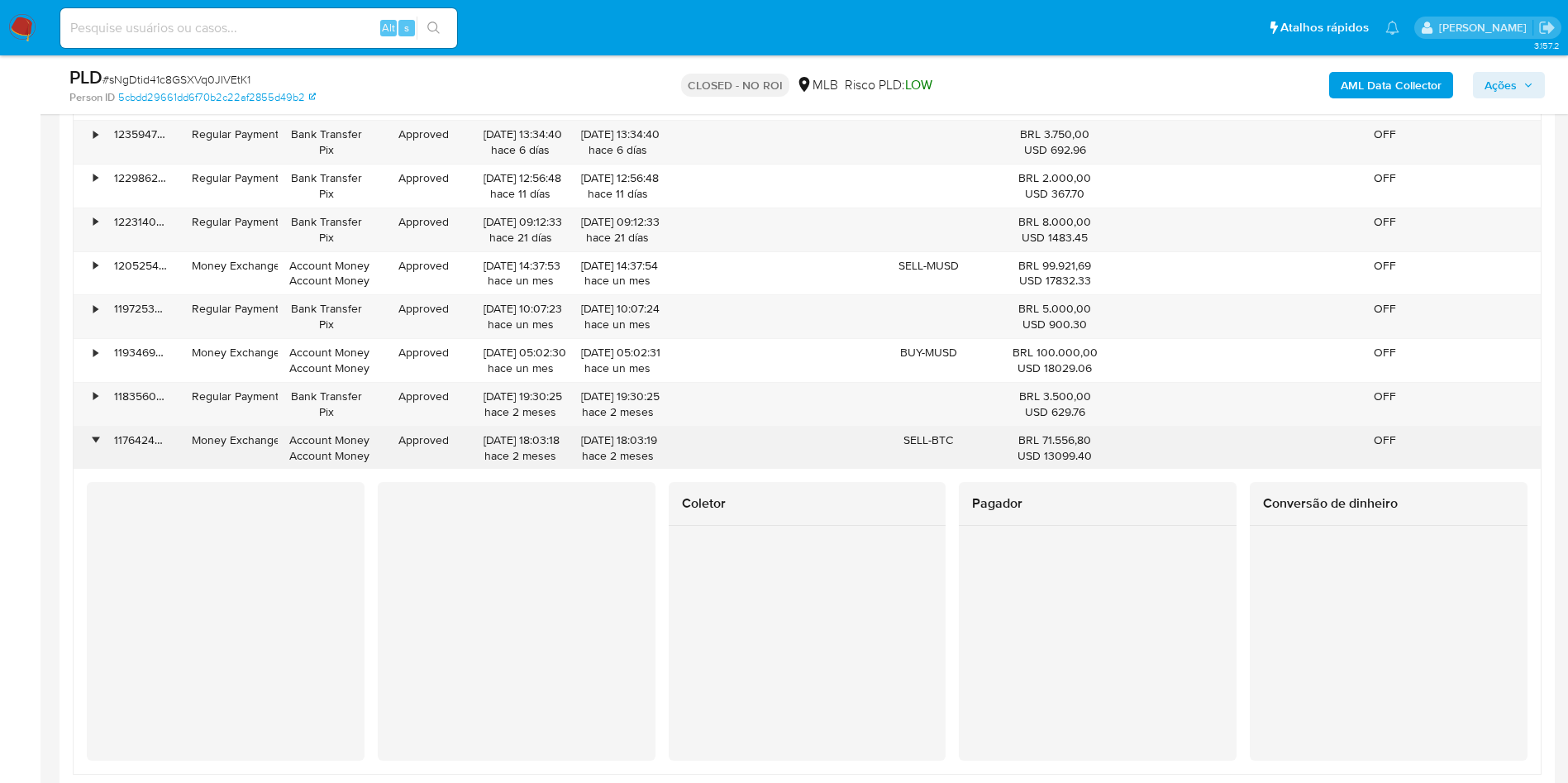
click at [89, 438] on div "•" at bounding box center [88, 447] width 29 height 43
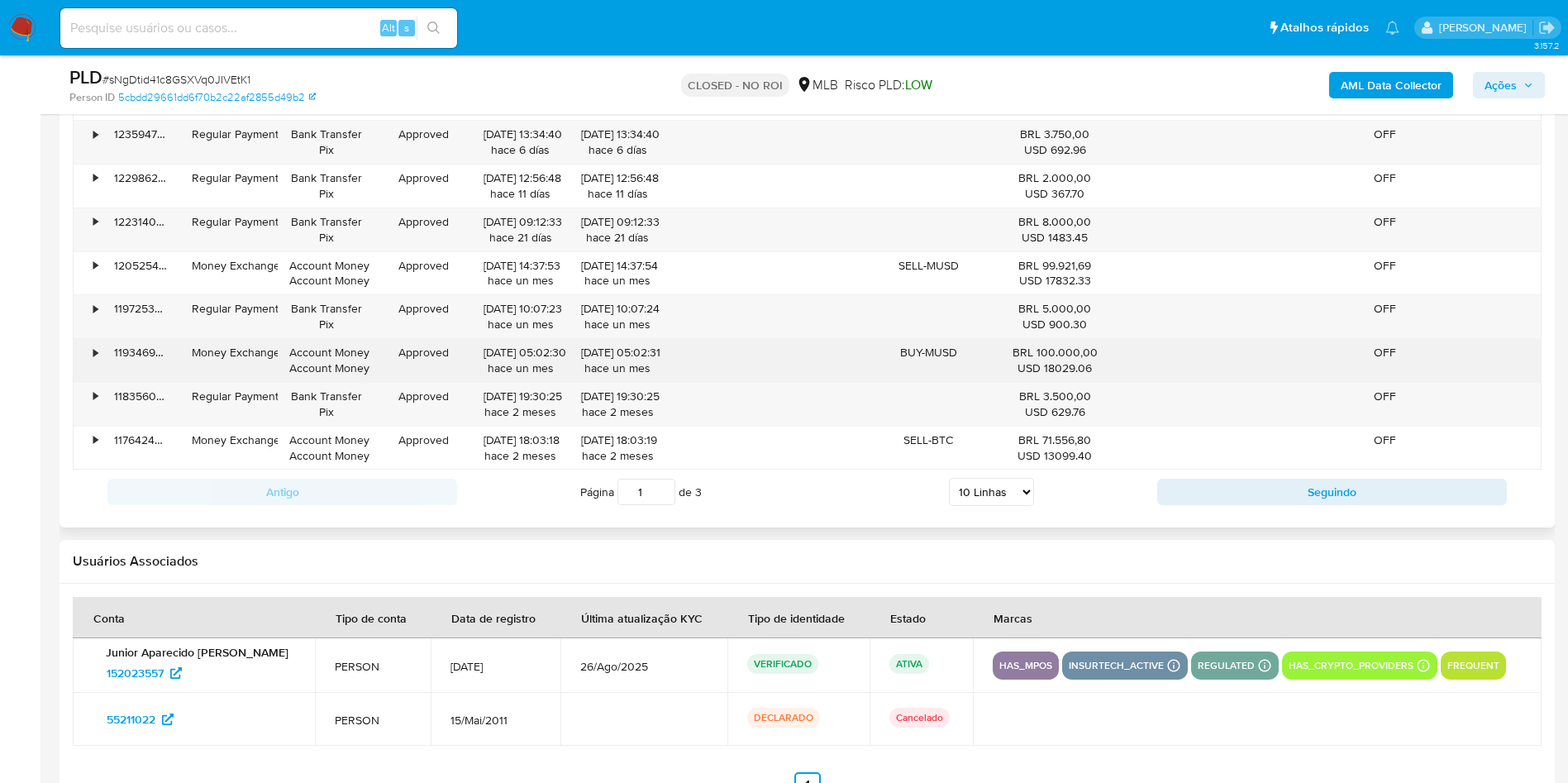
click at [92, 339] on div "•" at bounding box center [88, 360] width 29 height 43
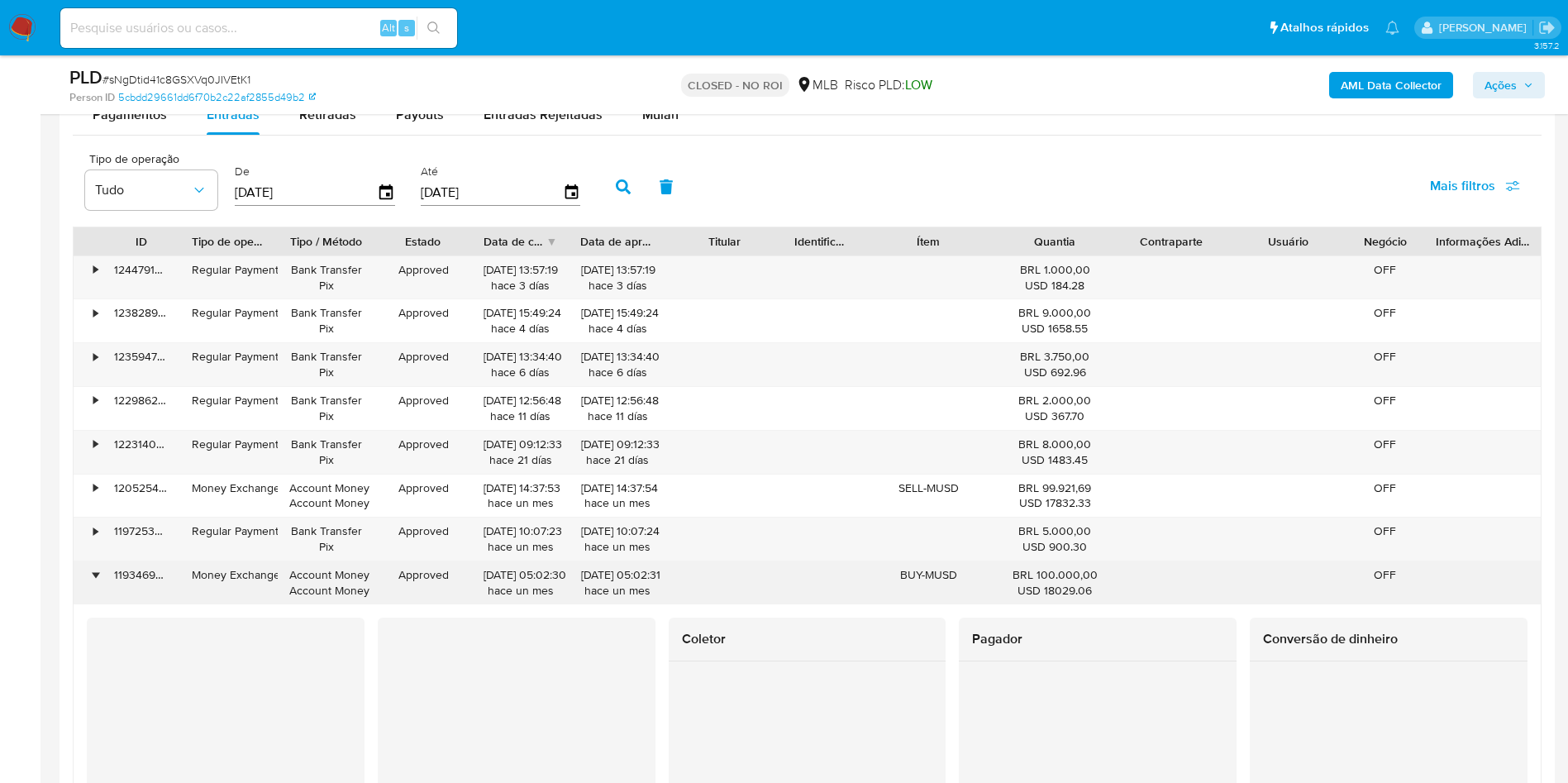
scroll to position [1938, 0]
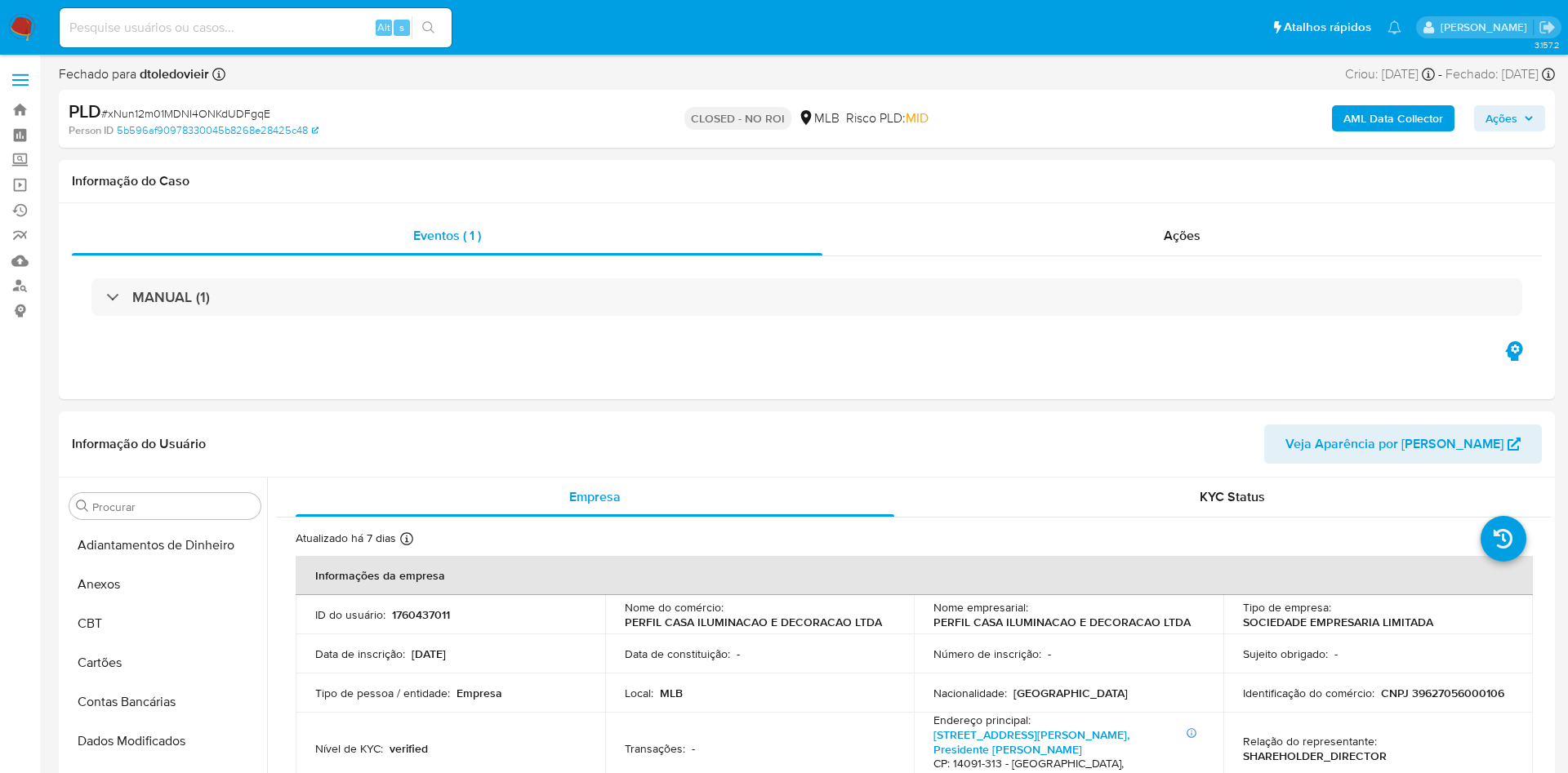
select select "10"
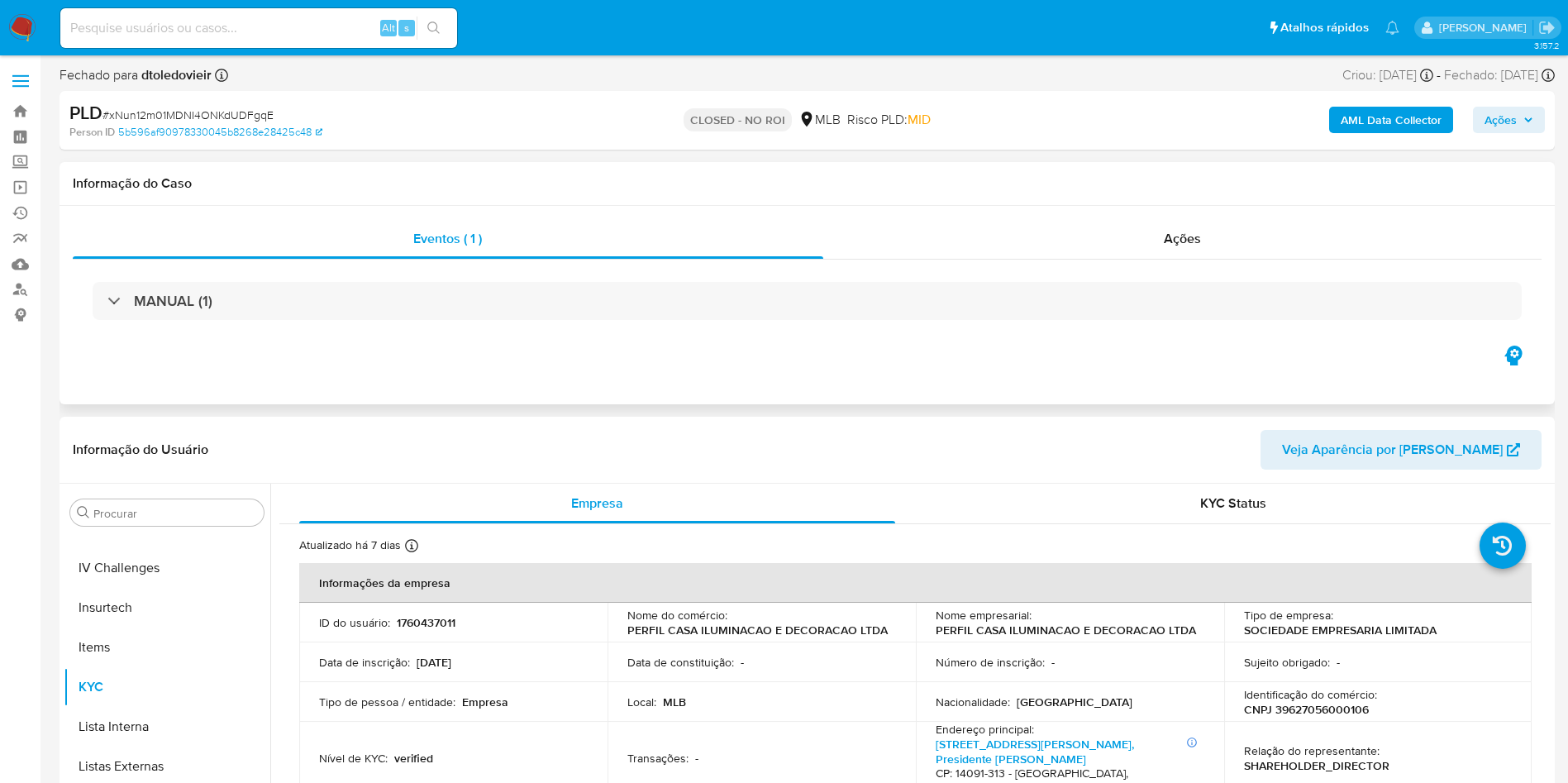
scroll to position [739, 0]
click at [1131, 240] on div "Ações" at bounding box center [1182, 239] width 719 height 40
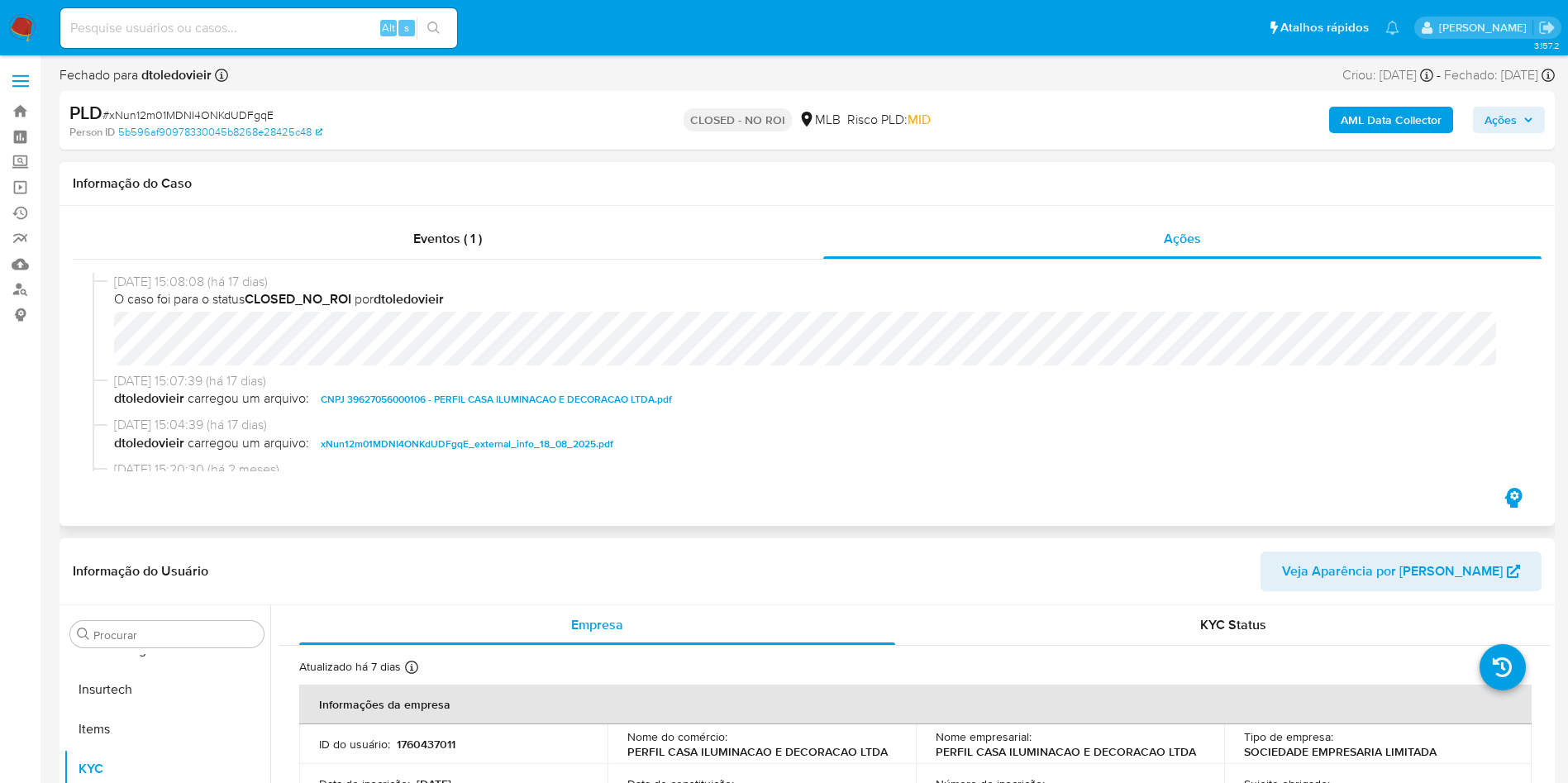
click at [504, 404] on span "CNPJ 39627056000106 - PERFIL CASA ILUMINACAO E DECORACAO LTDA.pdf" at bounding box center [496, 399] width 352 height 20
click at [142, 704] on button "Anexos" at bounding box center [160, 714] width 194 height 40
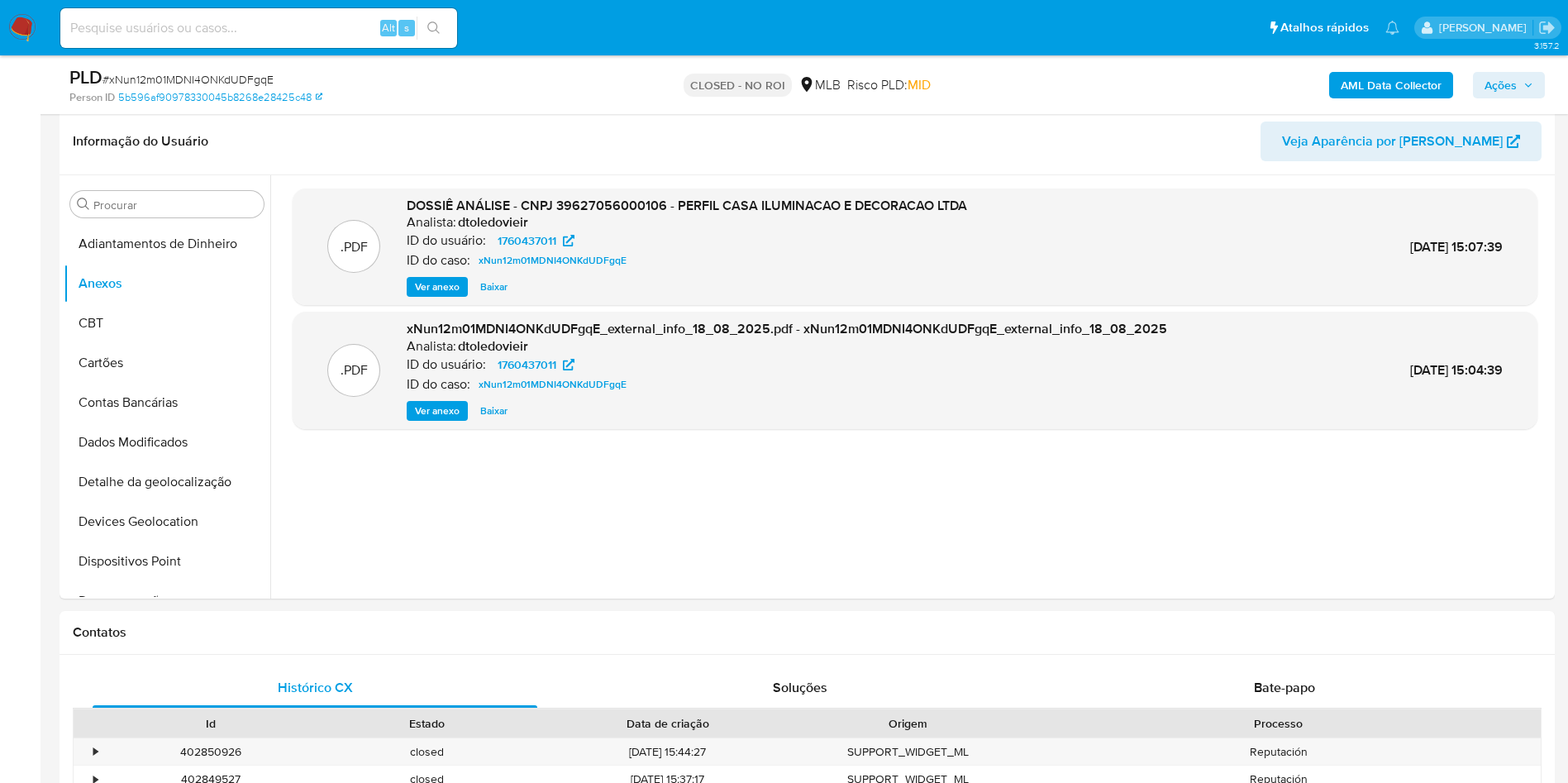
scroll to position [372, 0]
click at [439, 417] on span "Ver anexo" at bounding box center [437, 409] width 44 height 16
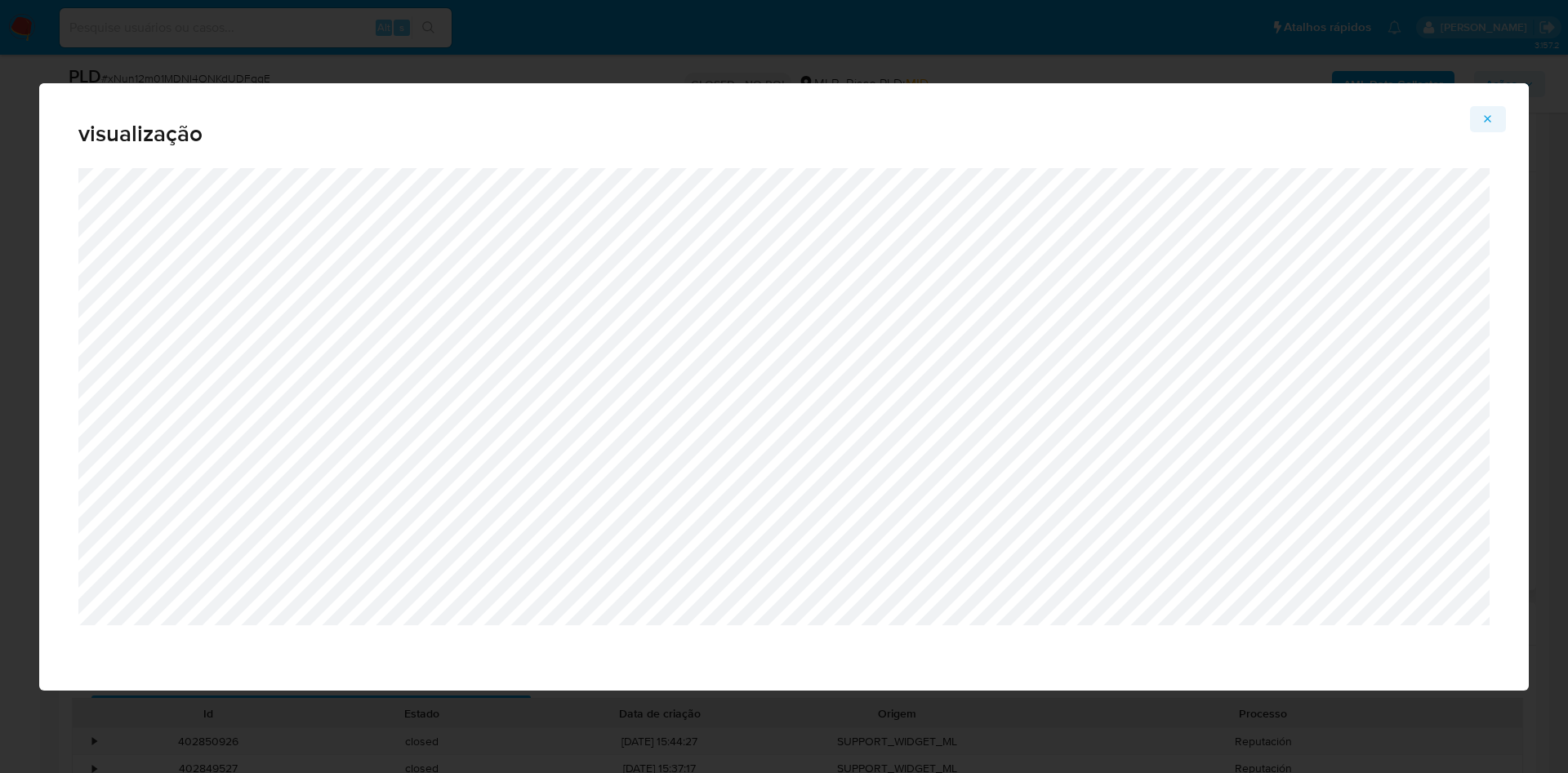
click at [1492, 114] on icon "Attachment preview" at bounding box center [1488, 119] width 13 height 13
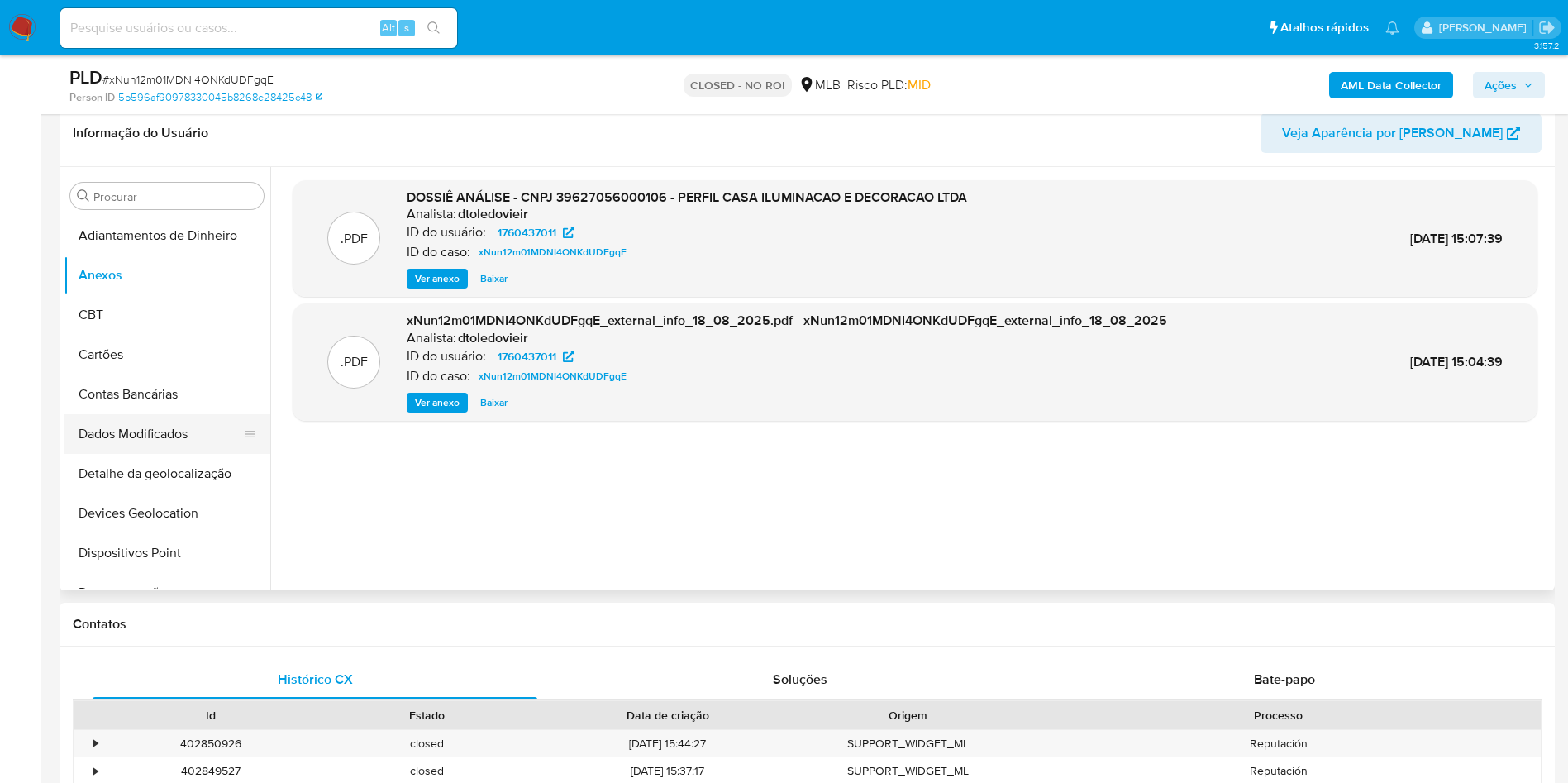
scroll to position [378, 0]
click at [156, 546] on button "Dispositivos Point" at bounding box center [160, 554] width 194 height 40
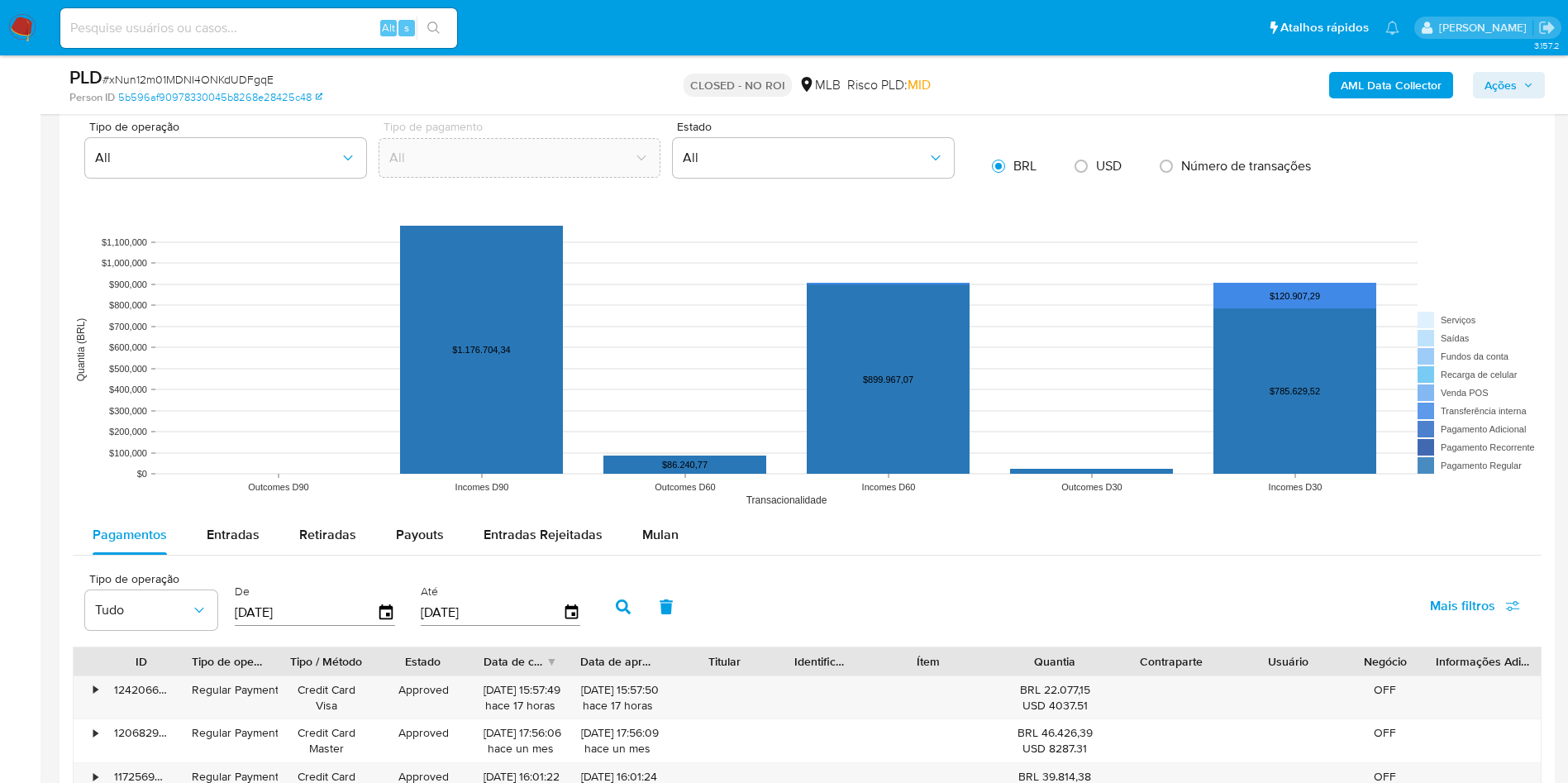
scroll to position [1515, 0]
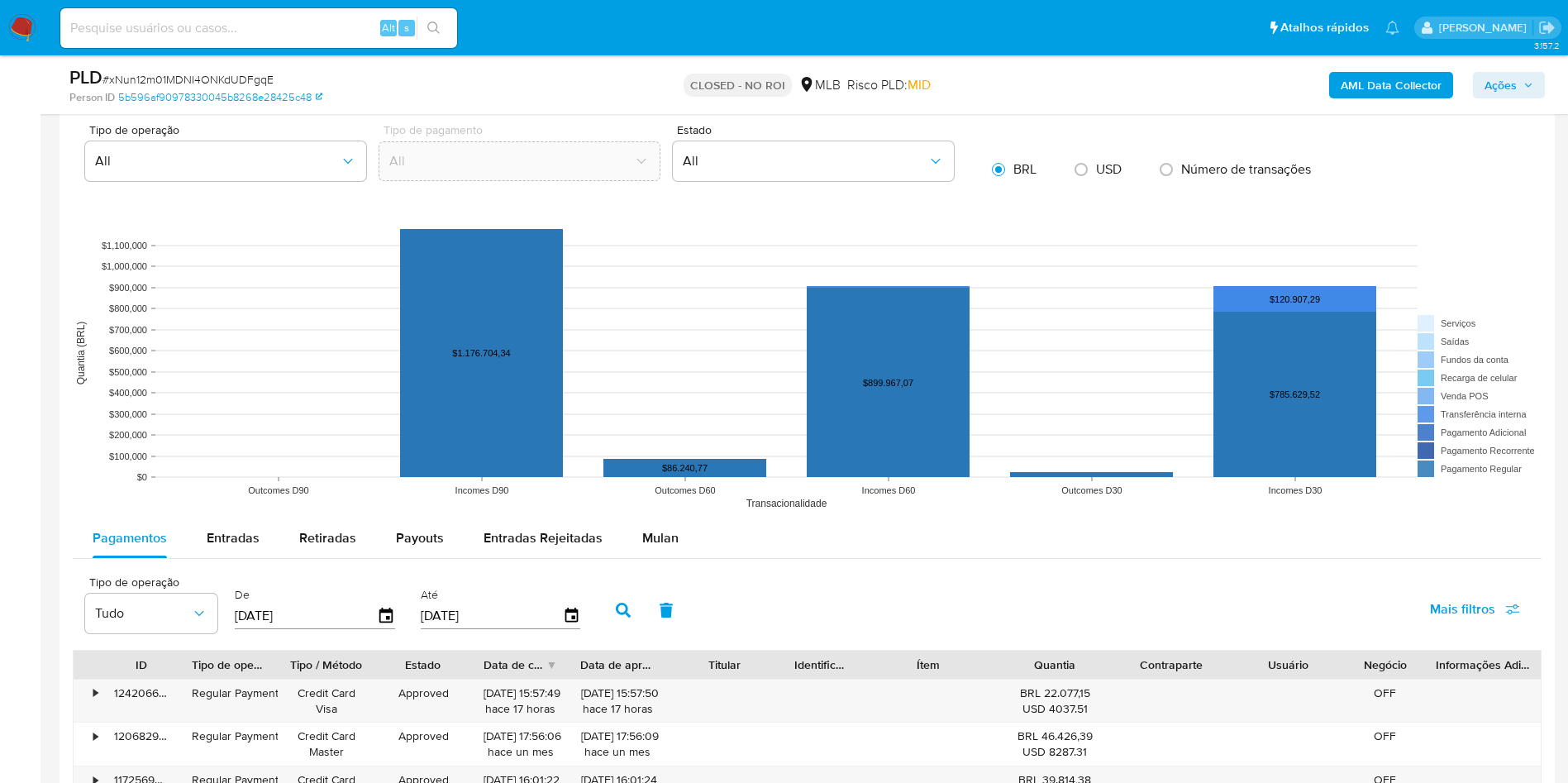
click at [243, 542] on span "Entradas" at bounding box center [233, 538] width 53 height 19
select select "10"
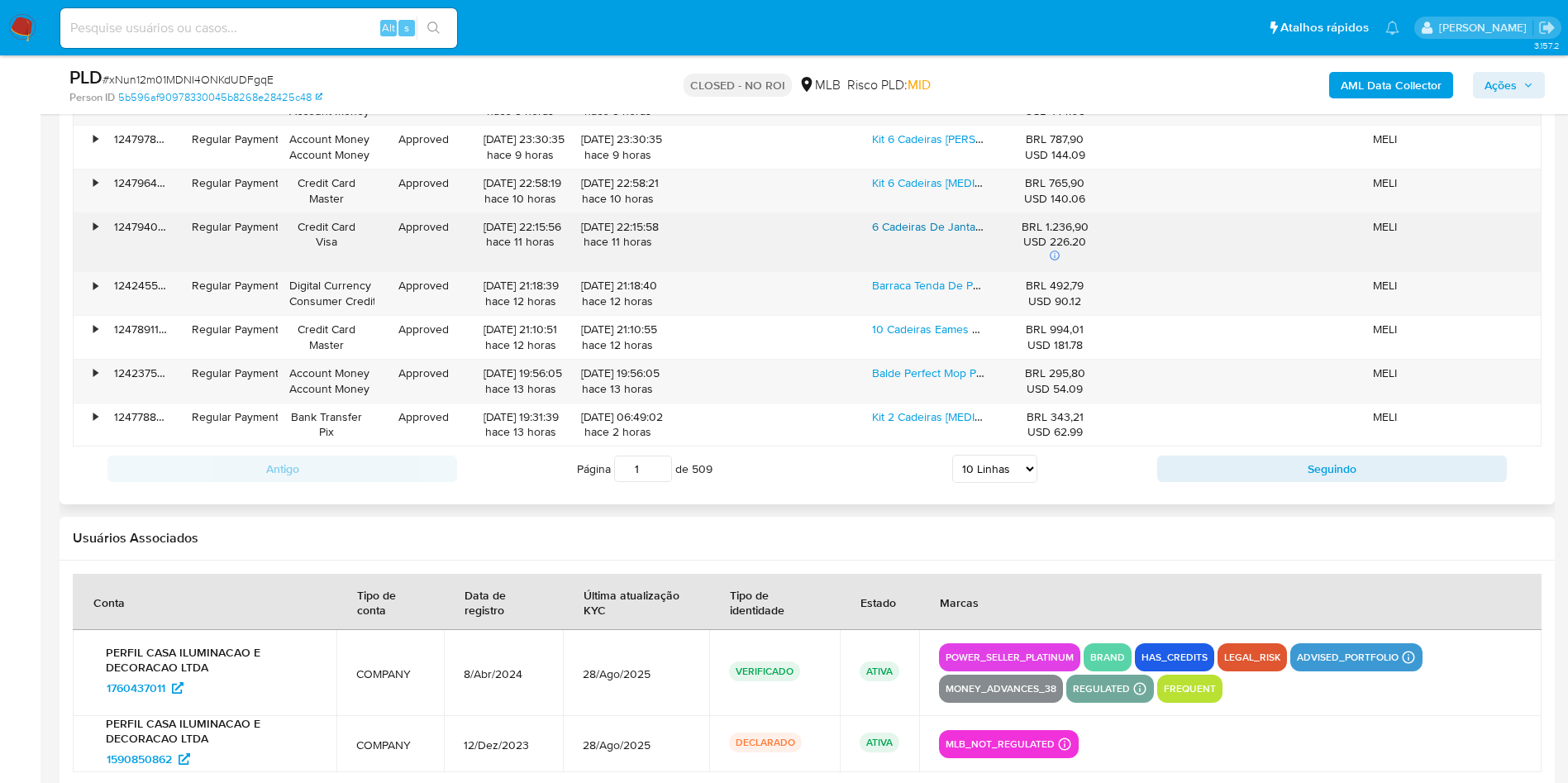
scroll to position [2201, 0]
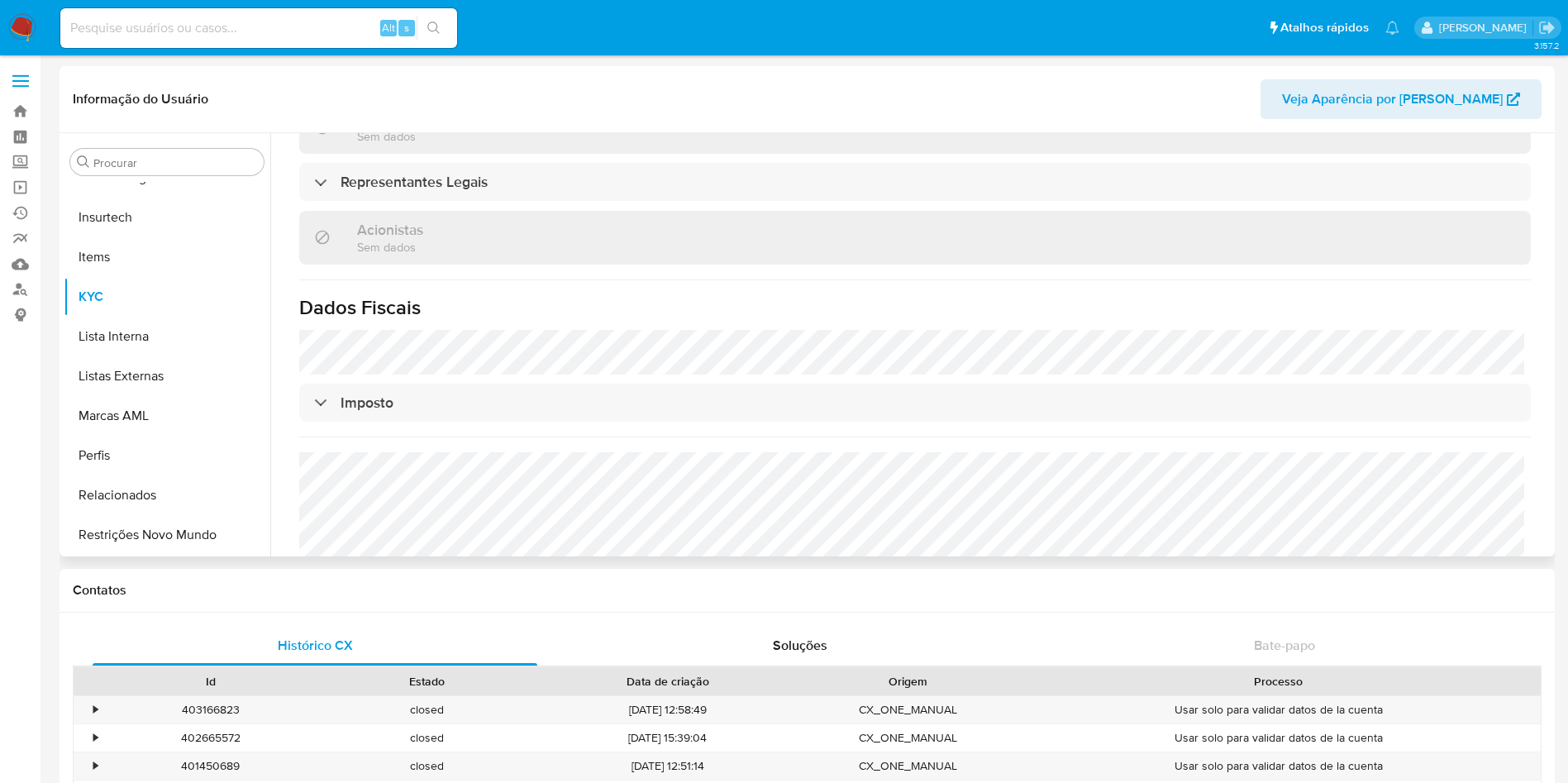
scroll to position [996, 0]
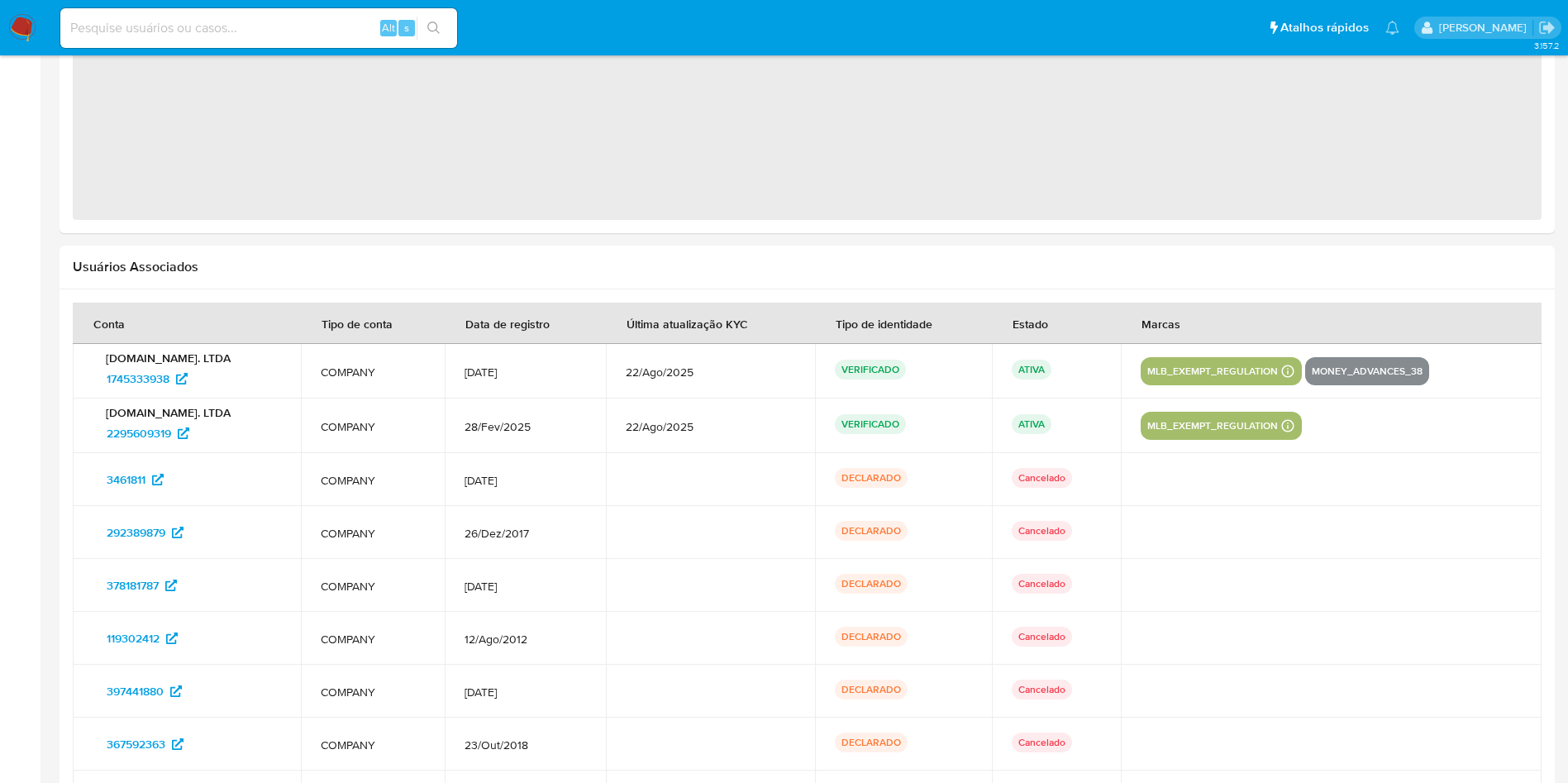
select select "10"
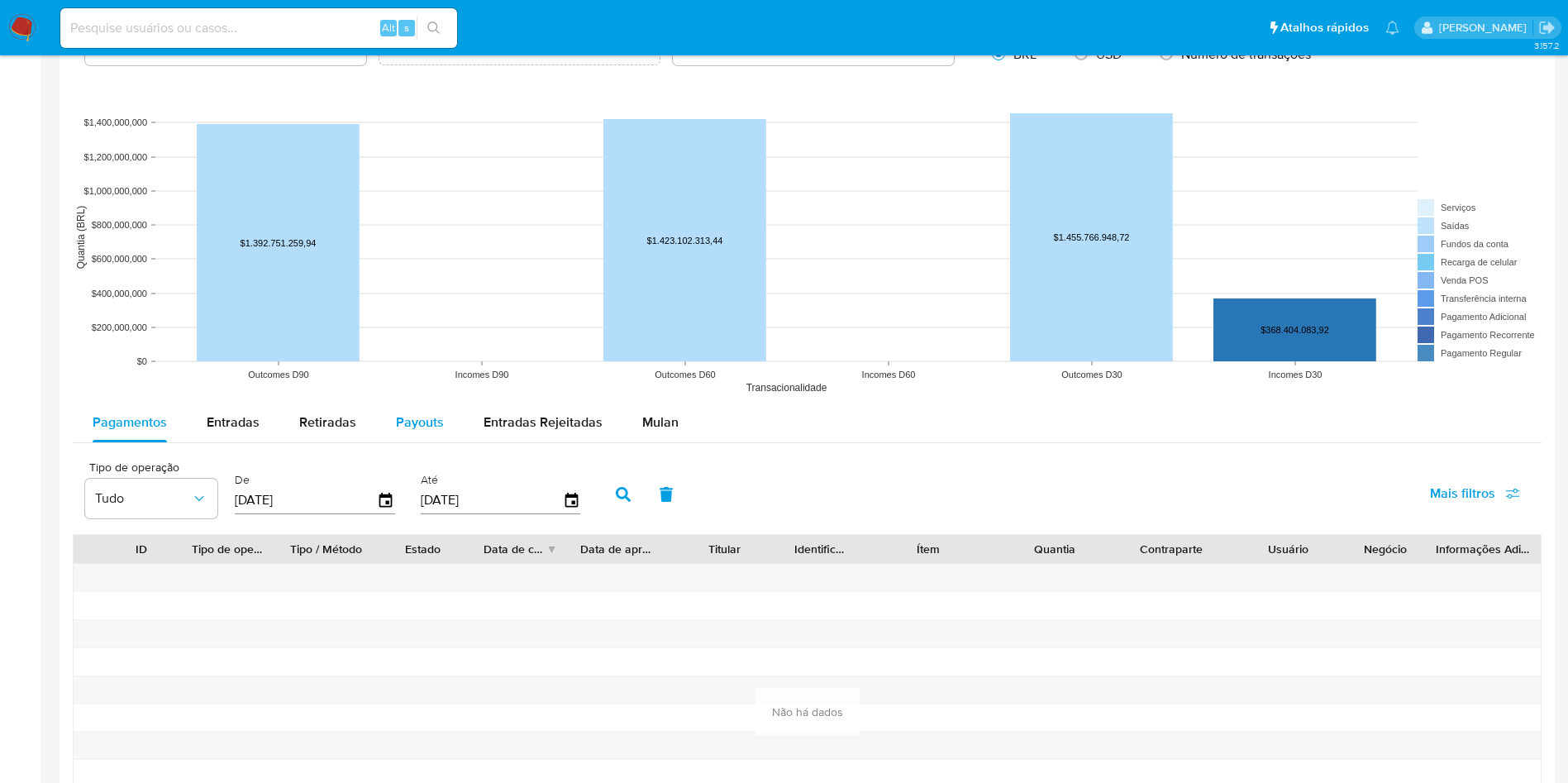
scroll to position [1218, 0]
click at [209, 410] on div "Entradas" at bounding box center [233, 422] width 53 height 40
select select "10"
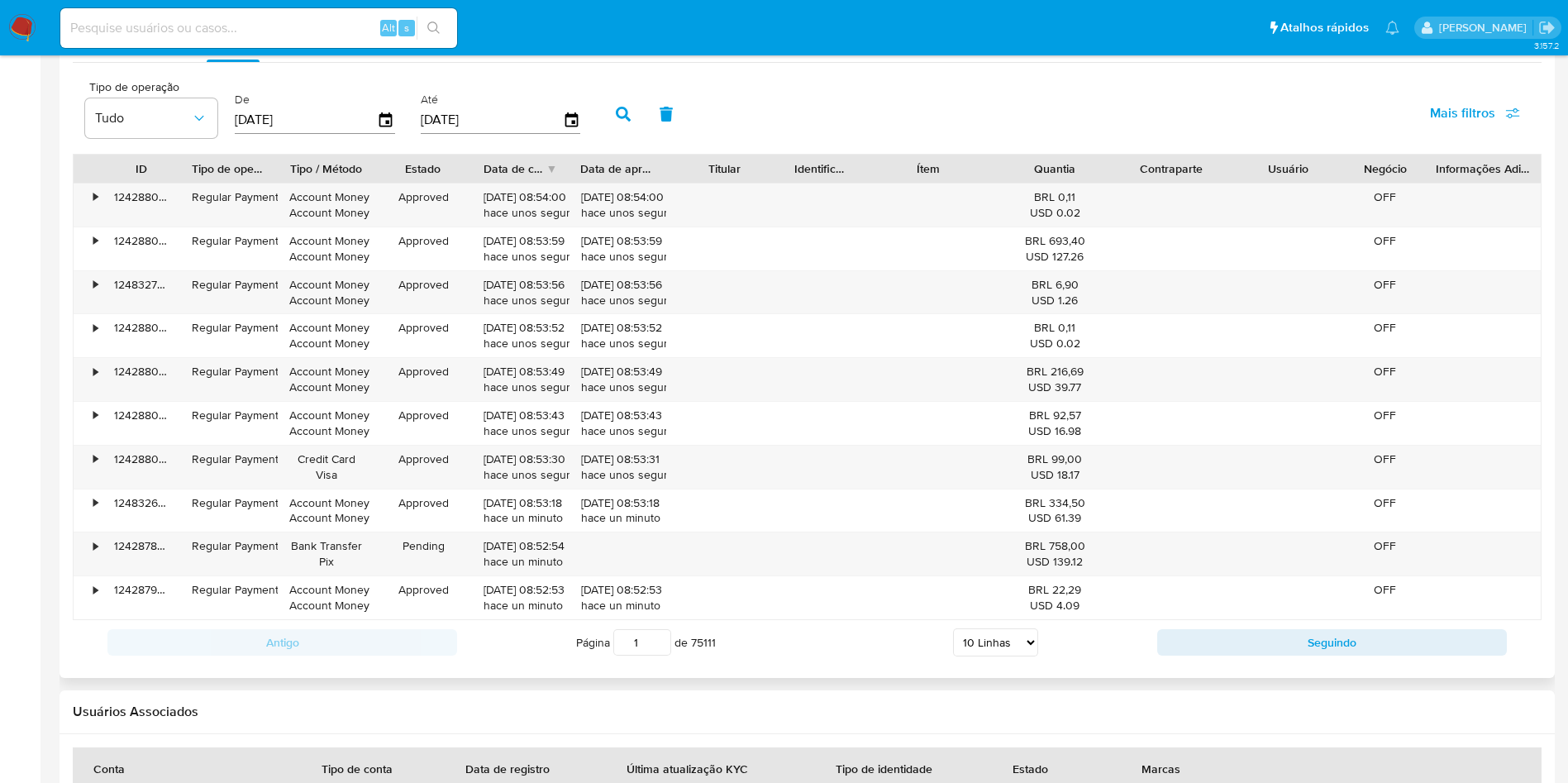
scroll to position [1600, 0]
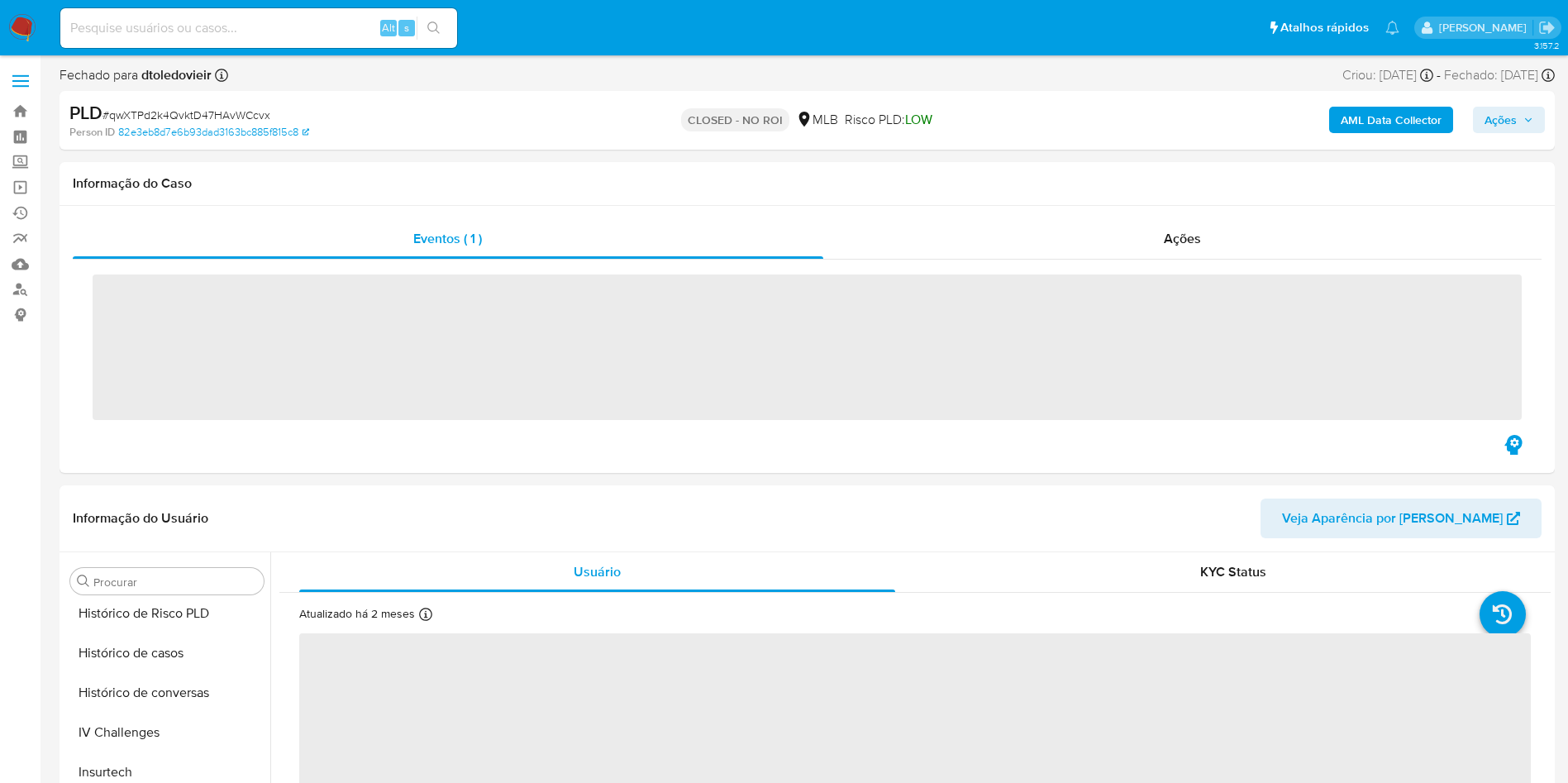
scroll to position [739, 0]
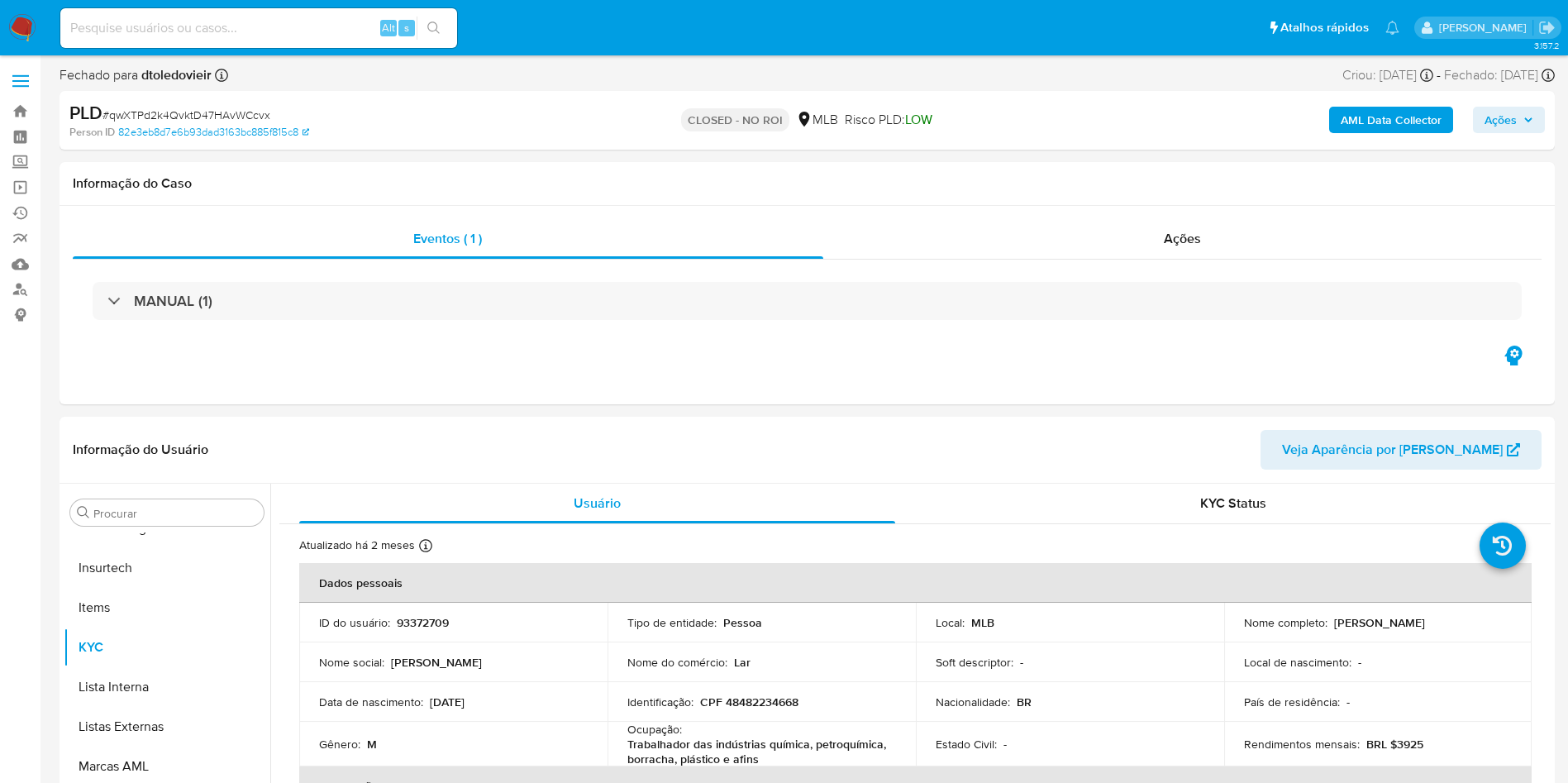
select select "10"
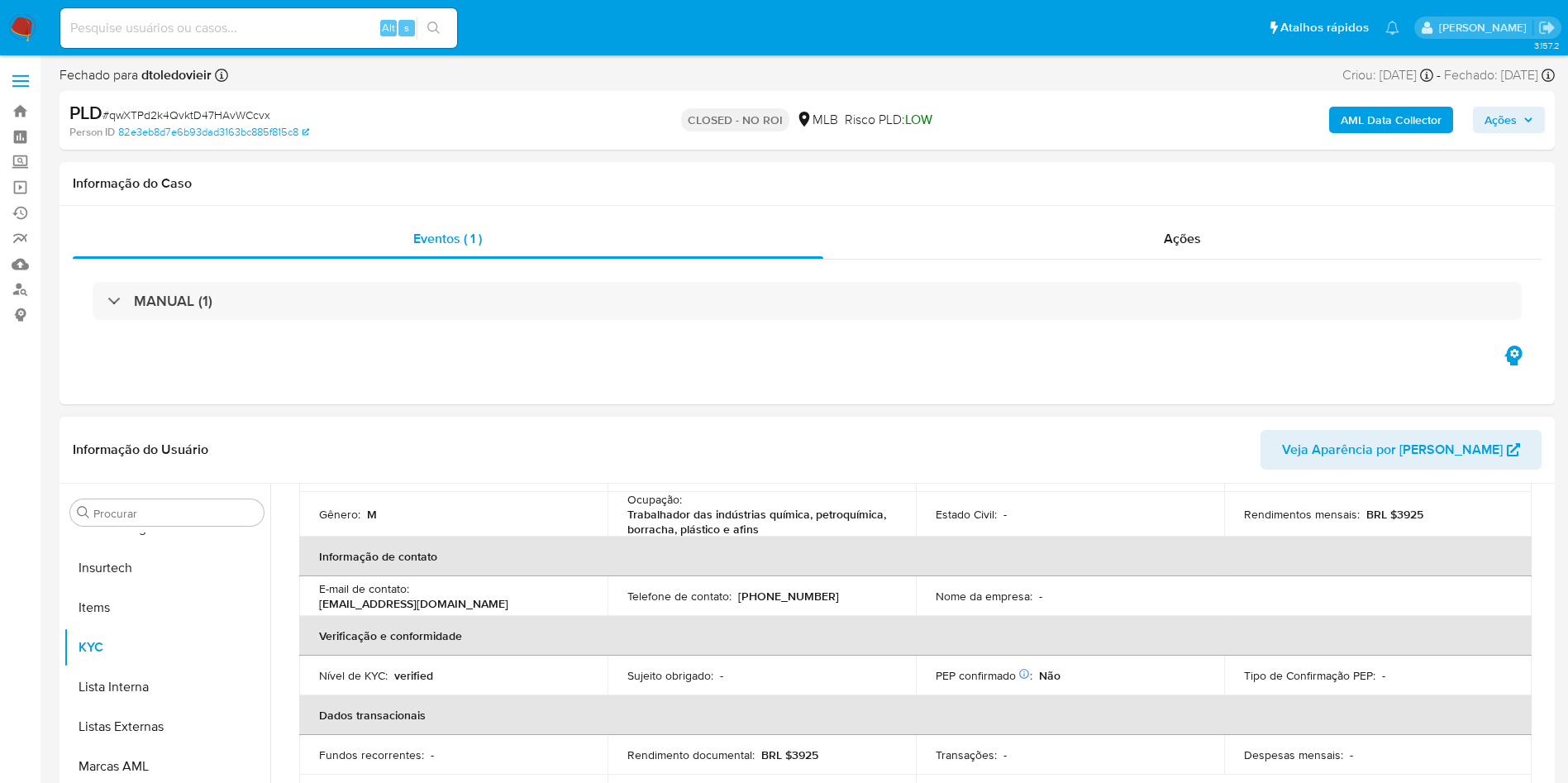
scroll to position [231, 0]
click at [1129, 213] on div "Eventos ( 1 ) Ações MANUAL (1)" at bounding box center [807, 305] width 1495 height 199
click at [1169, 250] on div "Ações" at bounding box center [1182, 239] width 719 height 40
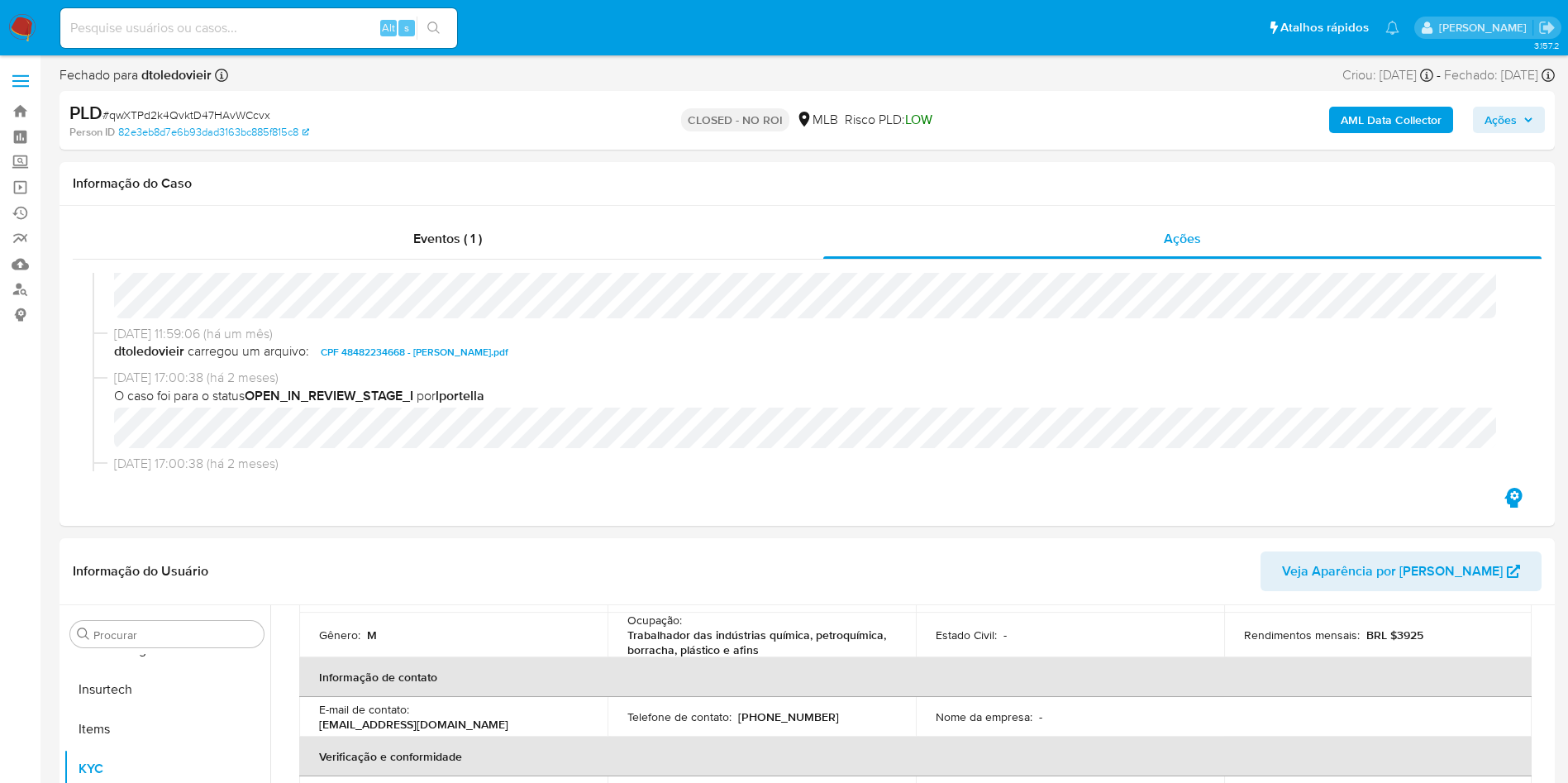
scroll to position [0, 0]
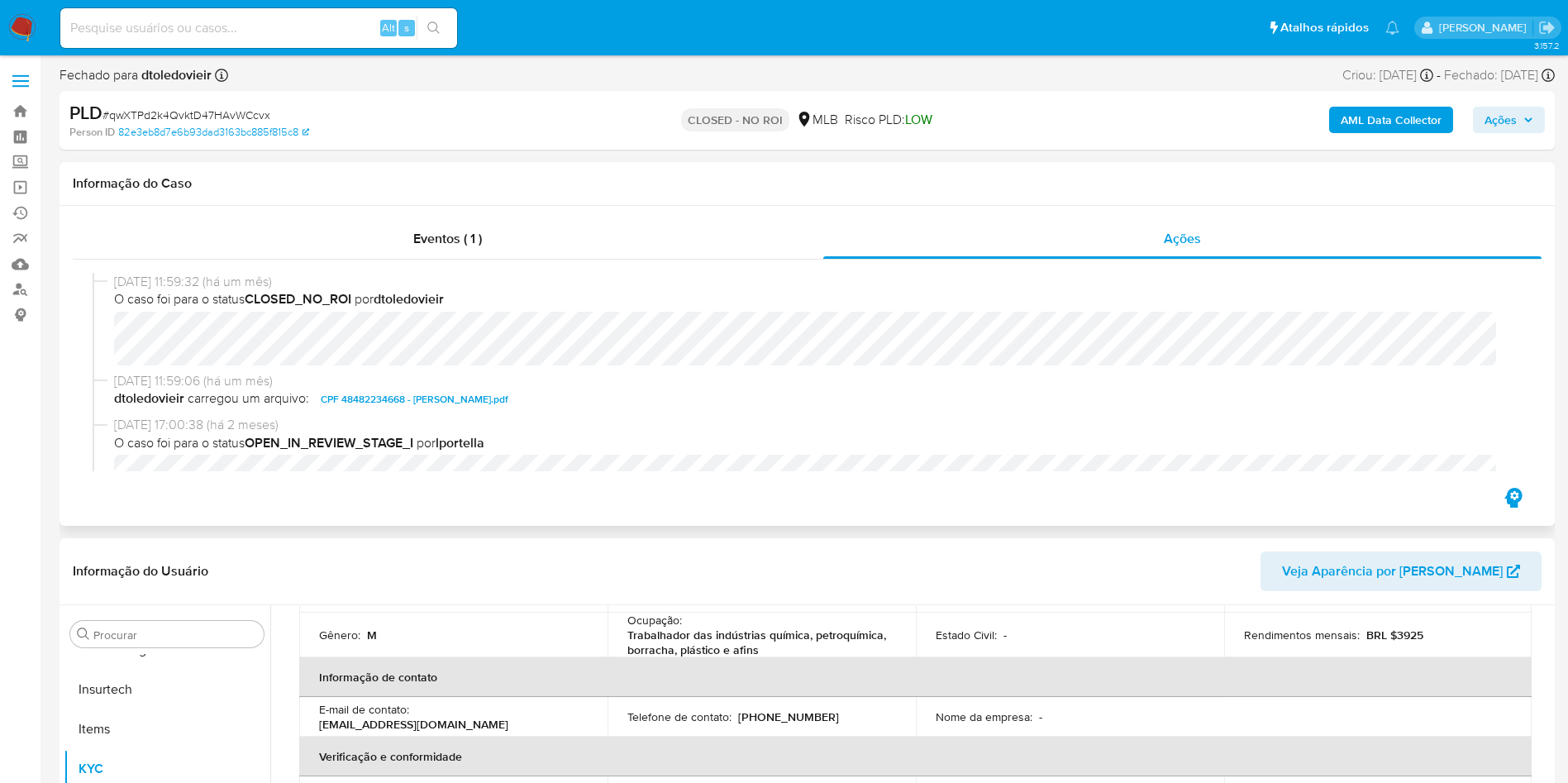
click at [508, 397] on span "CPF 48482234668 - LENISSON ALVAREZ RODRIGUES.pdf" at bounding box center [414, 399] width 187 height 20
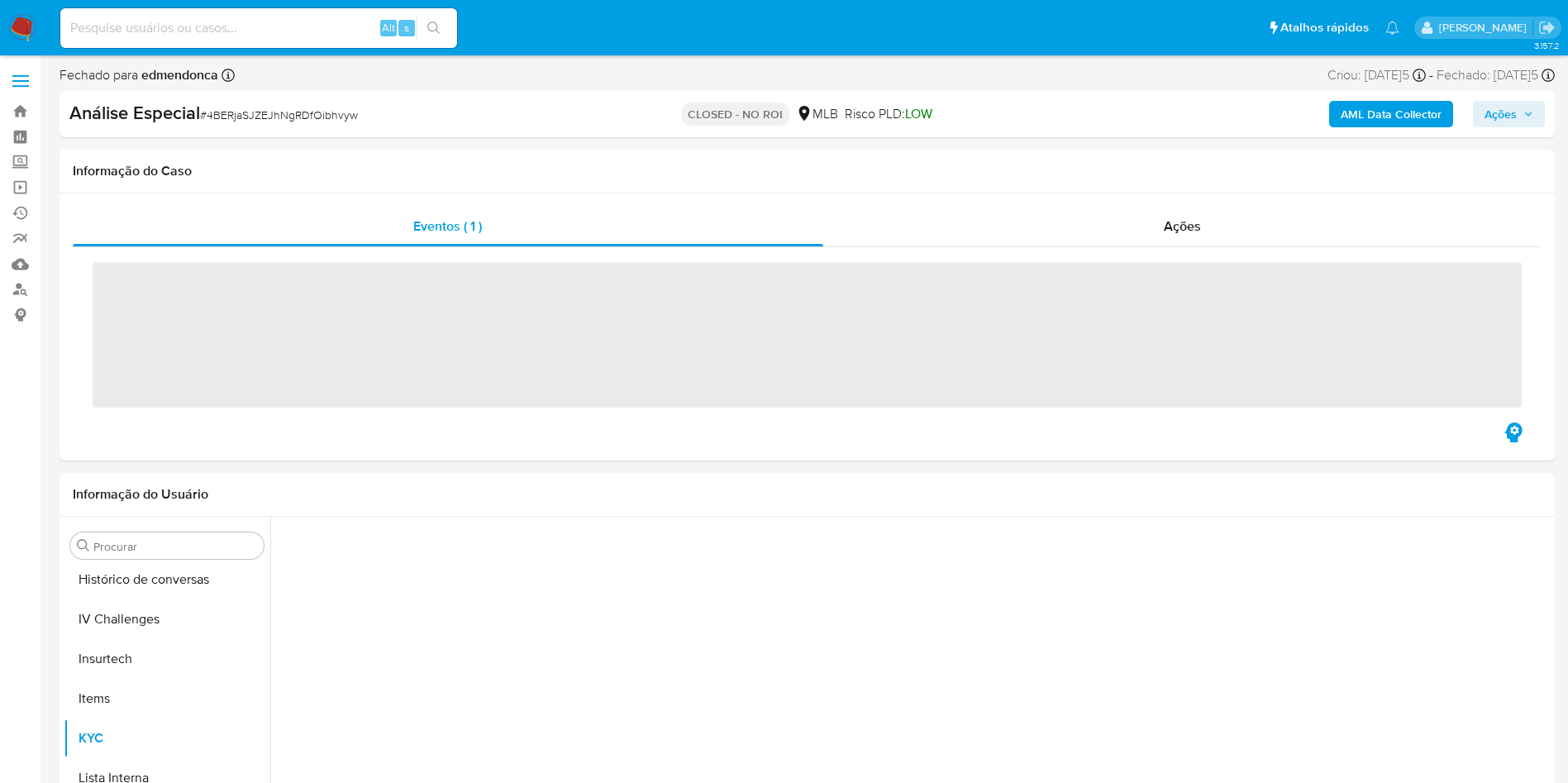
scroll to position [739, 0]
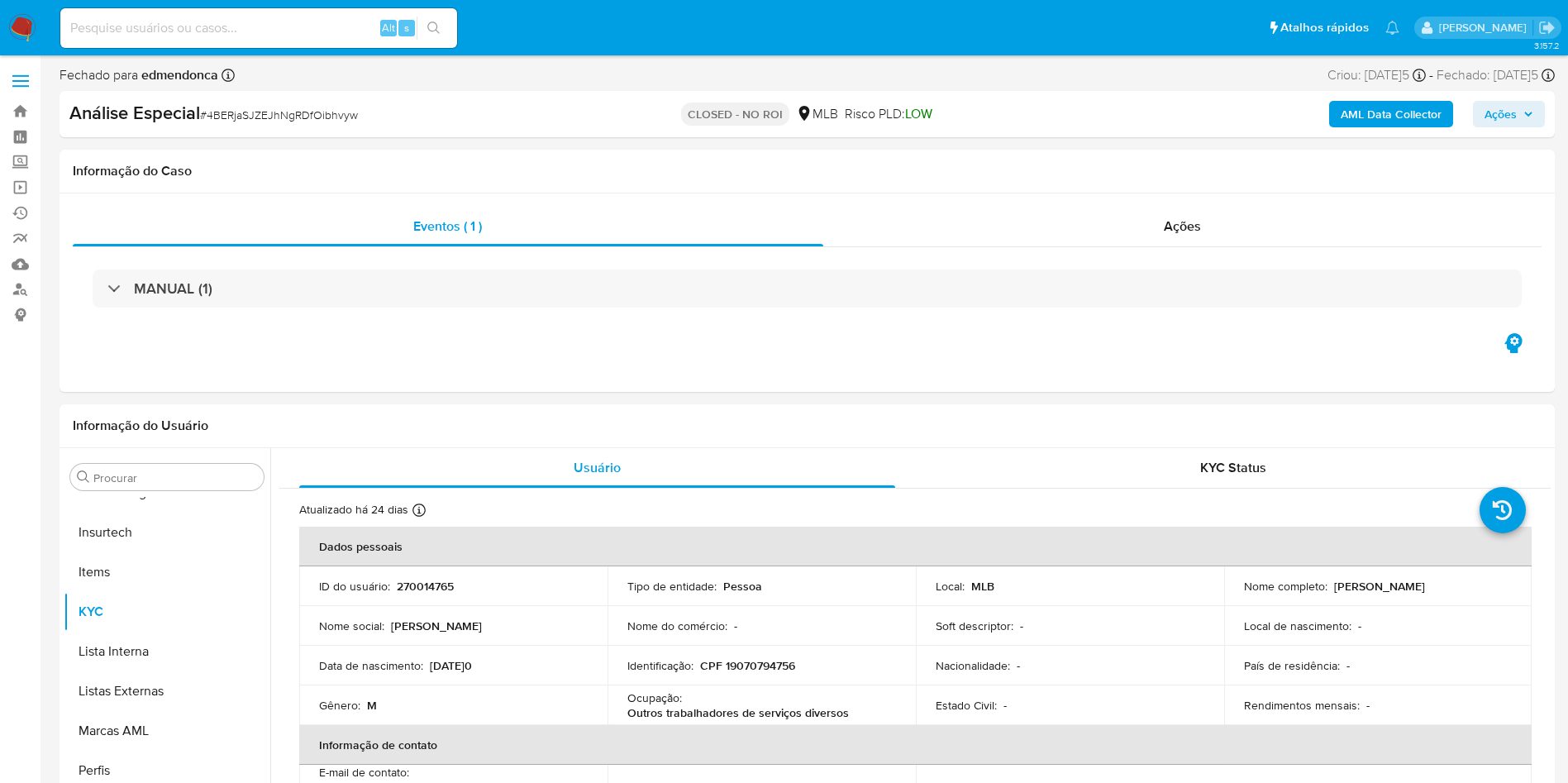
select select "10"
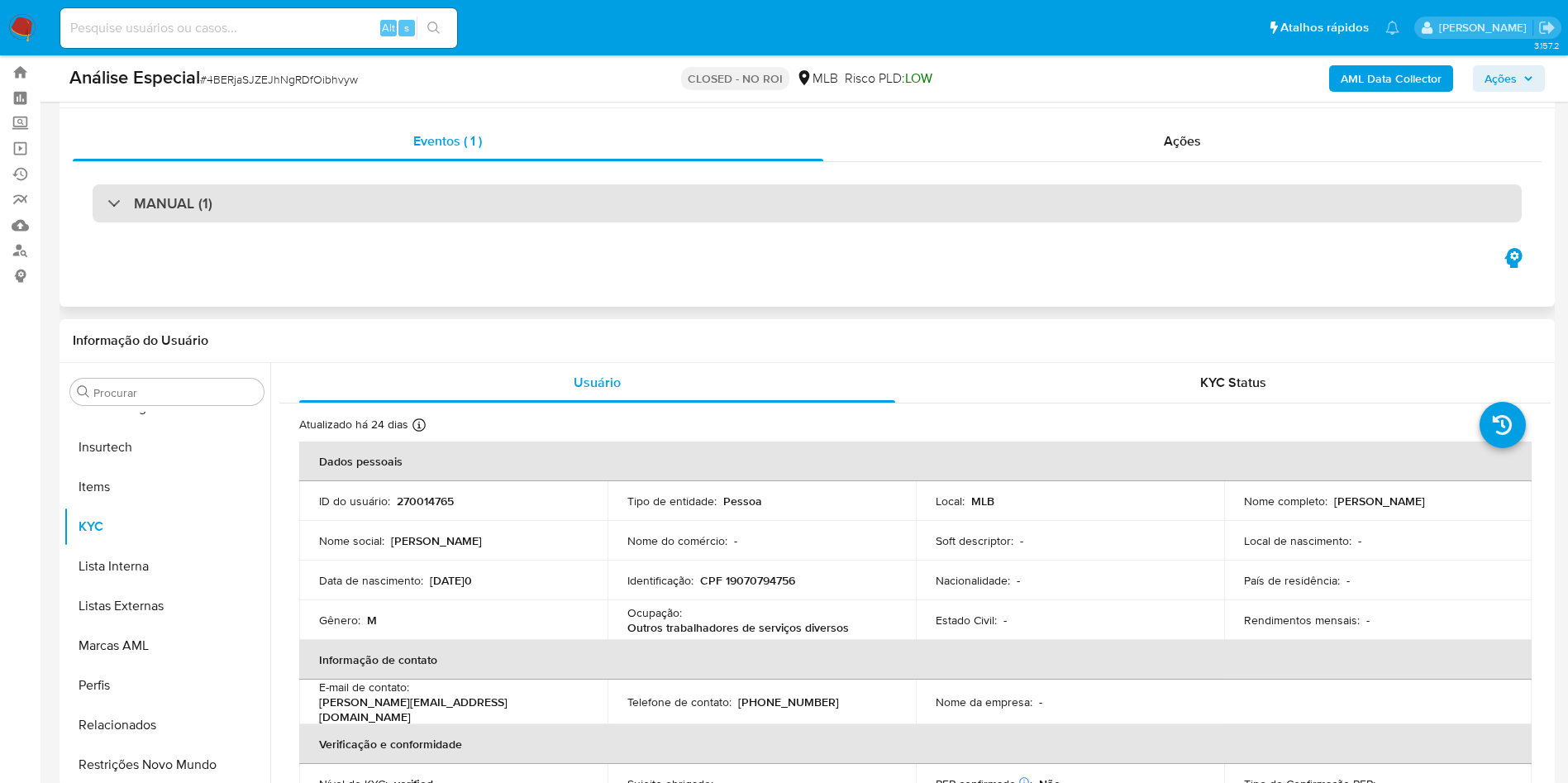
scroll to position [0, 0]
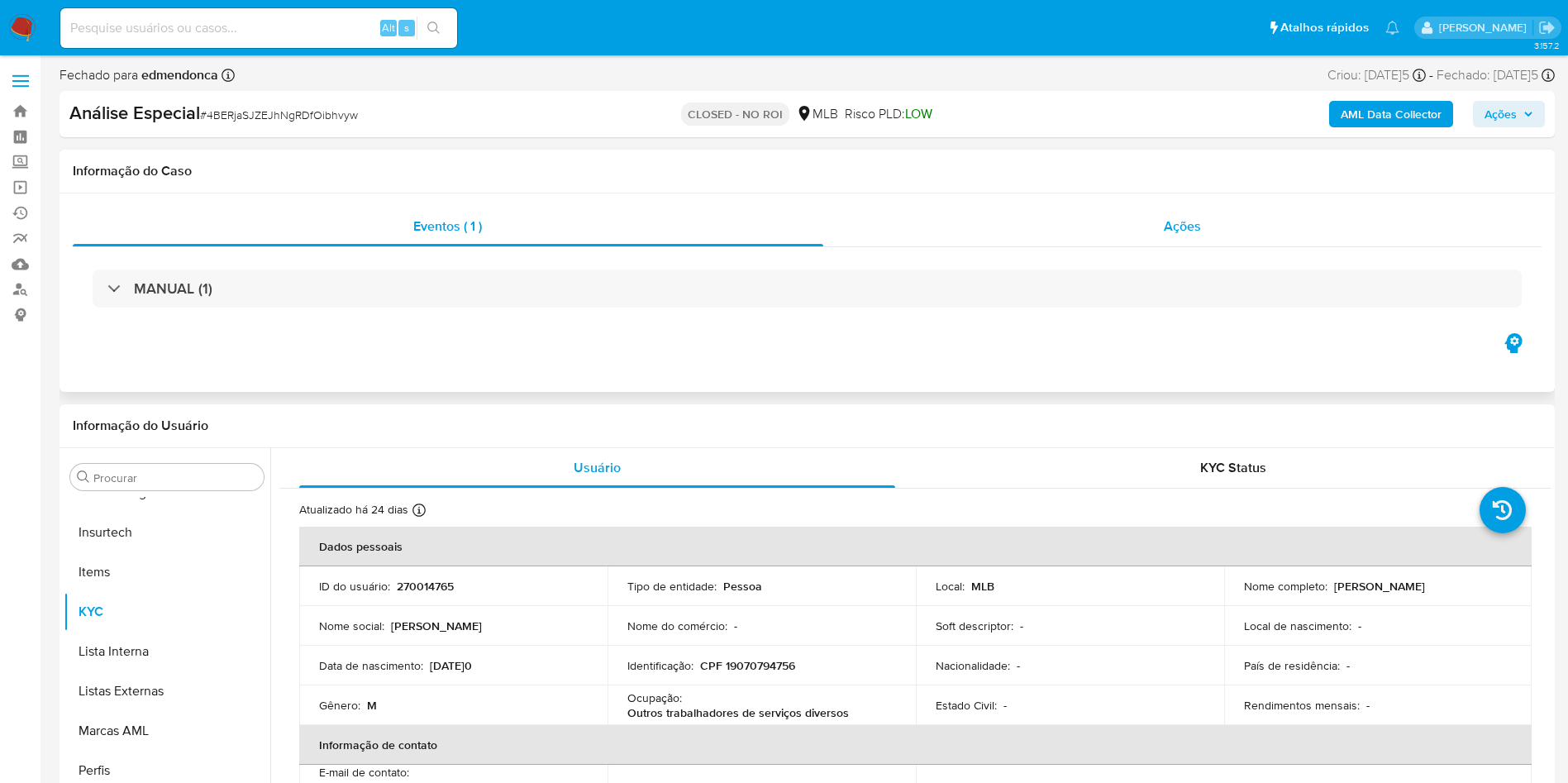
click at [1169, 229] on span "Ações" at bounding box center [1181, 226] width 37 height 19
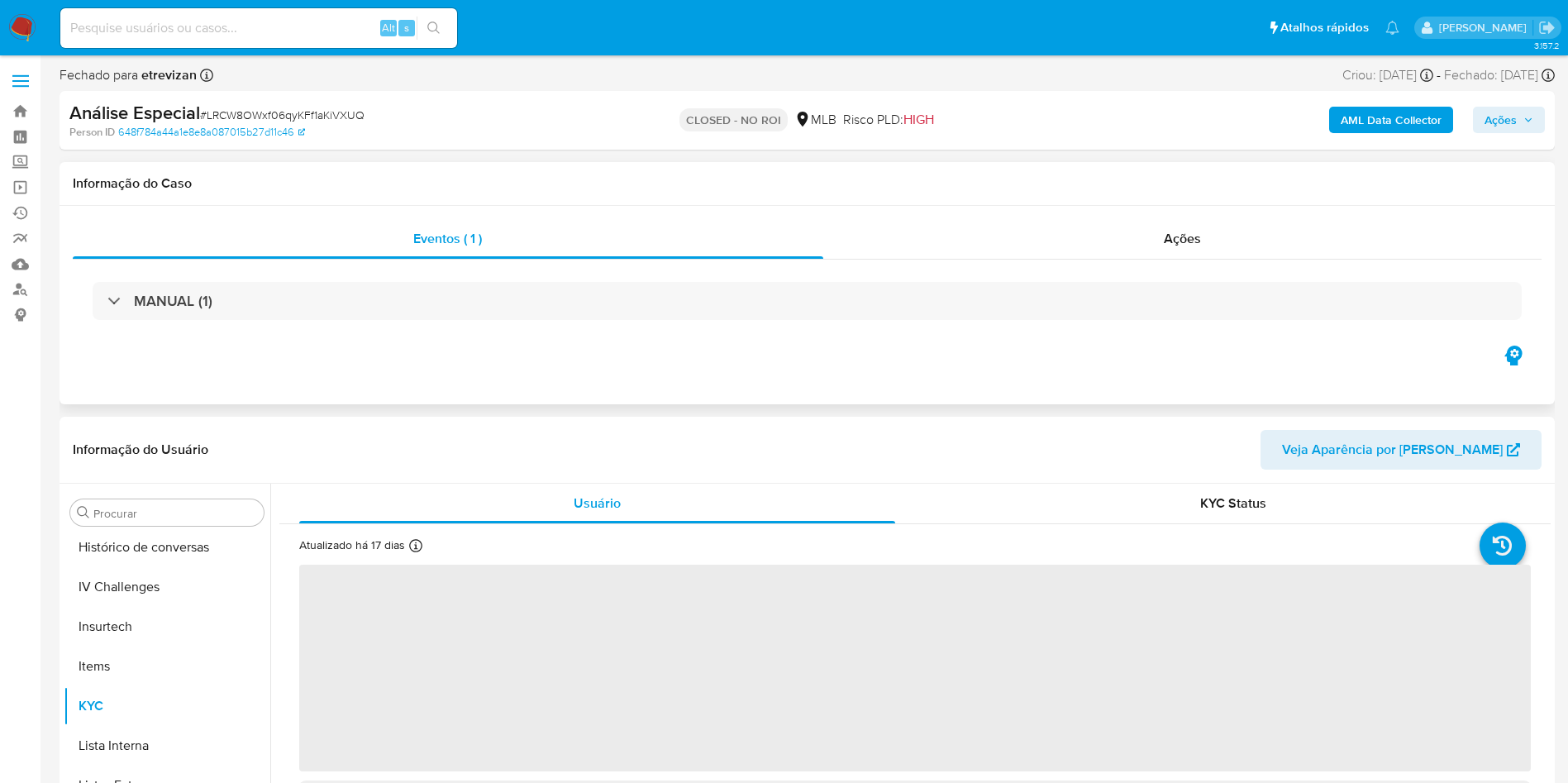
scroll to position [739, 0]
click at [1201, 224] on div "Ações" at bounding box center [1182, 239] width 719 height 40
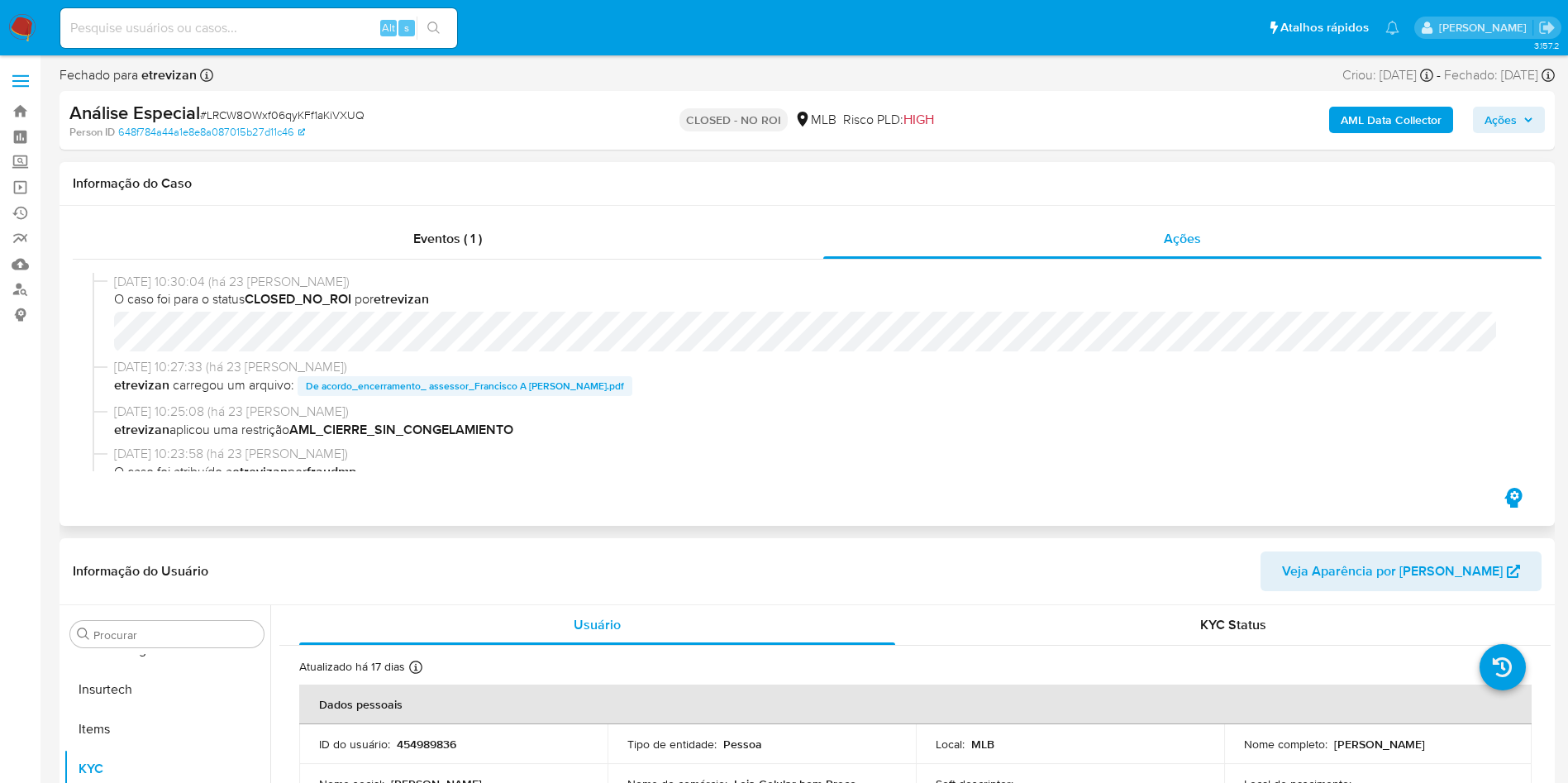
select select "10"
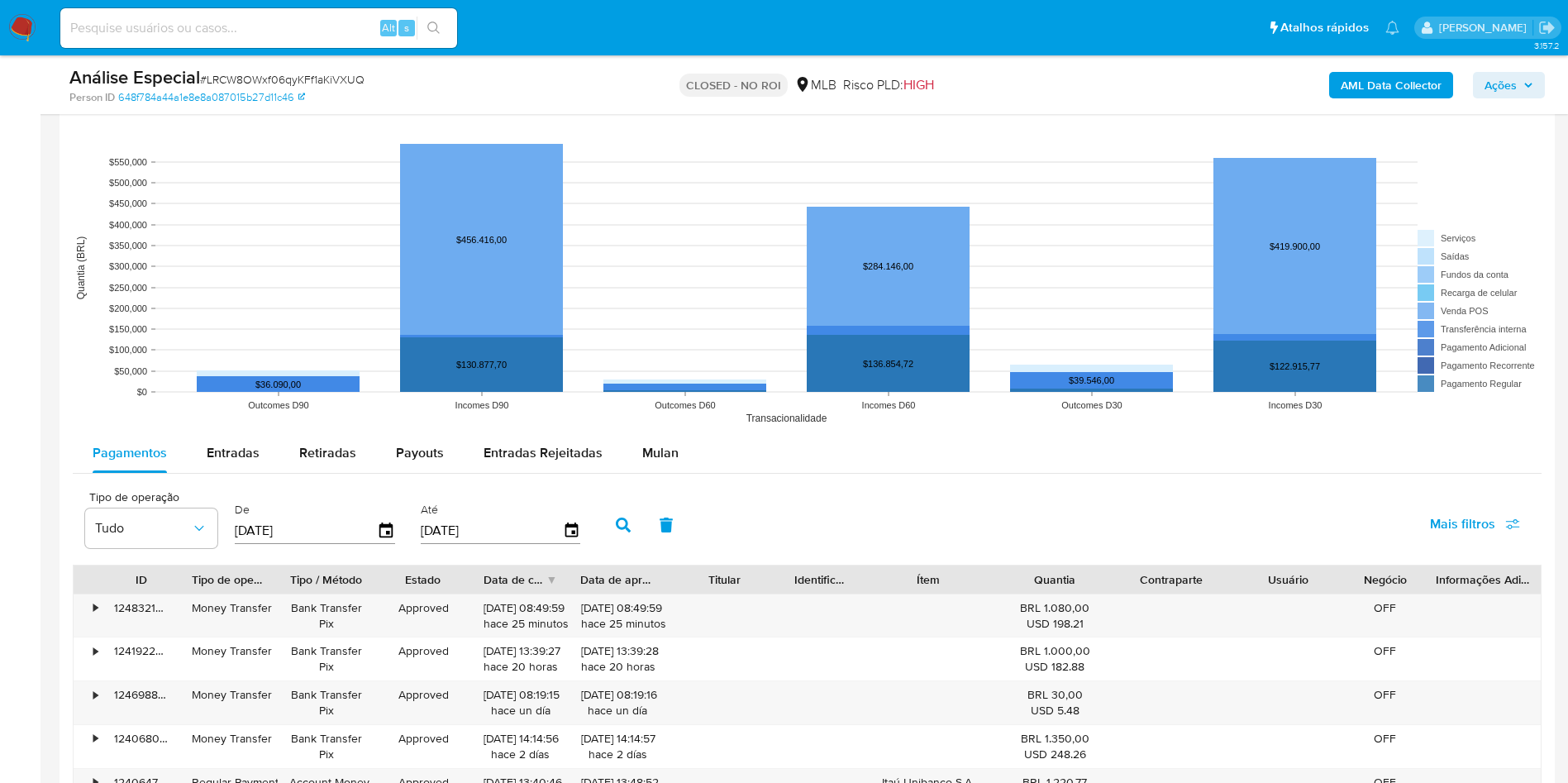
scroll to position [1860, 0]
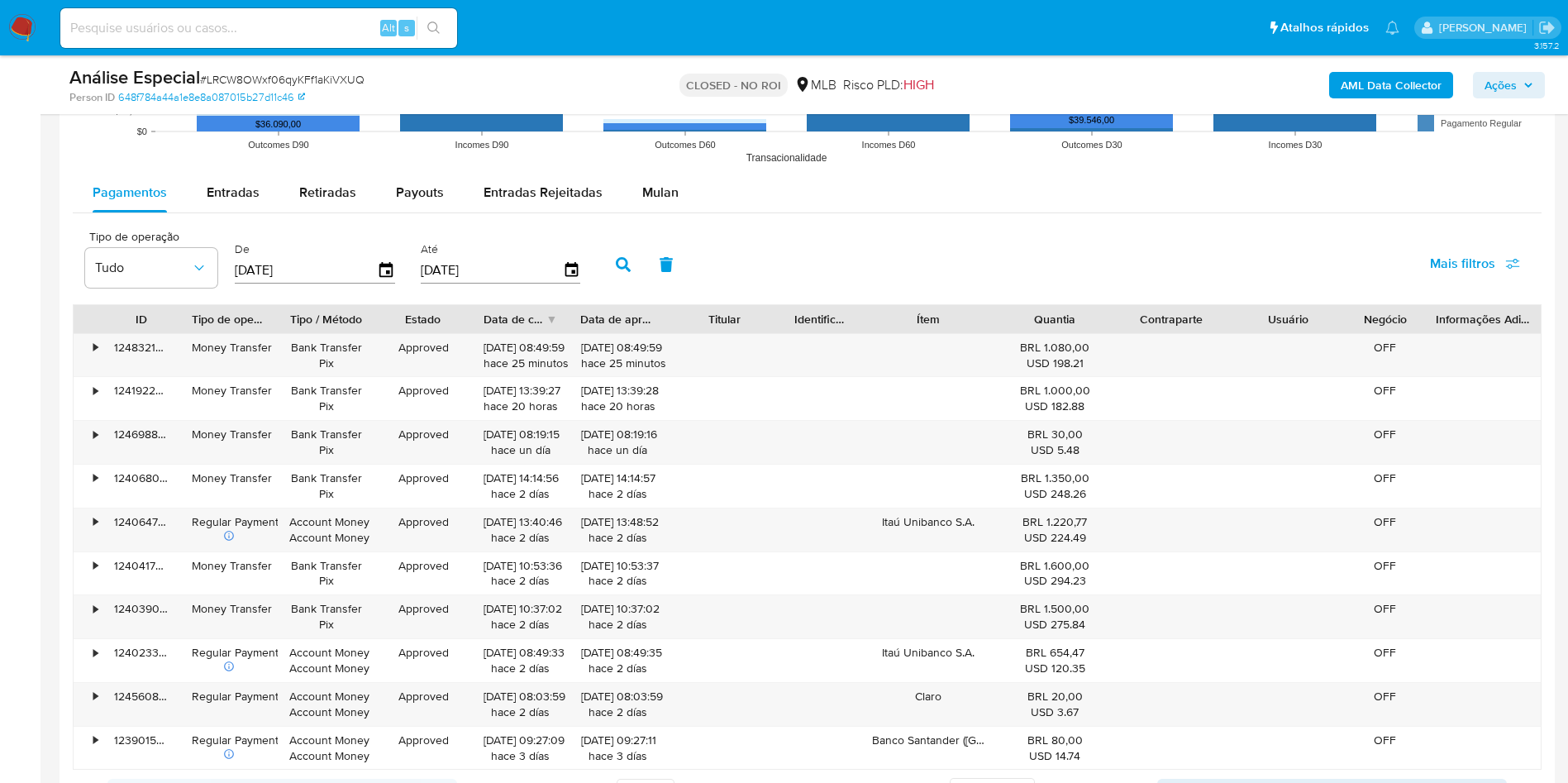
click at [227, 171] on rect at bounding box center [807, 8] width 1469 height 331
click at [240, 186] on span "Entradas" at bounding box center [233, 192] width 53 height 19
select select "10"
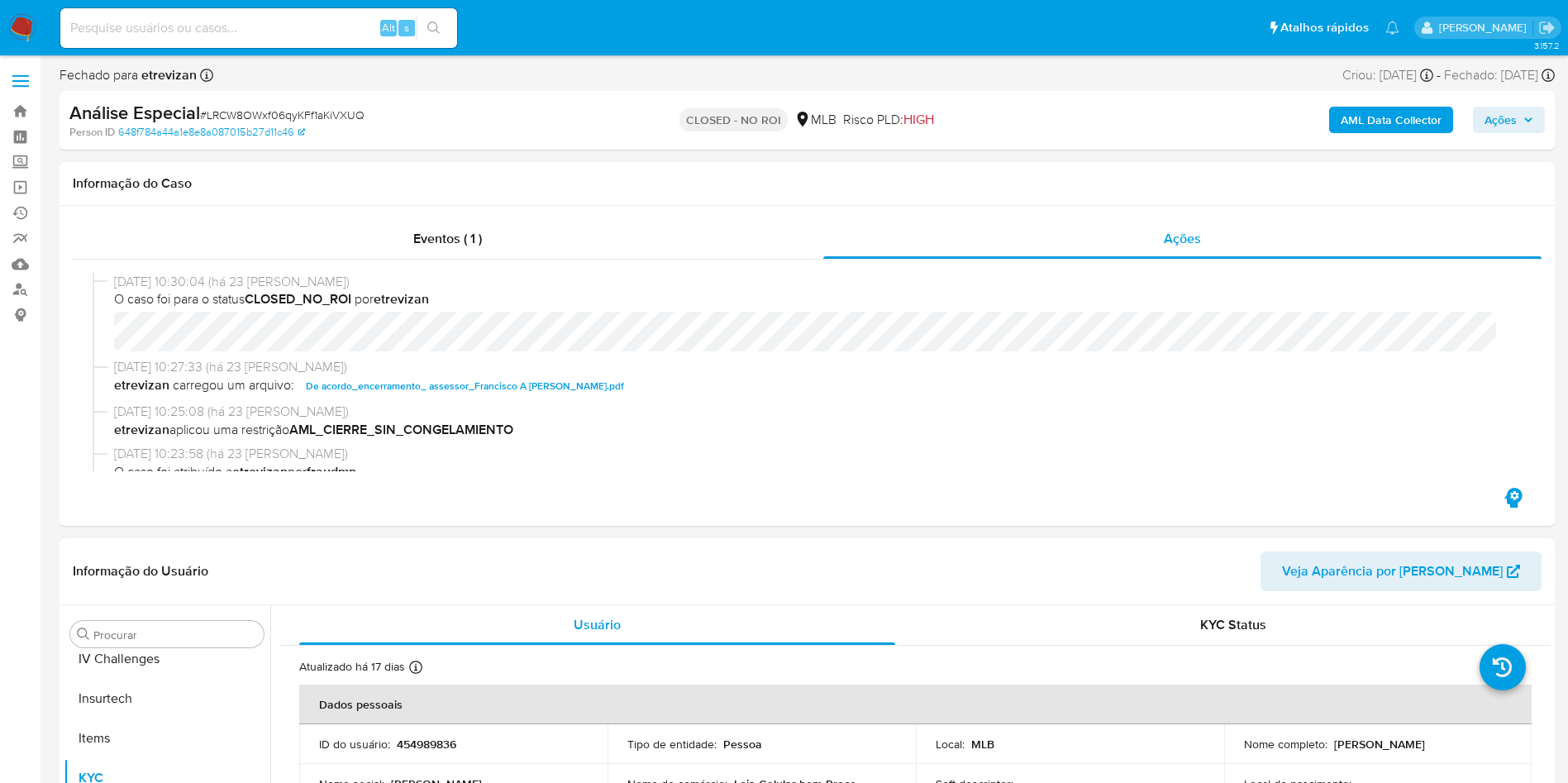
scroll to position [0, 0]
click at [124, 729] on button "Anexos" at bounding box center [160, 714] width 194 height 40
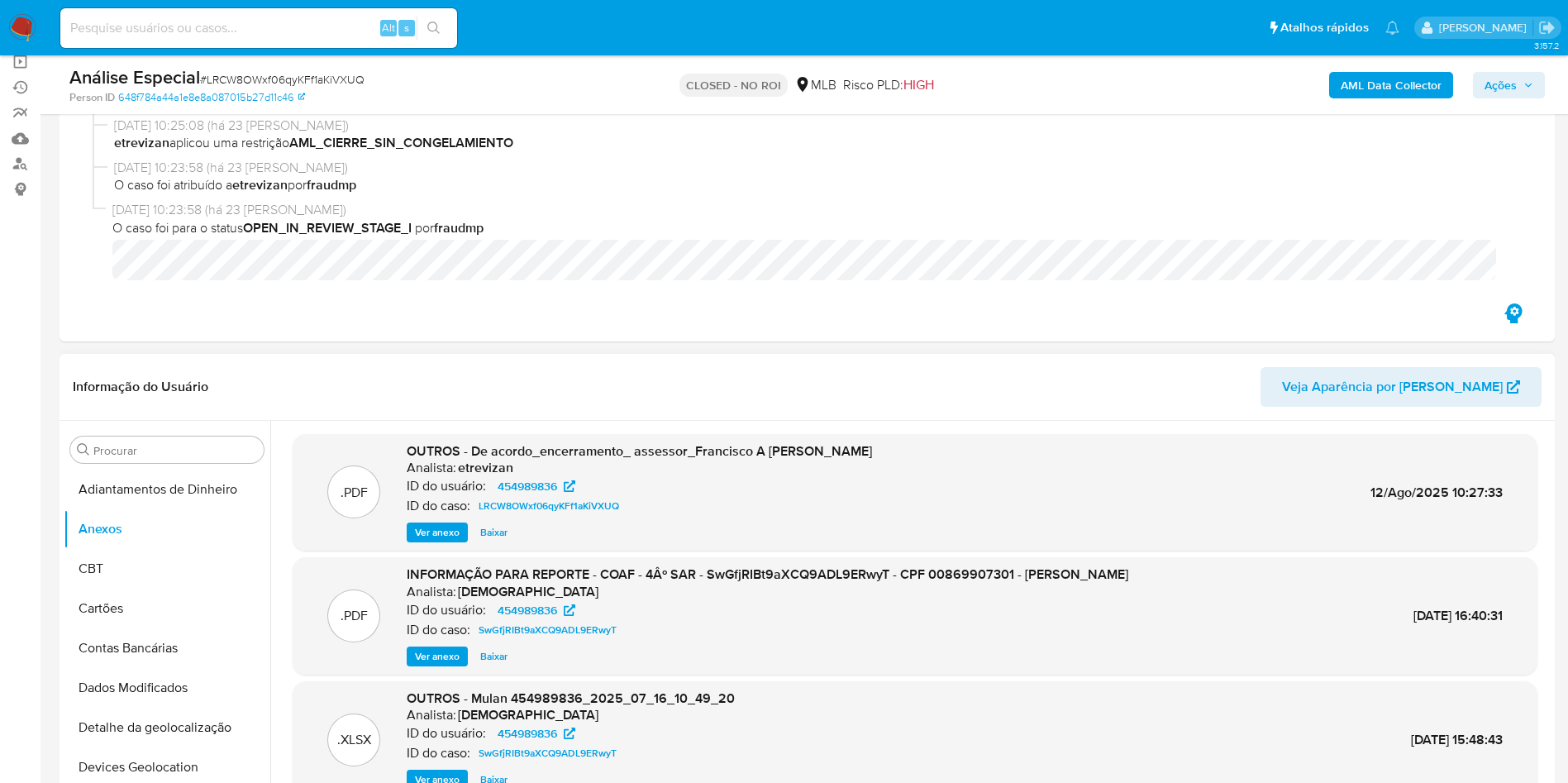
scroll to position [248, 0]
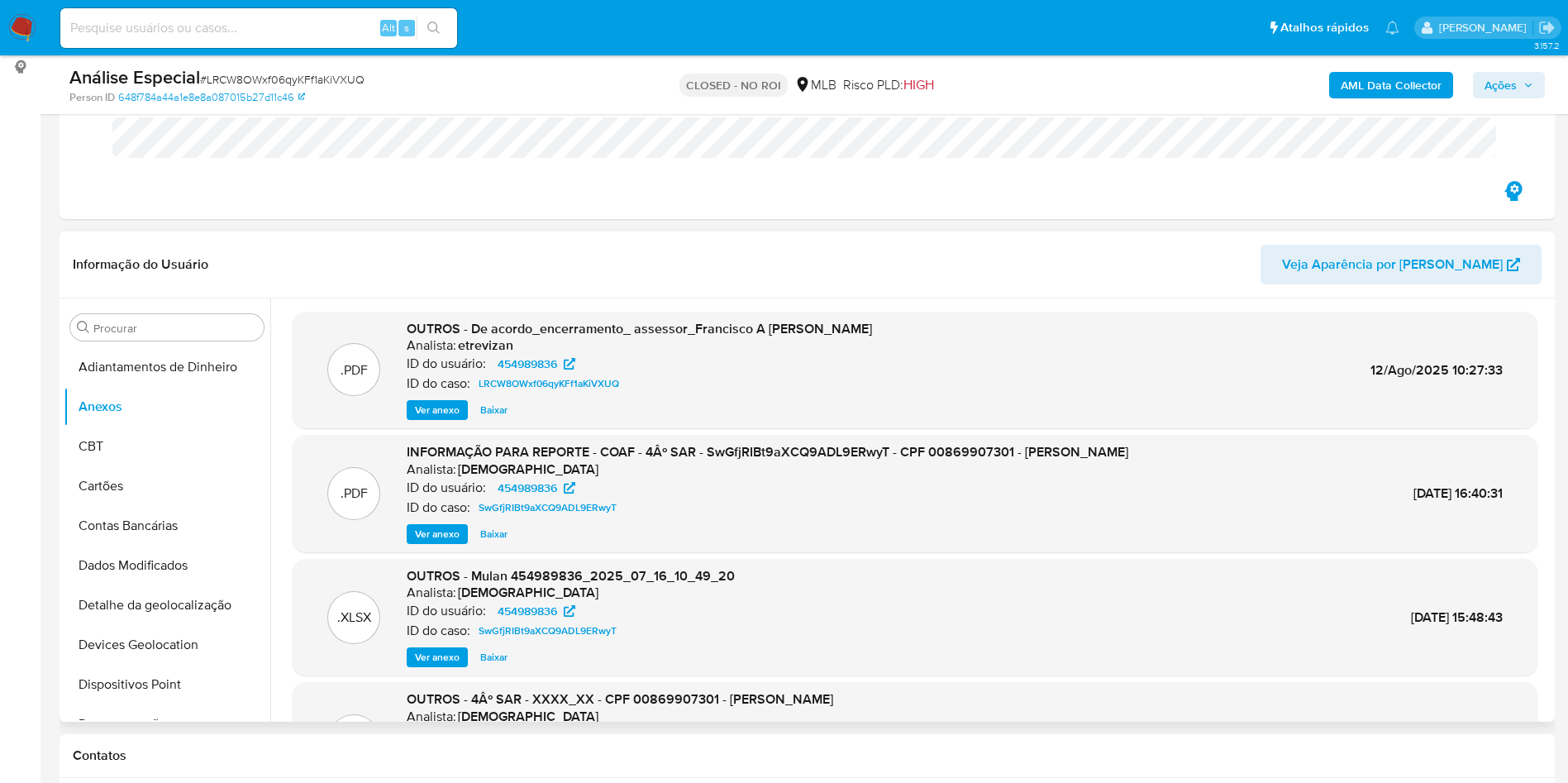
click at [449, 405] on span "Ver anexo" at bounding box center [437, 409] width 44 height 16
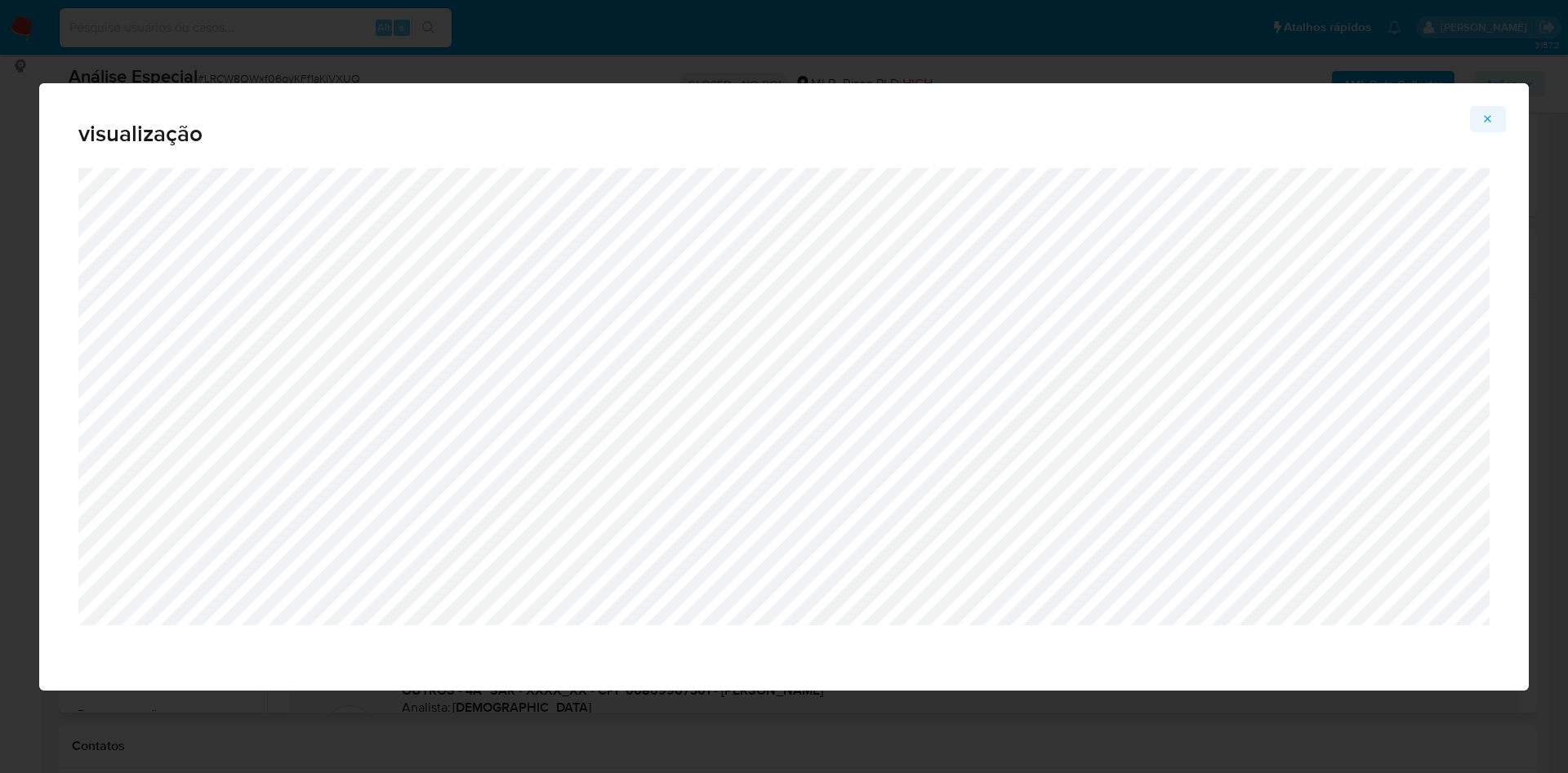
click at [1490, 123] on icon "Attachment preview" at bounding box center [1488, 119] width 13 height 13
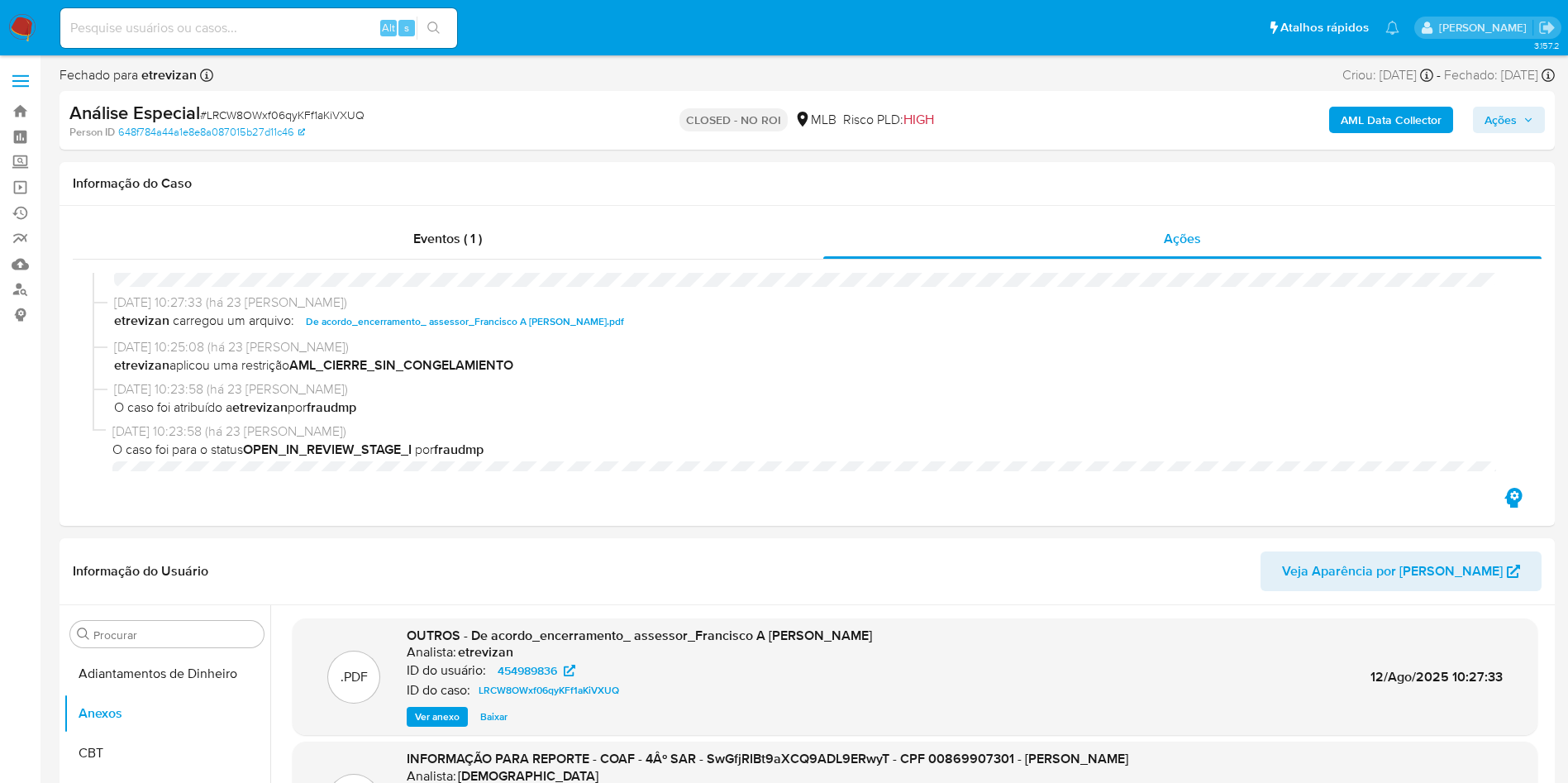
scroll to position [0, 0]
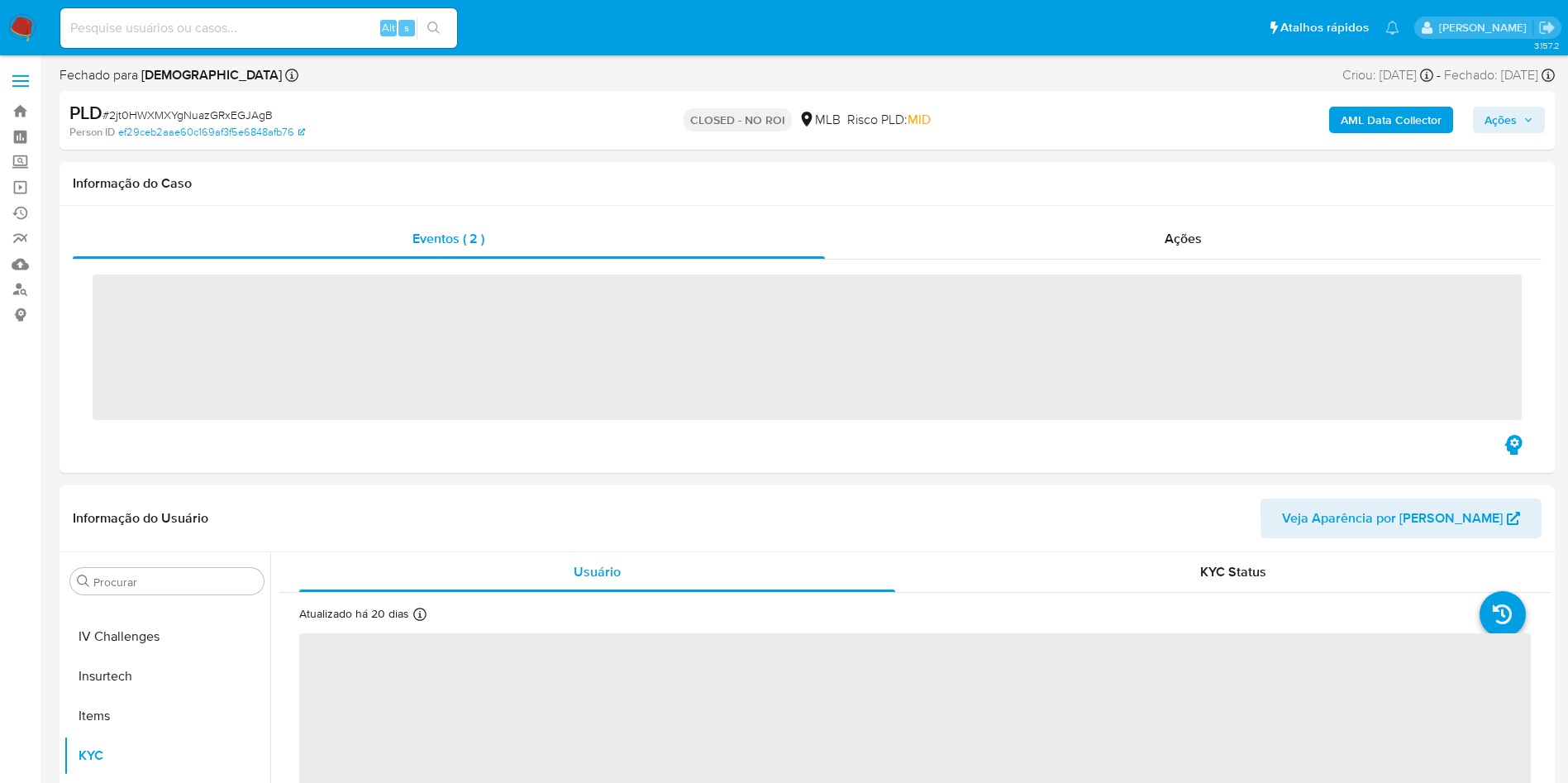
scroll to position [739, 0]
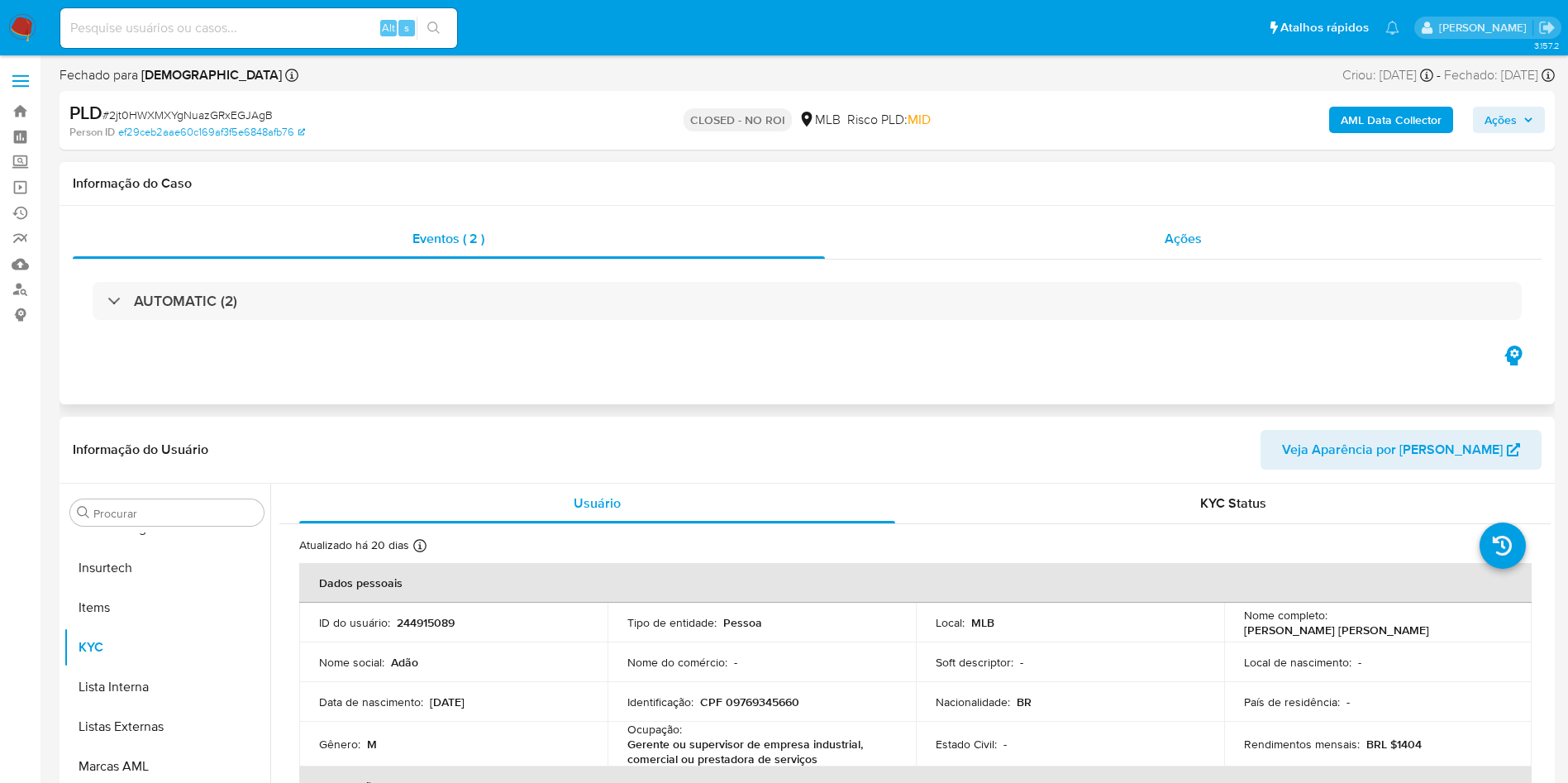
click at [1107, 231] on div "Ações" at bounding box center [1183, 239] width 717 height 40
select select "10"
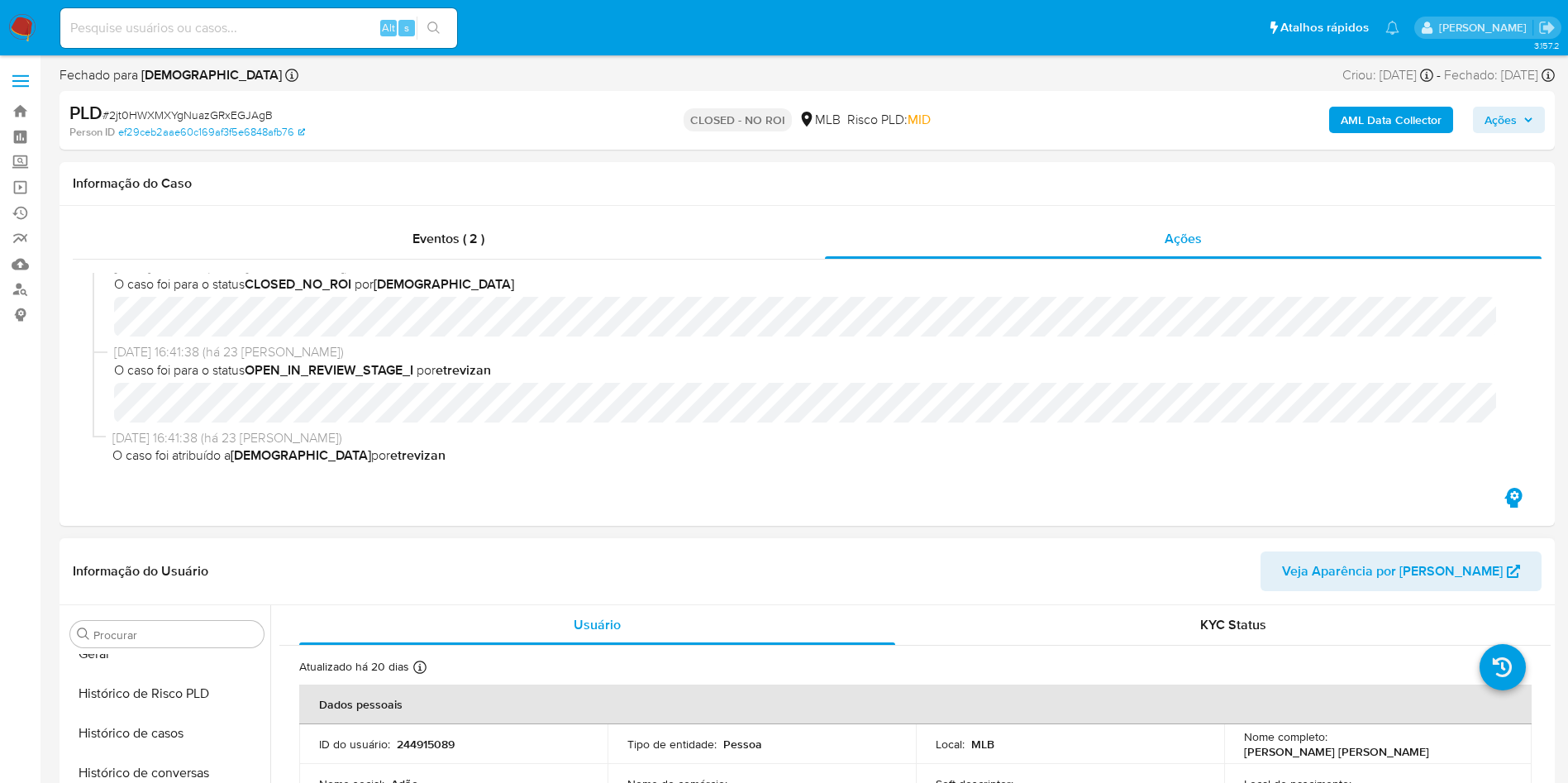
scroll to position [615, 0]
click at [175, 705] on button "Histórico de casos" at bounding box center [160, 695] width 194 height 40
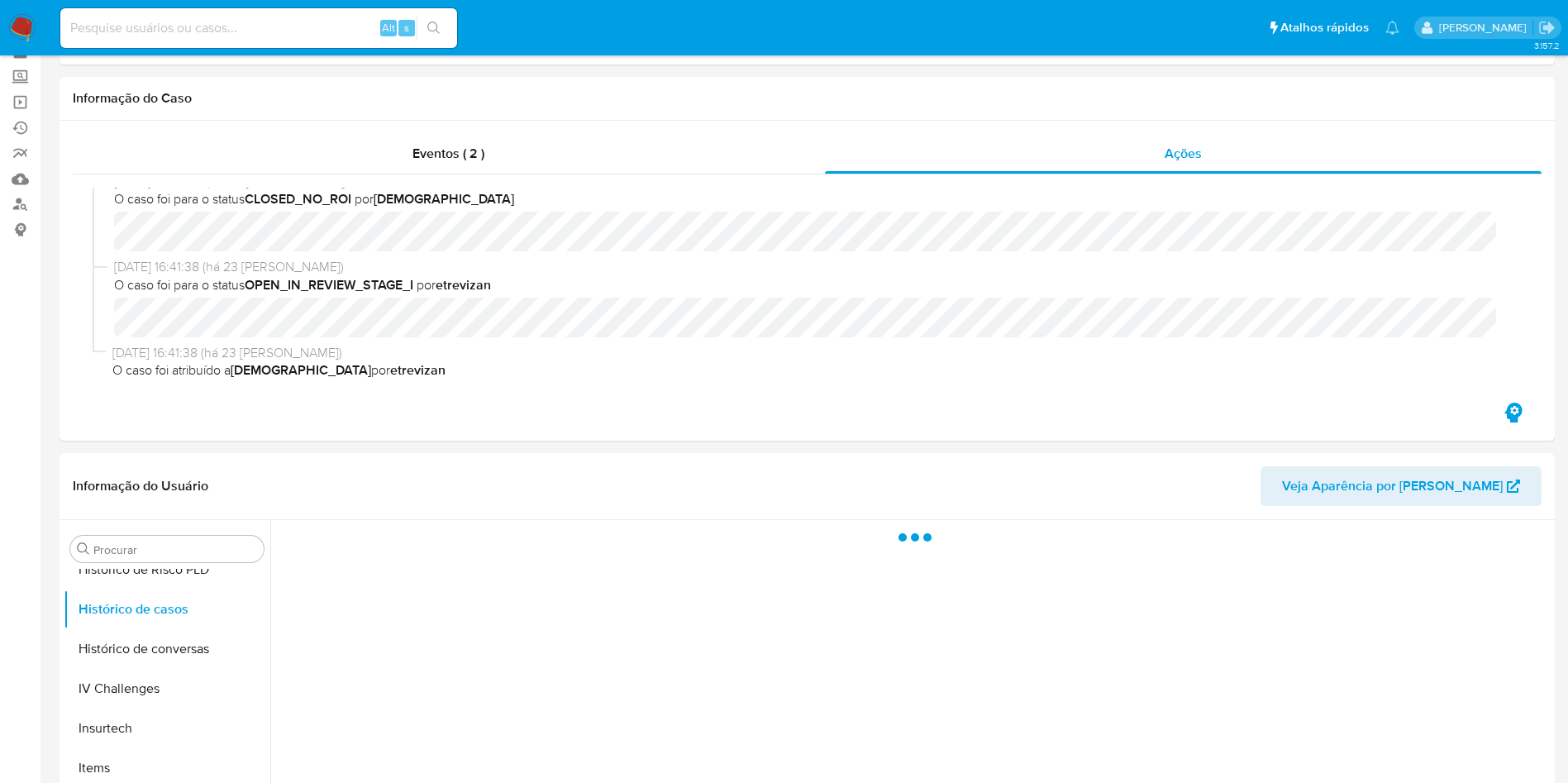
scroll to position [124, 0]
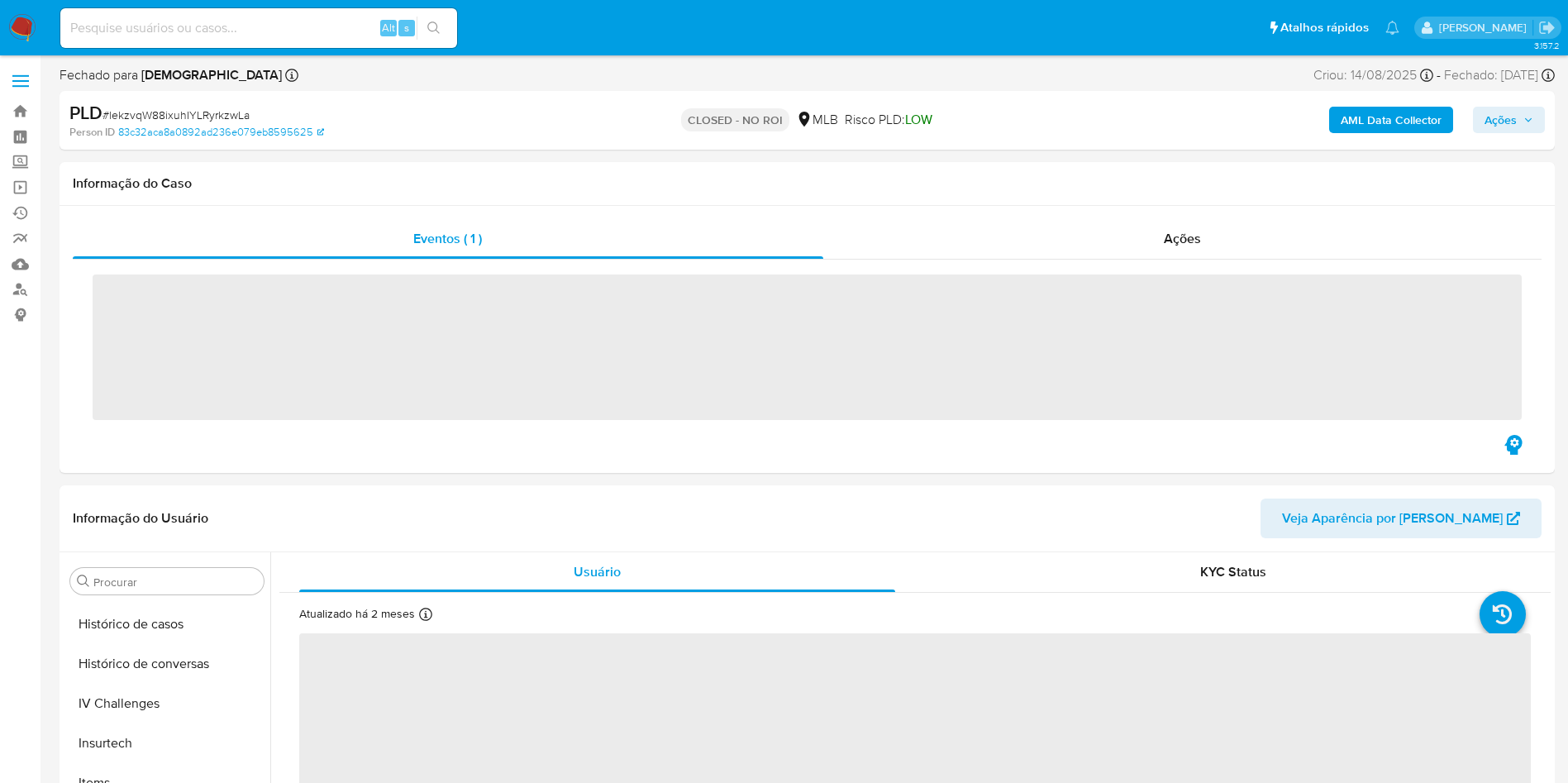
scroll to position [739, 0]
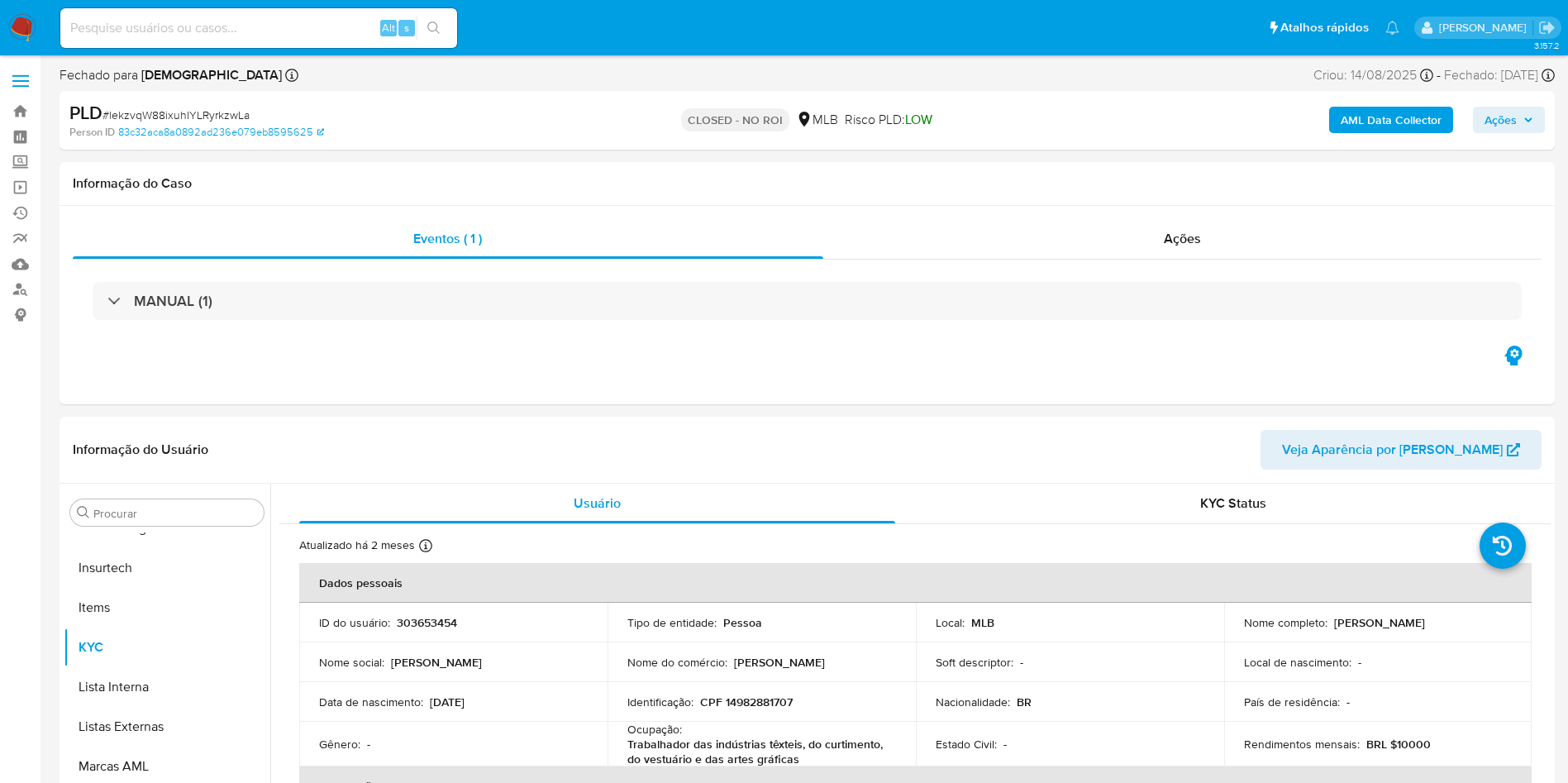
select select "10"
click at [1168, 221] on div "Ações" at bounding box center [1182, 239] width 719 height 40
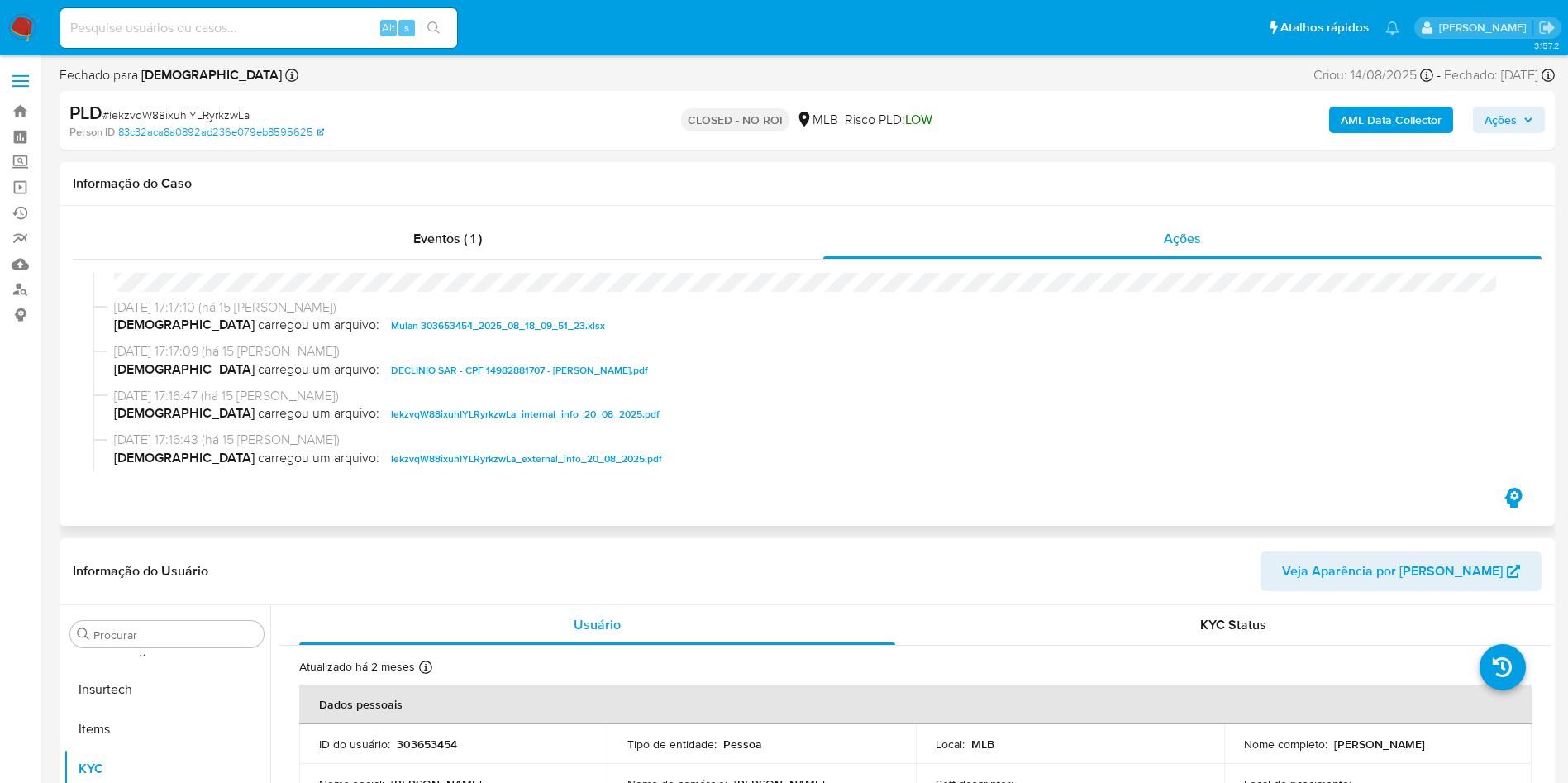
scroll to position [75, 0]
click at [428, 367] on span "DECLINIO SAR - CPF 14982881707 - MARCELLA SANTOS DE OLIVEIRA.pdf" at bounding box center [520, 369] width 257 height 20
click at [122, 703] on button "Anexos" at bounding box center [160, 714] width 194 height 40
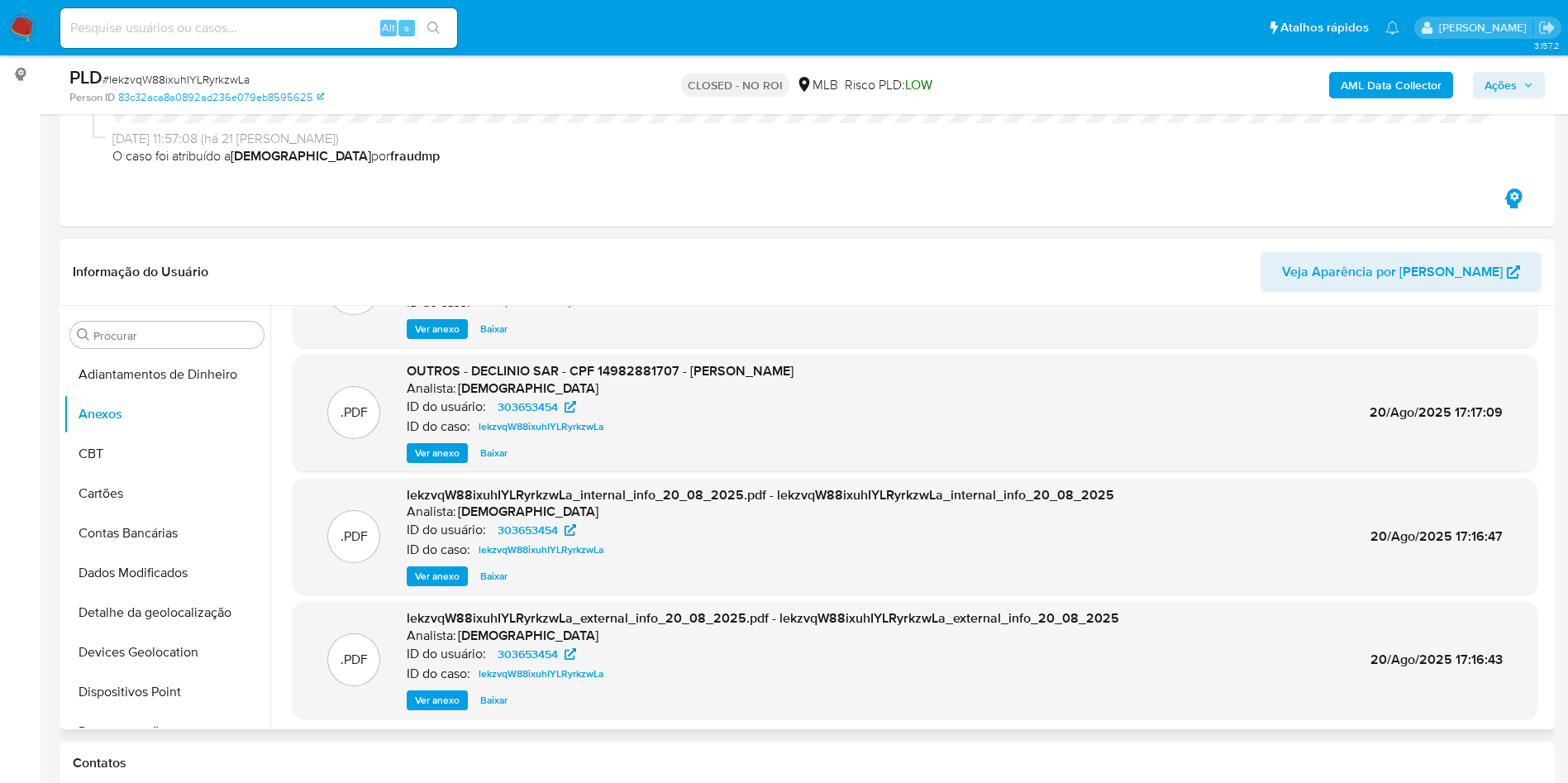
scroll to position [89, 0]
click at [440, 698] on span "Ver anexo" at bounding box center [437, 699] width 44 height 16
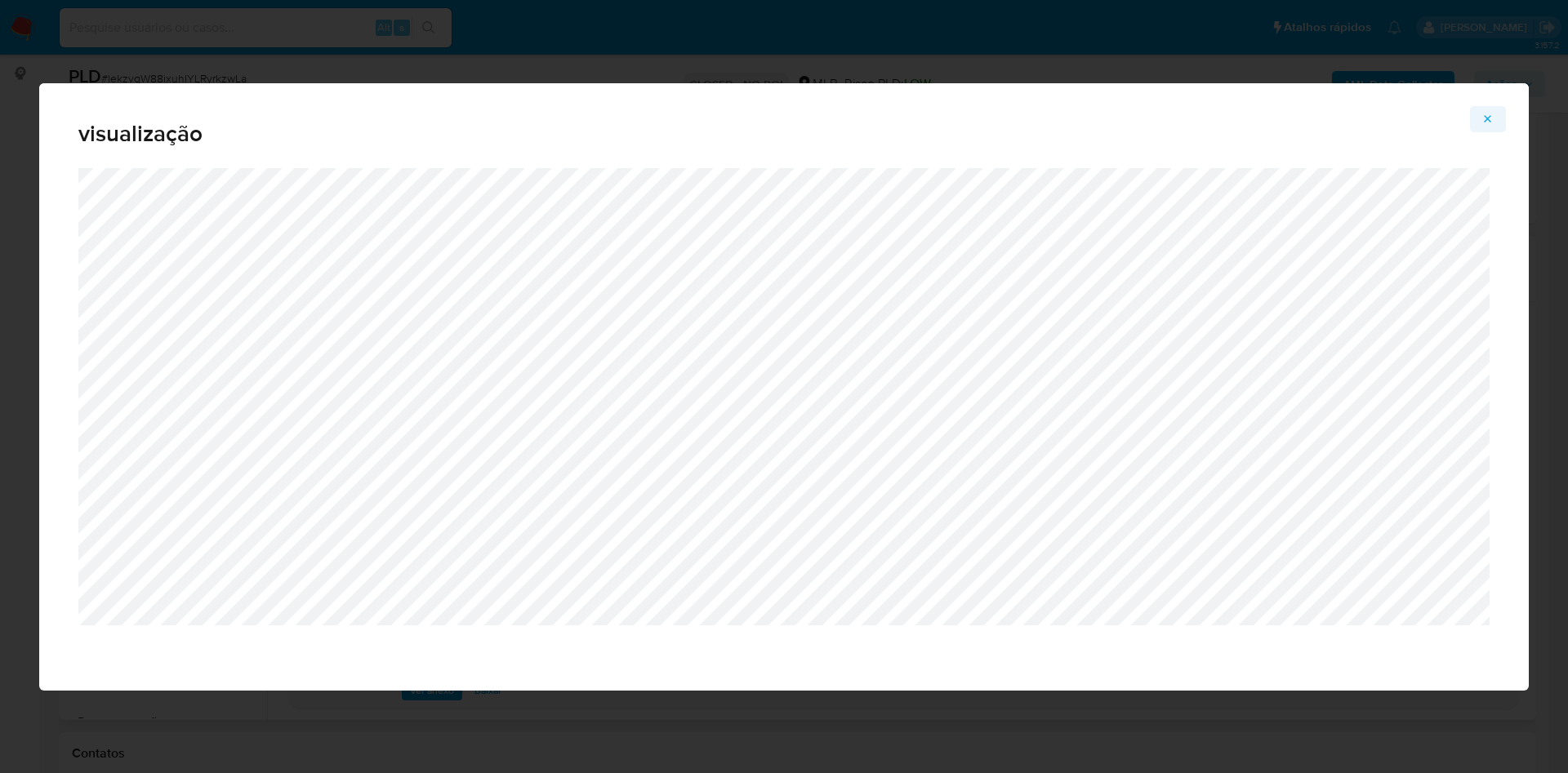
click at [1483, 113] on icon "Attachment preview" at bounding box center [1488, 119] width 13 height 13
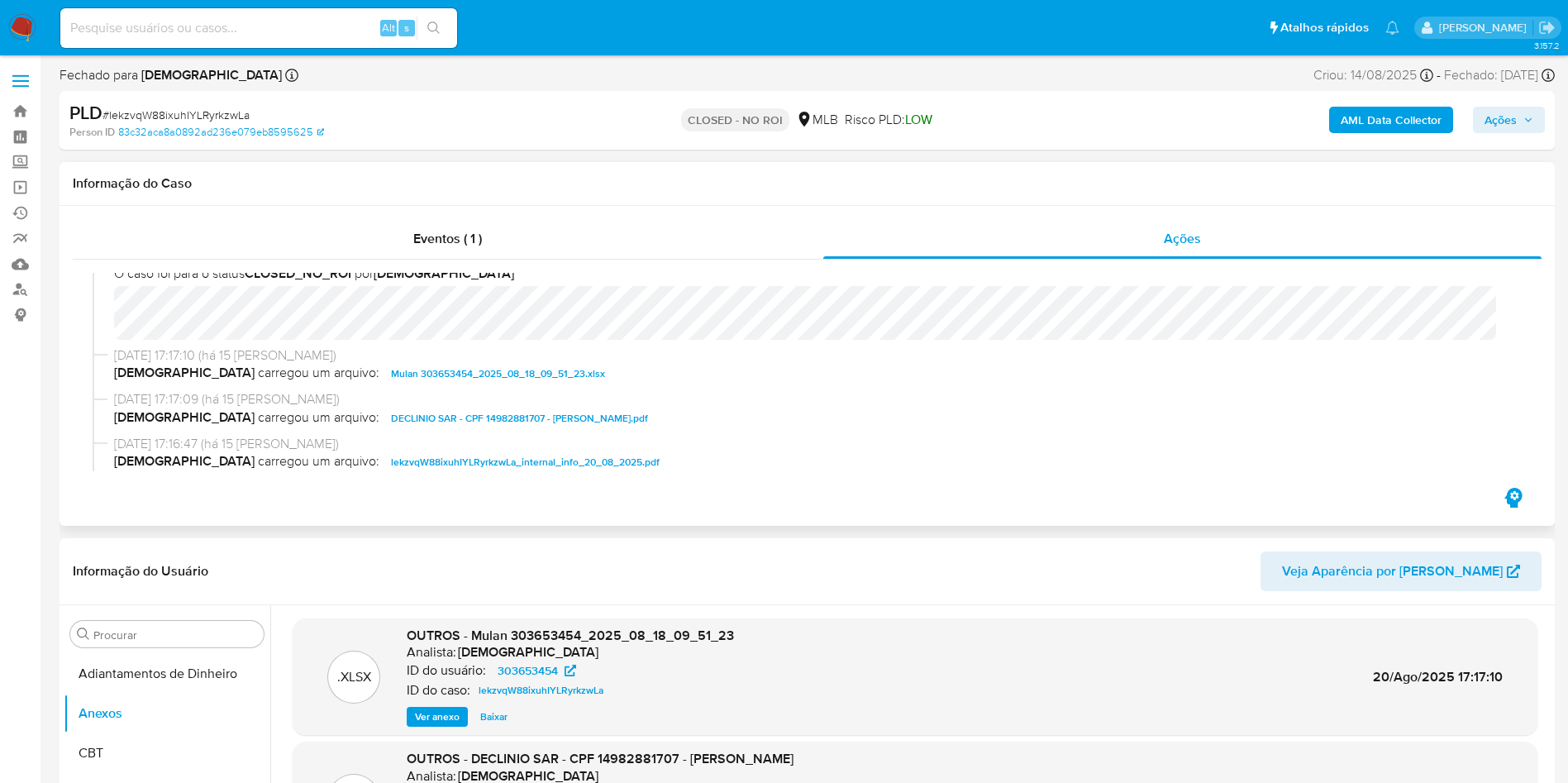
scroll to position [0, 0]
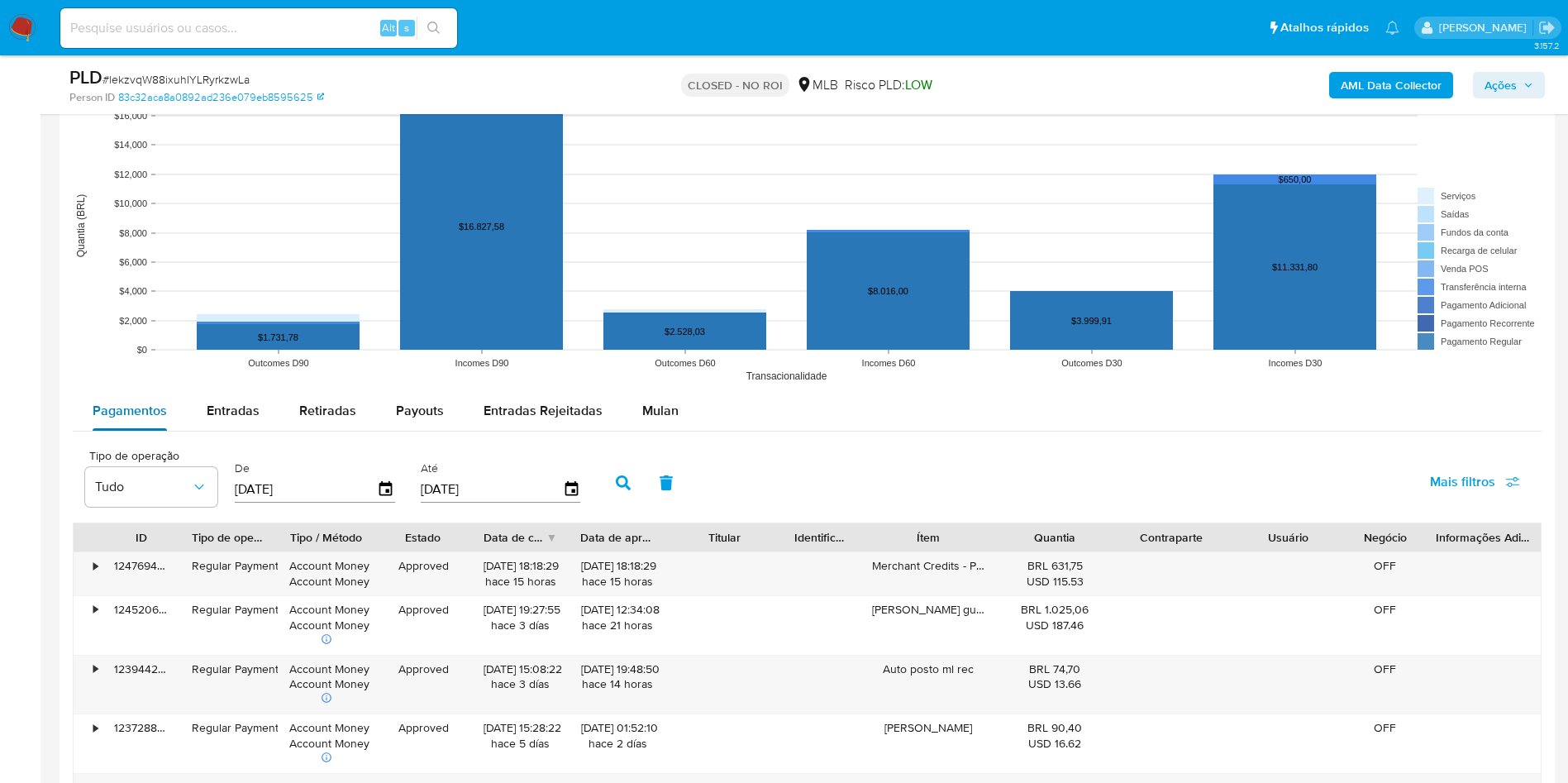
scroll to position [1535, 0]
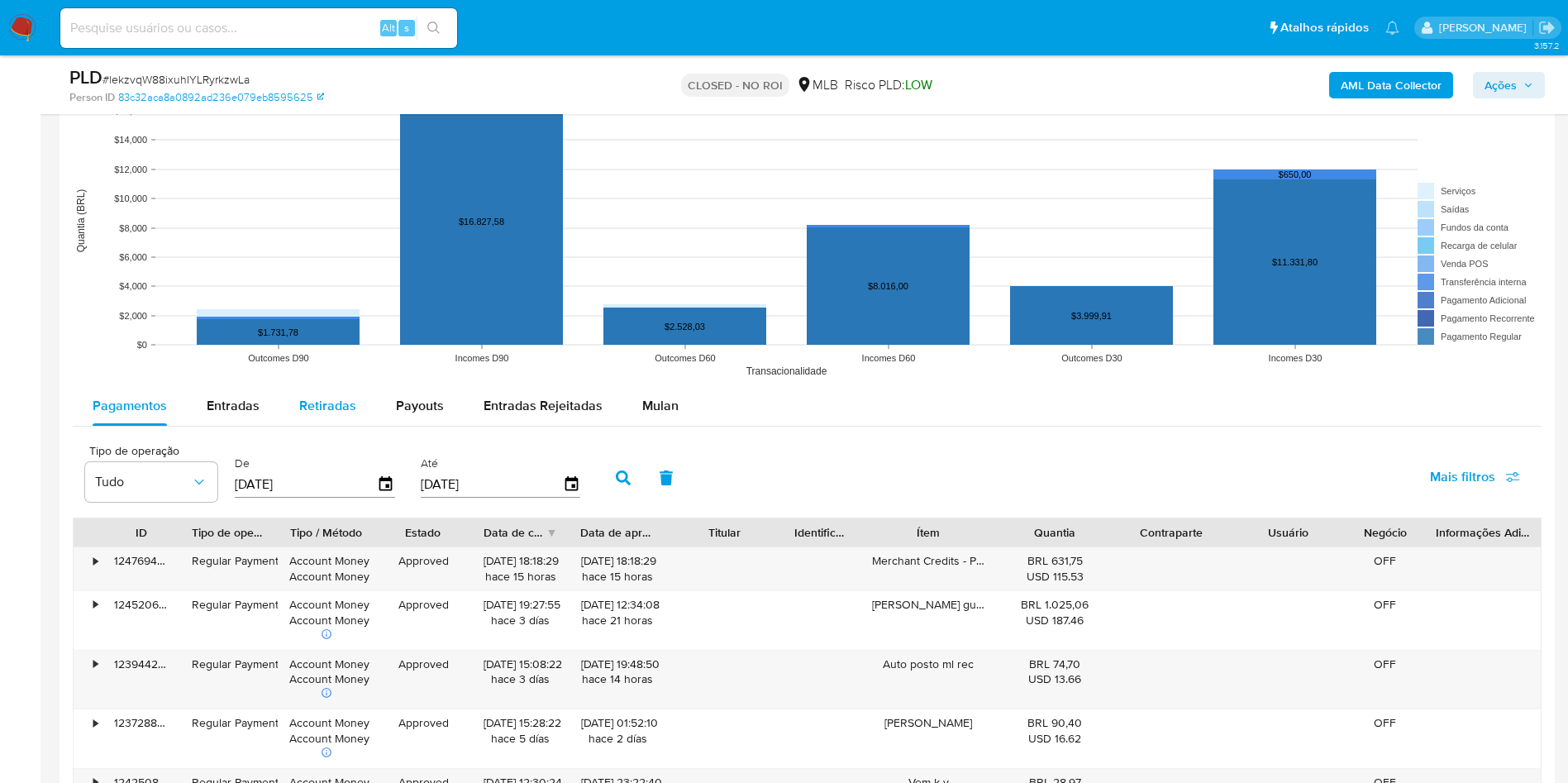
click at [288, 392] on button "Retiradas" at bounding box center [328, 406] width 96 height 40
select select "10"
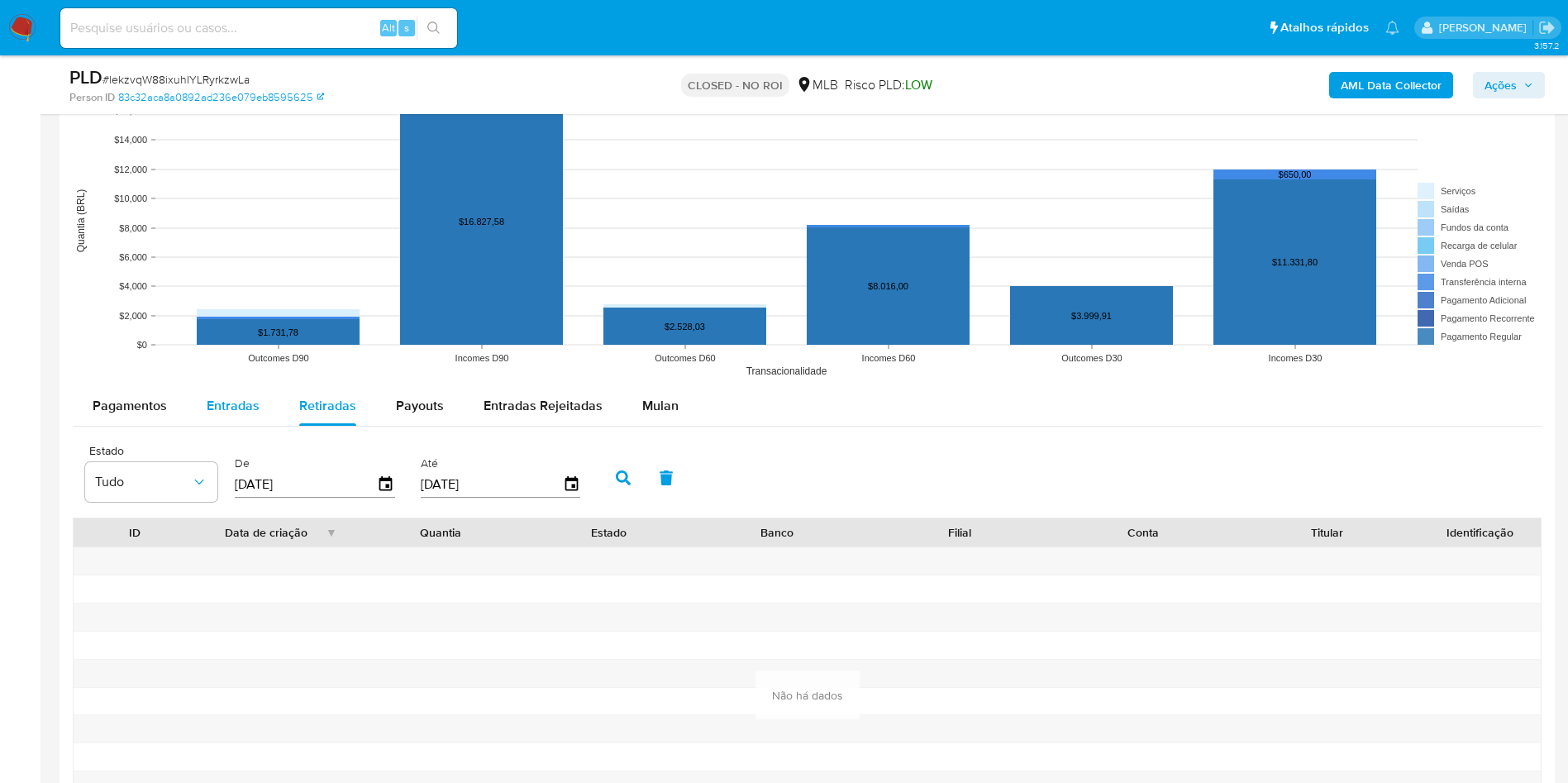
click at [220, 393] on div "Entradas" at bounding box center [233, 406] width 53 height 40
select select "10"
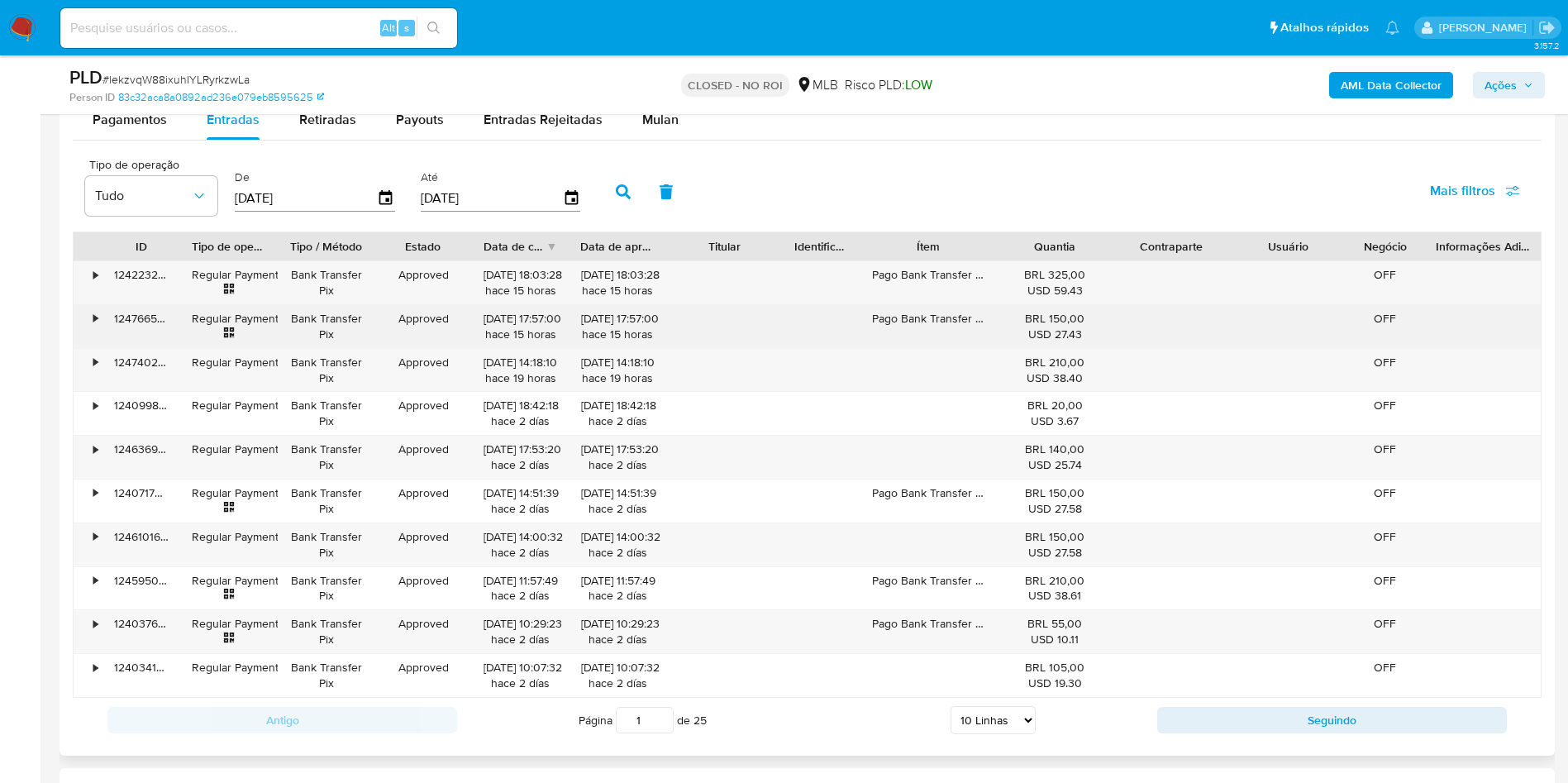
scroll to position [1778, 0]
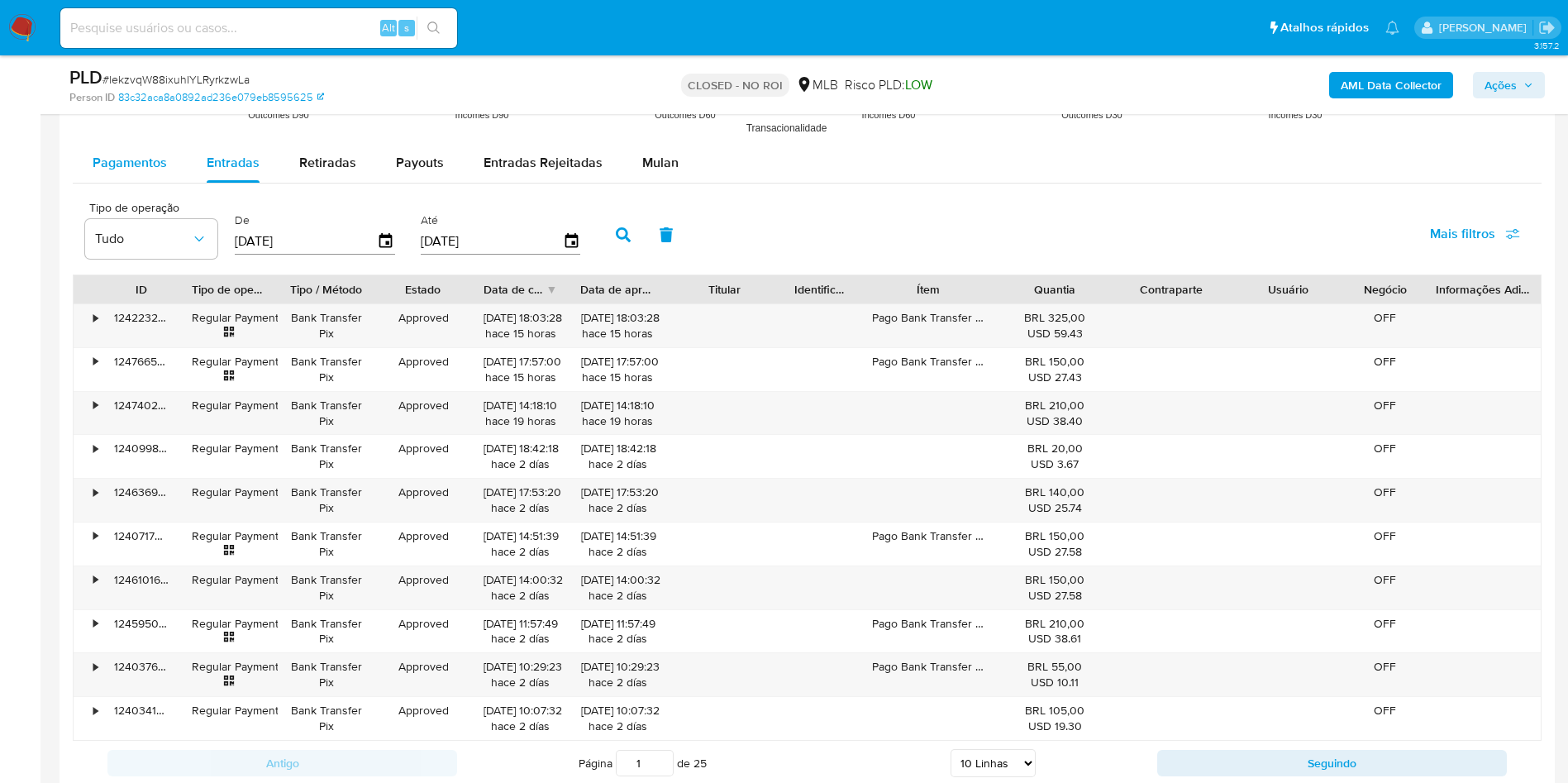
click at [143, 146] on div "Pagamentos" at bounding box center [129, 163] width 75 height 40
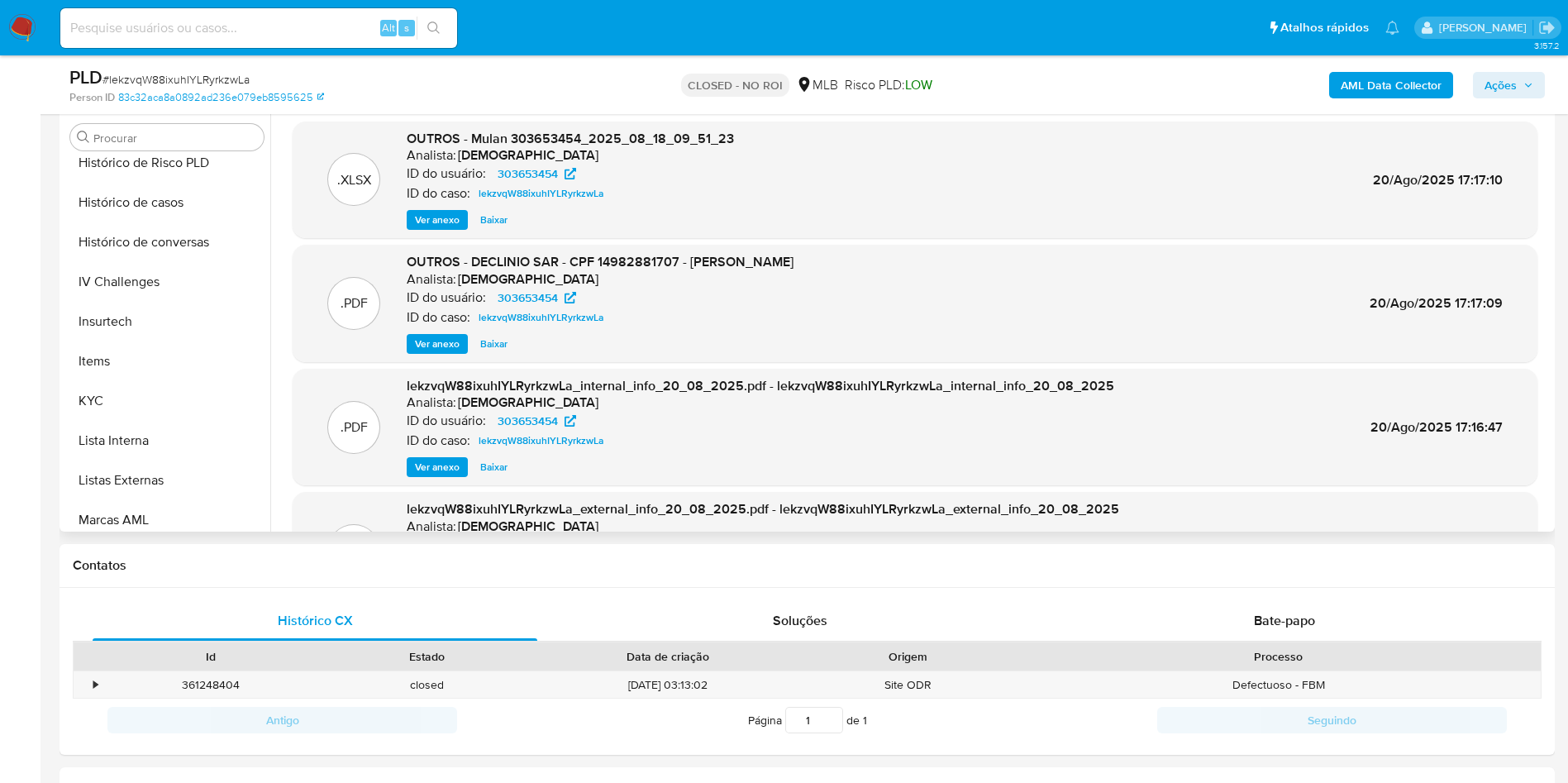
scroll to position [612, 0]
click at [122, 418] on button "Lista Interna" at bounding box center [160, 438] width 194 height 40
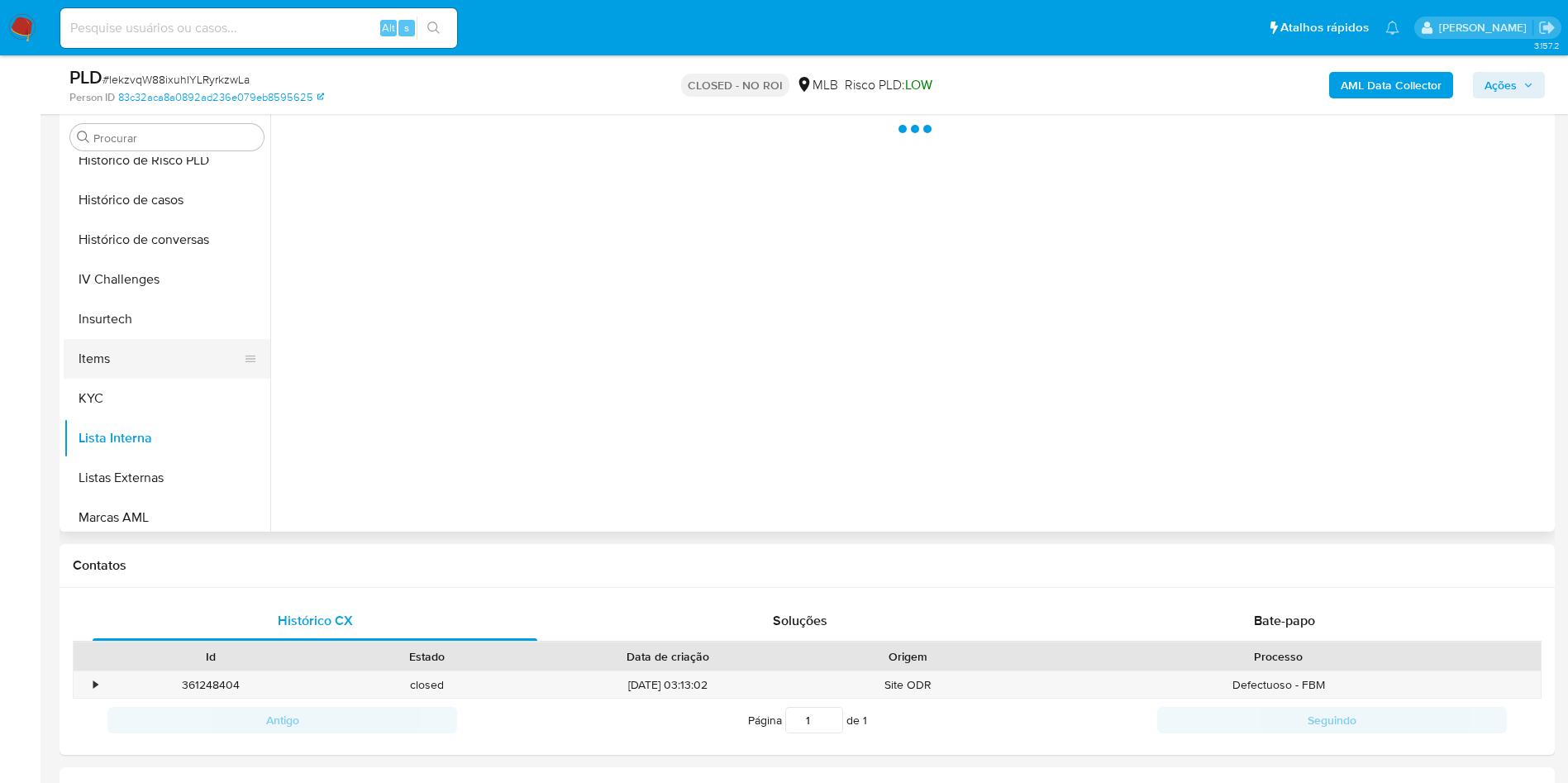
click at [112, 375] on button "Items" at bounding box center [160, 359] width 194 height 40
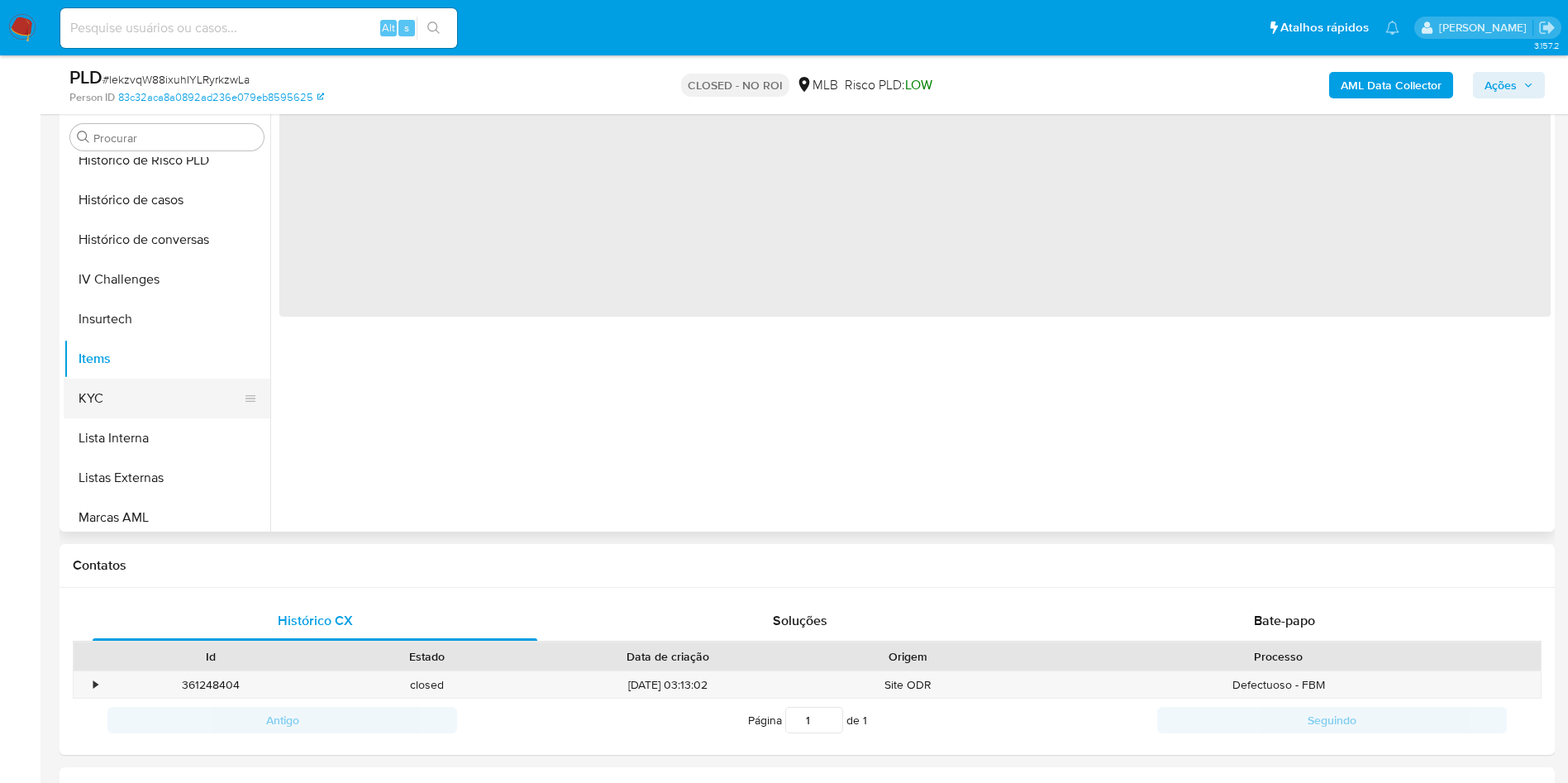
click at [147, 404] on button "KYC" at bounding box center [160, 398] width 194 height 40
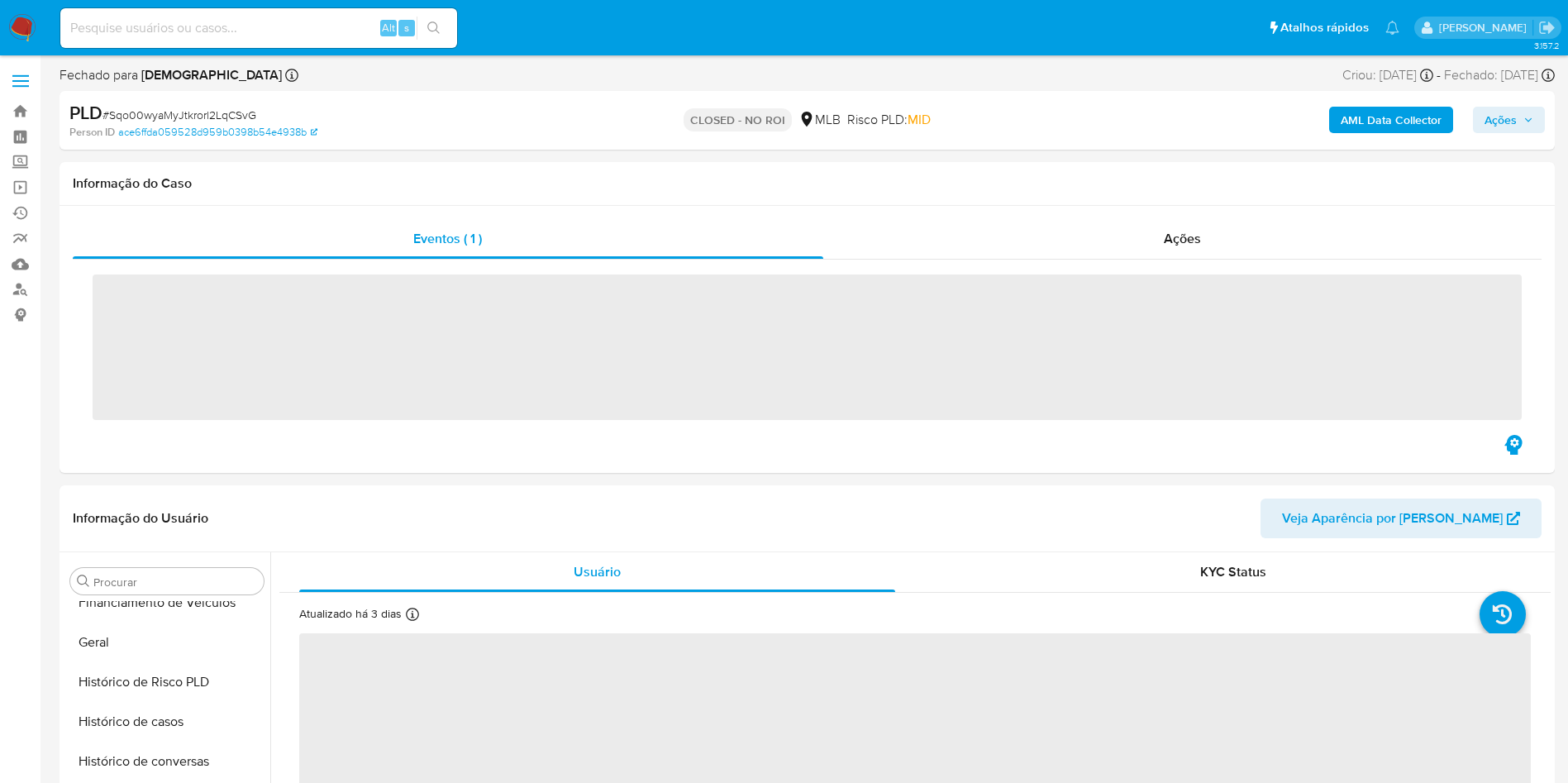
scroll to position [739, 0]
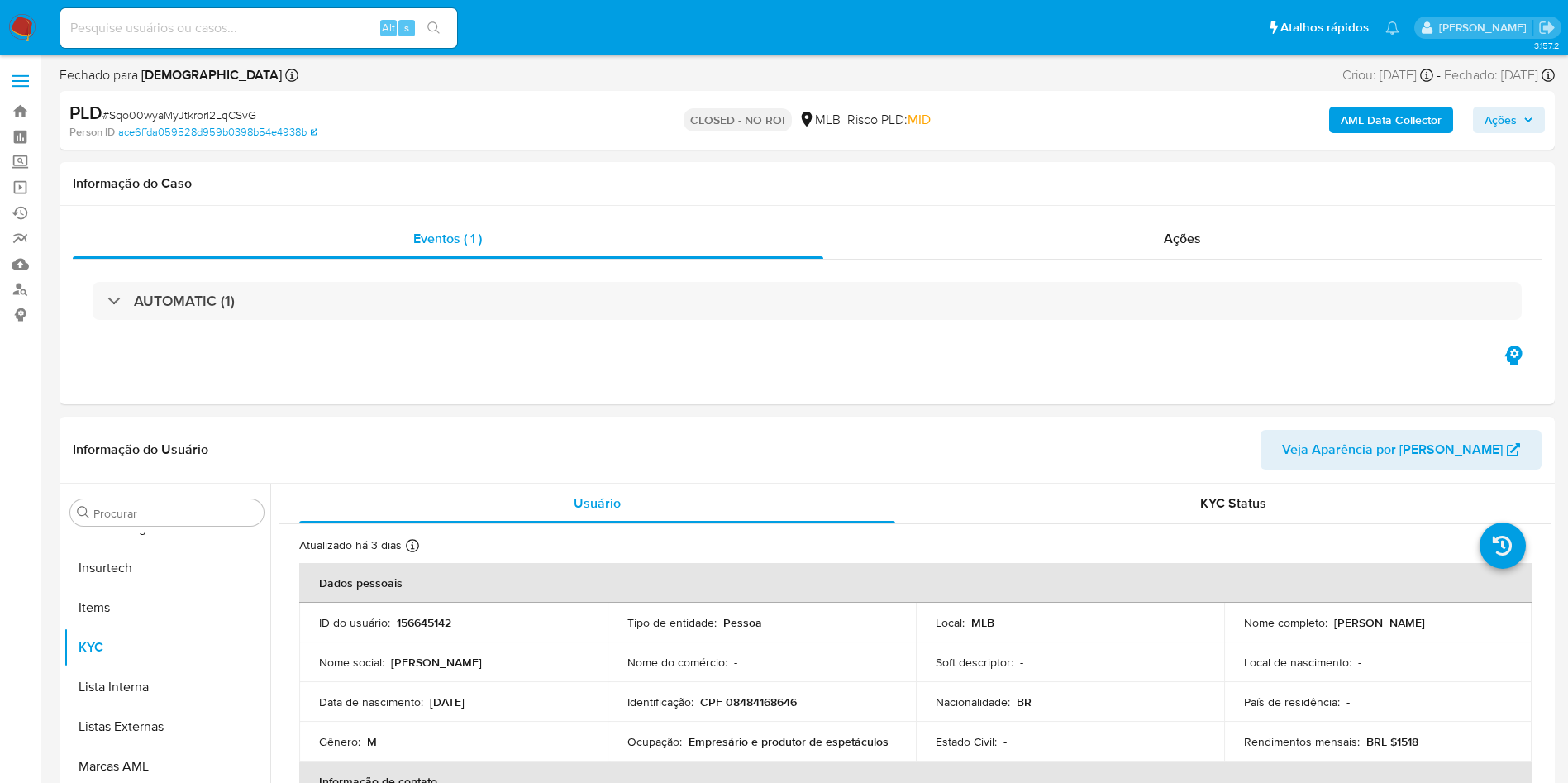
select select "10"
click at [1131, 256] on div "Ações" at bounding box center [1182, 239] width 719 height 40
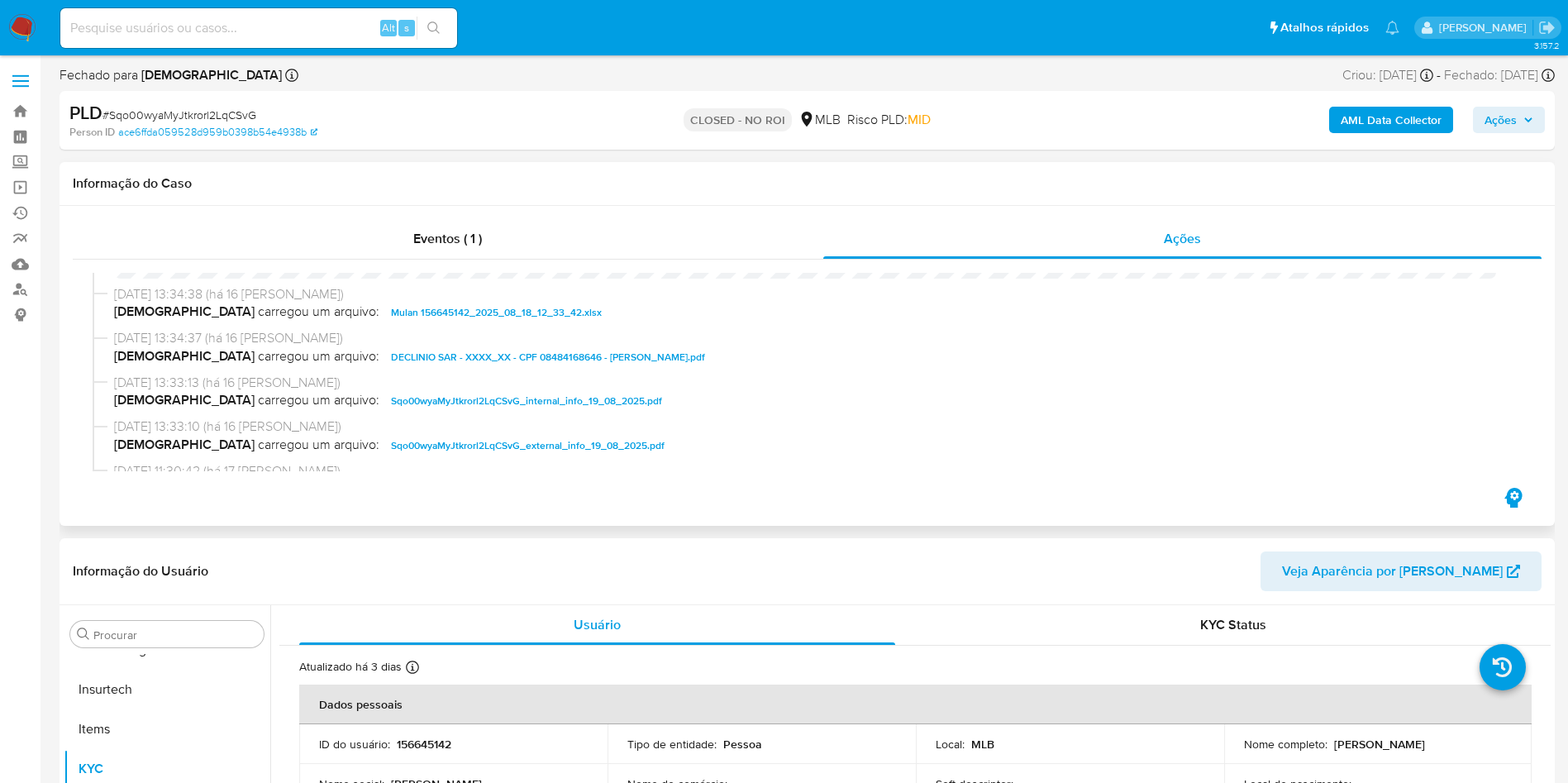
scroll to position [124, 0]
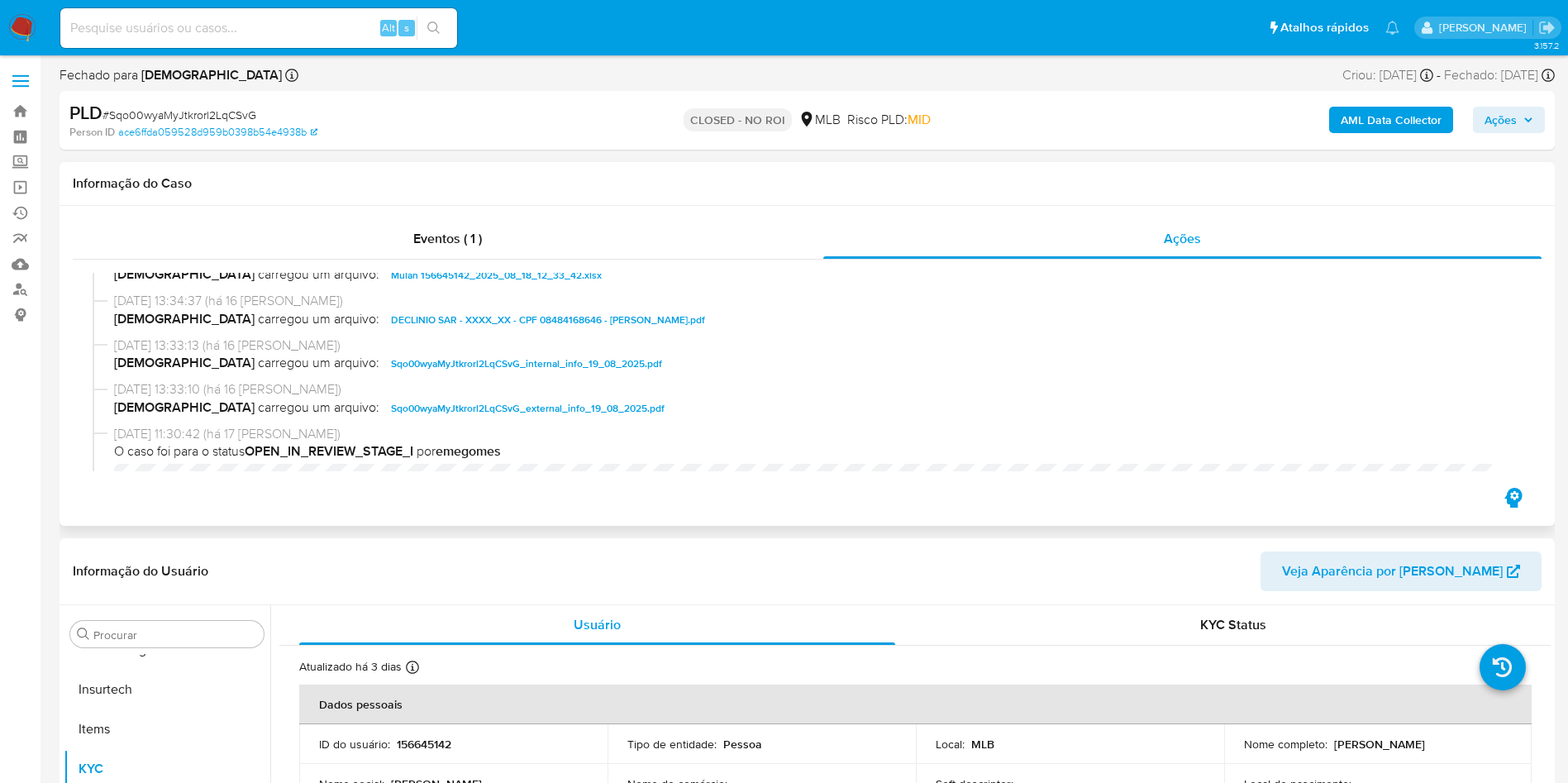
click at [439, 314] on span "DECLINIO SAR - XXXX_XX - CPF 08484168646 - GERMANO TEIXEIRA DE MIRANDA.pdf" at bounding box center [548, 320] width 314 height 20
click at [148, 718] on button "Anexos" at bounding box center [160, 714] width 194 height 40
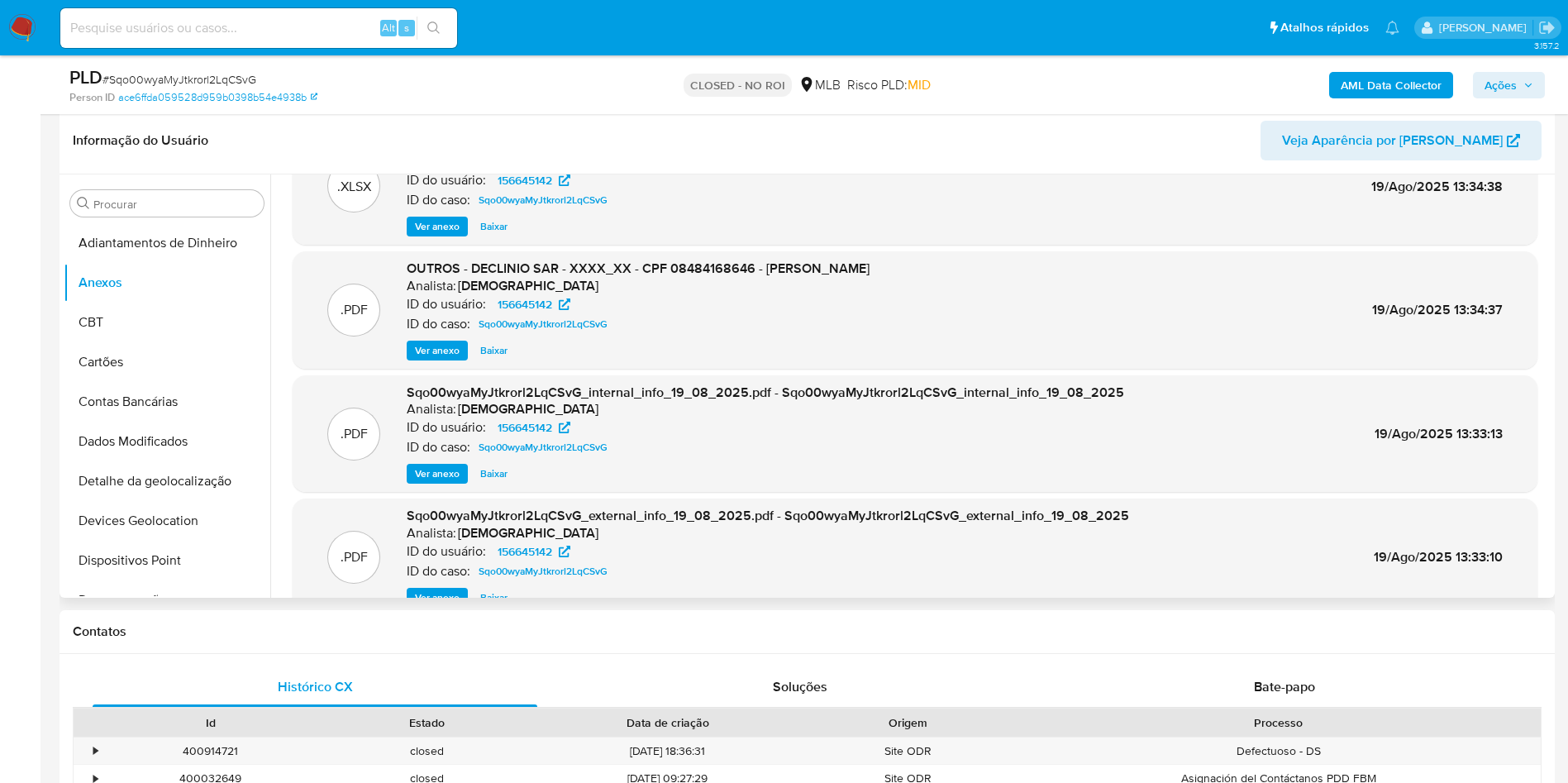
scroll to position [93, 0]
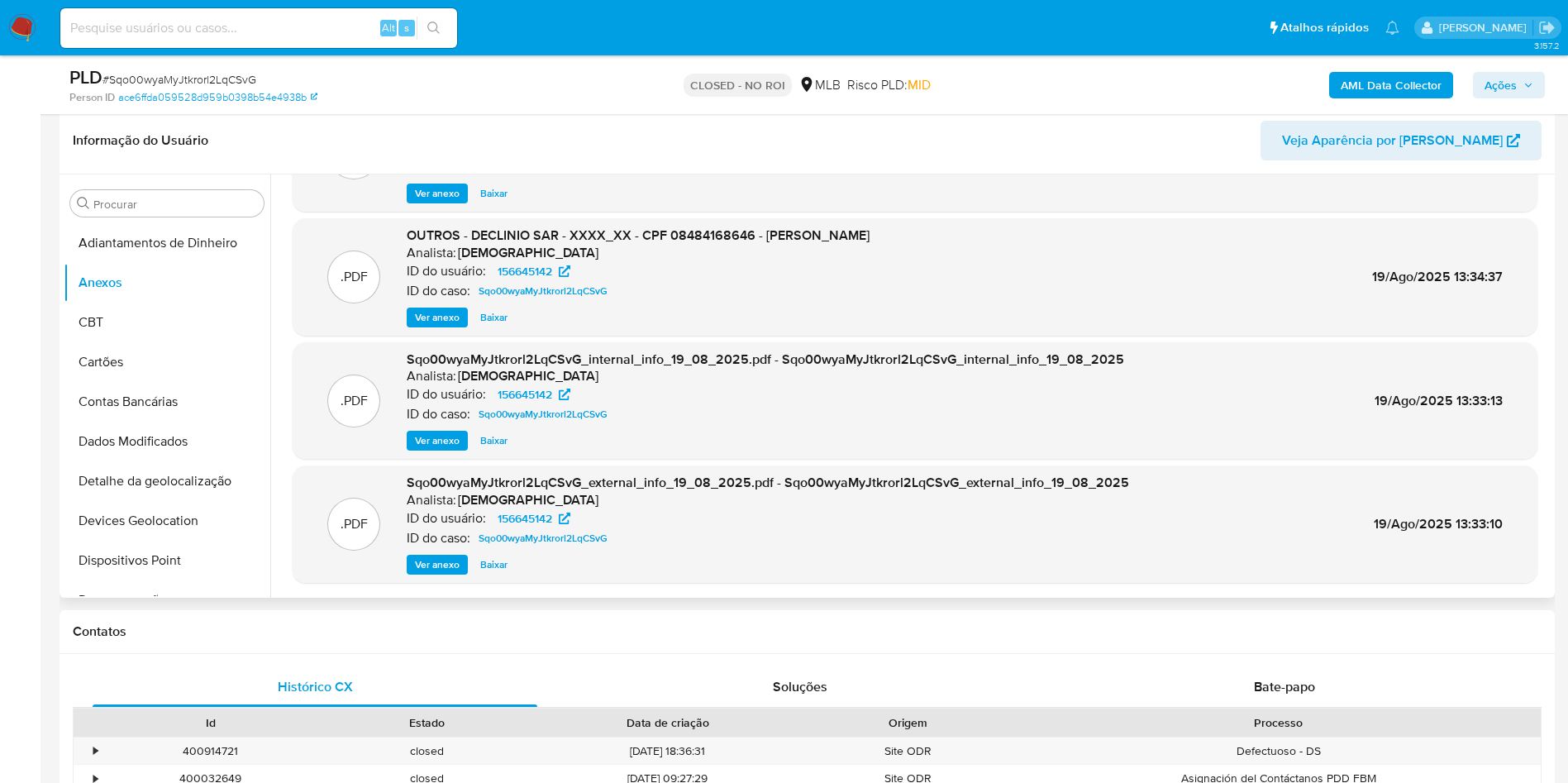
click at [444, 571] on span "Ver anexo" at bounding box center [437, 564] width 44 height 16
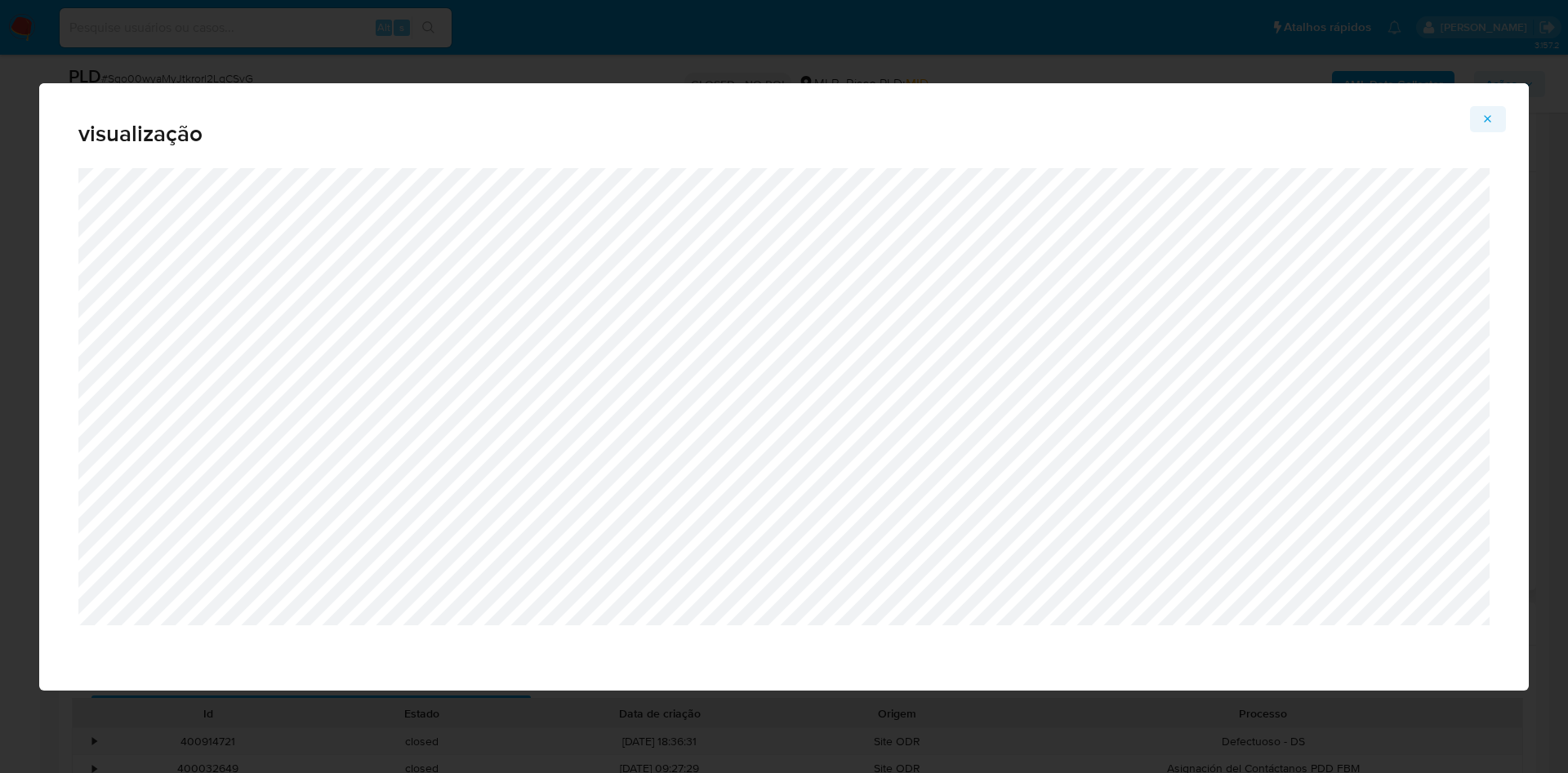
drag, startPoint x: 1493, startPoint y: 119, endPoint x: 1486, endPoint y: 121, distance: 7.3
click at [1492, 119] on icon "Attachment preview" at bounding box center [1488, 119] width 13 height 13
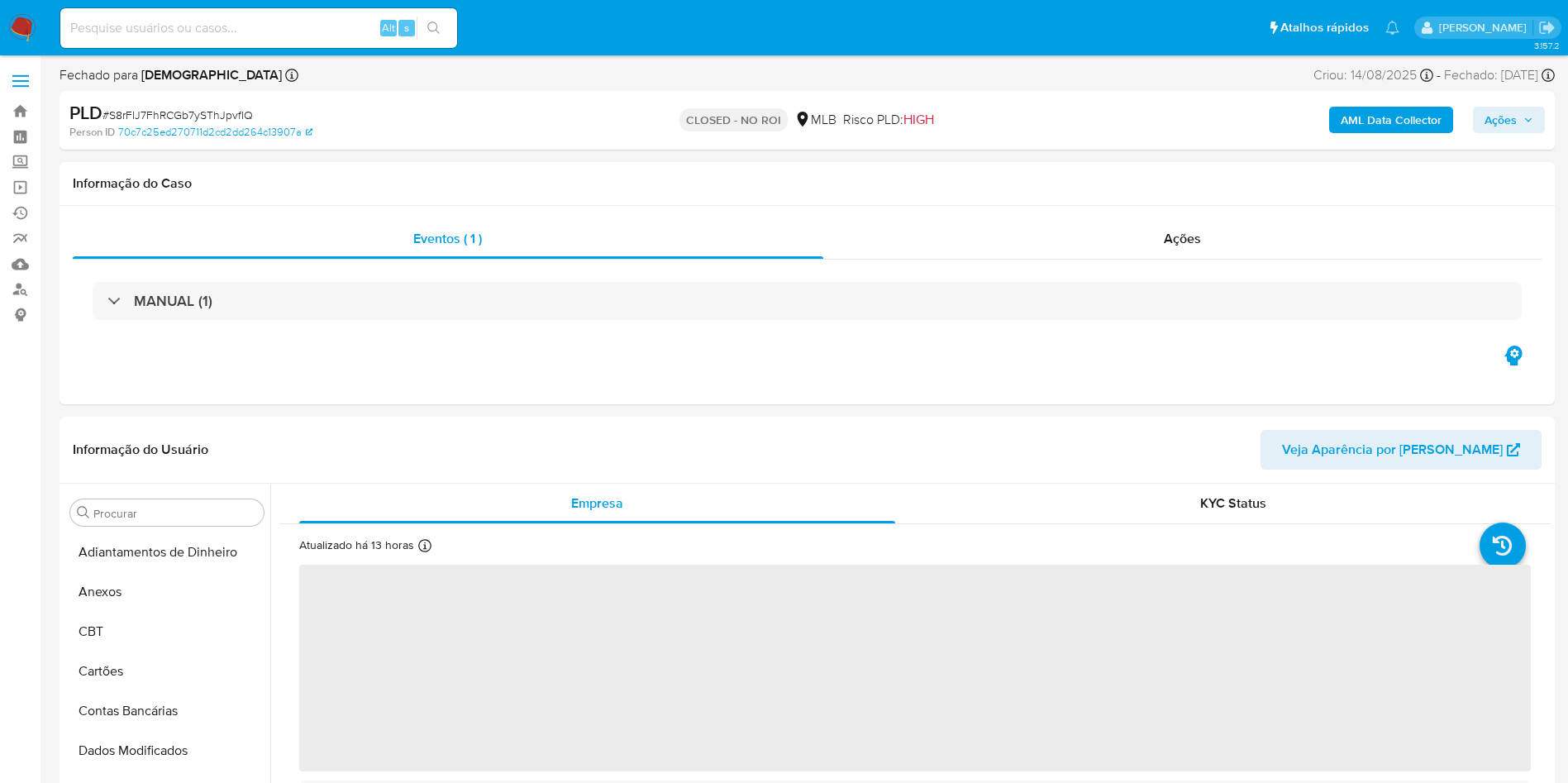
select select "10"
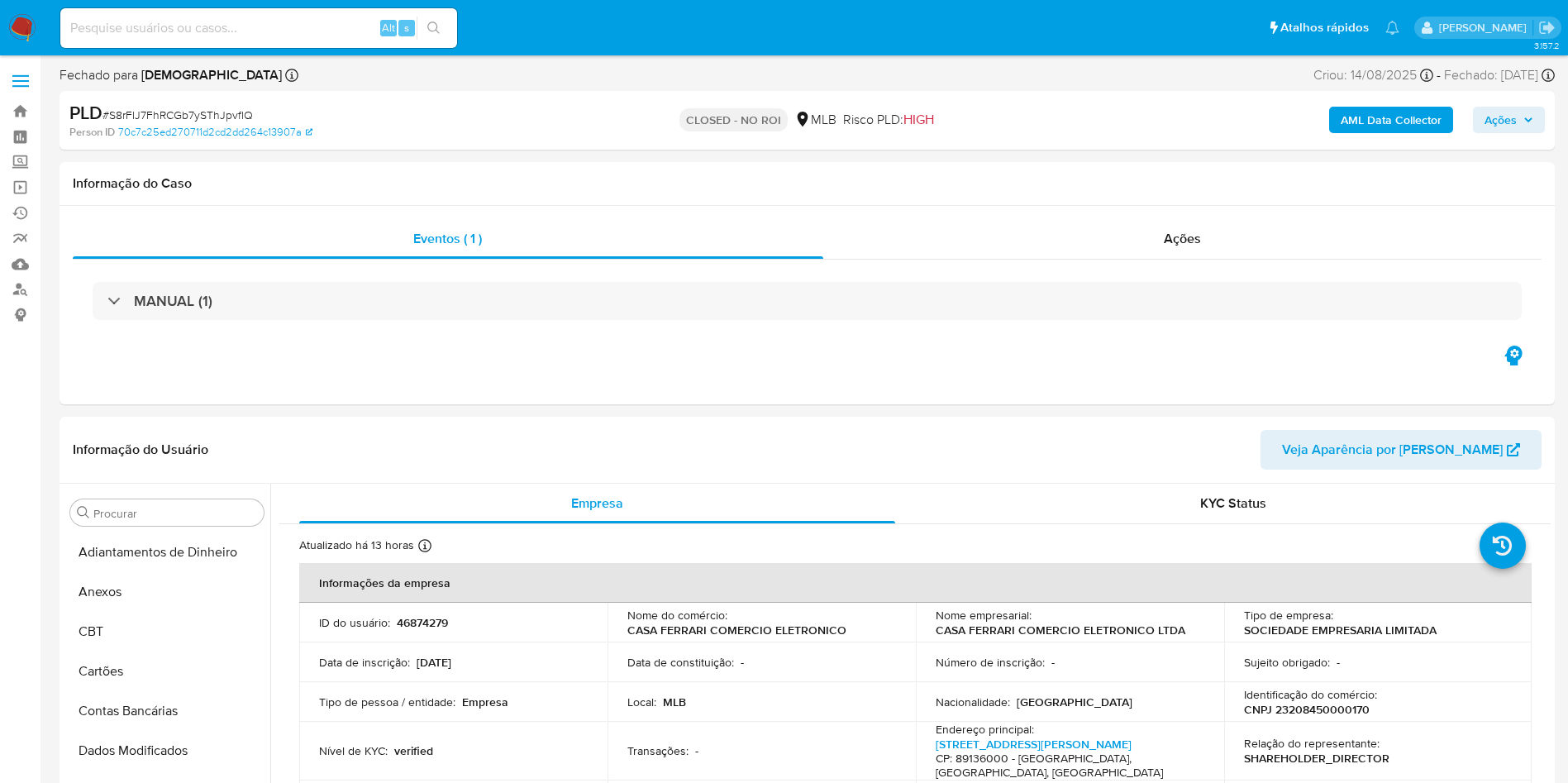
scroll to position [739, 0]
click at [1175, 222] on div "Ações" at bounding box center [1182, 239] width 719 height 40
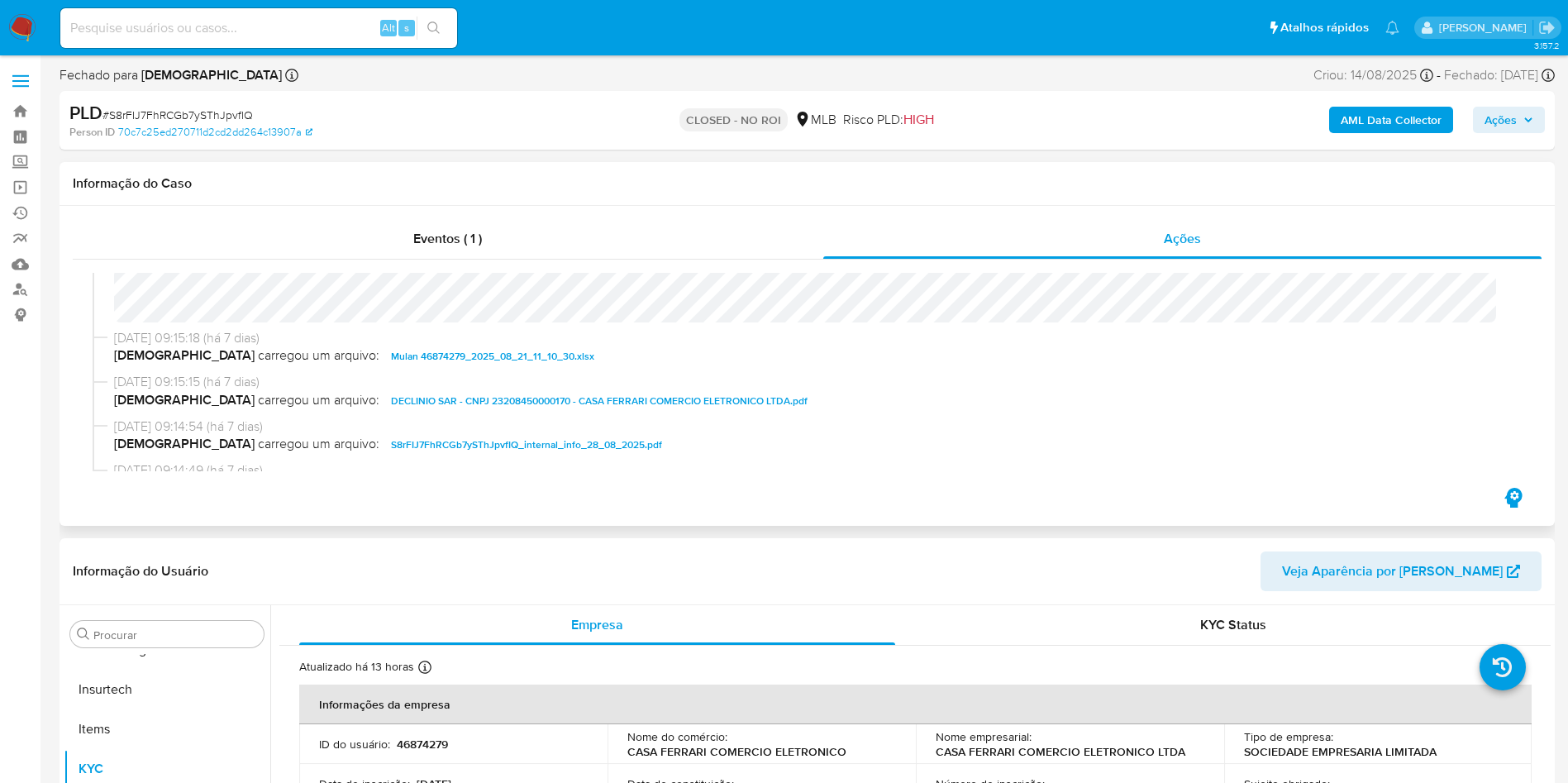
scroll to position [124, 0]
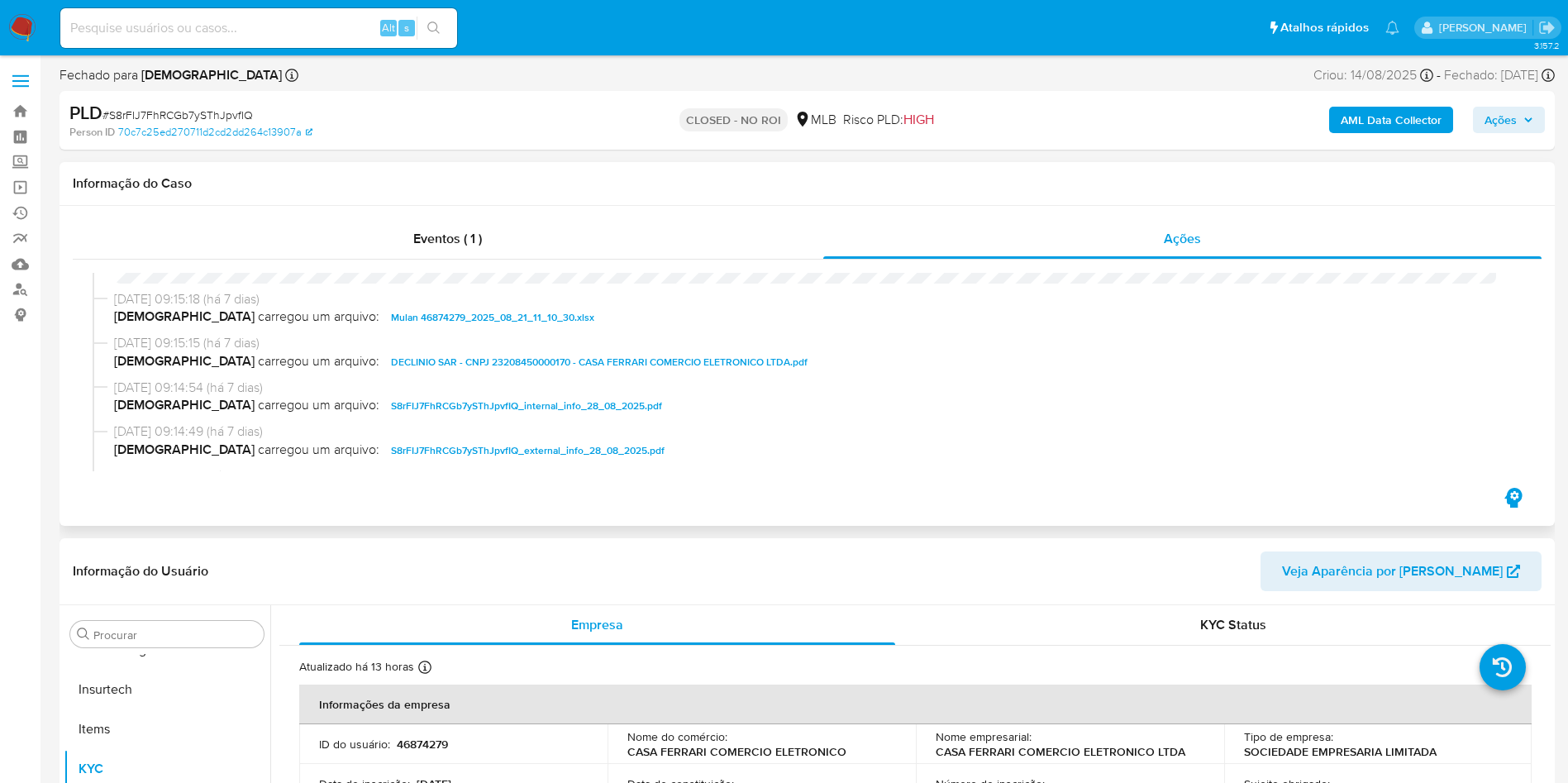
click at [415, 363] on span "DECLINIO SAR - CNPJ 23208450000170 - CASA FERRARI COMERCIO ELETRONICO LTDA.pdf" at bounding box center [599, 362] width 417 height 20
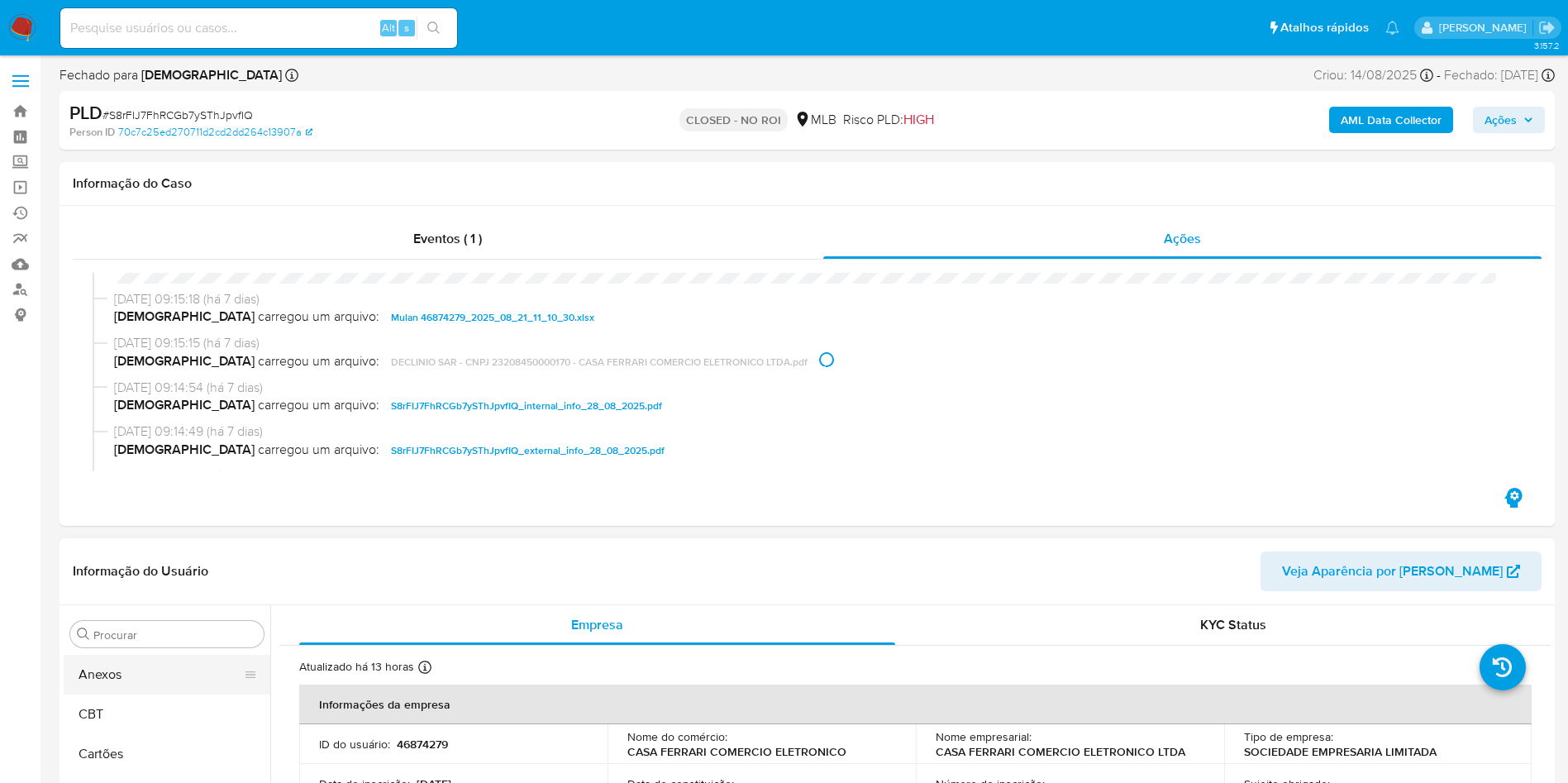
scroll to position [0, 0]
click at [180, 695] on button "Anexos" at bounding box center [160, 714] width 194 height 40
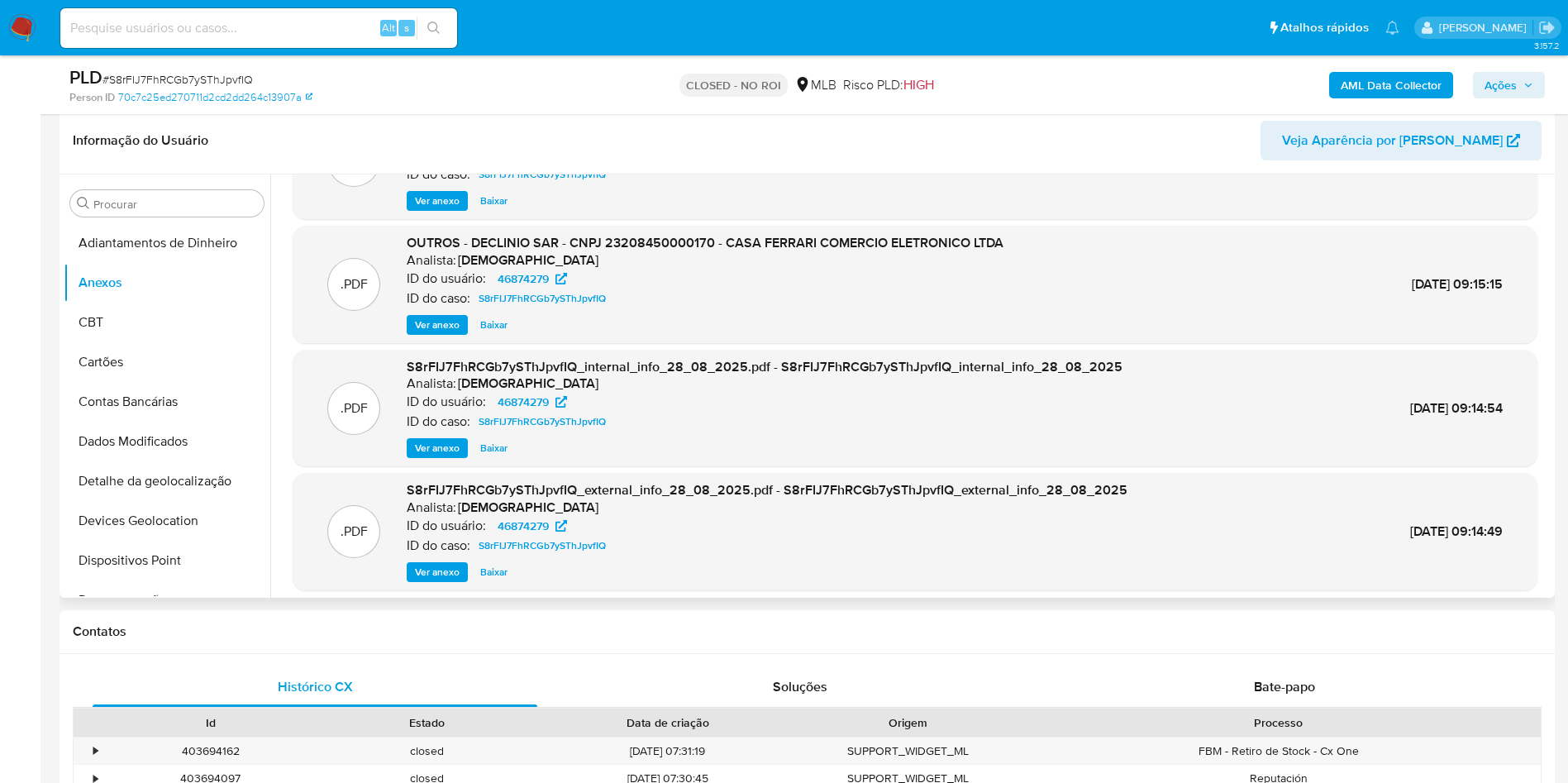
scroll to position [124, 0]
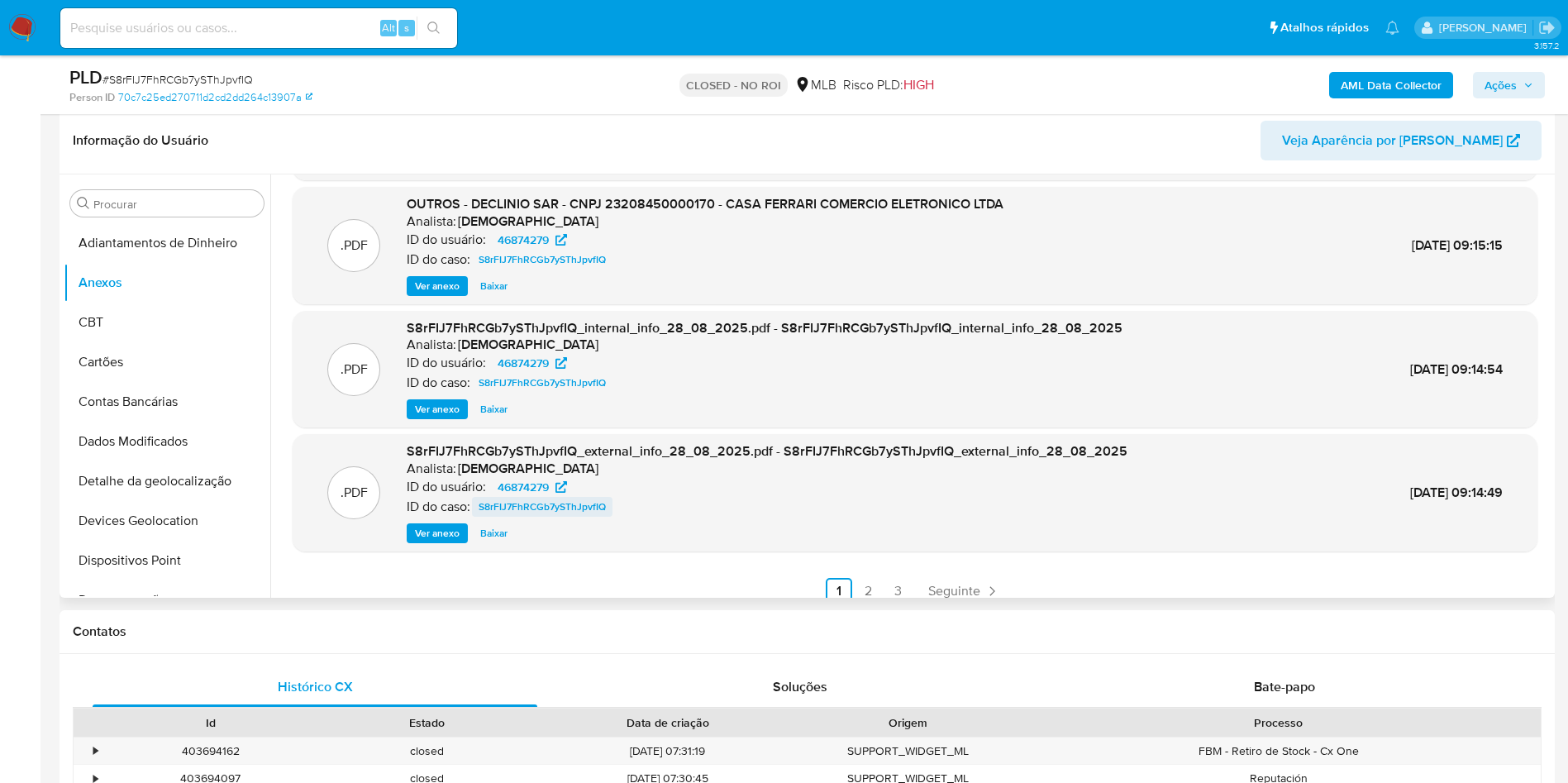
click at [477, 509] on link "S8rFIJ7FhRCGb7ySThJpvfIQ" at bounding box center [542, 507] width 141 height 20
click at [436, 533] on span "Ver anexo" at bounding box center [437, 532] width 44 height 16
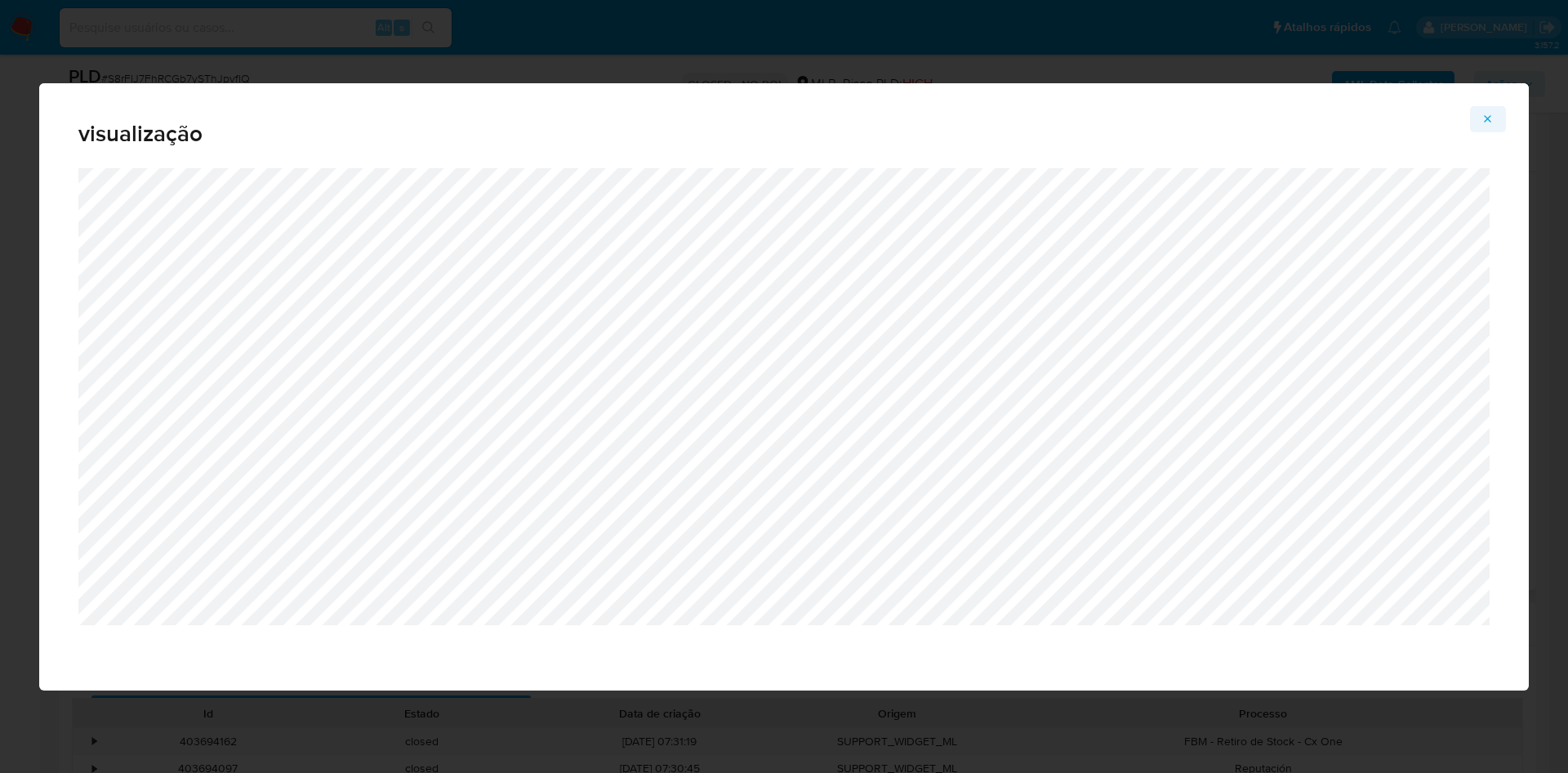
click at [1490, 119] on icon "Attachment preview" at bounding box center [1488, 119] width 13 height 13
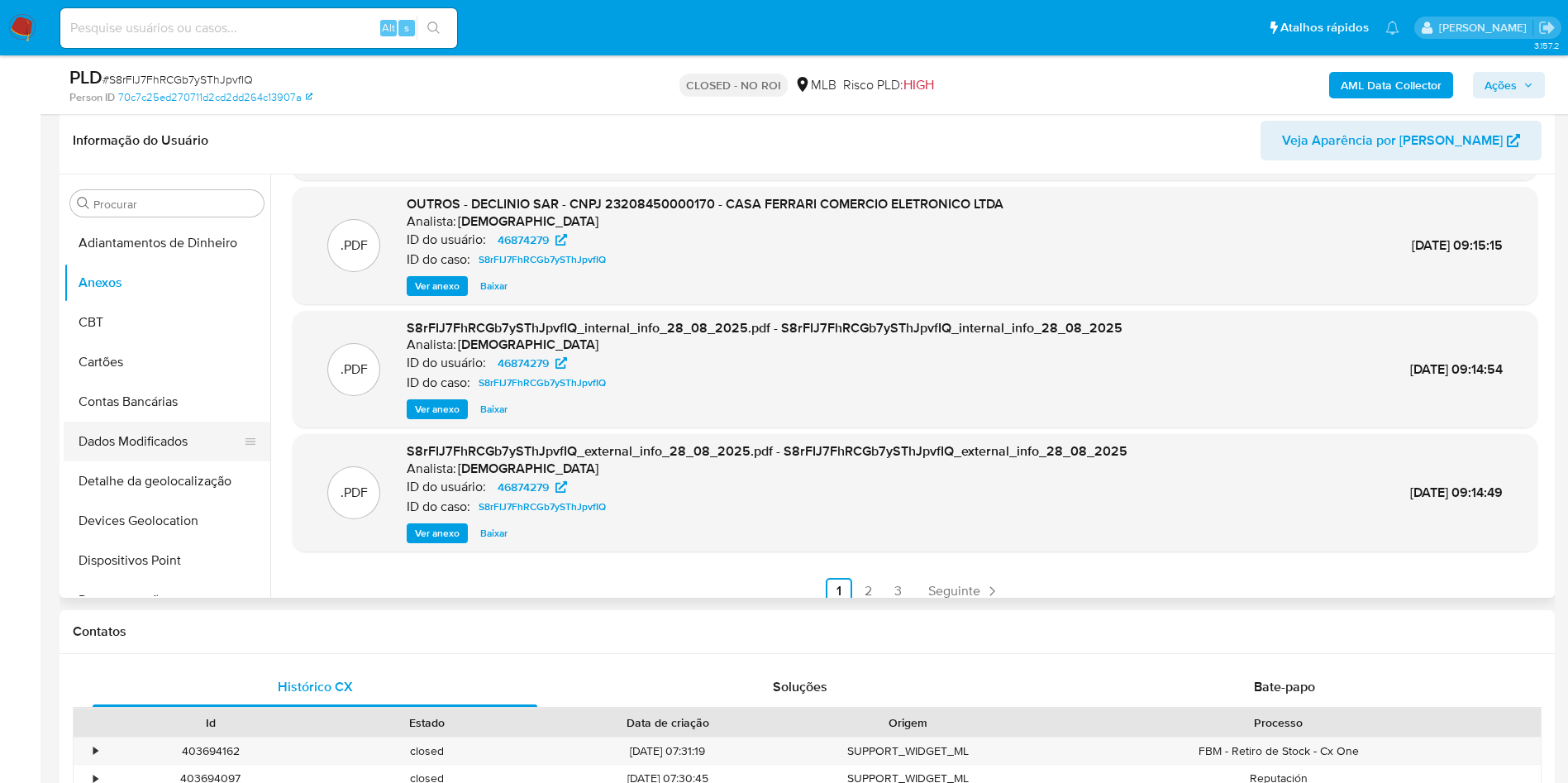
scroll to position [248, 0]
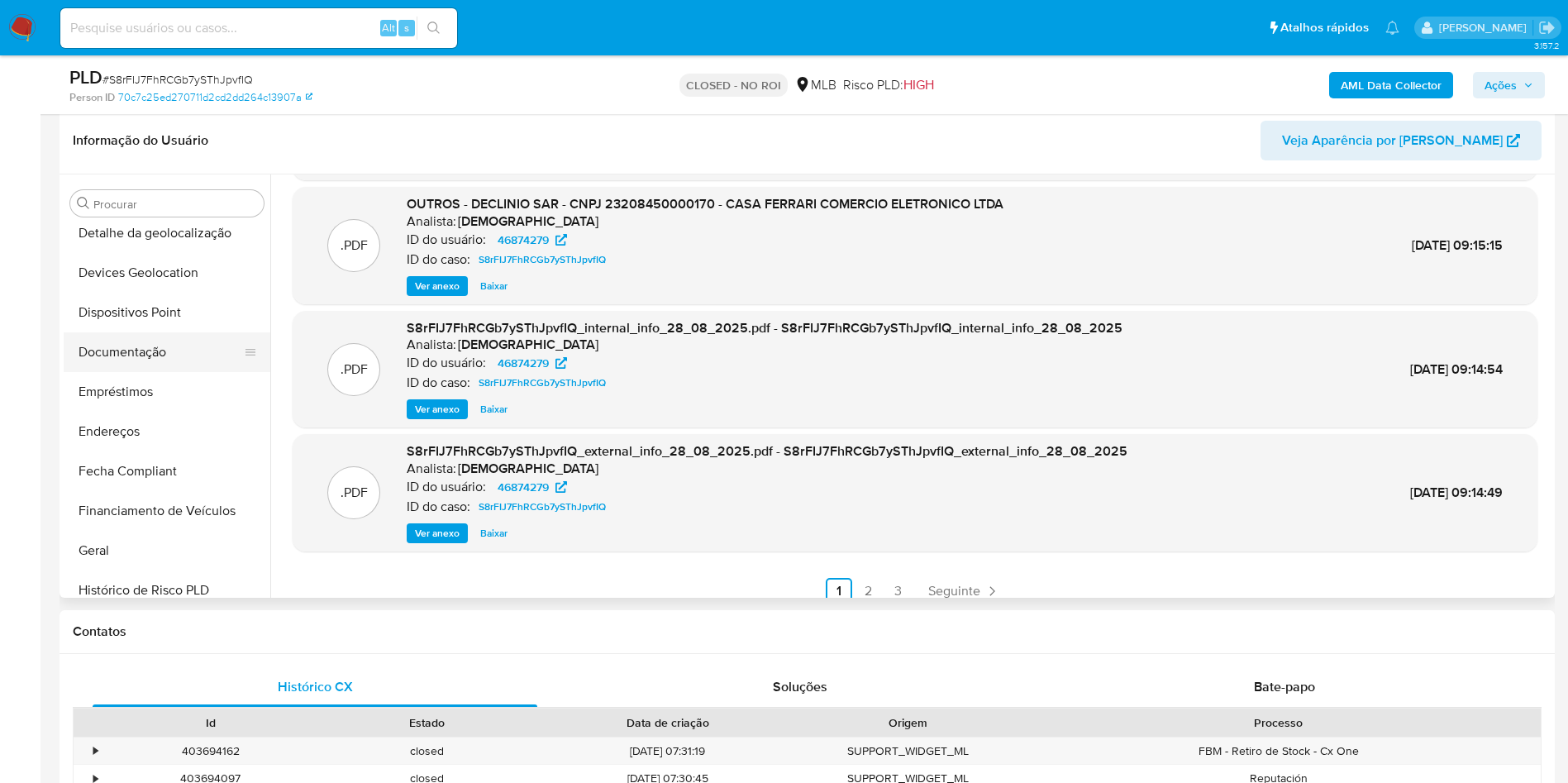
click at [147, 360] on button "Documentação" at bounding box center [160, 353] width 194 height 40
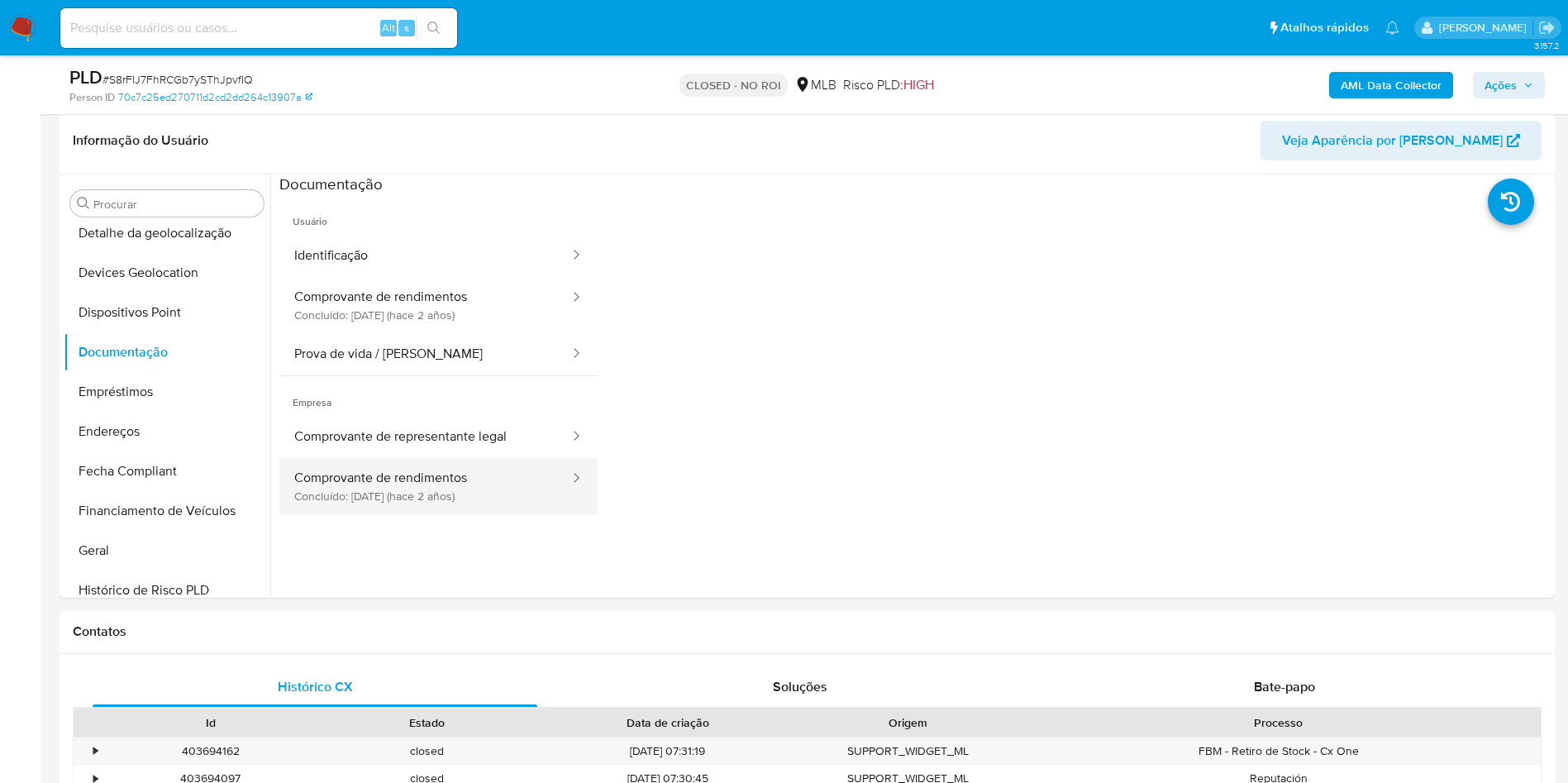
click at [471, 468] on button "Comprovante de rendimentos Concluído: 14/04/2023 (hace 2 años)" at bounding box center [425, 485] width 292 height 56
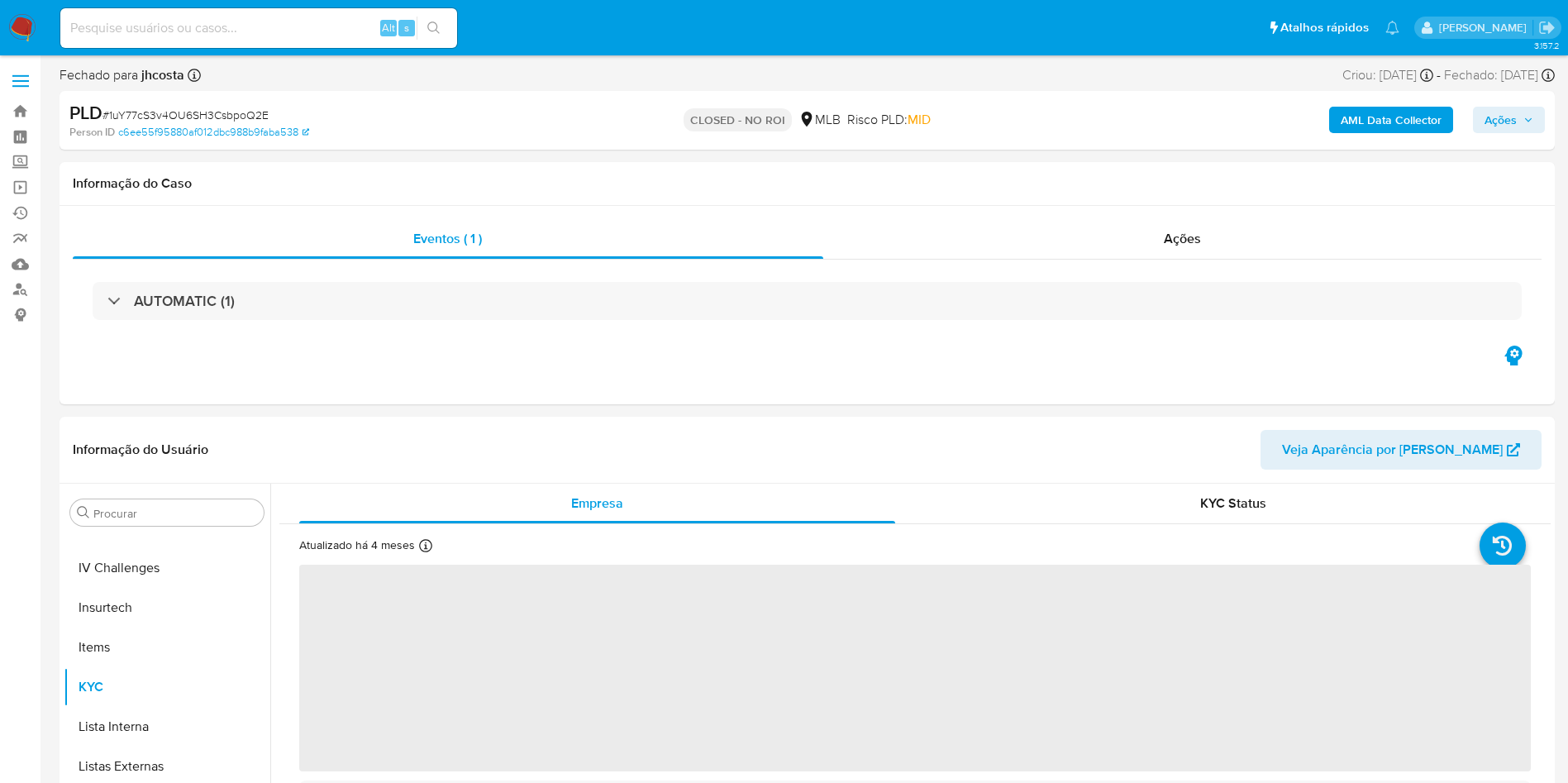
scroll to position [739, 0]
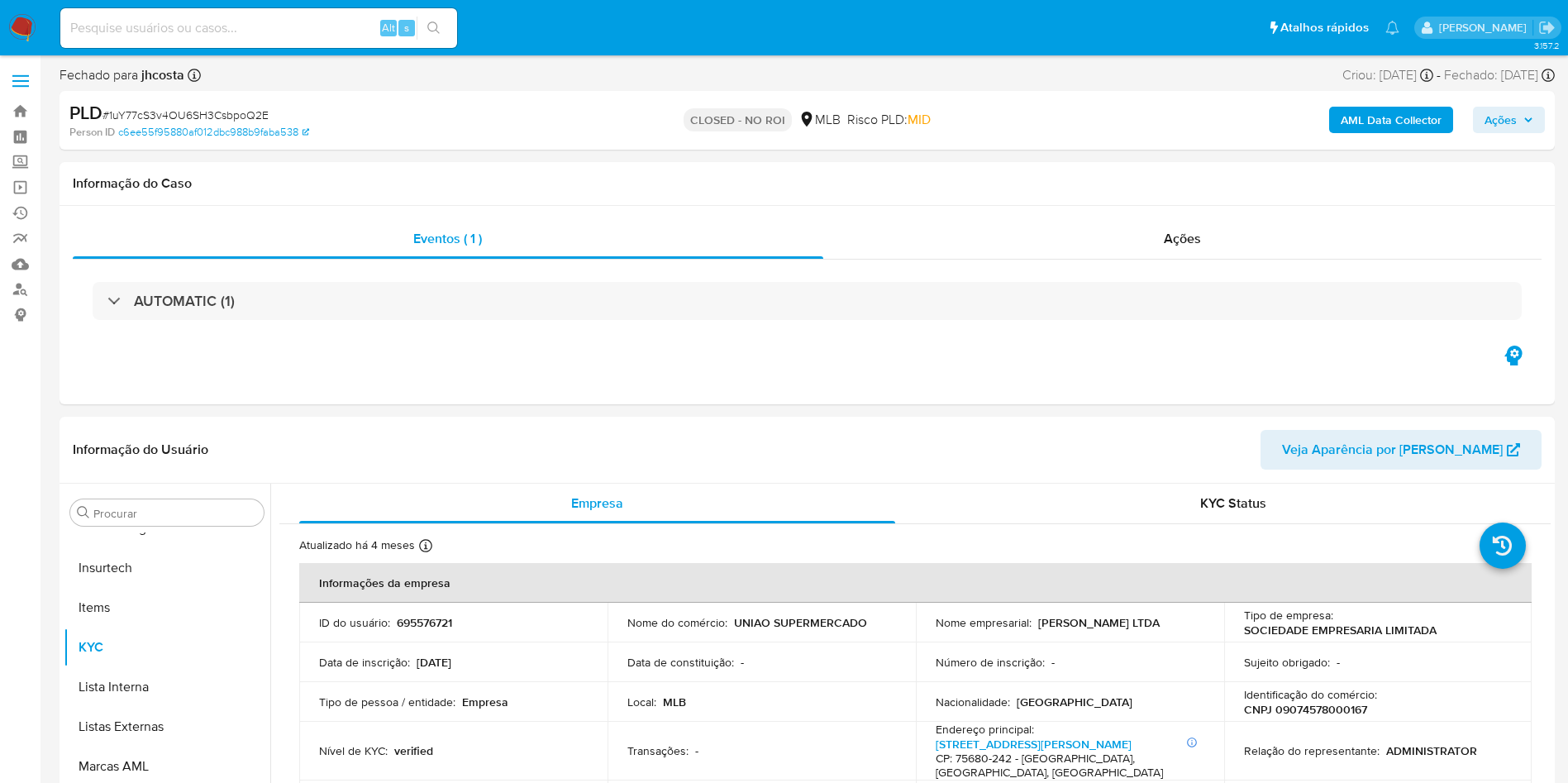
select select "10"
click at [1258, 274] on div "AUTOMATIC (1)" at bounding box center [807, 301] width 1469 height 82
click at [1230, 240] on div "Ações" at bounding box center [1182, 239] width 719 height 40
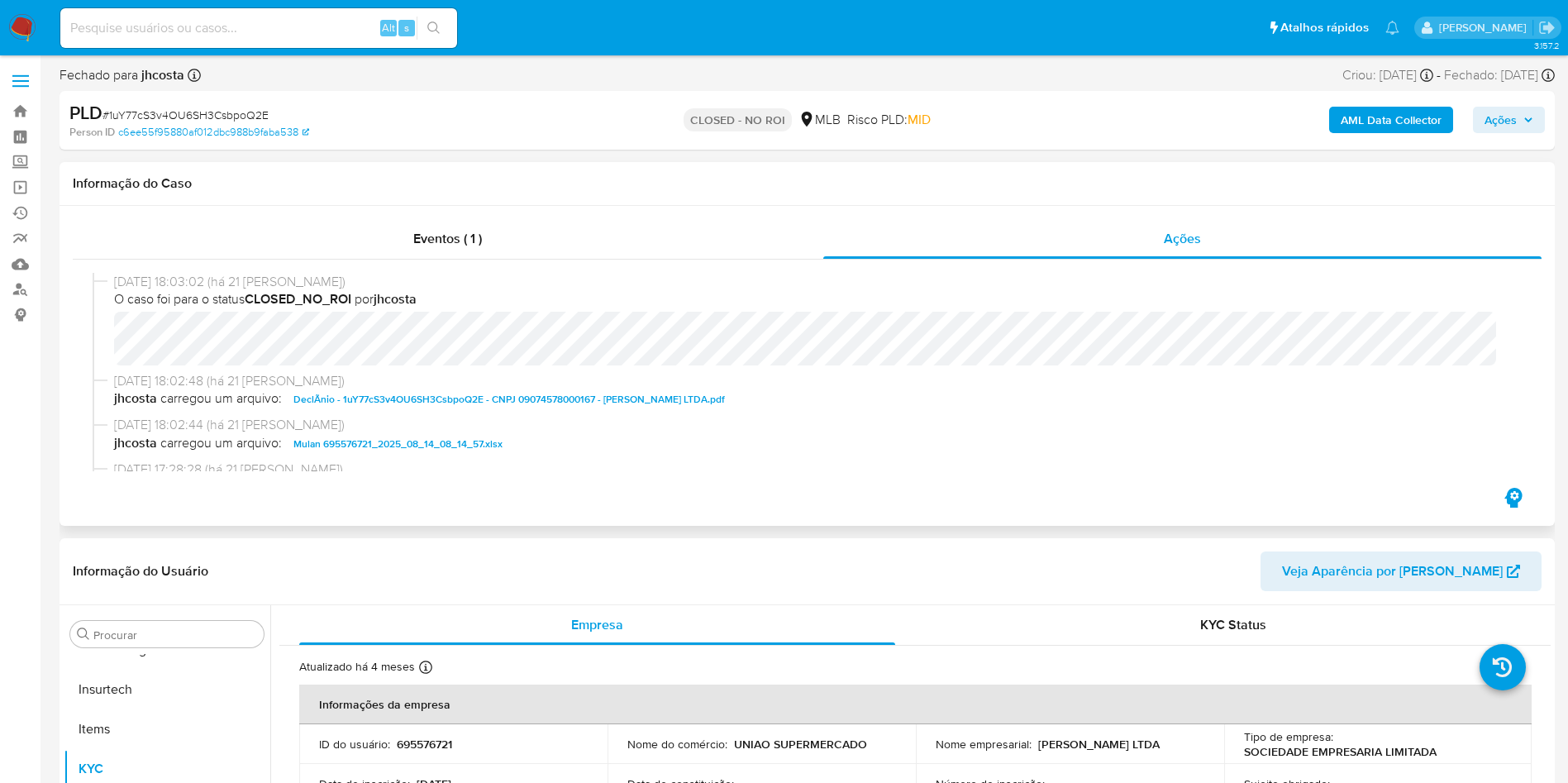
click at [532, 398] on span "DeclÃ­nio - 1uY77cS3v4OU6SH3CsbpoQ2E - CNPJ 09074578000167 - L. G. MARTINS DE S…" at bounding box center [508, 399] width 431 height 20
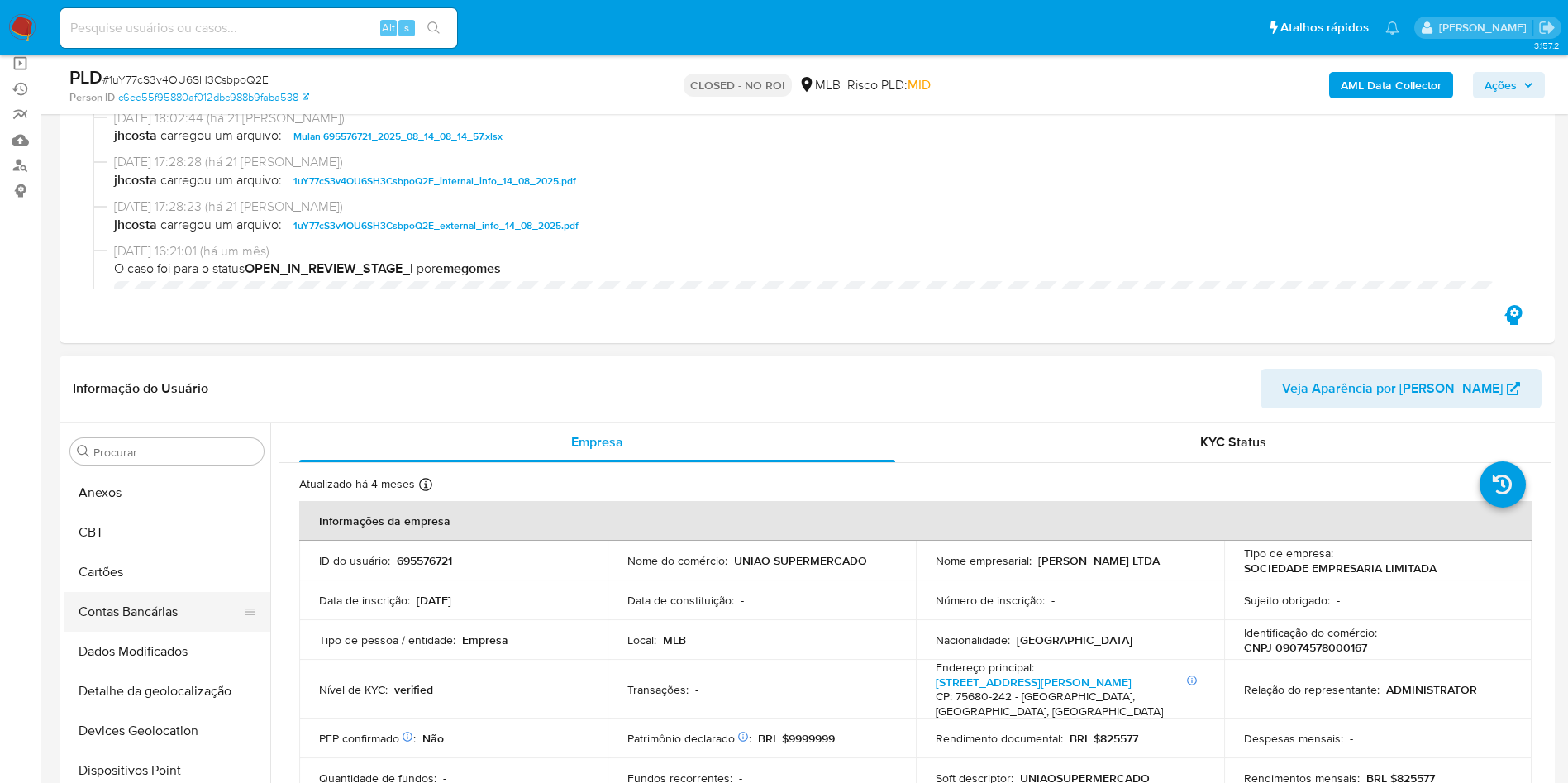
scroll to position [0, 0]
click at [124, 524] on button "Anexos" at bounding box center [160, 531] width 194 height 40
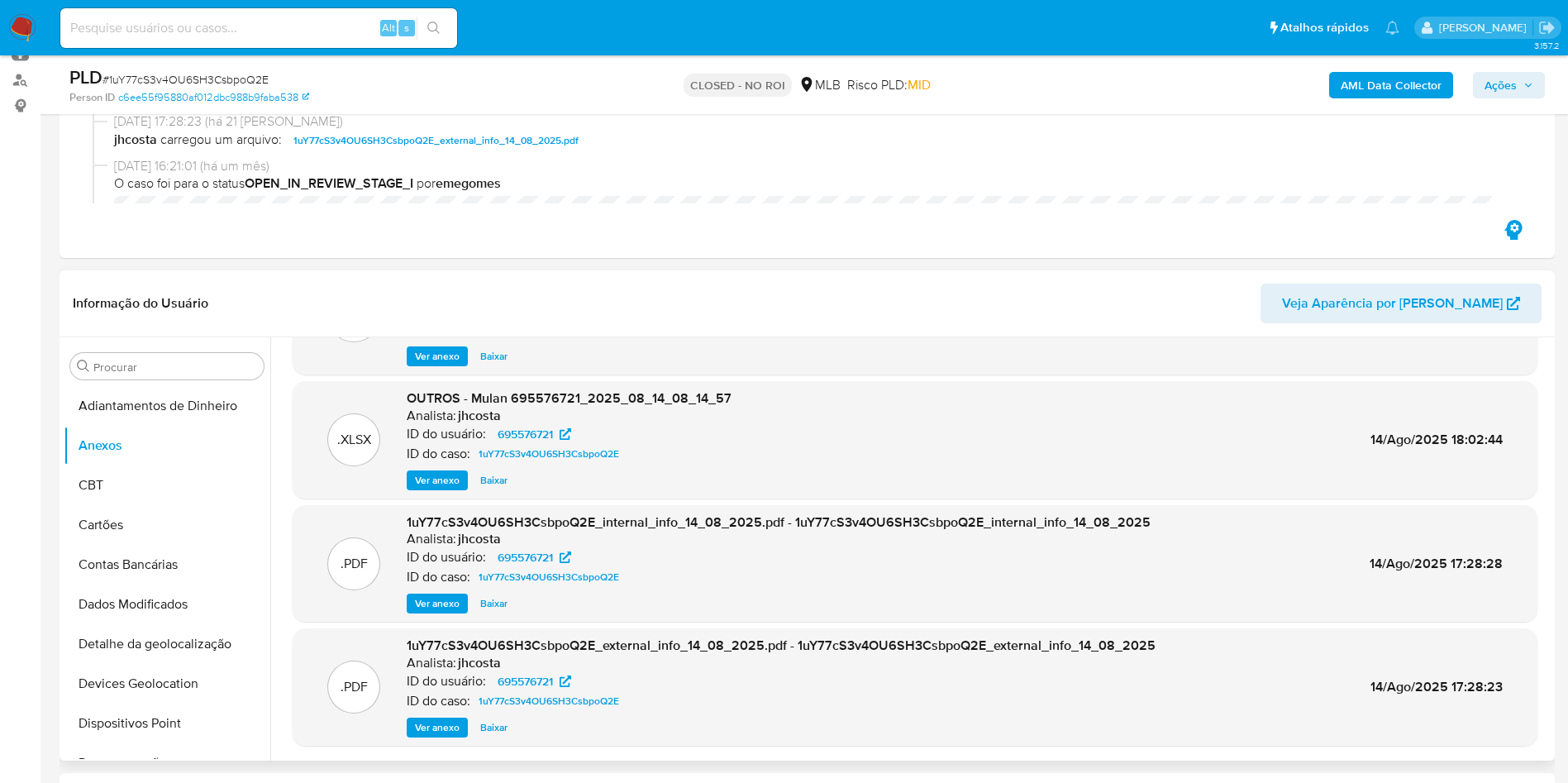
scroll to position [248, 0]
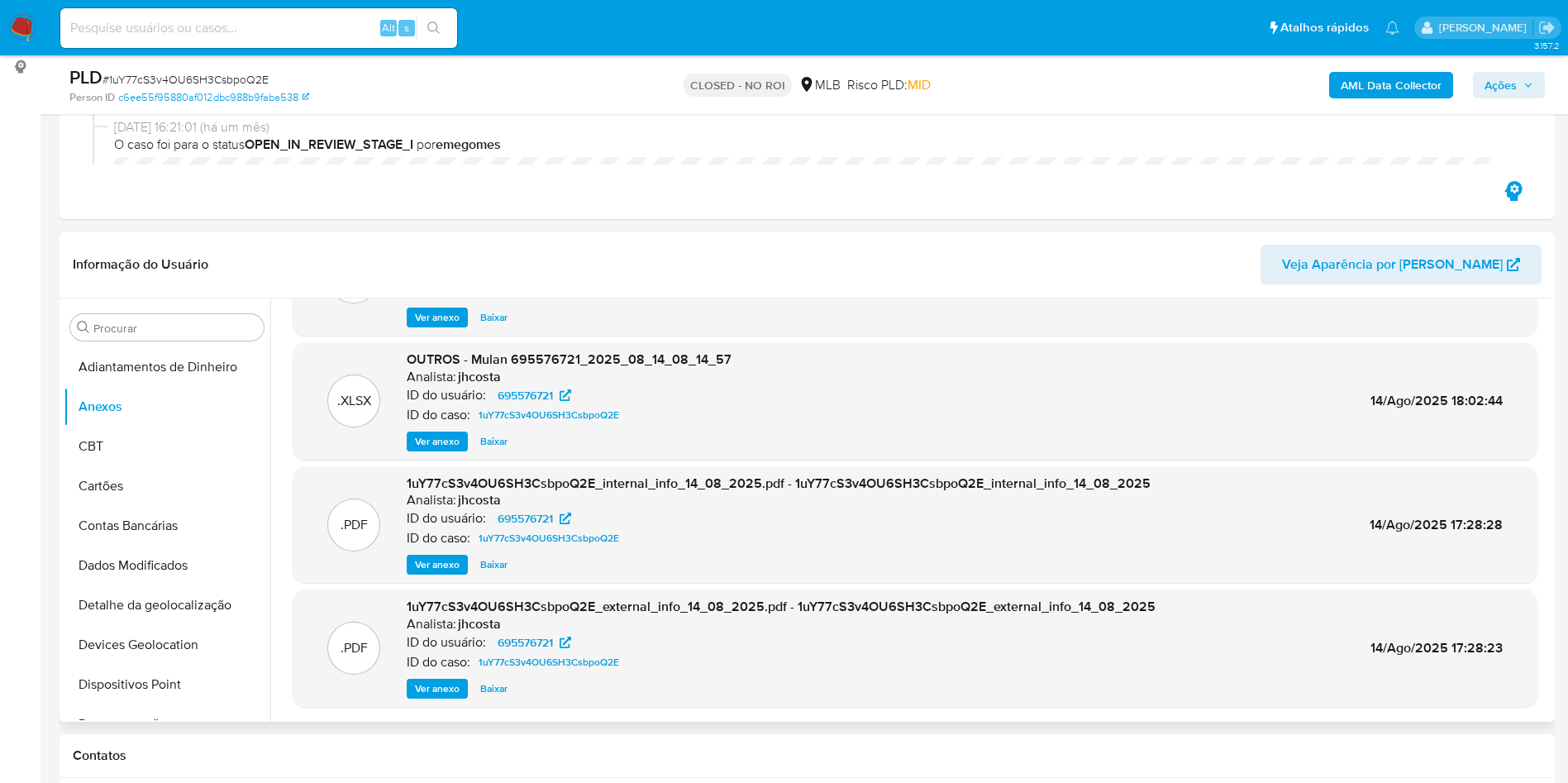
click at [440, 688] on span "Ver anexo" at bounding box center [437, 688] width 44 height 16
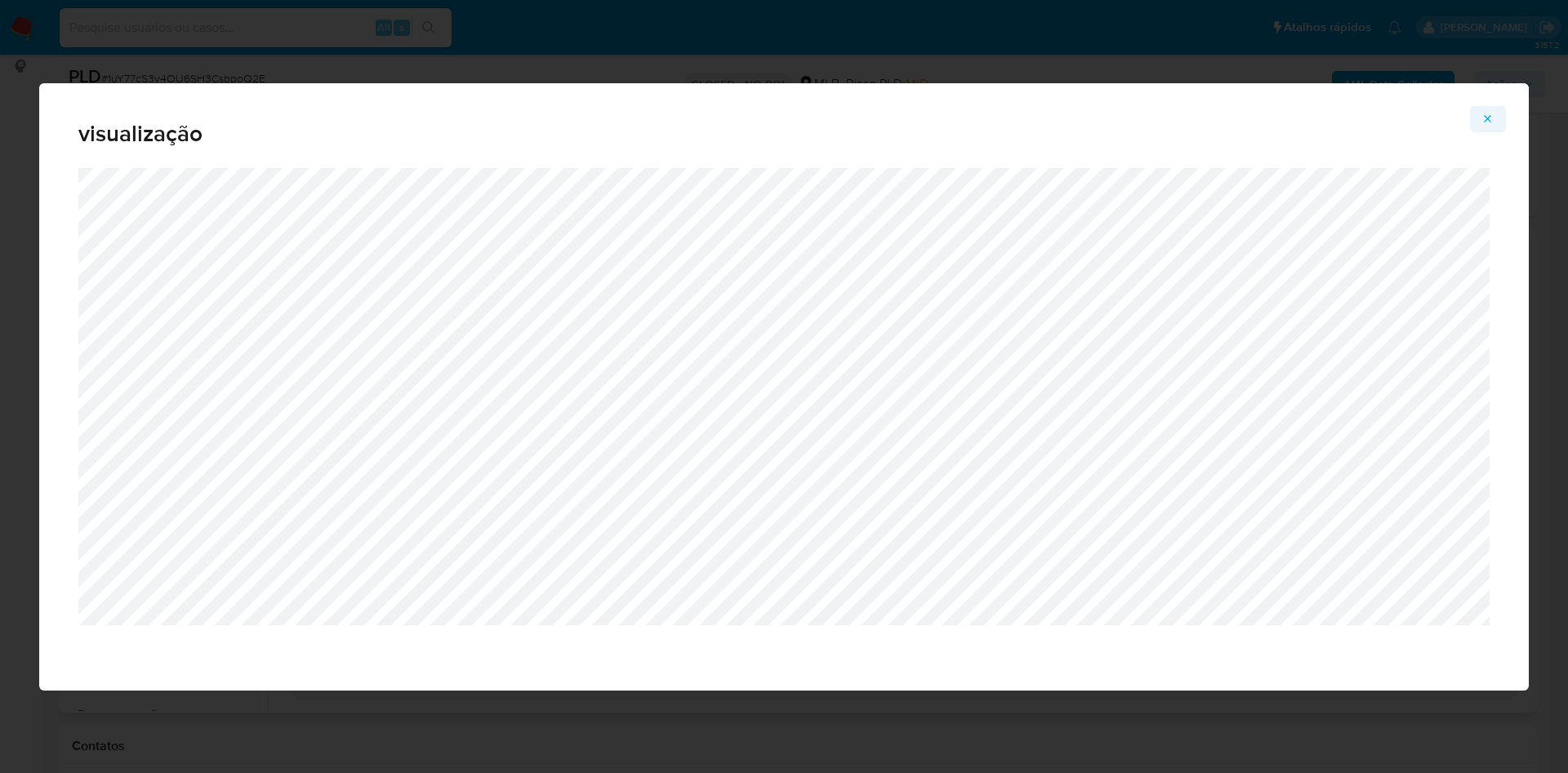
click at [1482, 125] on span "Attachment preview" at bounding box center [1488, 119] width 13 height 22
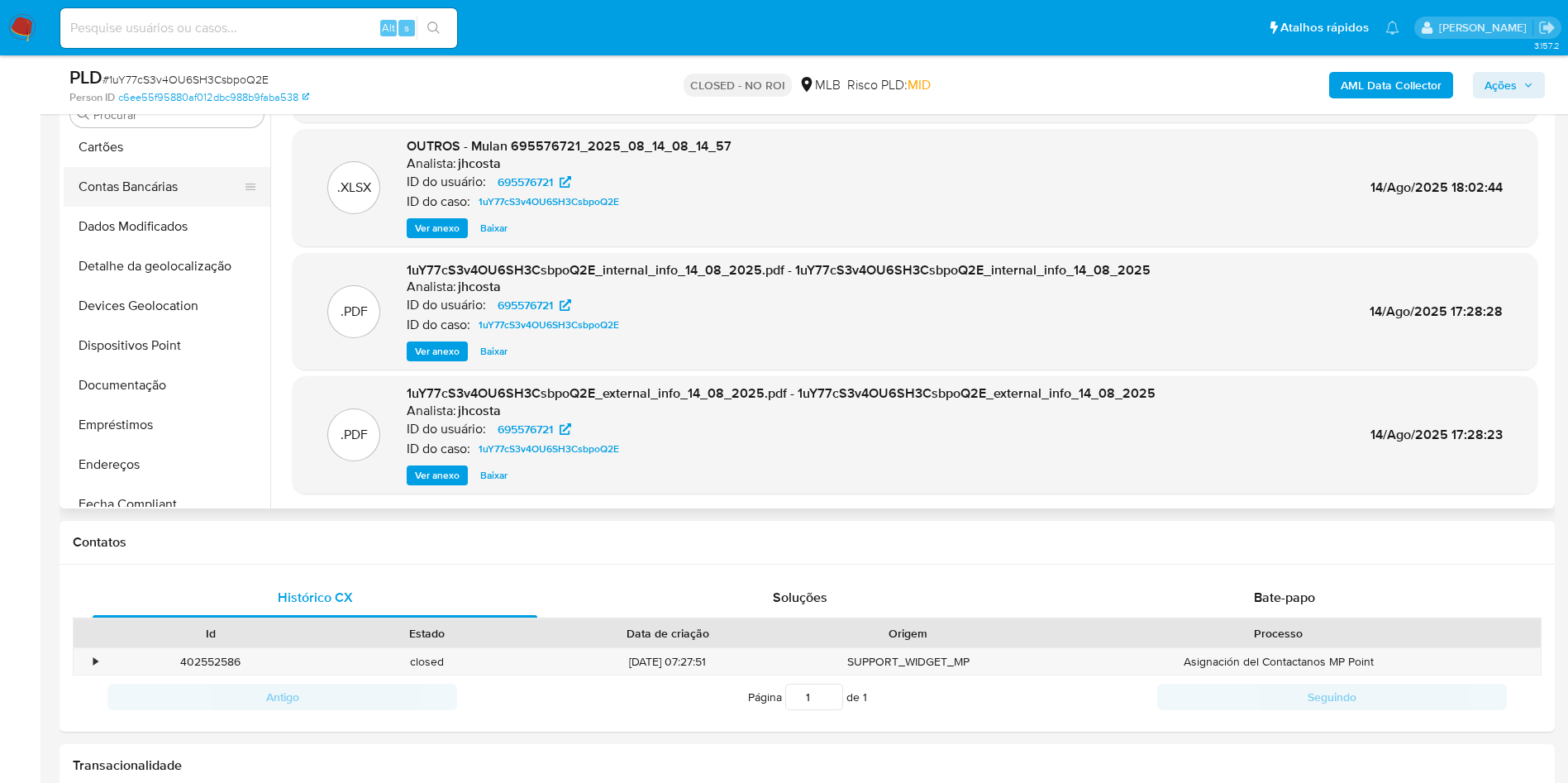
scroll to position [193, 0]
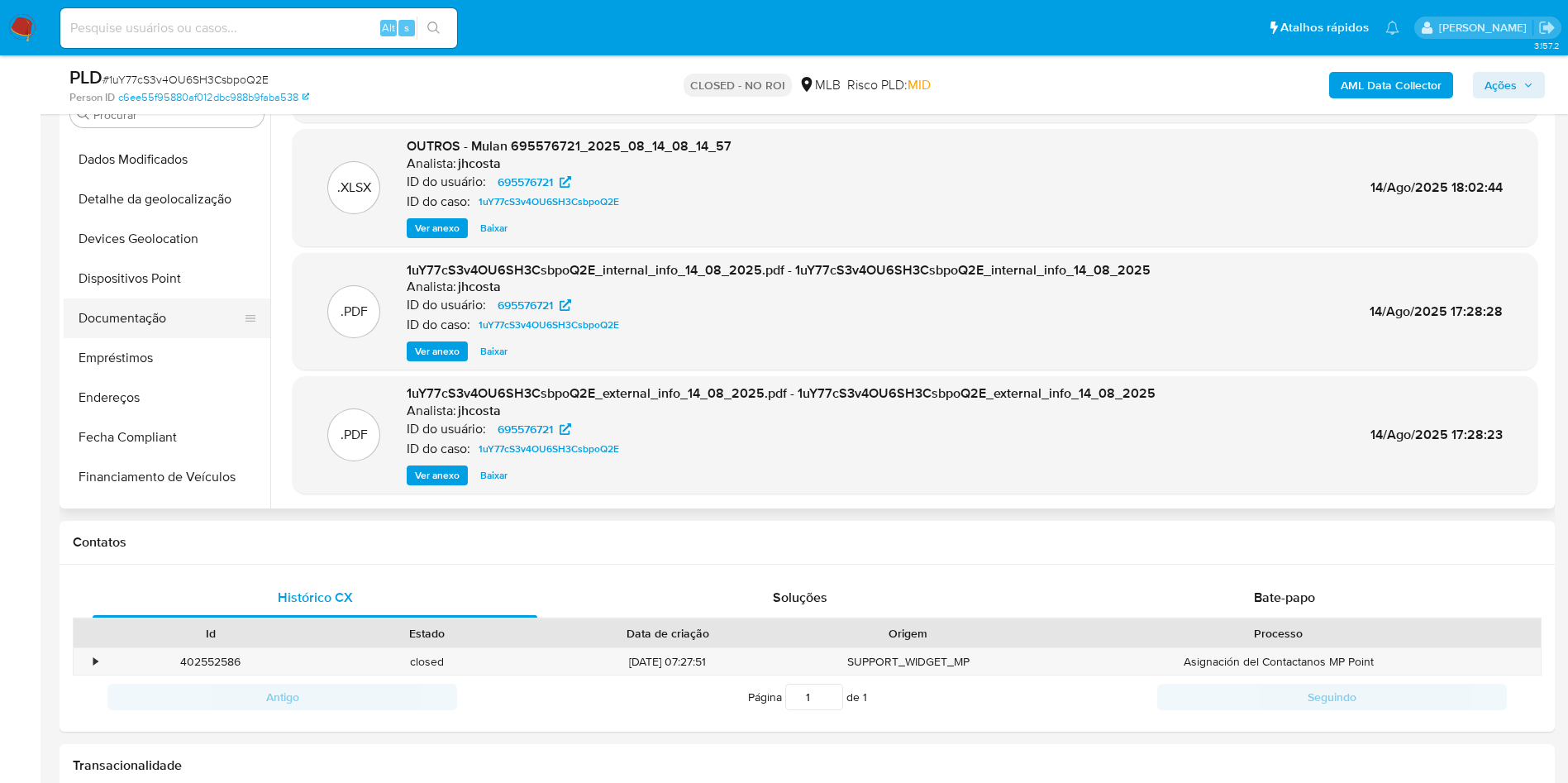
click at [132, 315] on button "Documentação" at bounding box center [160, 319] width 194 height 40
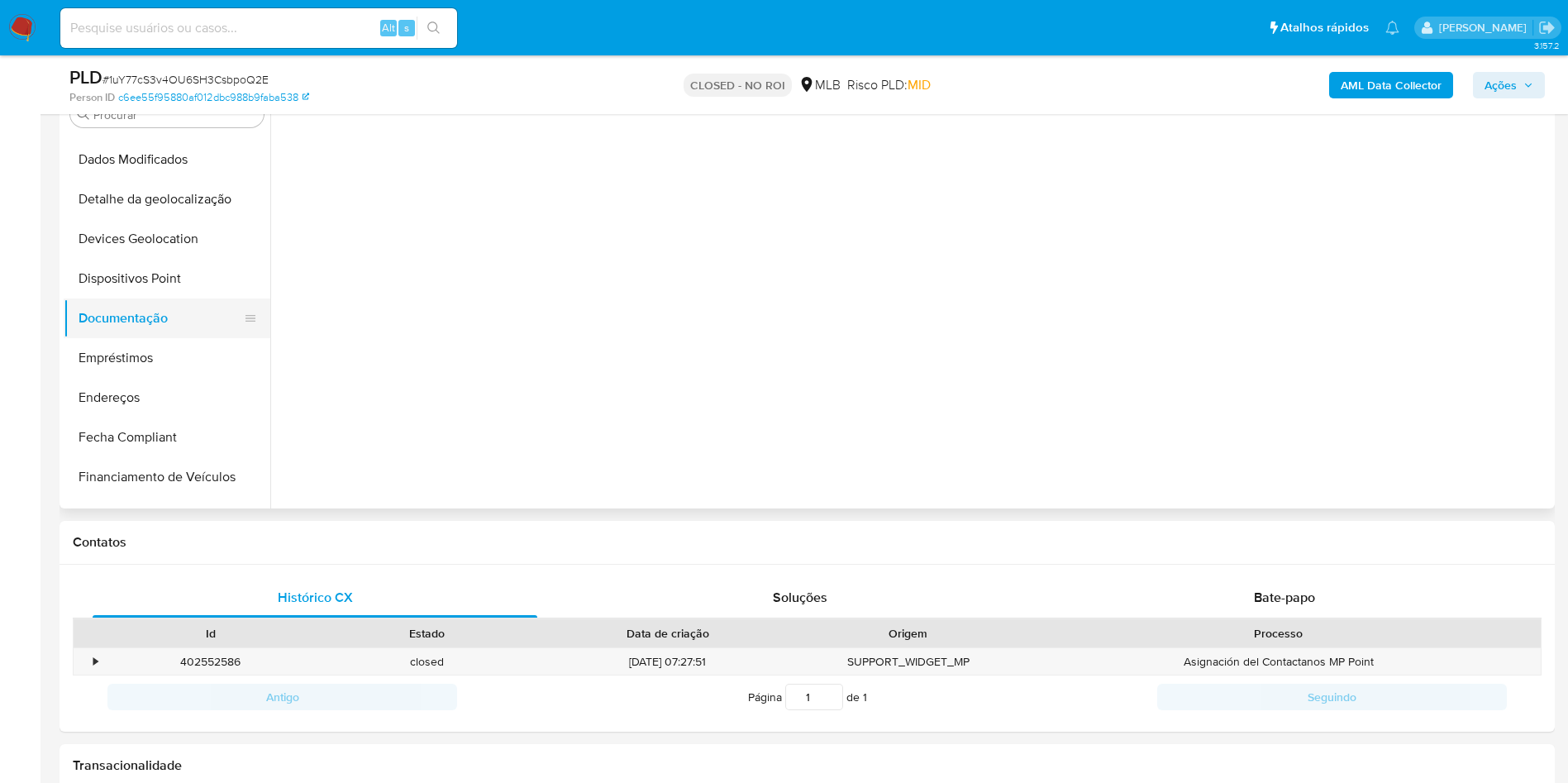
scroll to position [0, 0]
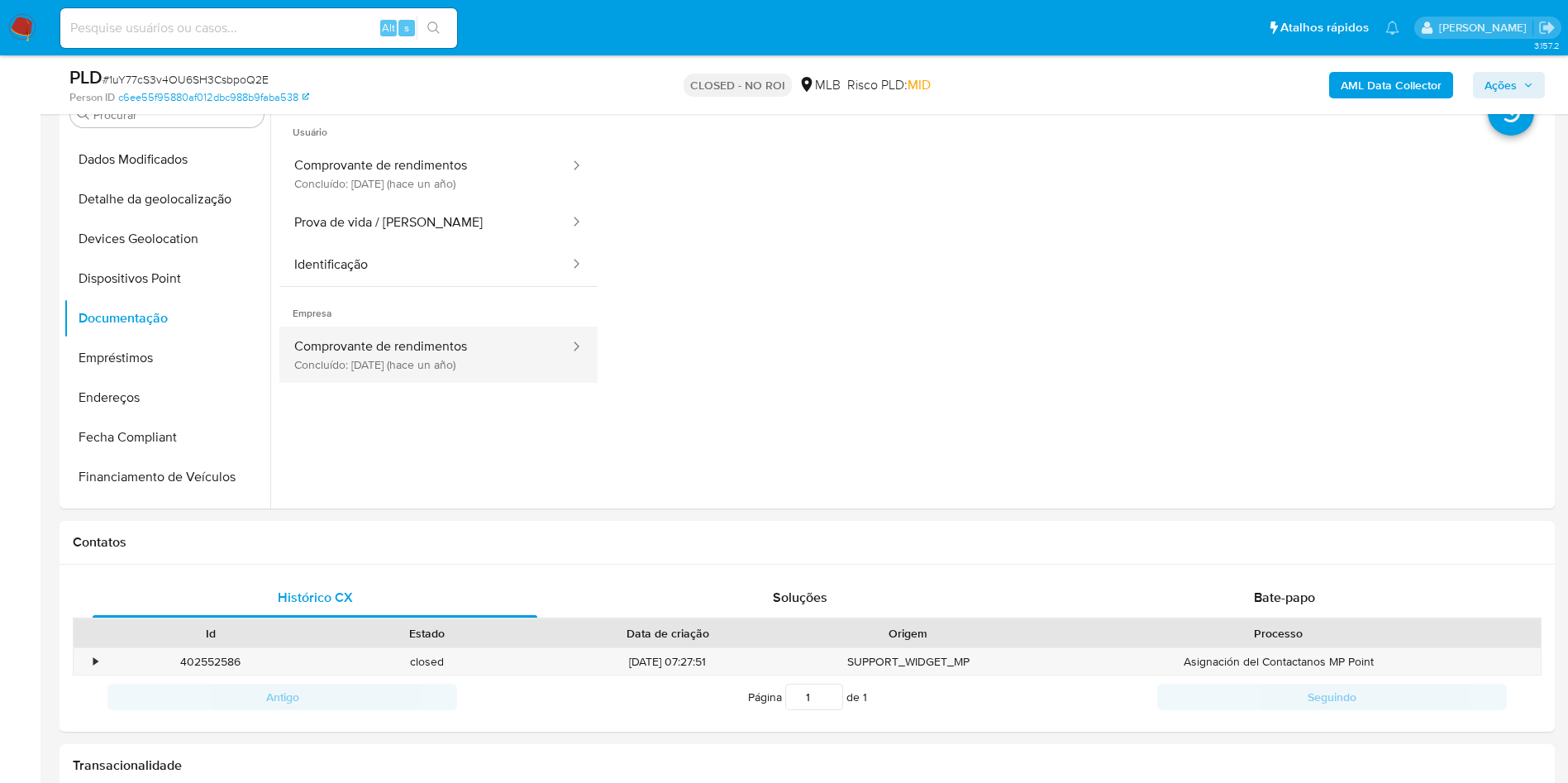
click at [477, 339] on button "Comprovante de rendimentos Concluído: 03/07/2024 (hace un año)" at bounding box center [425, 354] width 292 height 56
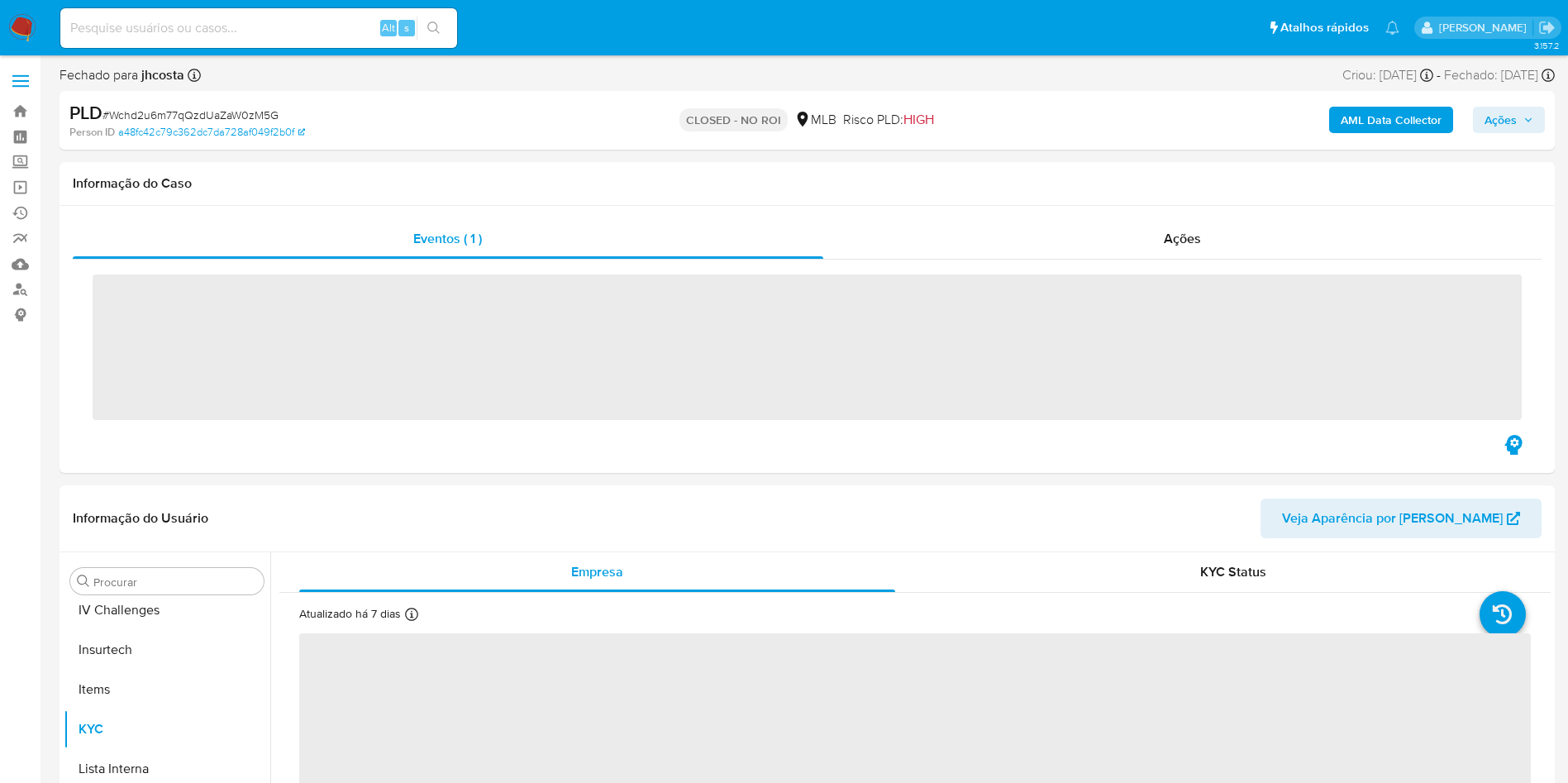
scroll to position [739, 0]
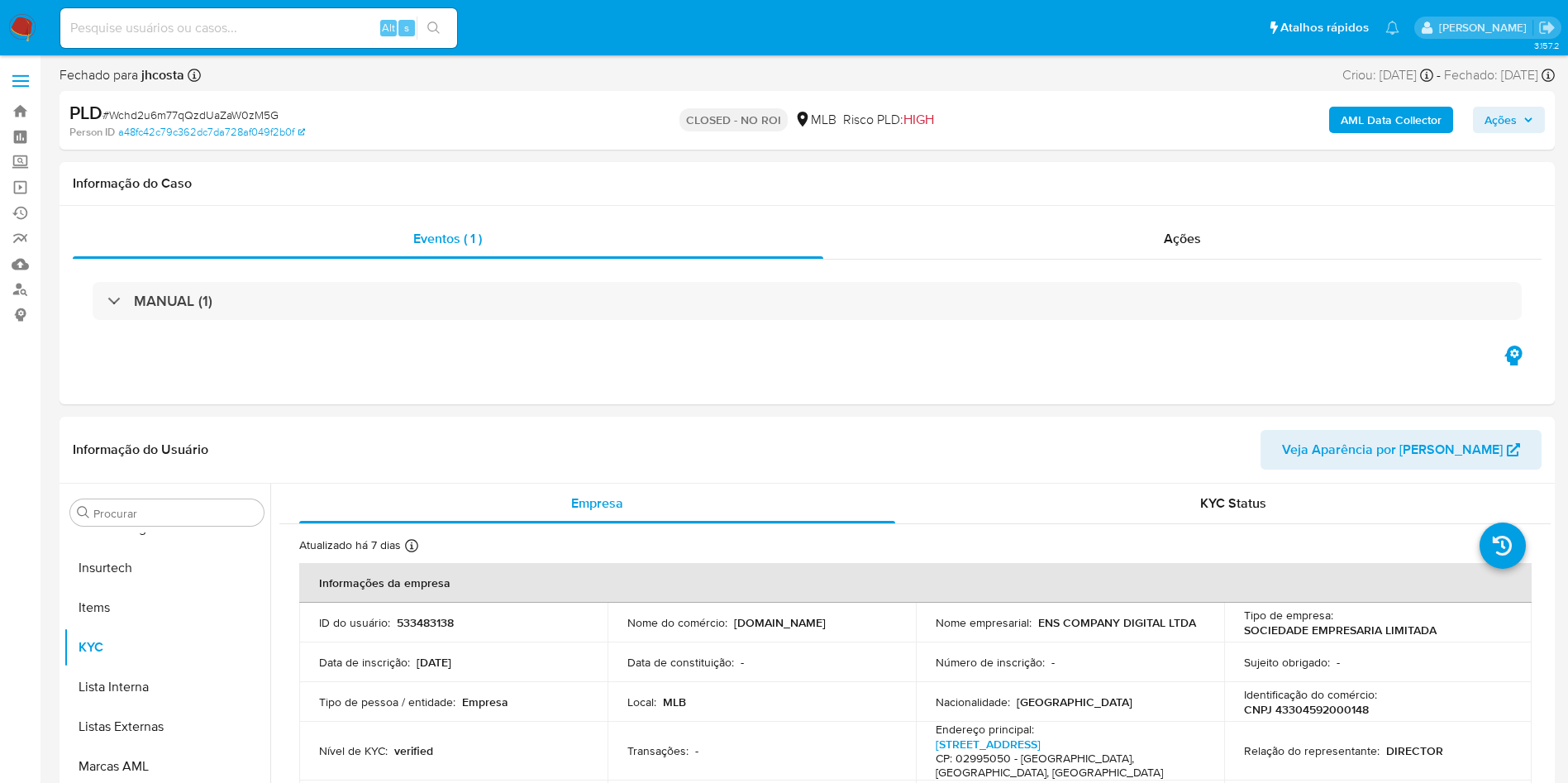
select select "10"
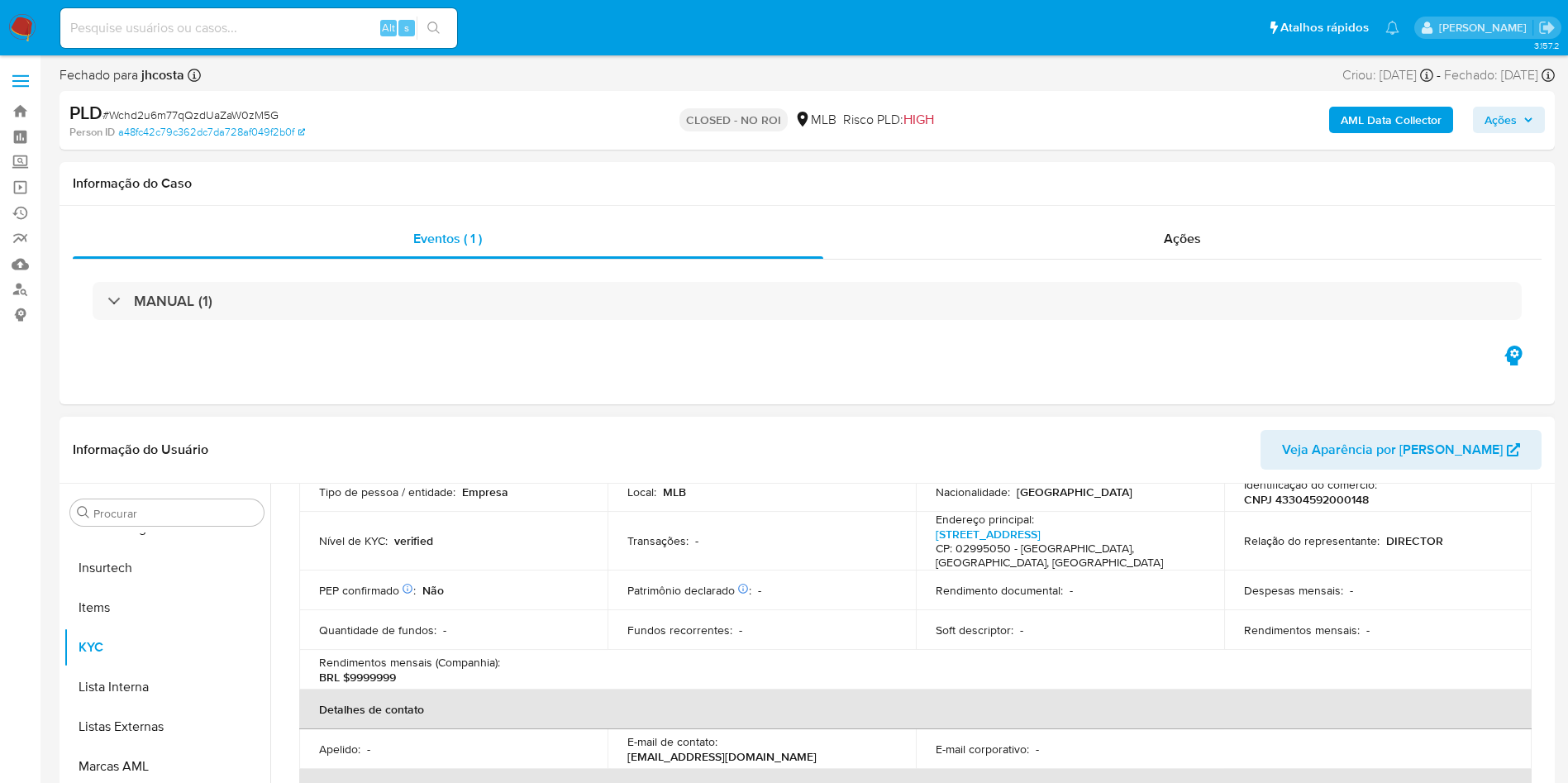
scroll to position [248, 0]
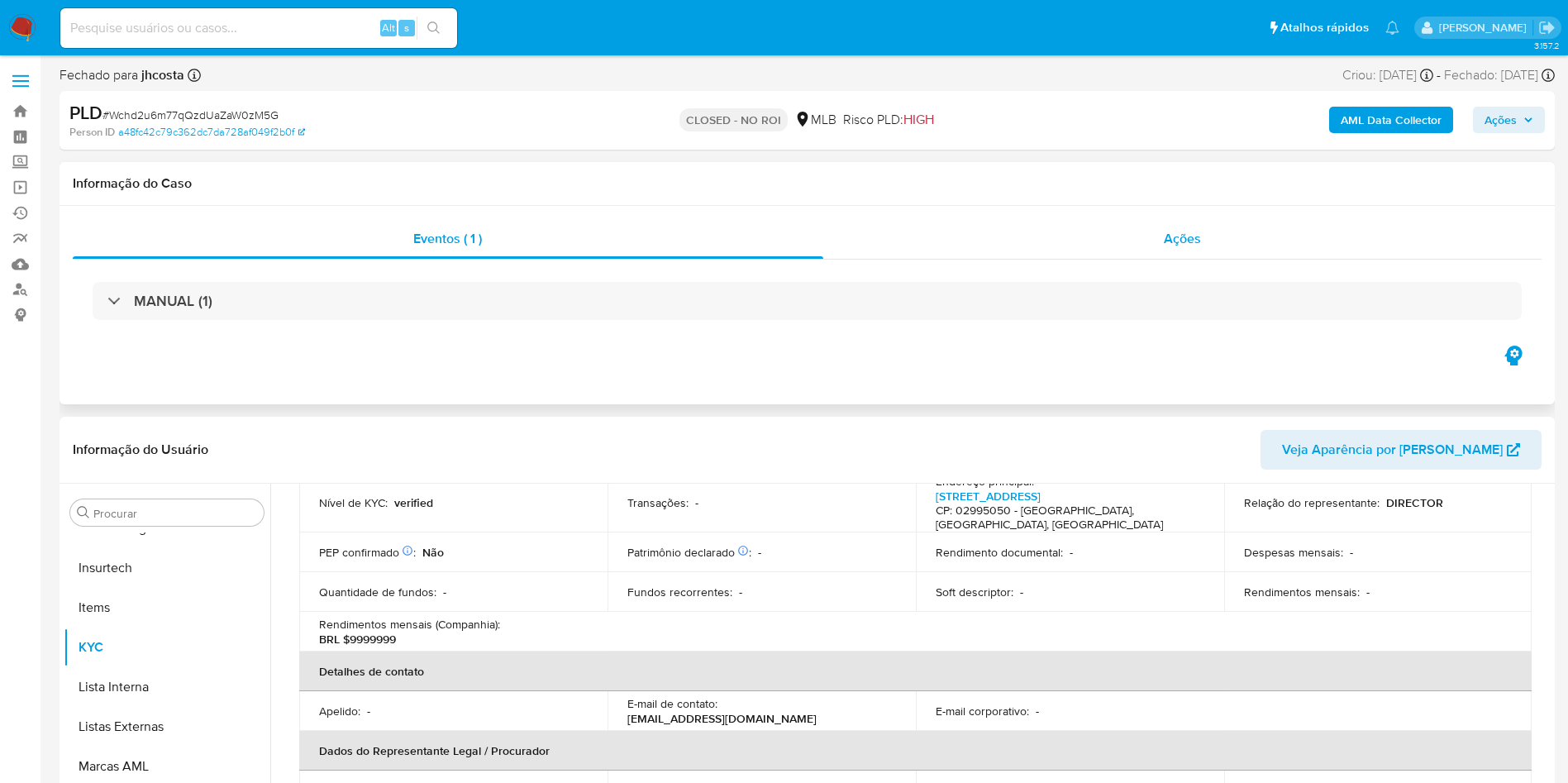
click at [1160, 227] on div "Ações" at bounding box center [1182, 239] width 719 height 40
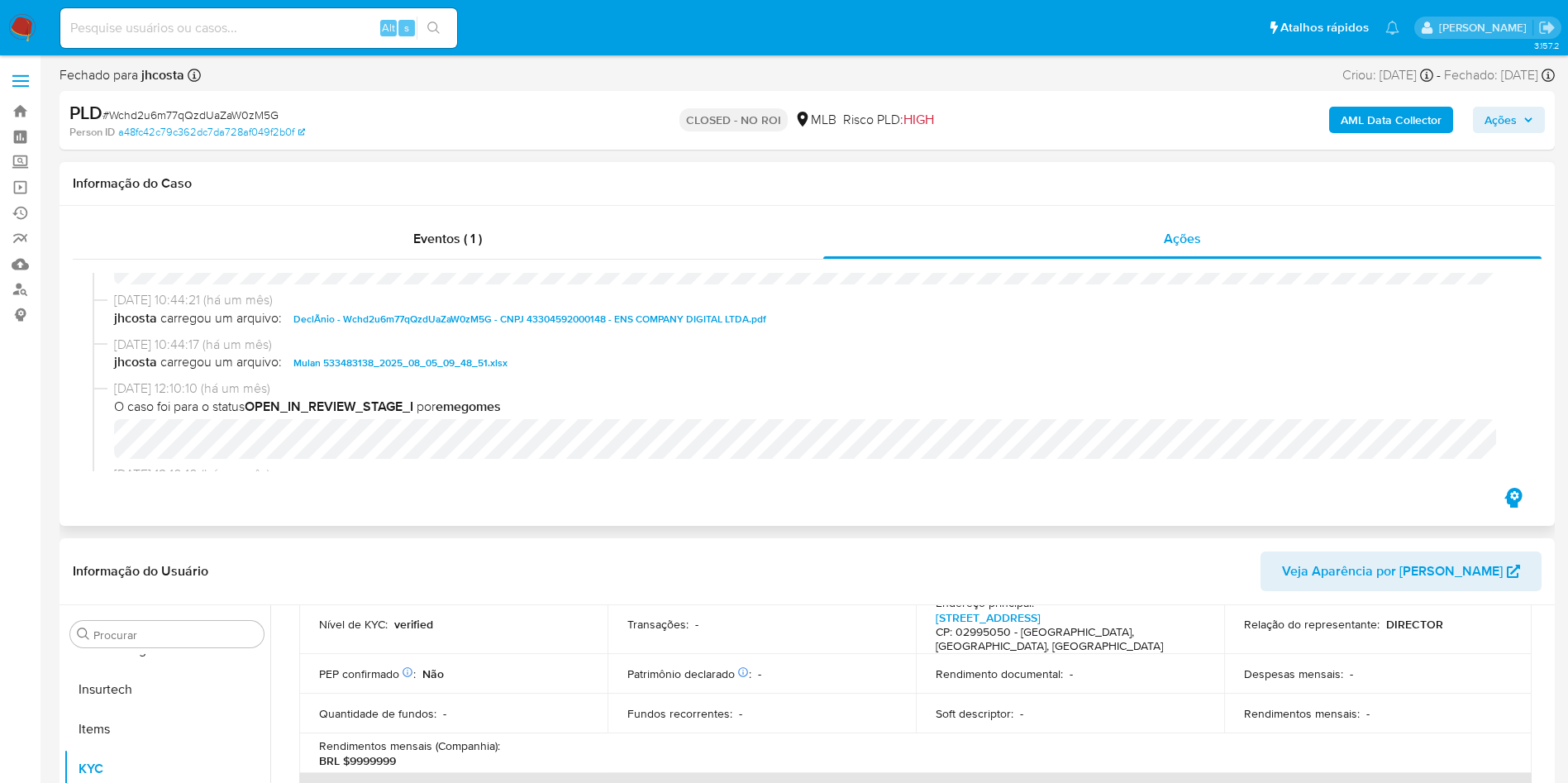
scroll to position [124, 0]
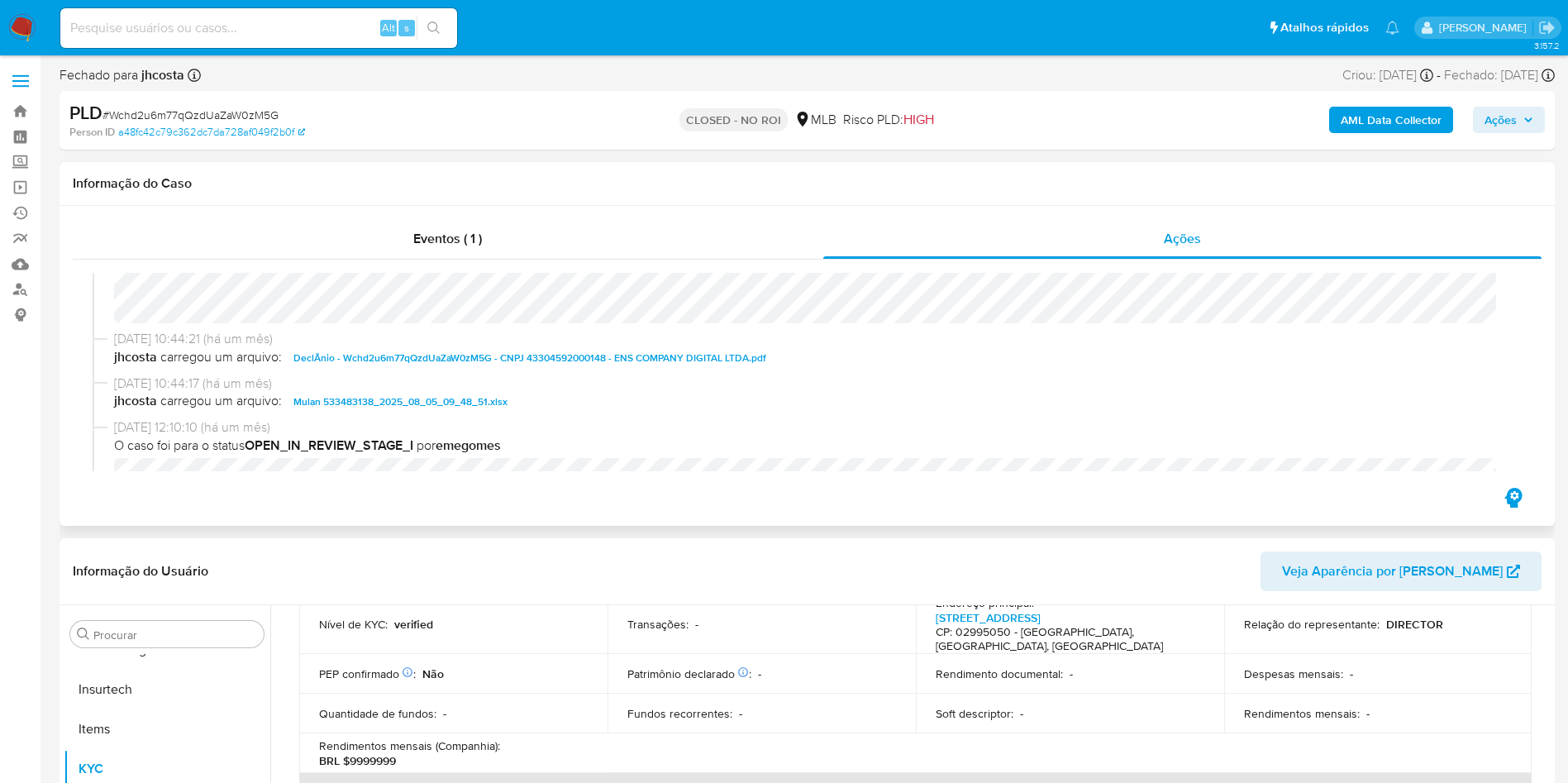
click at [365, 356] on span "DeclÃ­nio - Wchd2u6m77qQzdUaZaW0zM5G - CNPJ 43304592000148 - ENS COMPANY DIGITA…" at bounding box center [529, 357] width 473 height 20
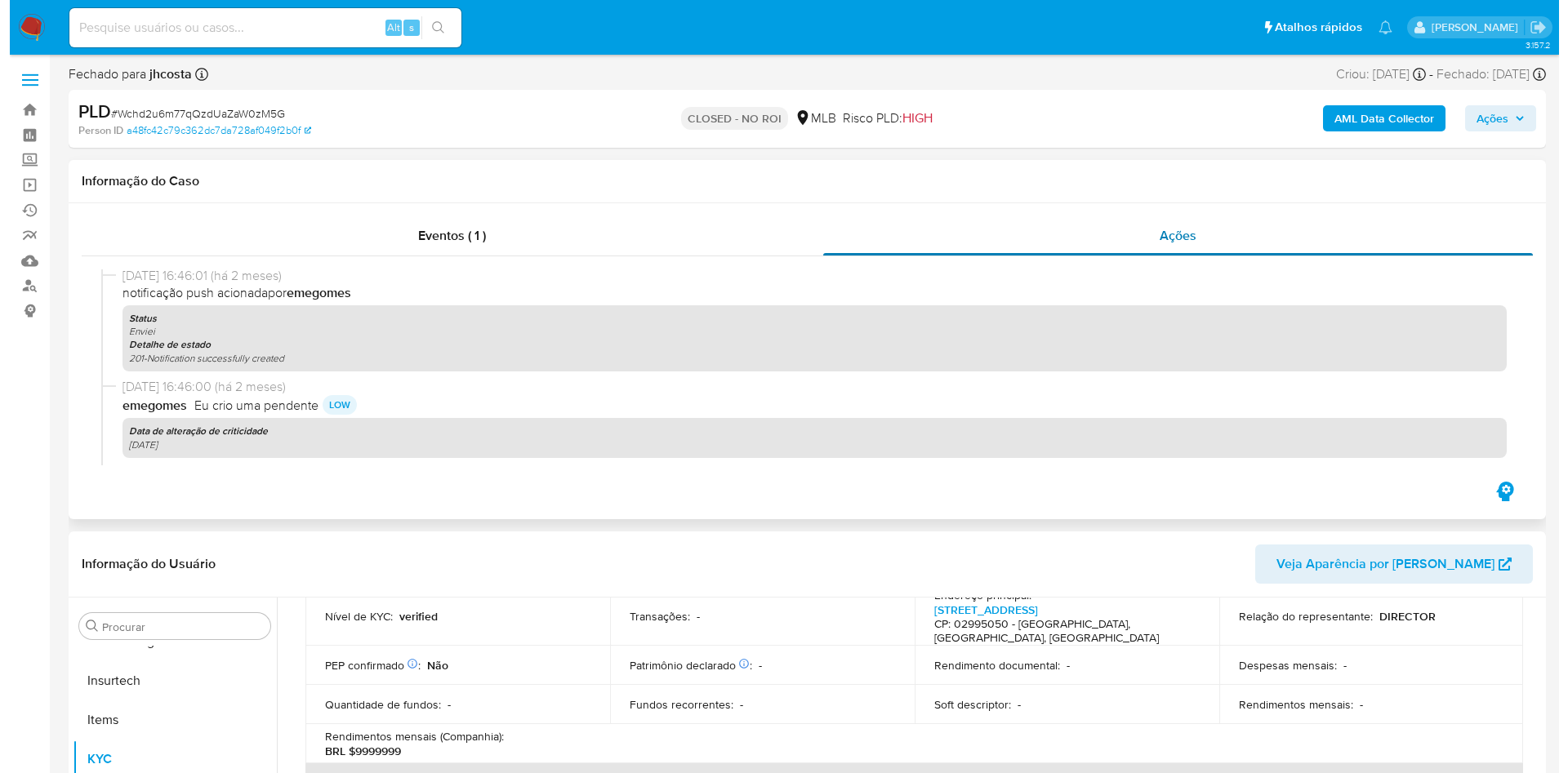
scroll to position [0, 0]
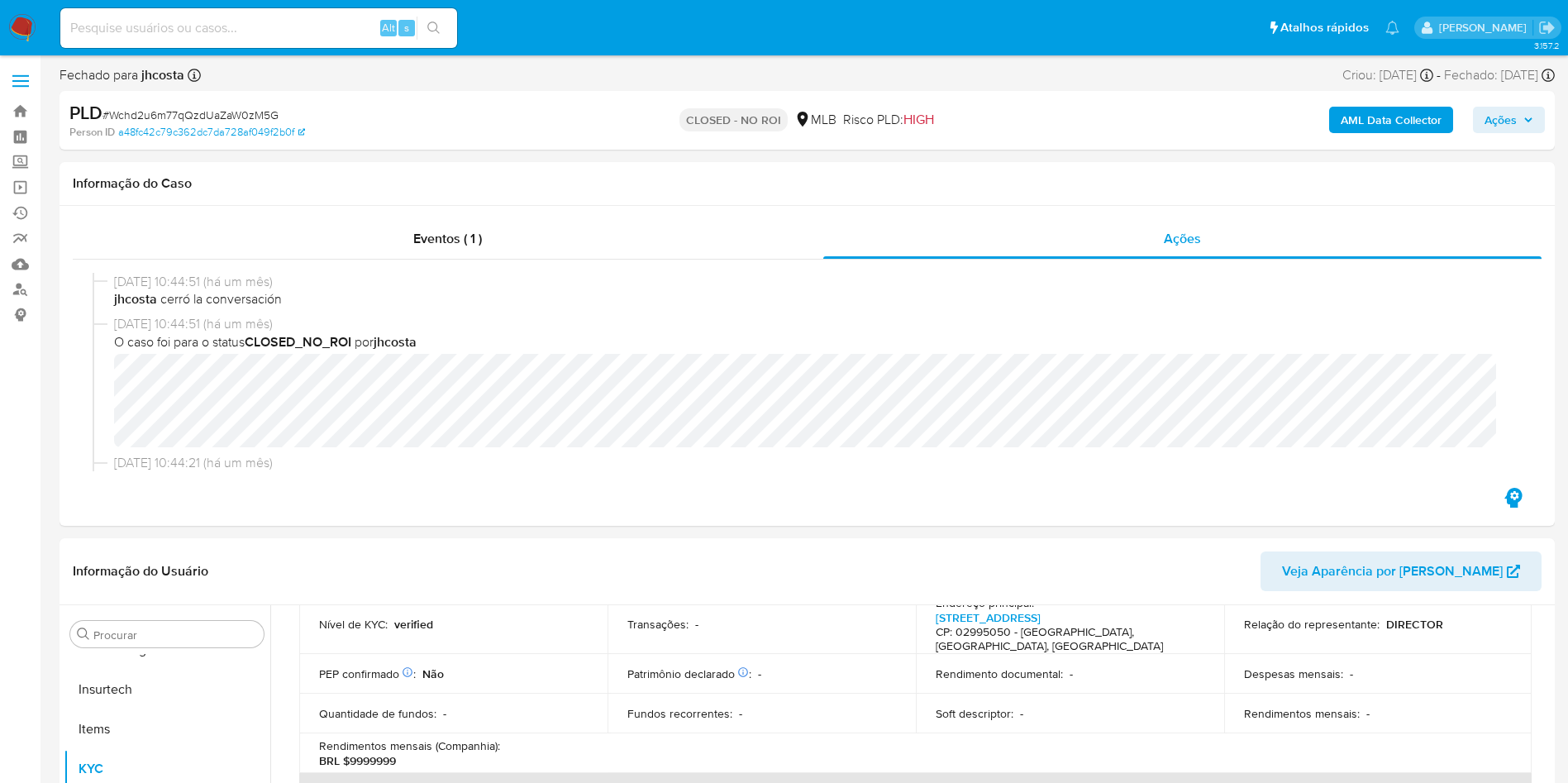
click at [1379, 113] on b "AML Data Collector" at bounding box center [1390, 120] width 101 height 26
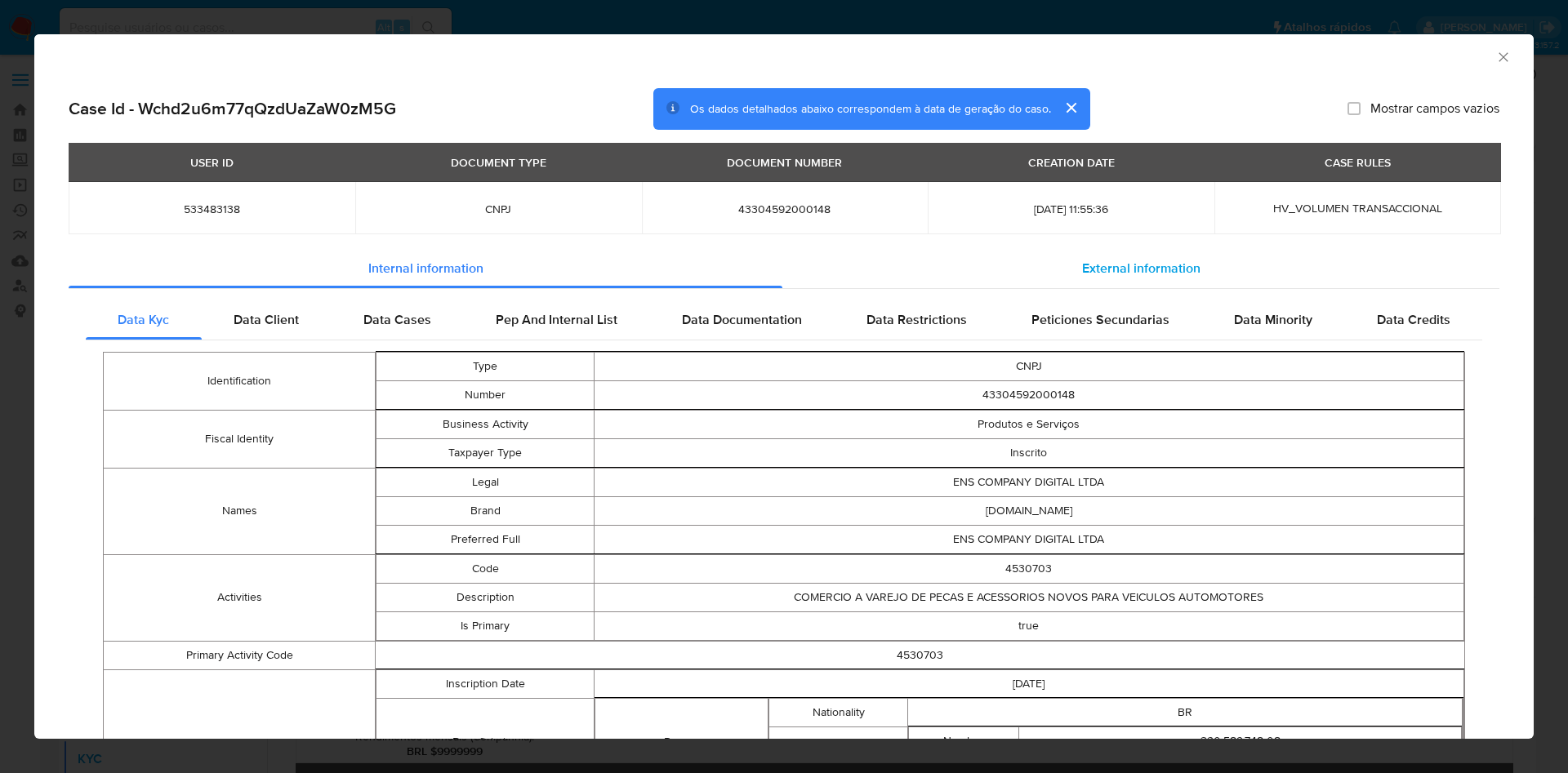
click at [1161, 267] on span "External information" at bounding box center [1141, 268] width 119 height 19
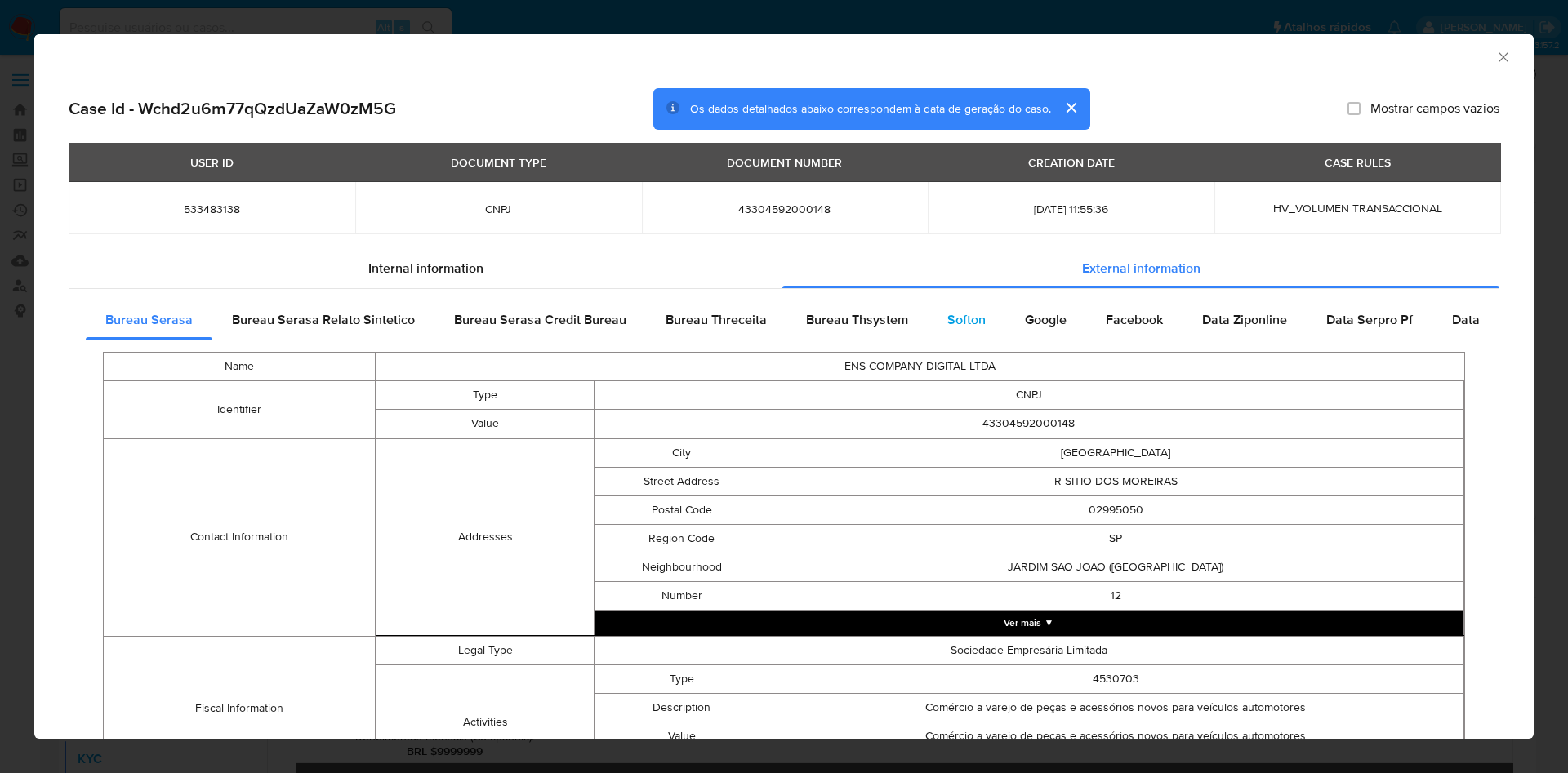
click at [979, 316] on div "Softon" at bounding box center [966, 320] width 78 height 39
